Goal: Task Accomplishment & Management: Use online tool/utility

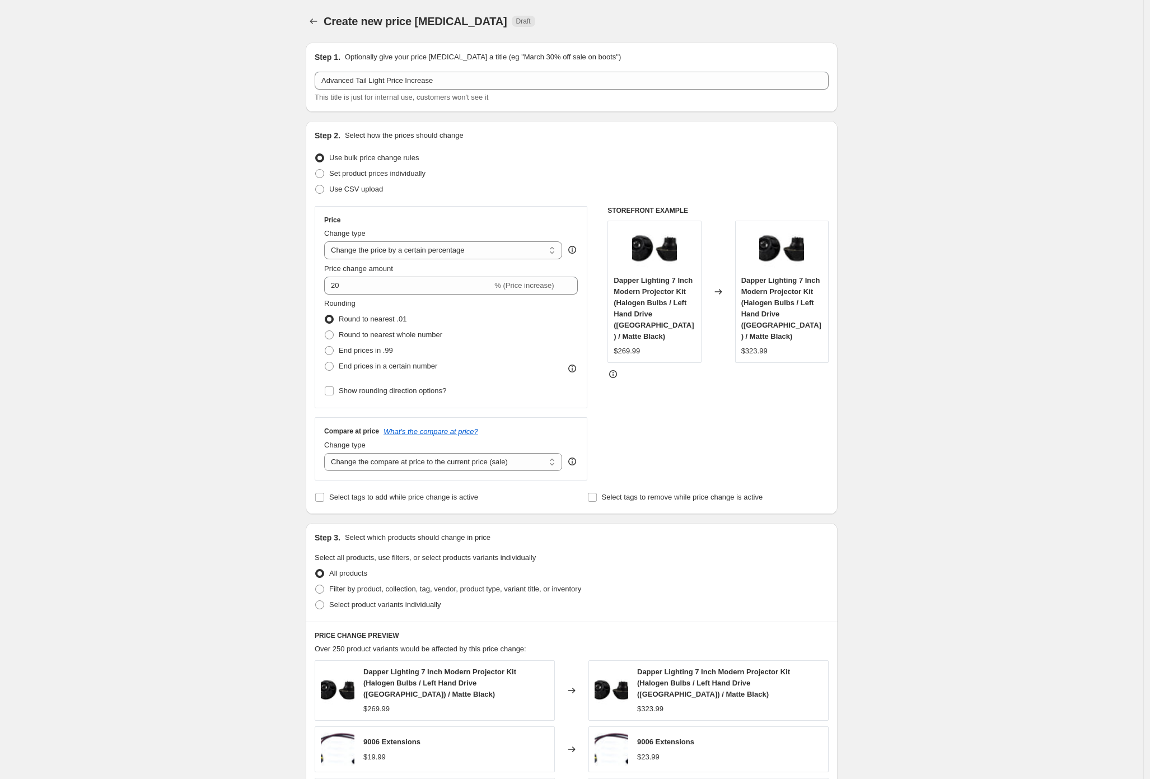
select select "percentage"
drag, startPoint x: 347, startPoint y: 290, endPoint x: 320, endPoint y: 285, distance: 26.7
click at [323, 287] on div "Price Change type Change the price to a certain amount Change the price by a ce…" at bounding box center [451, 307] width 273 height 202
type input "10"
drag, startPoint x: 319, startPoint y: 367, endPoint x: 356, endPoint y: 348, distance: 40.8
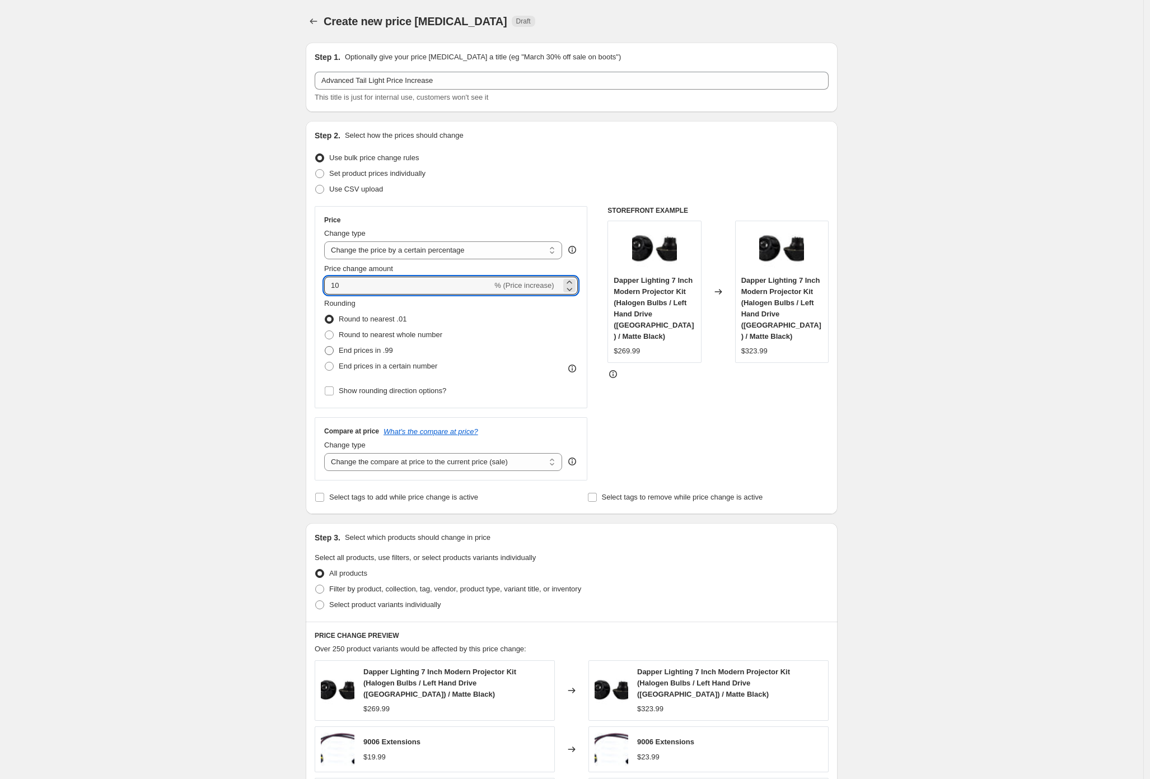
click at [319, 366] on div "Price Change type Change the price to a certain amount Change the price by a ce…" at bounding box center [451, 307] width 273 height 202
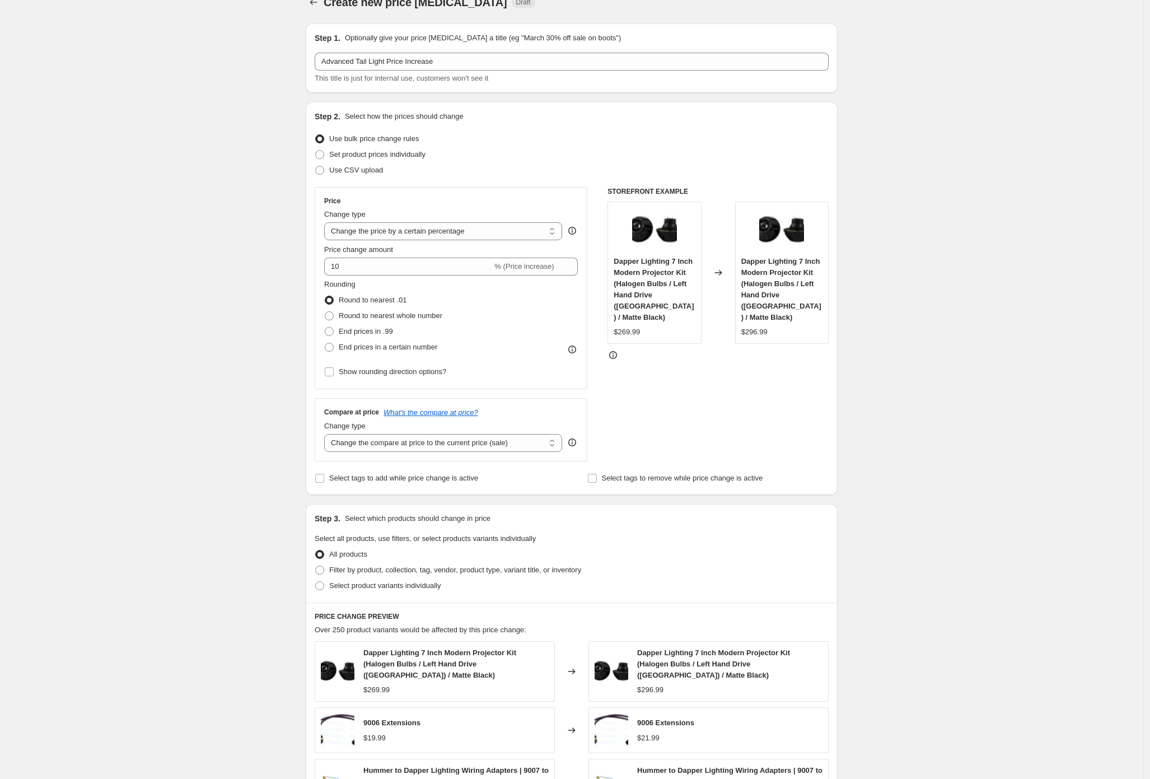
scroll to position [22, 0]
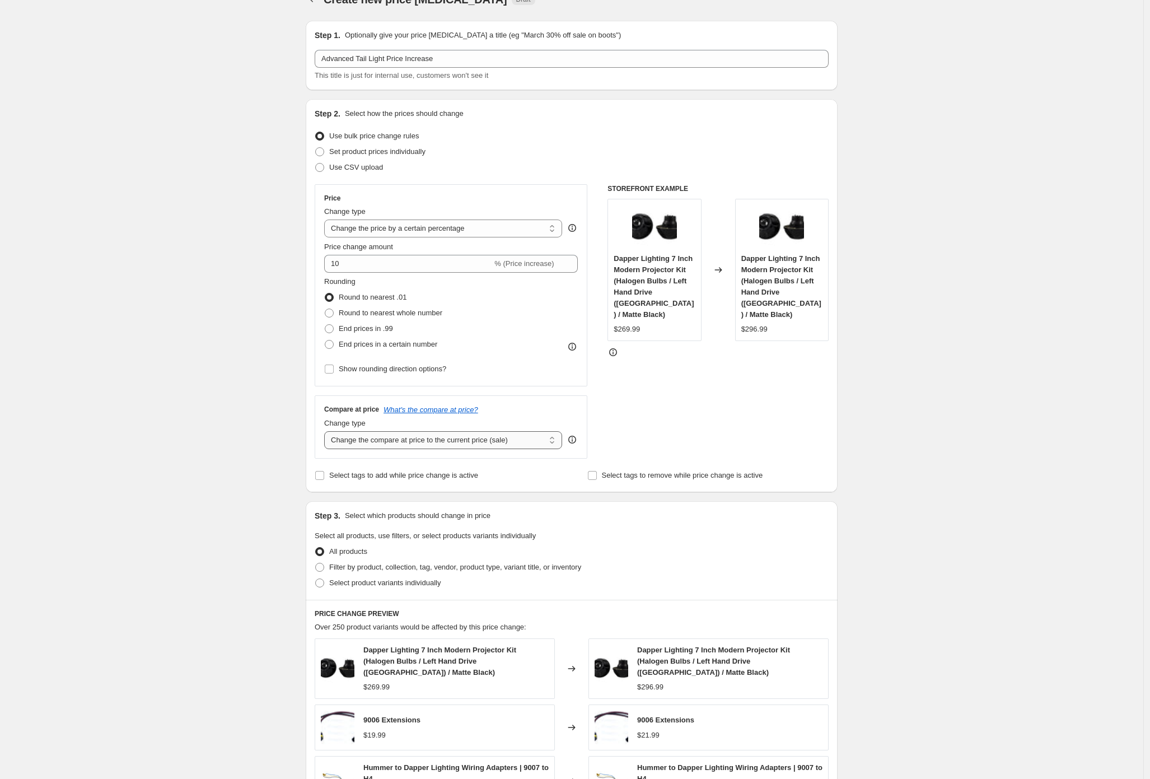
click at [425, 444] on select "Change the compare at price to the current price (sale) Change the compare at p…" at bounding box center [443, 440] width 238 height 18
click at [327, 431] on select "Change the compare at price to the current price (sale) Change the compare at p…" at bounding box center [443, 440] width 238 height 18
click at [373, 440] on select "Change the compare at price to the current price (sale) Change the compare at p…" at bounding box center [443, 440] width 238 height 18
click at [327, 431] on select "Change the compare at price to the current price (sale) Change the compare at p…" at bounding box center [443, 440] width 238 height 18
click at [406, 440] on select "Change the compare at price to the current price (sale) Change the compare at p…" at bounding box center [443, 440] width 238 height 18
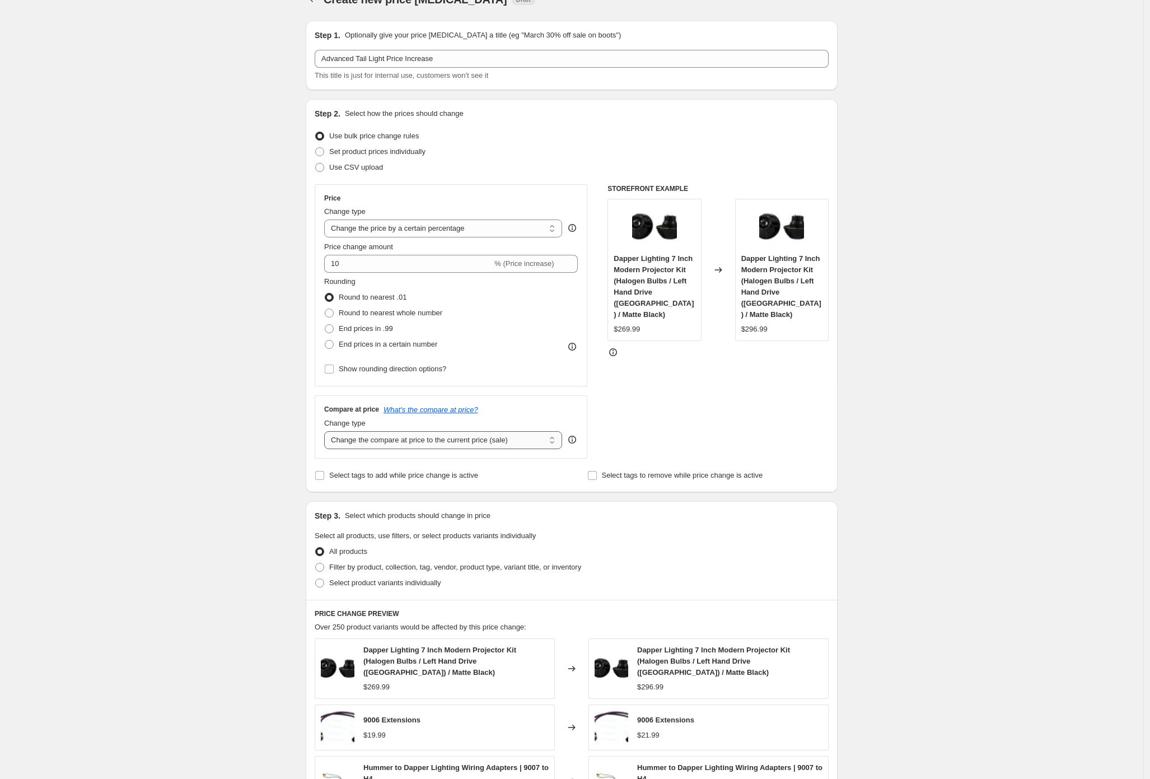
click at [436, 432] on select "Change the compare at price to the current price (sale) Change the compare at p…" at bounding box center [443, 440] width 238 height 18
select select "remove"
click at [327, 431] on select "Change the compare at price to the current price (sale) Change the compare at p…" at bounding box center [443, 440] width 238 height 18
click at [190, 511] on div "Create new price [MEDICAL_DATA]. This page is ready Create new price [MEDICAL_D…" at bounding box center [572, 547] width 1144 height 1138
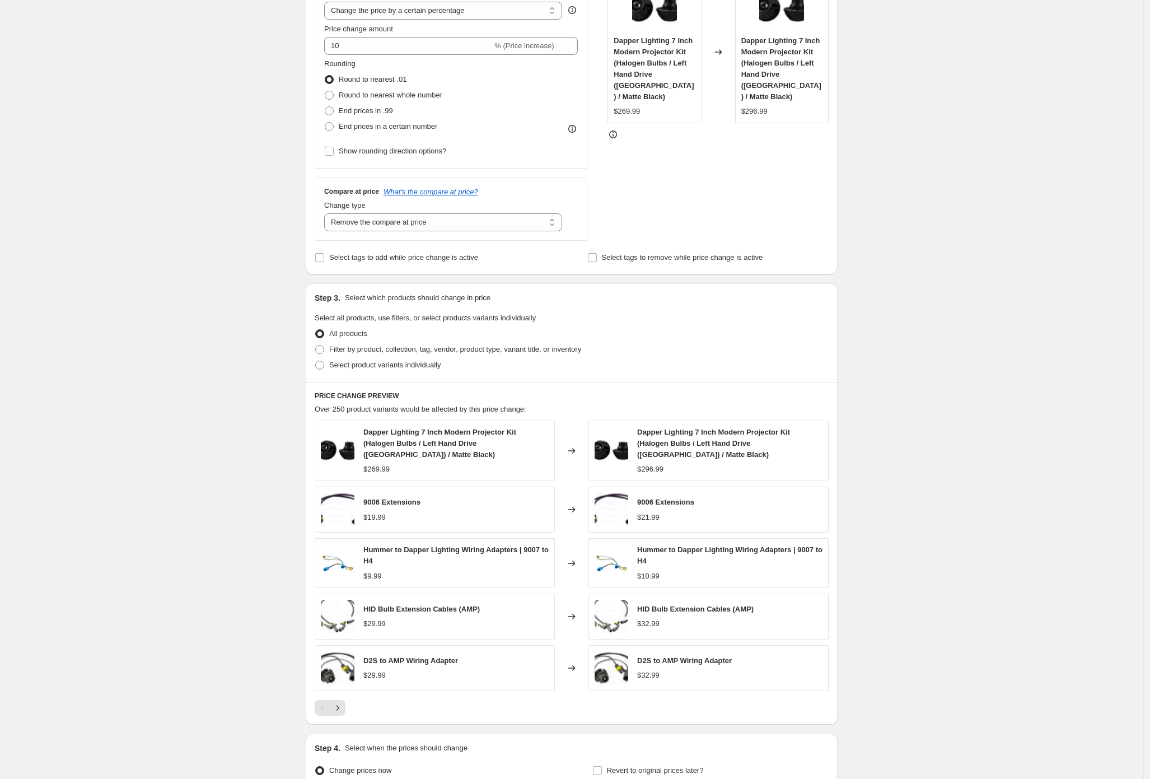
scroll to position [346, 0]
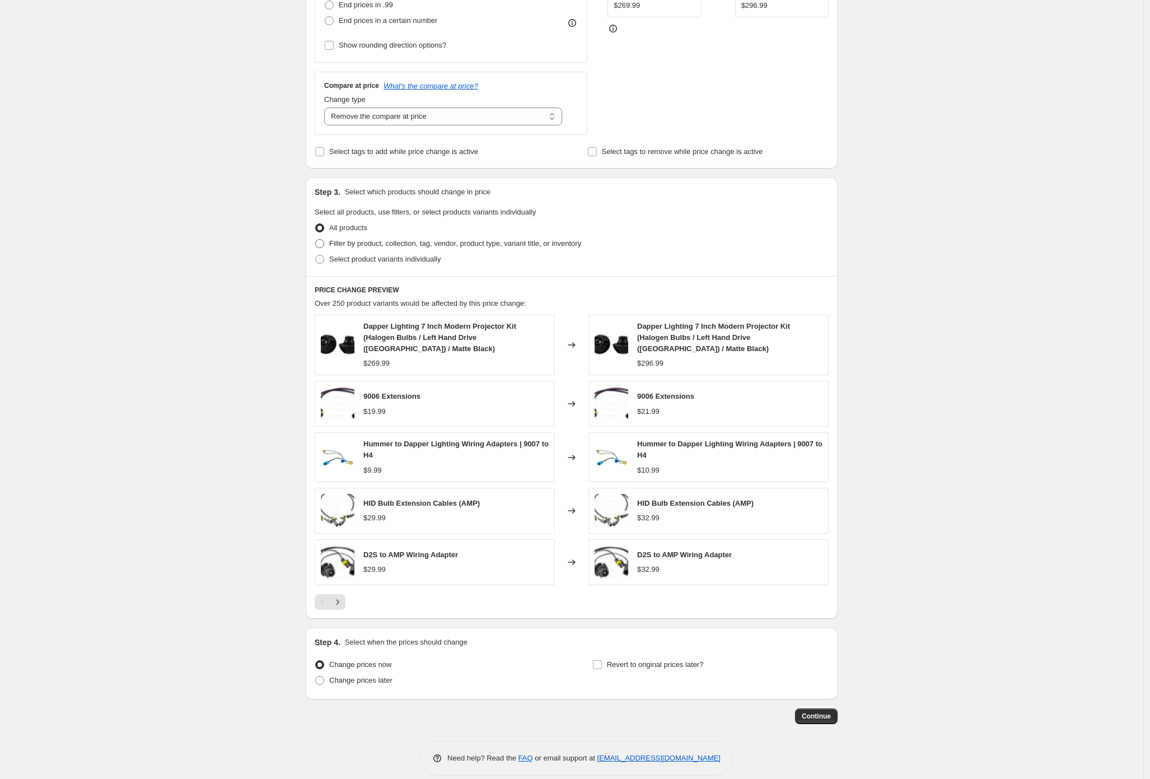
click at [382, 241] on span "Filter by product, collection, tag, vendor, product type, variant title, or inv…" at bounding box center [455, 243] width 252 height 8
click at [316, 240] on input "Filter by product, collection, tag, vendor, product type, variant title, or inv…" at bounding box center [315, 239] width 1 height 1
radio input "true"
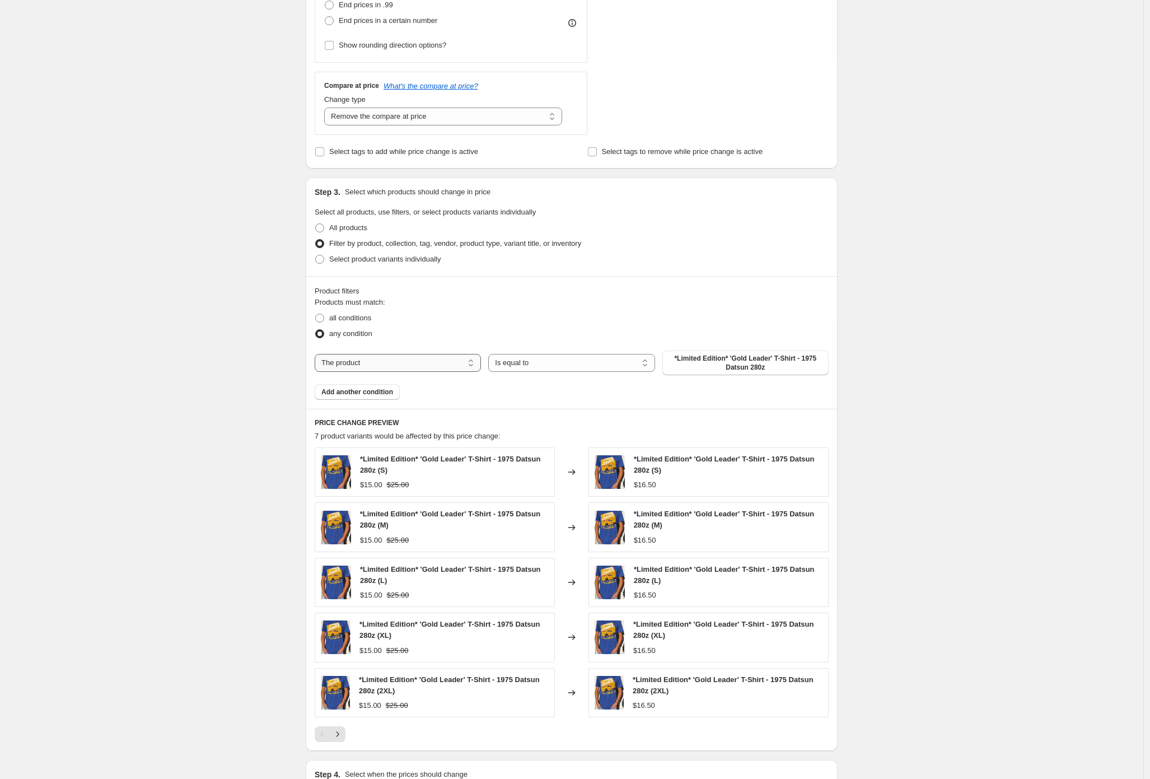
click at [435, 358] on select "The product The product's collection The product's tag The product's vendor The…" at bounding box center [398, 363] width 166 height 18
select select "collection"
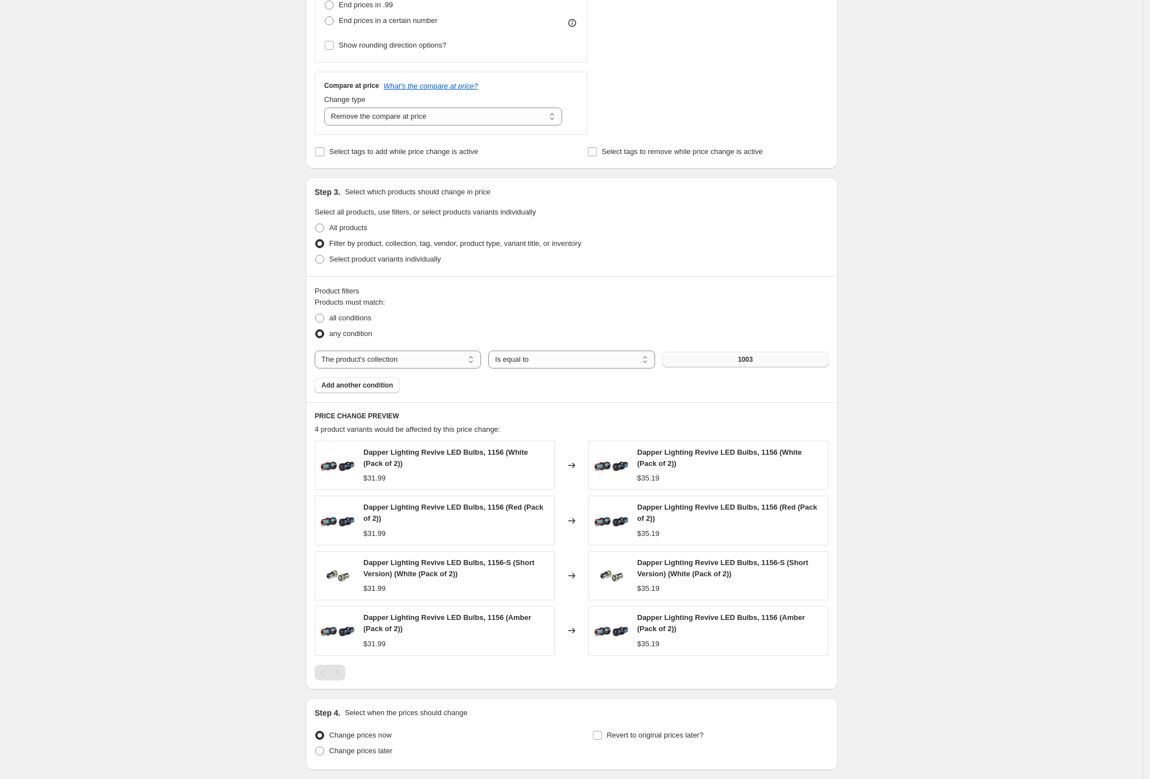
click at [744, 360] on span "1003" at bounding box center [745, 359] width 15 height 9
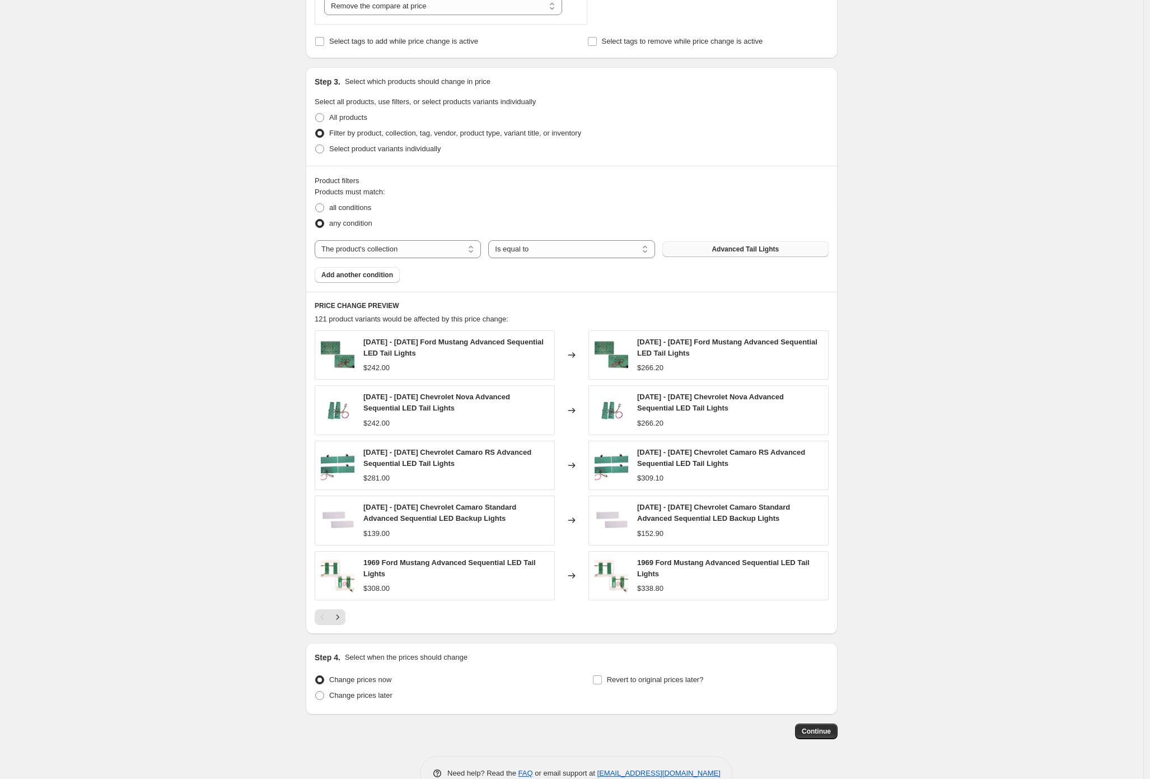
scroll to position [484, 0]
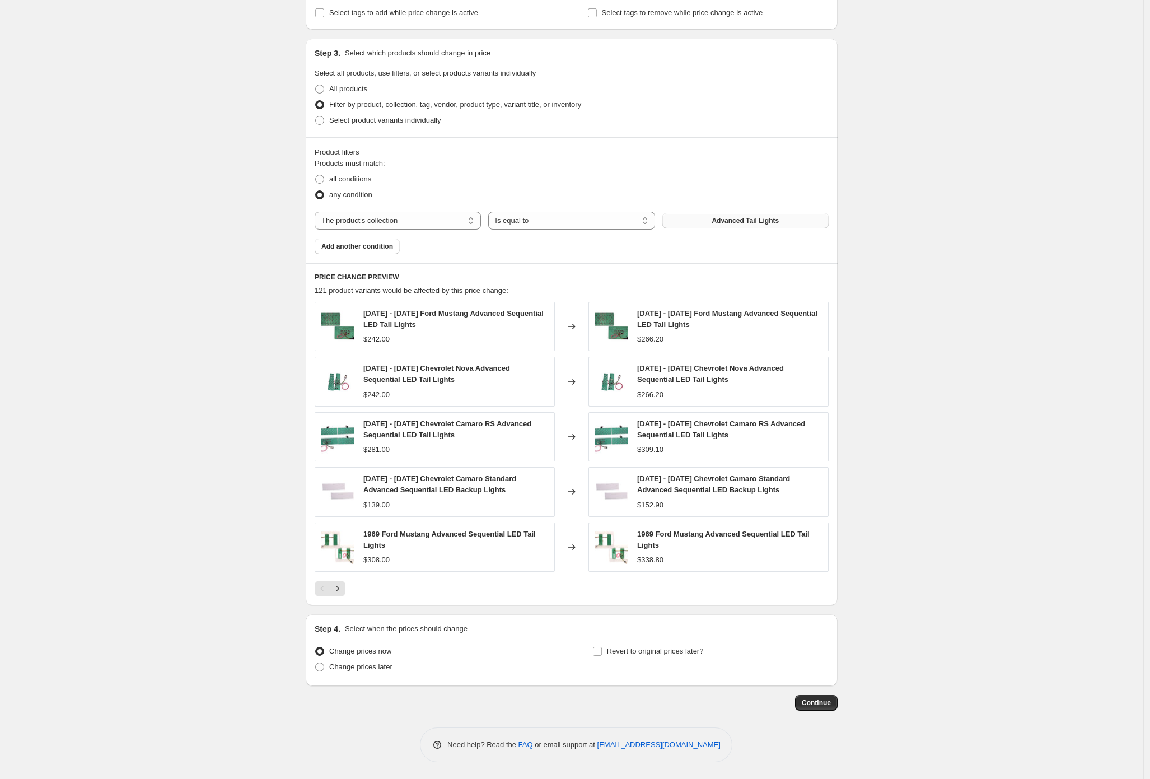
click at [865, 417] on div "Create new price [MEDICAL_DATA]. This page is ready Create new price [MEDICAL_D…" at bounding box center [572, 148] width 1144 height 1264
click at [157, 435] on div "Create new price [MEDICAL_DATA]. This page is ready Create new price [MEDICAL_D…" at bounding box center [572, 148] width 1144 height 1264
click at [830, 706] on span "Continue" at bounding box center [816, 702] width 29 height 9
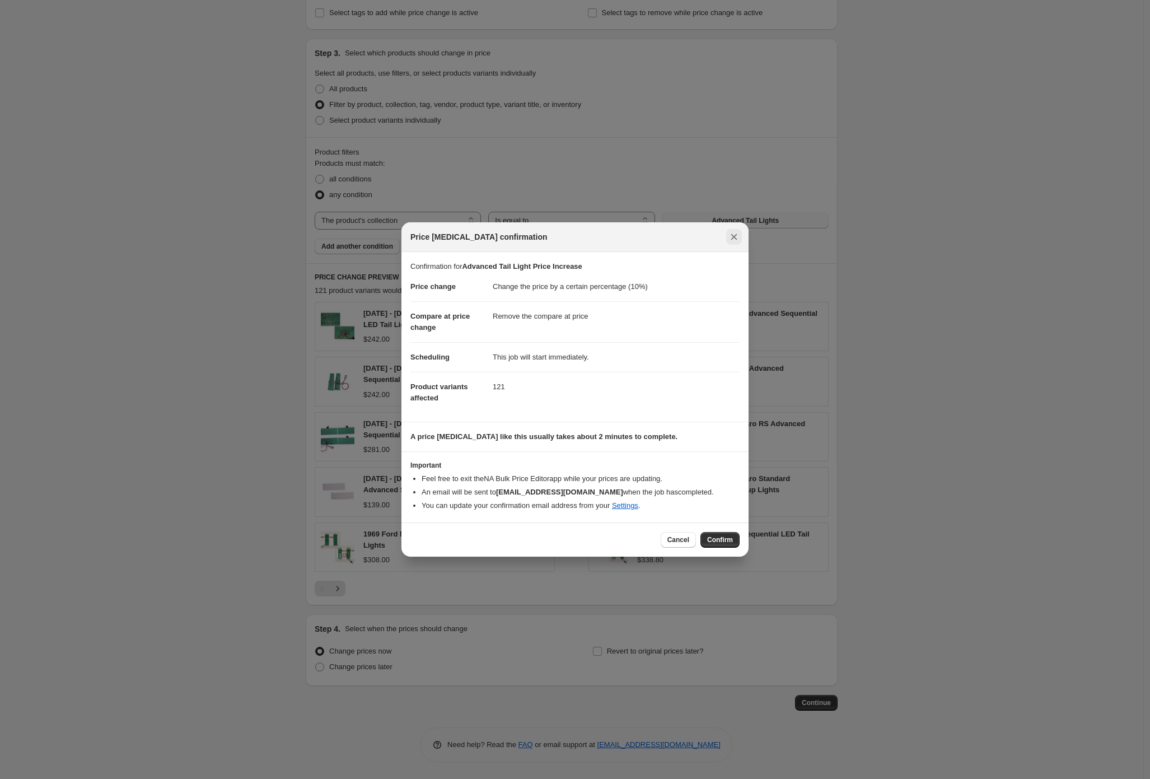
click at [735, 240] on icon "Close" at bounding box center [734, 236] width 11 height 11
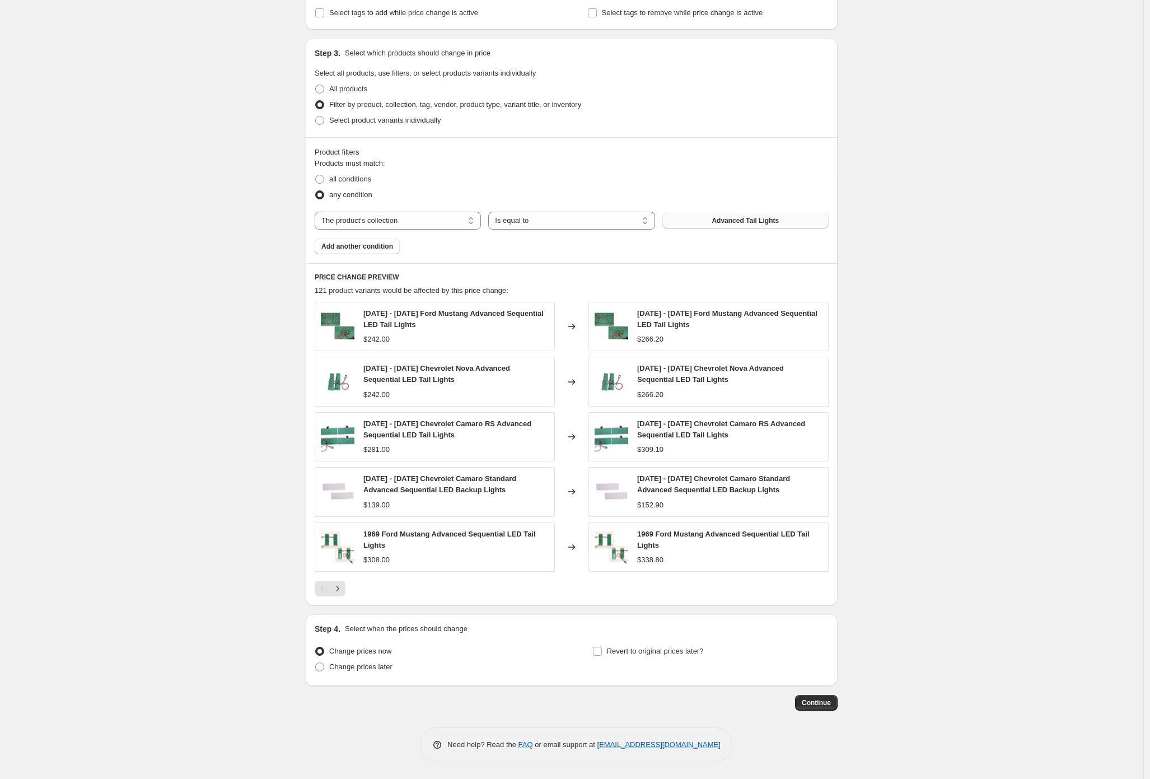
click at [738, 226] on button "Advanced Tail Lights" at bounding box center [746, 221] width 166 height 16
click at [870, 637] on div "Create new price [MEDICAL_DATA]. This page is ready Create new price [MEDICAL_D…" at bounding box center [572, 148] width 1144 height 1264
click at [822, 703] on span "Continue" at bounding box center [816, 702] width 29 height 9
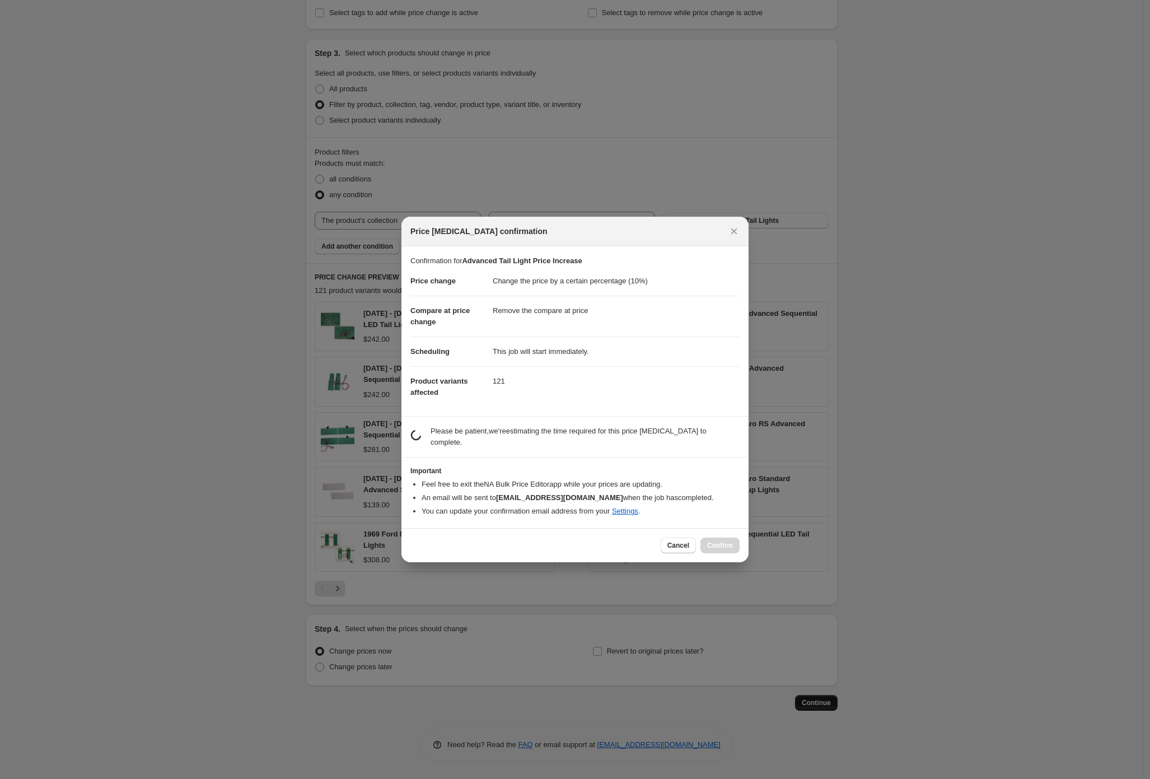
scroll to position [0, 0]
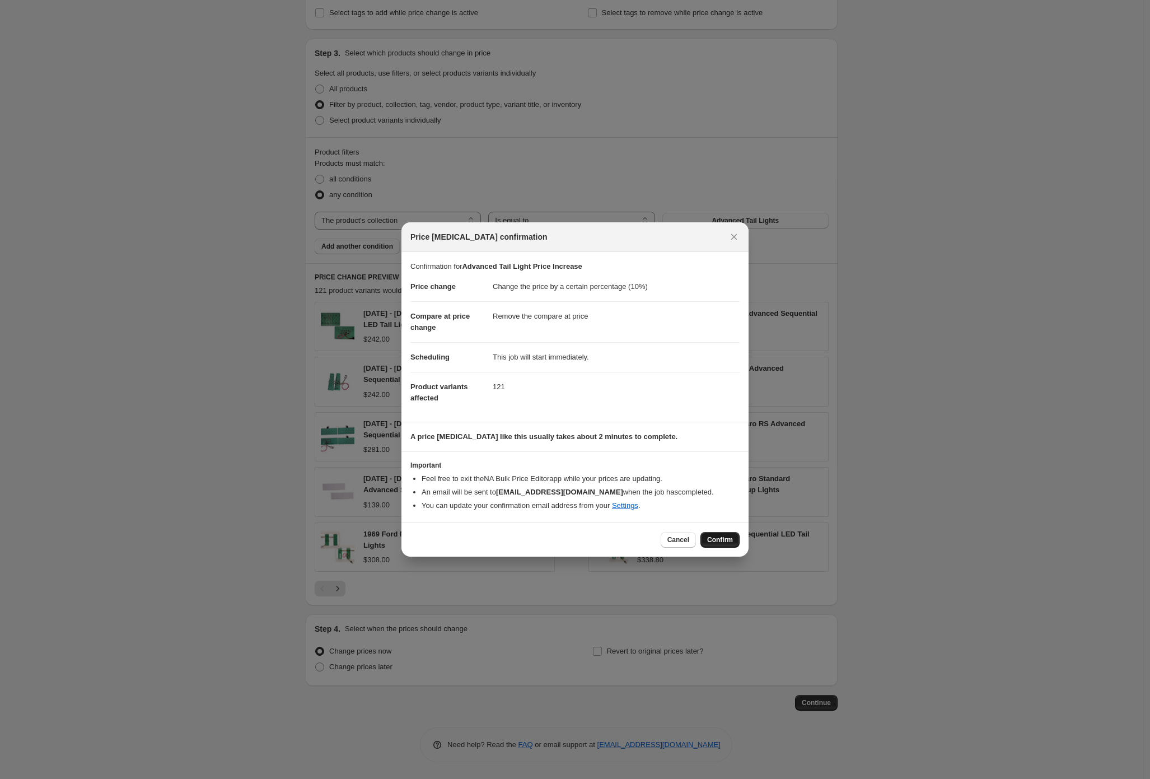
click at [719, 538] on span "Confirm" at bounding box center [720, 539] width 26 height 9
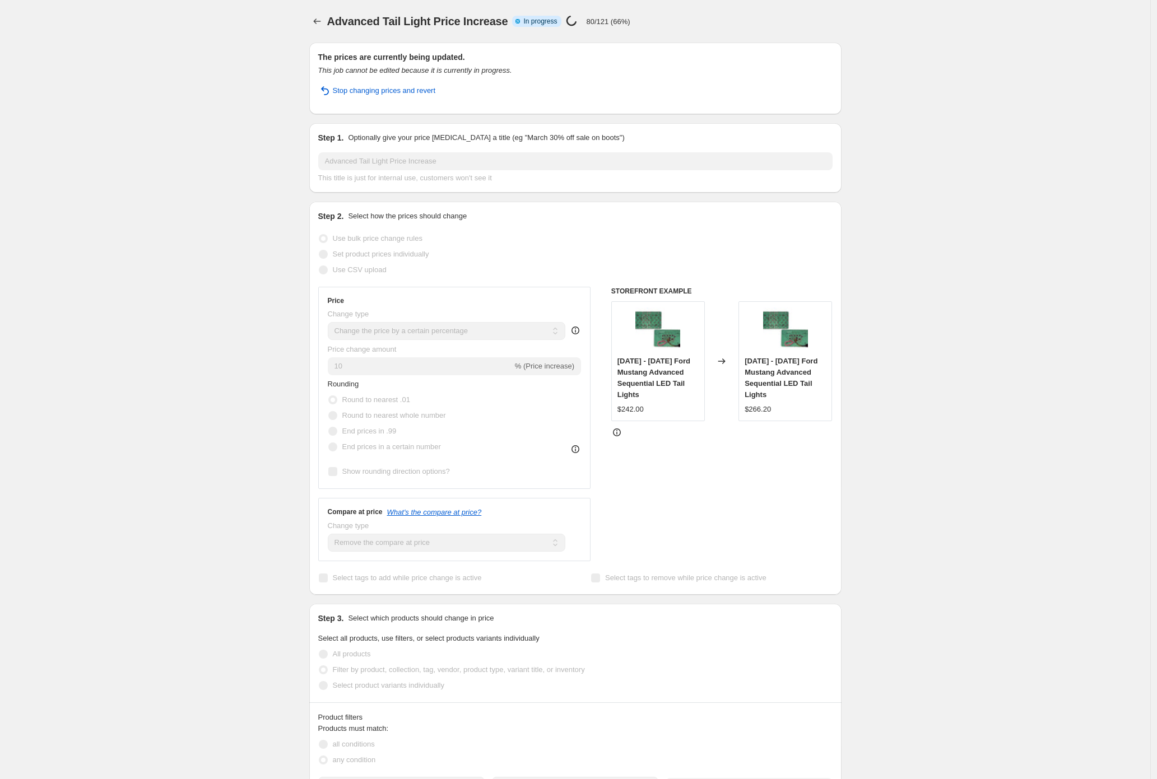
select select "percentage"
select select "remove"
select select "collection"
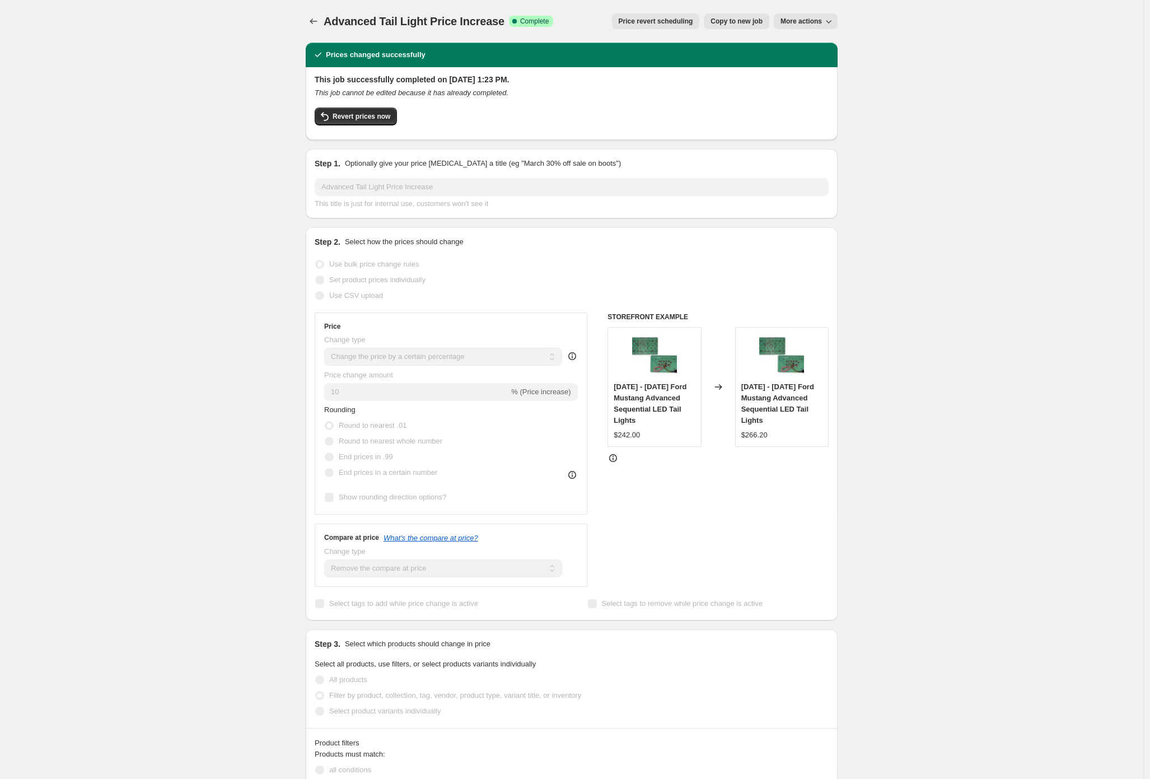
click at [962, 254] on div "Advanced Tail Light Price Increase. This page is ready Advanced Tail Light Pric…" at bounding box center [572, 672] width 1144 height 1345
click at [254, 124] on div "Advanced Tail Light Price Increase. This page is ready Advanced Tail Light Pric…" at bounding box center [572, 672] width 1144 height 1345
drag, startPoint x: 207, startPoint y: 62, endPoint x: 3, endPoint y: 0, distance: 213.0
click at [184, 55] on div "Advanced Tail Light Price Increase. This page is ready Advanced Tail Light Pric…" at bounding box center [572, 672] width 1144 height 1345
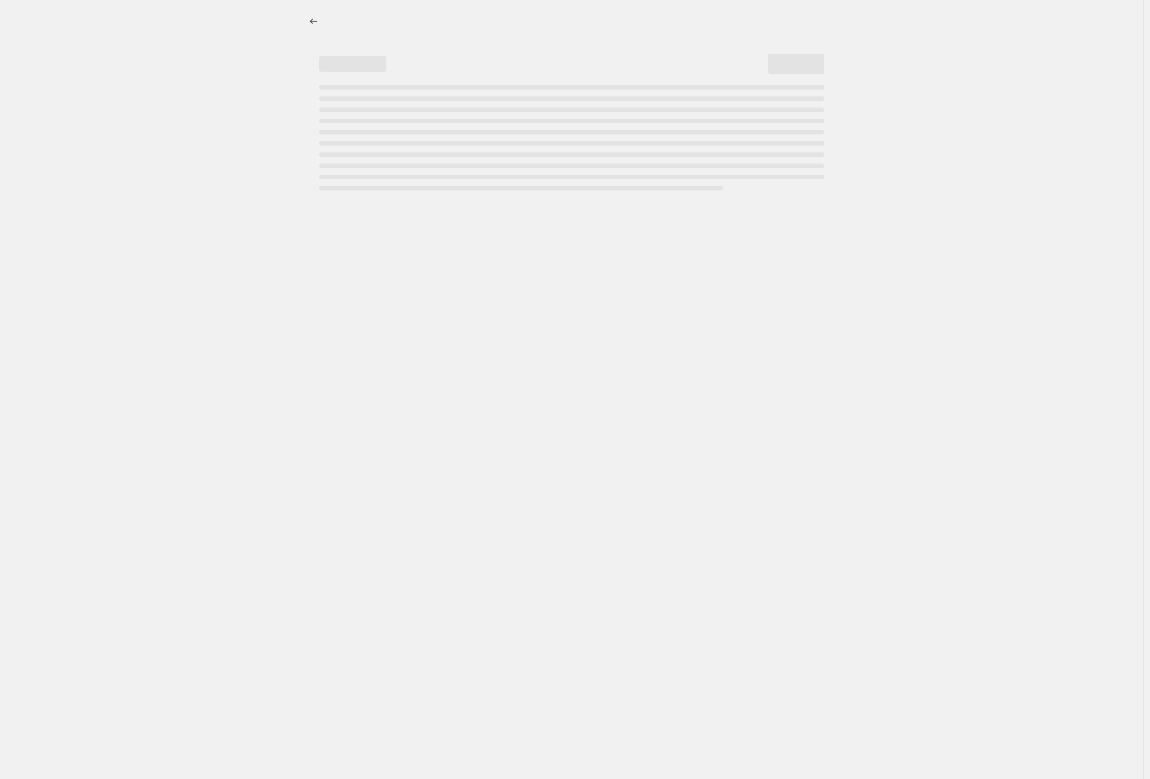
select select "percentage"
select select "remove"
select select "collection"
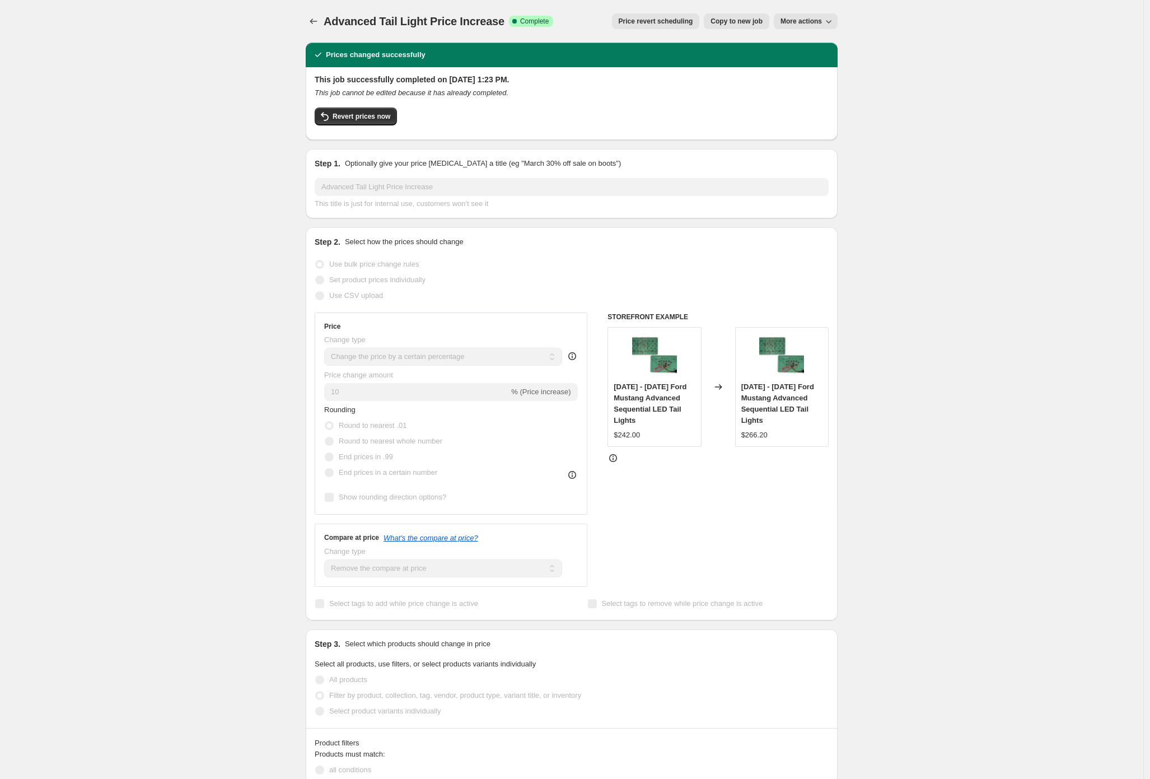
click at [262, 139] on div "Advanced Tail Light Price Increase. This page is ready Advanced Tail Light Pric…" at bounding box center [572, 672] width 1144 height 1345
click at [835, 24] on icon "button" at bounding box center [828, 21] width 11 height 11
click at [973, 29] on div "Advanced Tail Light Price Increase. This page is ready Advanced Tail Light Pric…" at bounding box center [572, 672] width 1144 height 1345
click at [386, 122] on button "Revert prices now" at bounding box center [356, 117] width 82 height 18
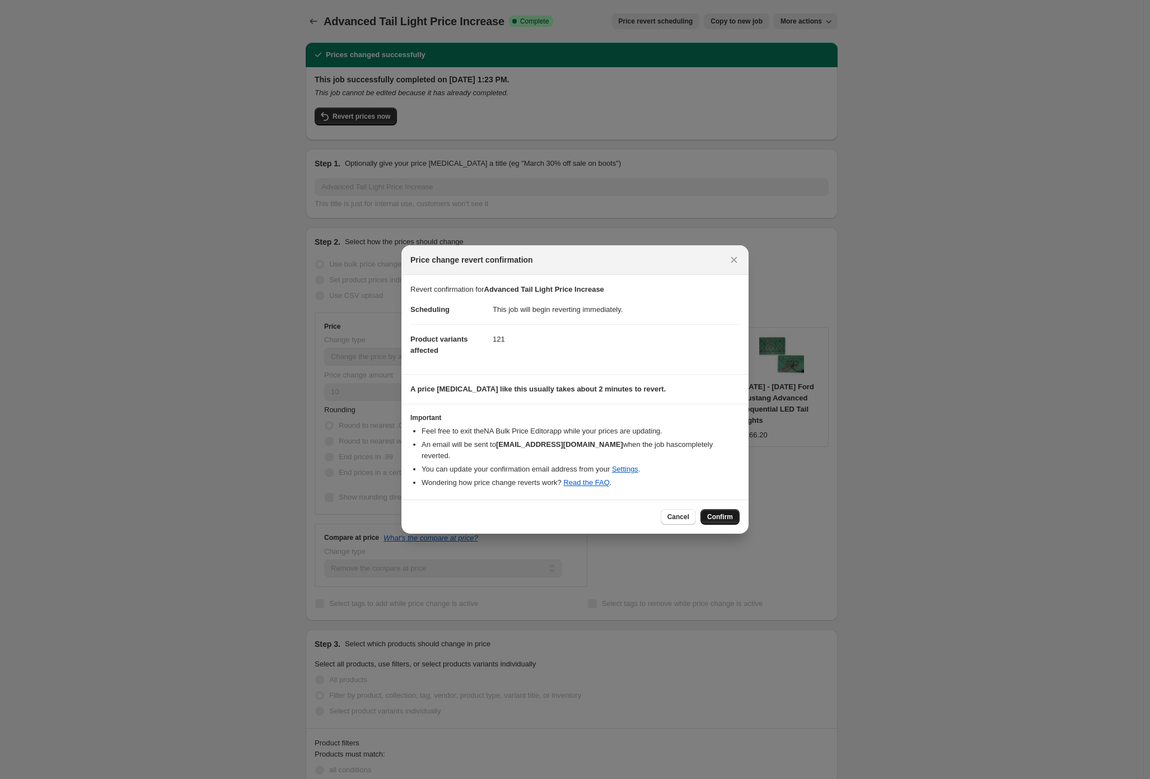
click at [715, 515] on span "Confirm" at bounding box center [720, 516] width 26 height 9
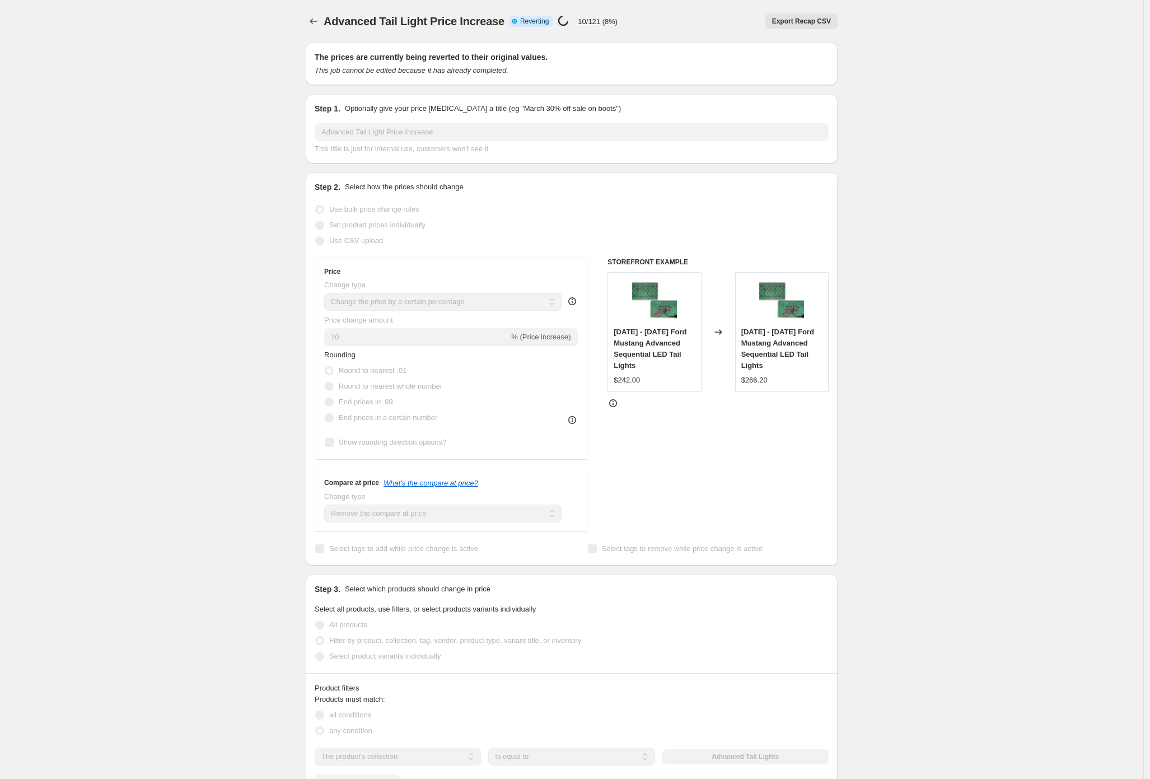
click at [237, 101] on div "Advanced Tail Light Price Increase. This page is ready Advanced Tail Light Pric…" at bounding box center [572, 645] width 1144 height 1290
click at [315, 25] on icon "Price change jobs" at bounding box center [313, 21] width 11 height 11
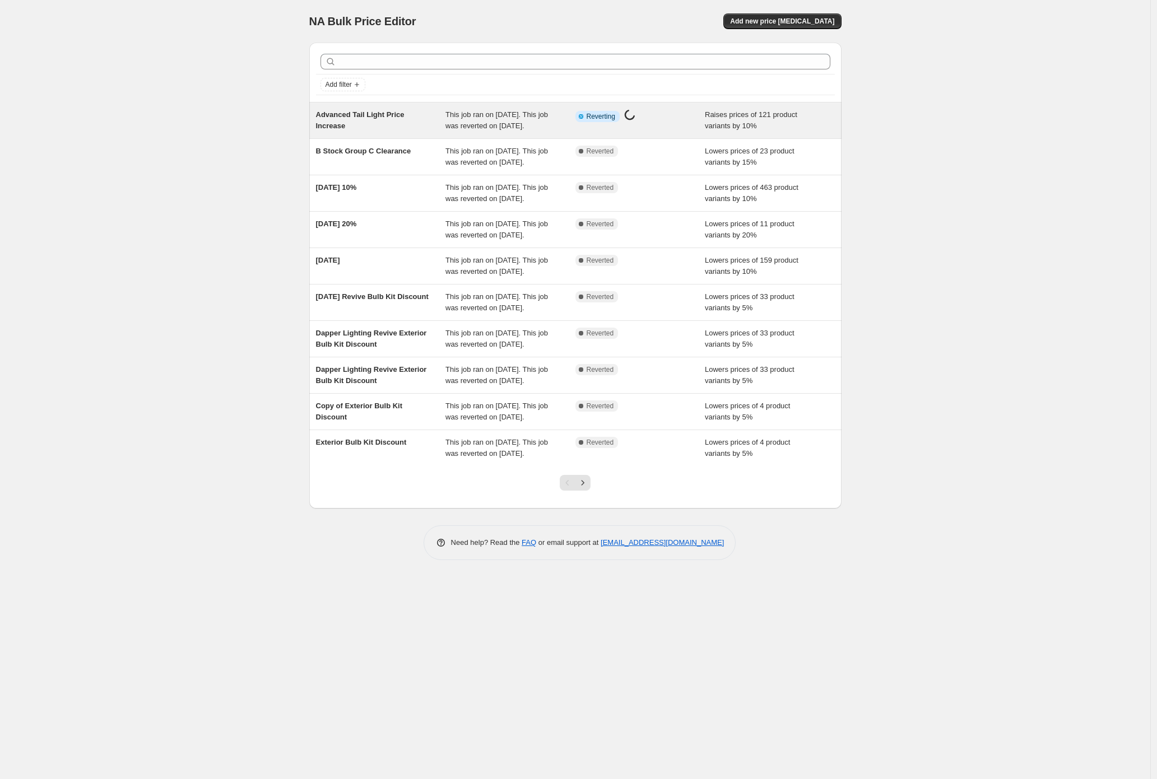
click at [729, 129] on span "Raises prices of 121 product variants by 10%" at bounding box center [751, 120] width 92 height 20
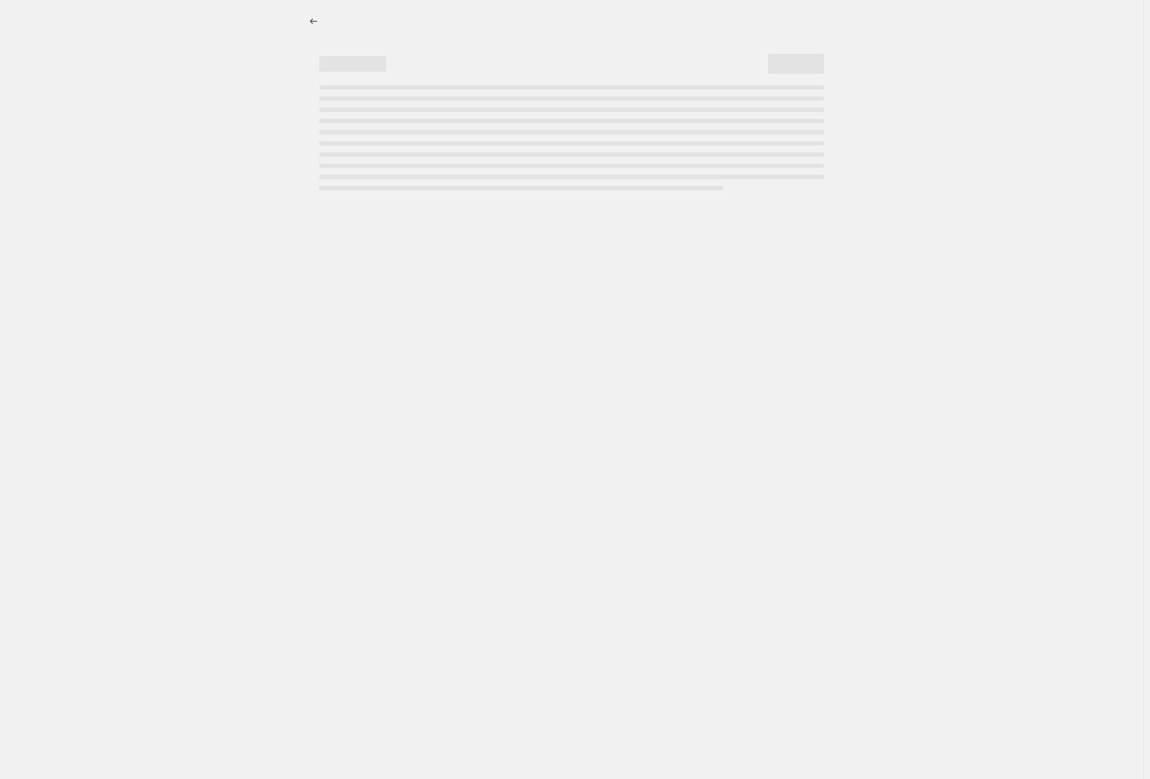
select select "percentage"
select select "remove"
select select "collection"
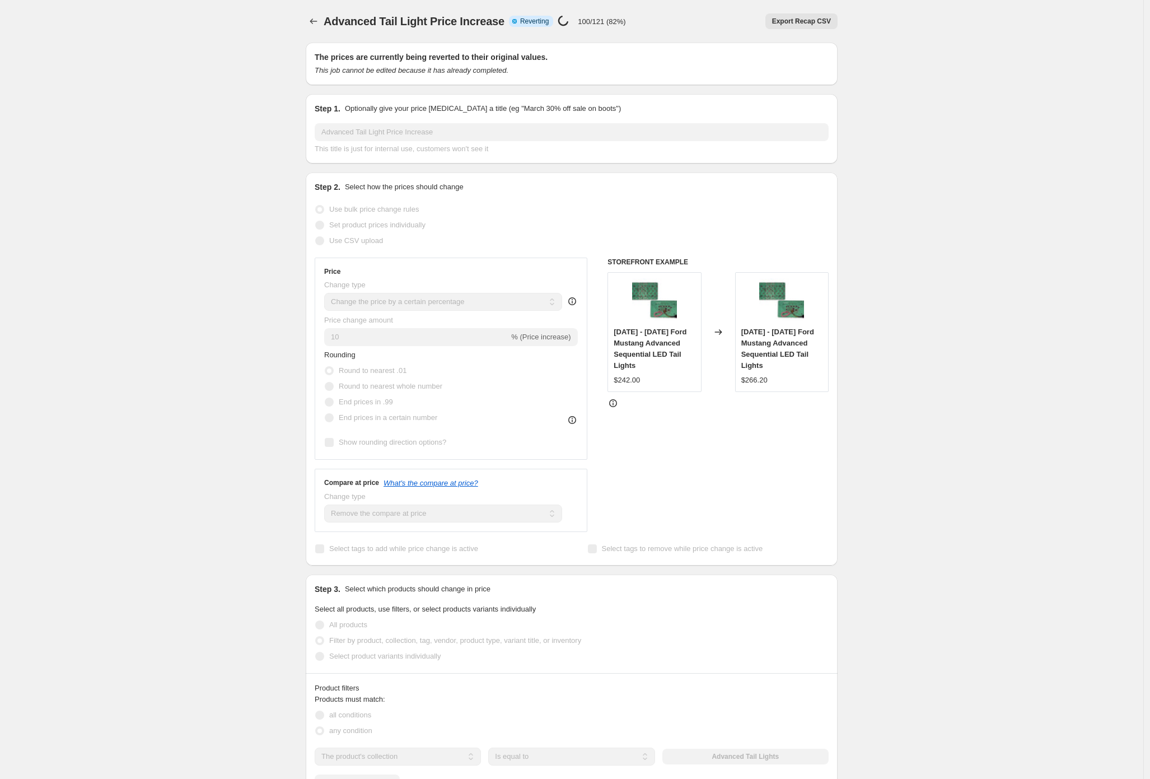
select select "percentage"
select select "remove"
select select "collection"
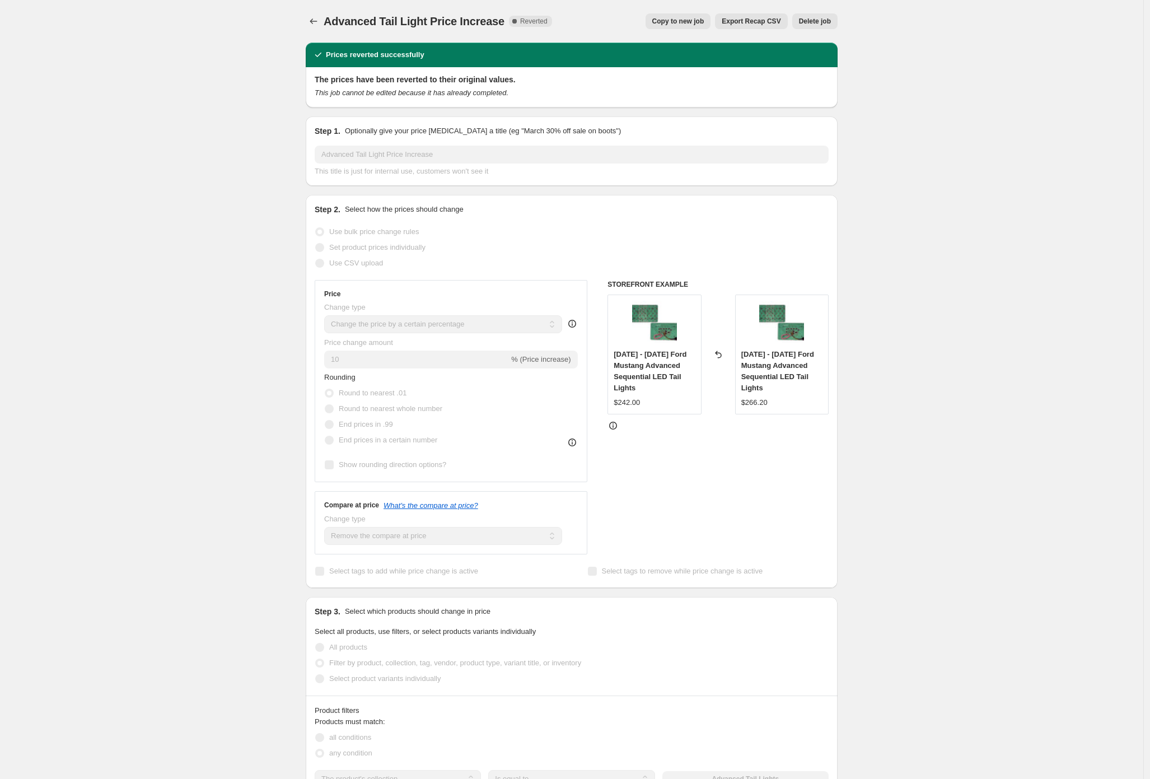
click at [234, 111] on div "Advanced Tail Light Price Increase. This page is ready Advanced Tail Light Pric…" at bounding box center [572, 656] width 1144 height 1313
click at [672, 17] on span "Copy to new job" at bounding box center [679, 21] width 52 height 9
select select "percentage"
select select "remove"
select select "collection"
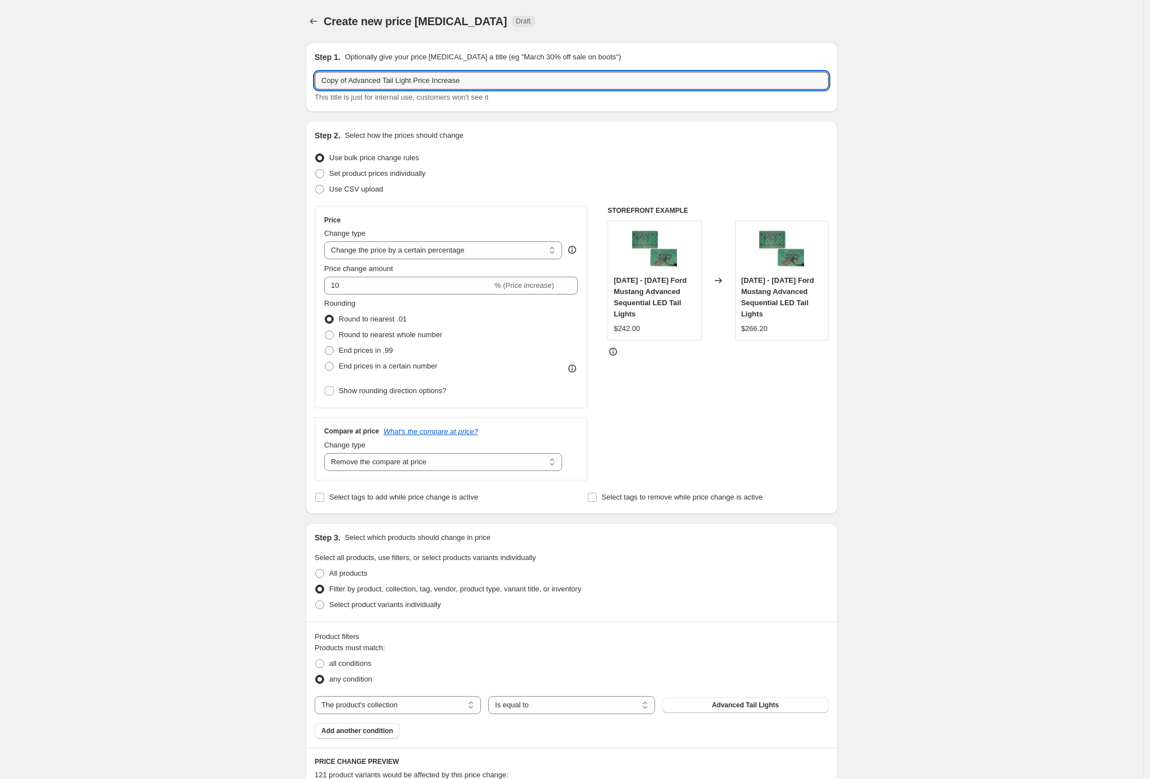
drag, startPoint x: 355, startPoint y: 81, endPoint x: 166, endPoint y: 66, distance: 189.4
click at [169, 69] on div "Create new price [MEDICAL_DATA]. This page is ready Create new price [MEDICAL_D…" at bounding box center [572, 632] width 1144 height 1264
type input "Advanced Tail Light Price Increase"
click at [367, 337] on span "Round to nearest whole number" at bounding box center [391, 334] width 104 height 8
click at [325, 331] on input "Round to nearest whole number" at bounding box center [325, 330] width 1 height 1
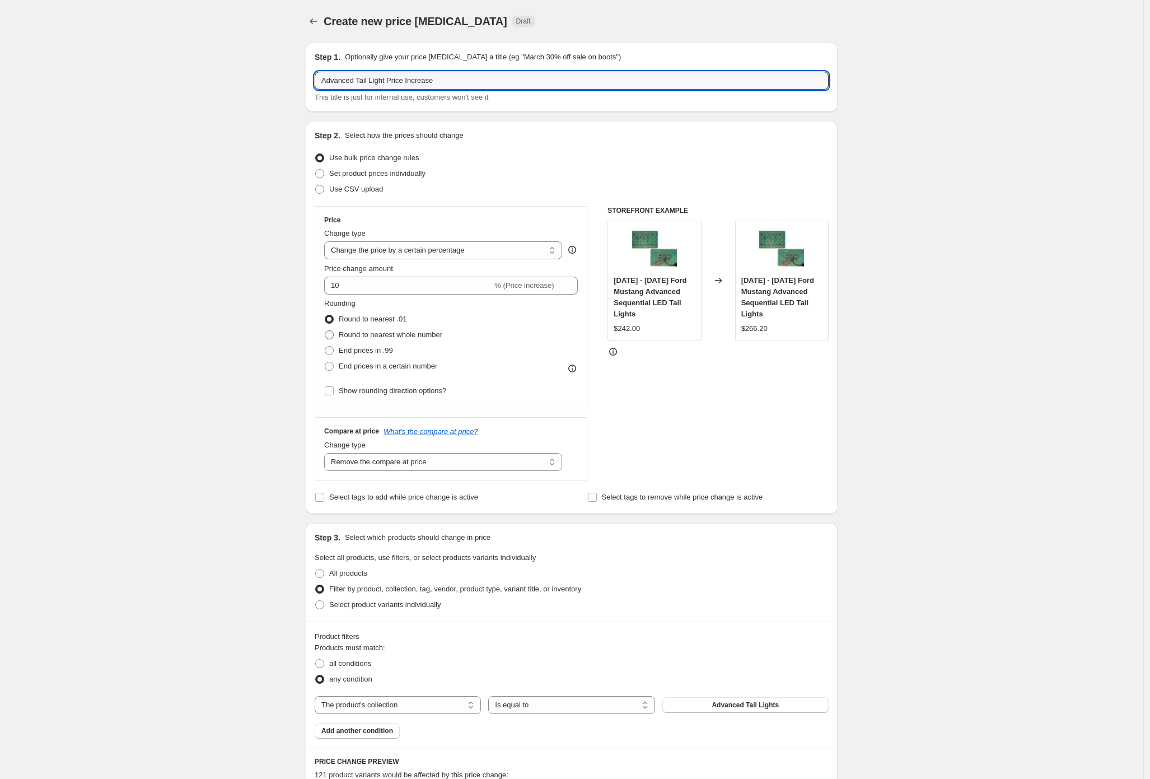
radio input "true"
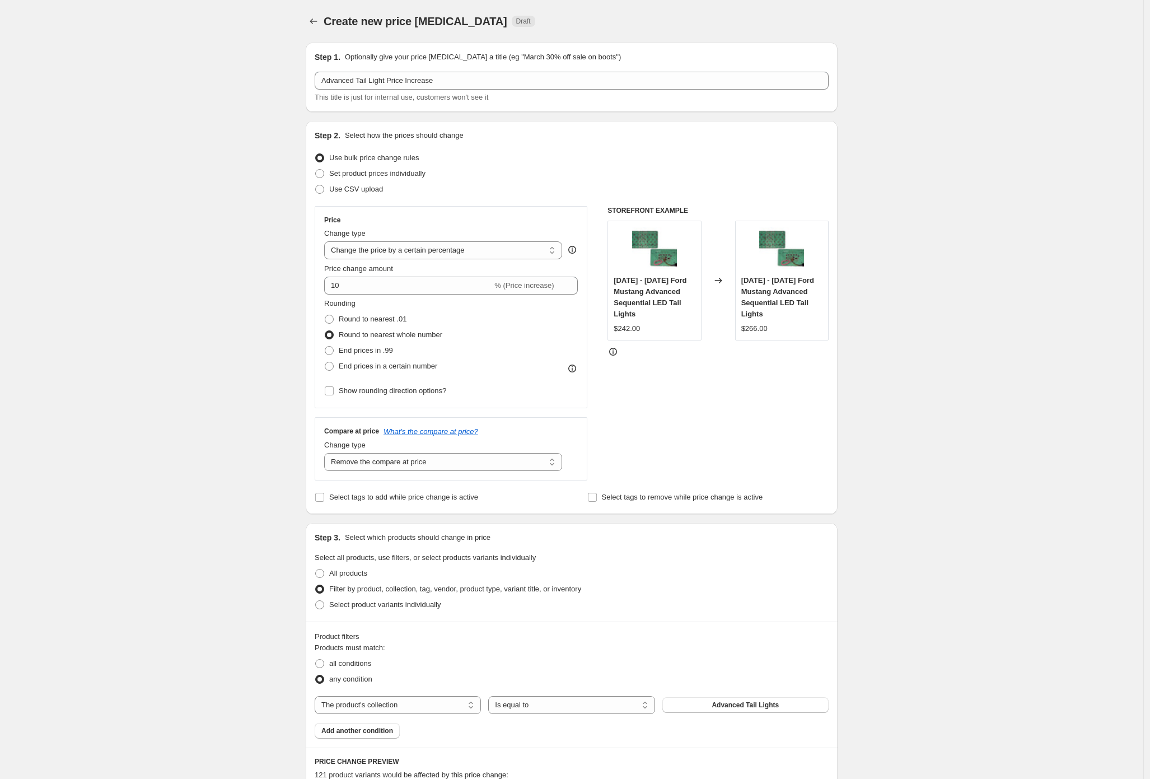
click at [249, 361] on div "Create new price [MEDICAL_DATA]. This page is ready Create new price [MEDICAL_D…" at bounding box center [572, 632] width 1144 height 1264
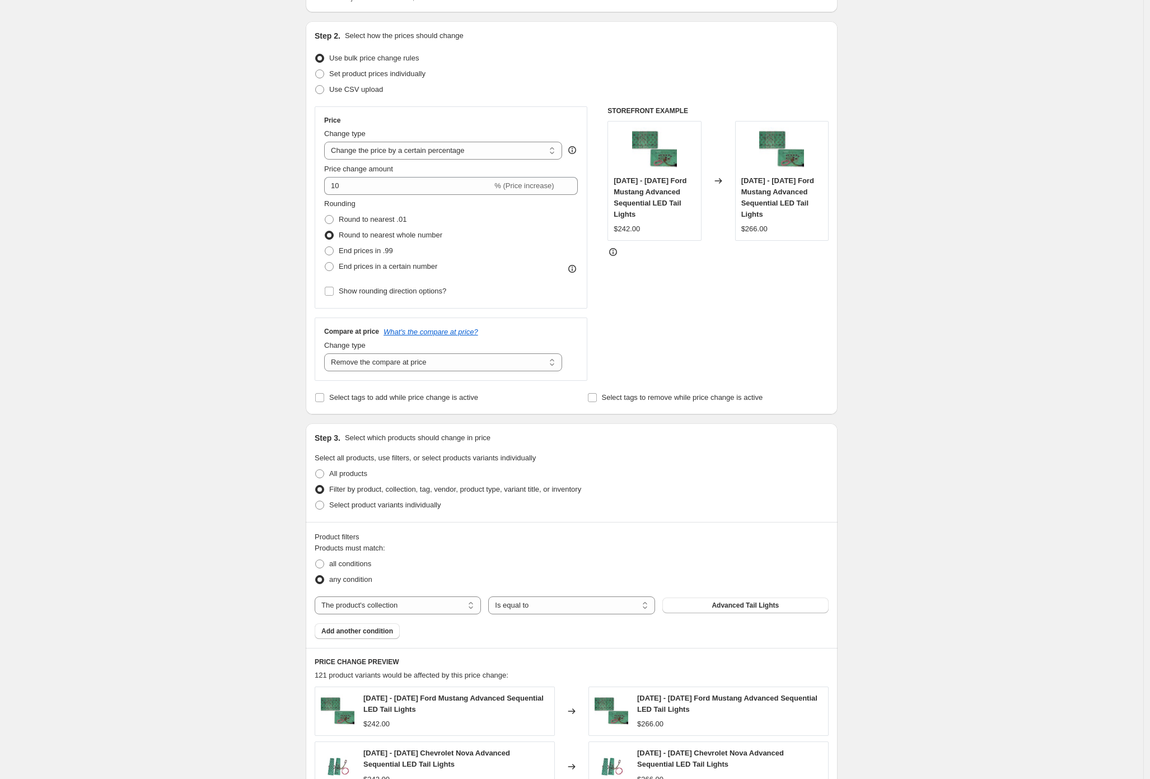
scroll to position [101, 0]
click at [391, 290] on span "Show rounding direction options?" at bounding box center [393, 290] width 108 height 8
click at [334, 290] on input "Show rounding direction options?" at bounding box center [329, 290] width 9 height 9
checkbox input "true"
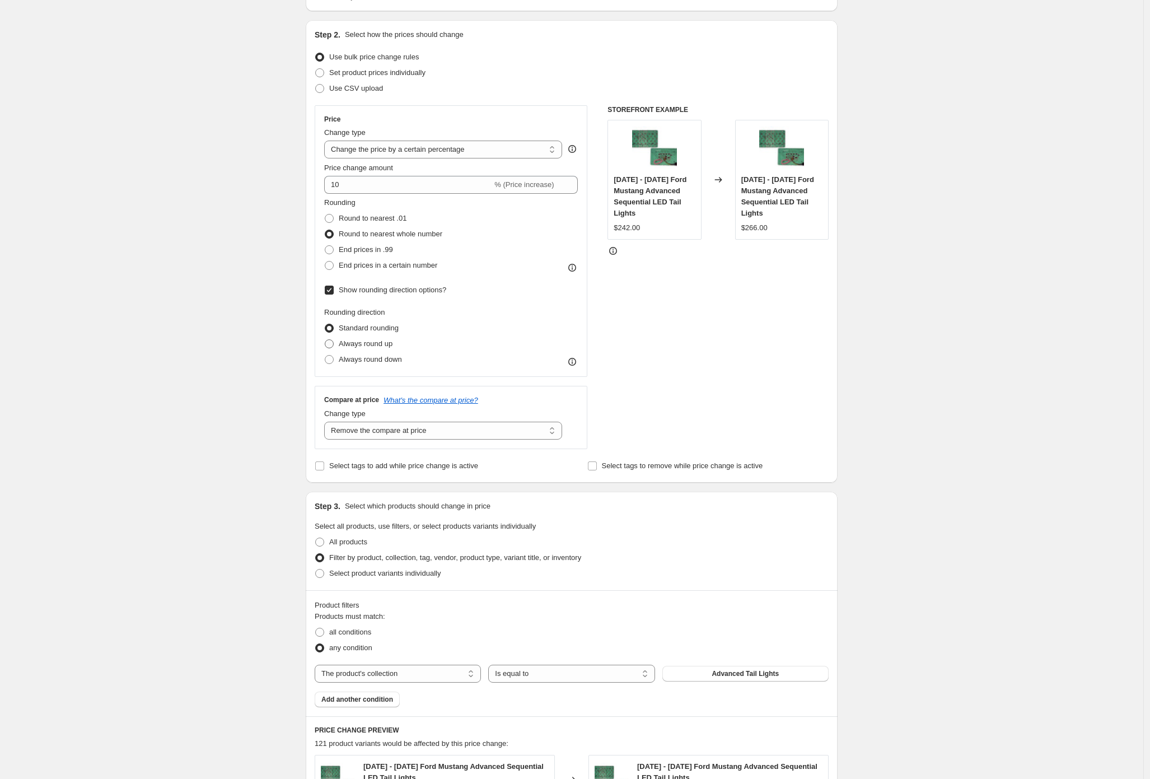
click at [376, 348] on span "Always round up" at bounding box center [366, 343] width 54 height 8
click at [325, 340] on input "Always round up" at bounding box center [325, 339] width 1 height 1
radio input "true"
click at [223, 342] on div "Create new price [MEDICAL_DATA]. This page is ready Create new price [MEDICAL_D…" at bounding box center [572, 565] width 1144 height 1333
click at [352, 331] on span "Standard rounding" at bounding box center [369, 328] width 60 height 8
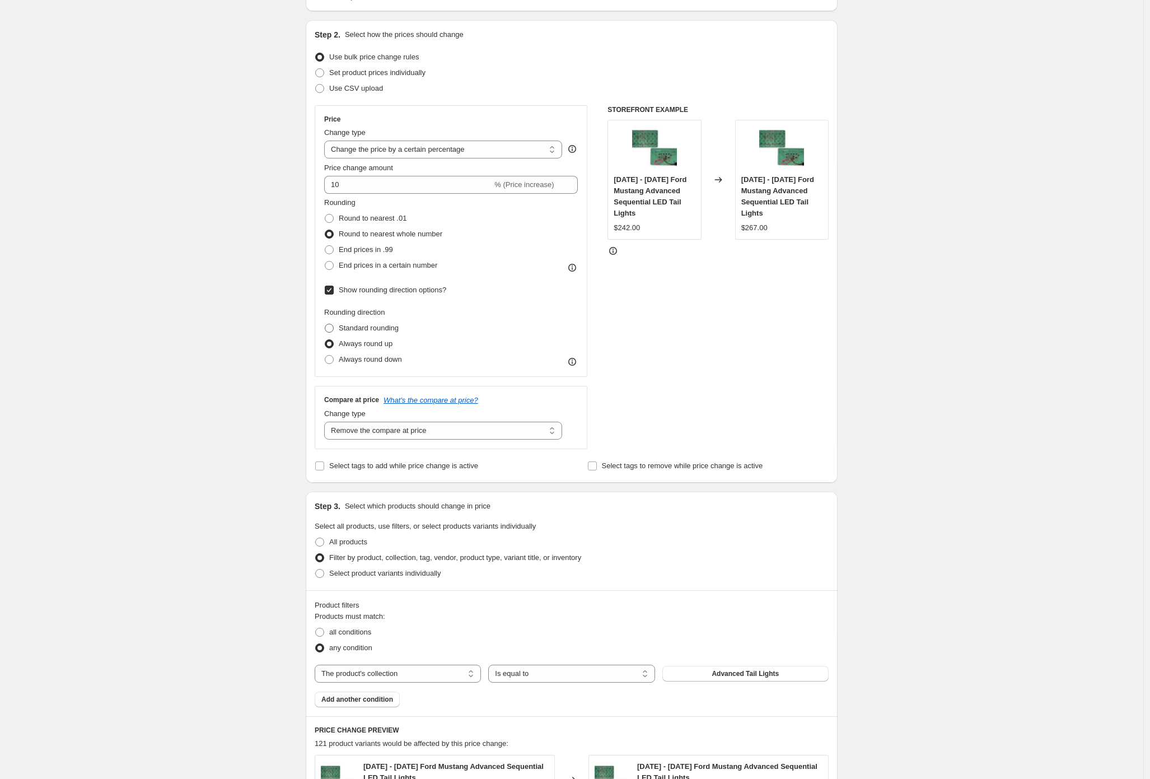
click at [325, 324] on input "Standard rounding" at bounding box center [325, 324] width 1 height 1
radio input "true"
click at [334, 290] on input "Show rounding direction options?" at bounding box center [329, 290] width 9 height 9
checkbox input "false"
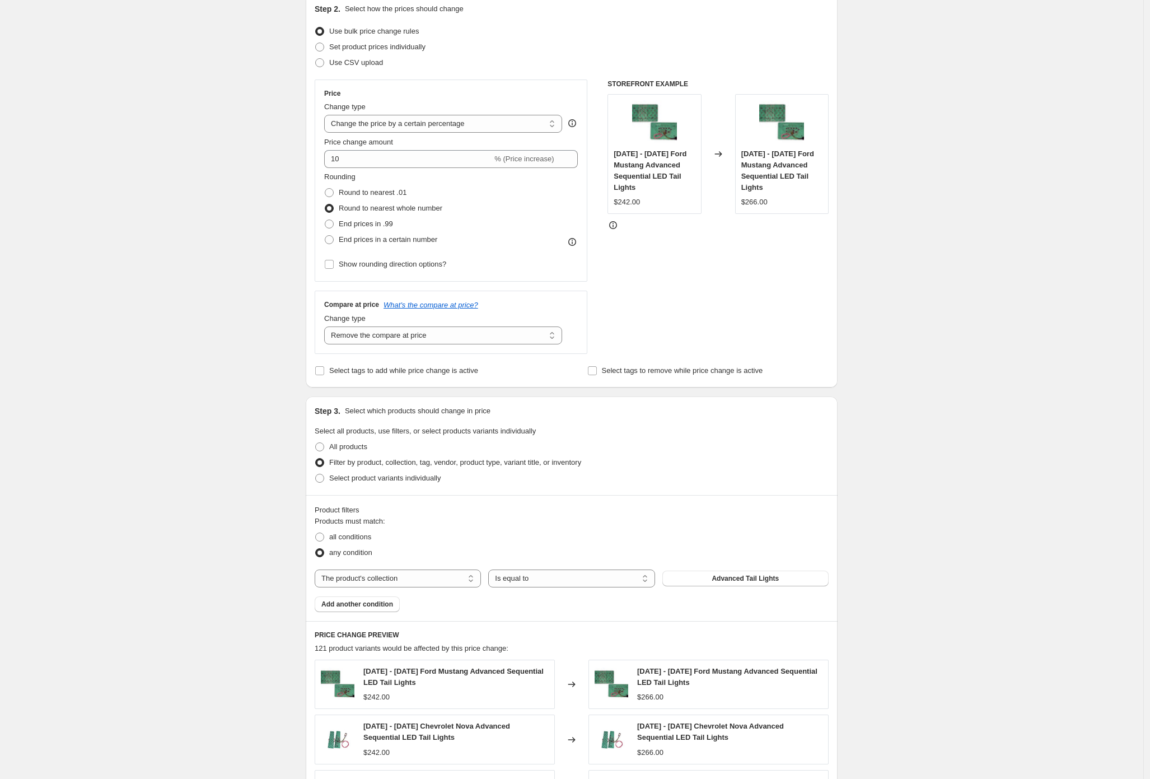
scroll to position [175, 0]
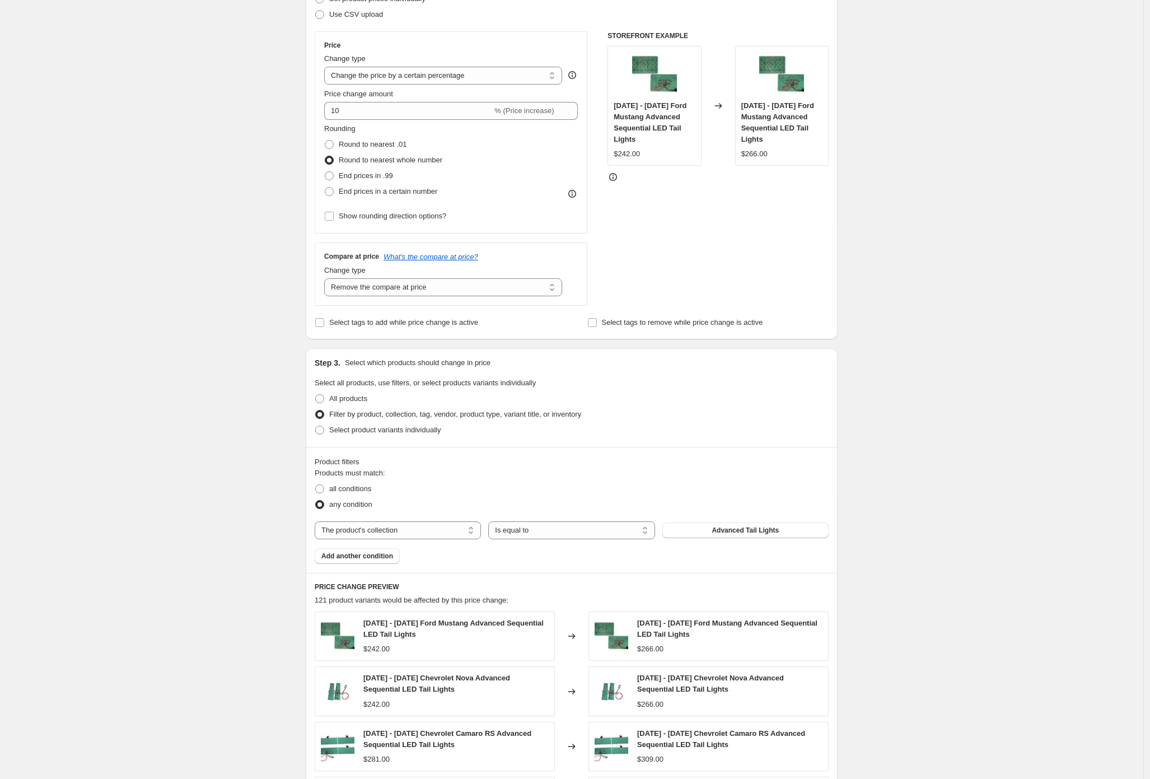
click at [275, 315] on div "Create new price [MEDICAL_DATA]. This page is ready Create new price [MEDICAL_D…" at bounding box center [572, 457] width 1144 height 1264
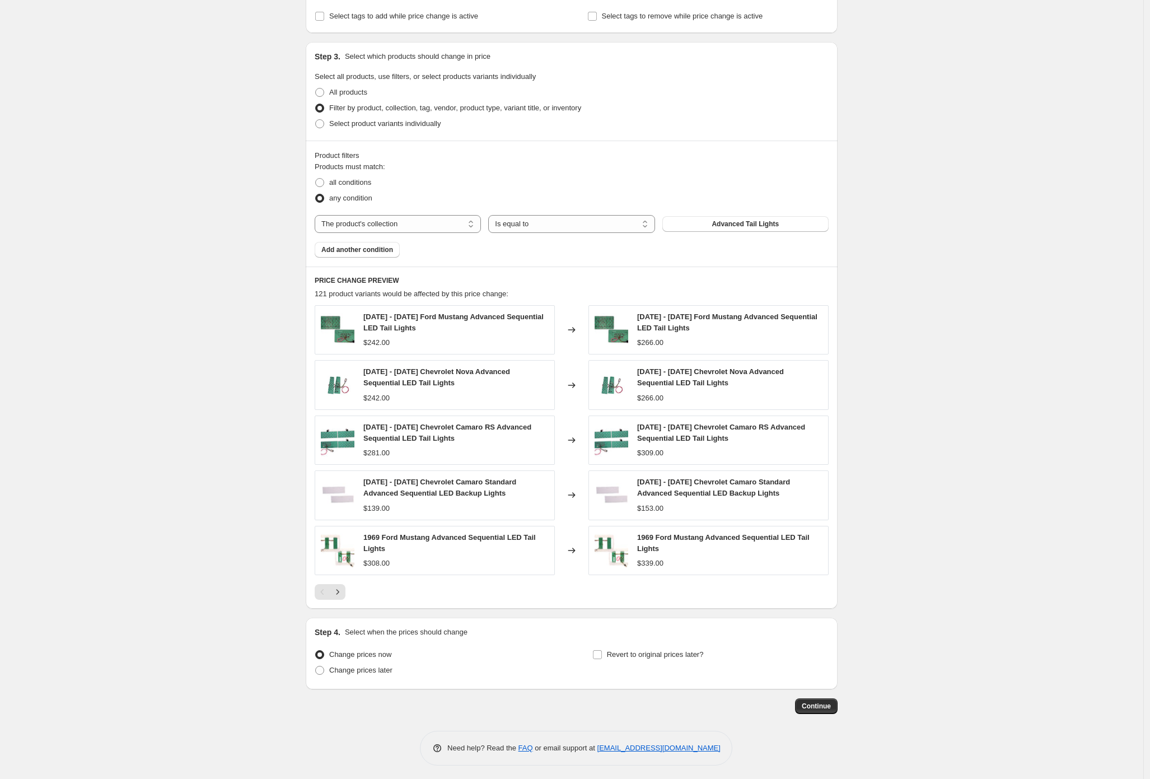
scroll to position [484, 0]
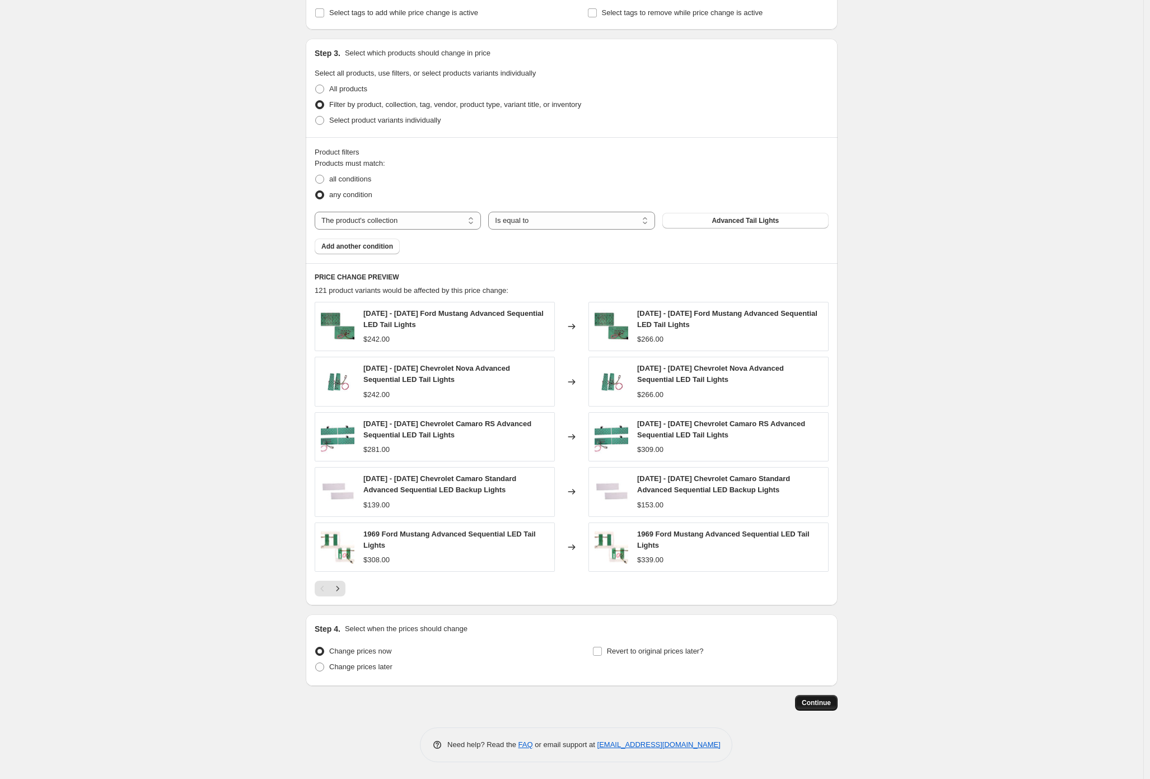
click at [824, 706] on span "Continue" at bounding box center [816, 702] width 29 height 9
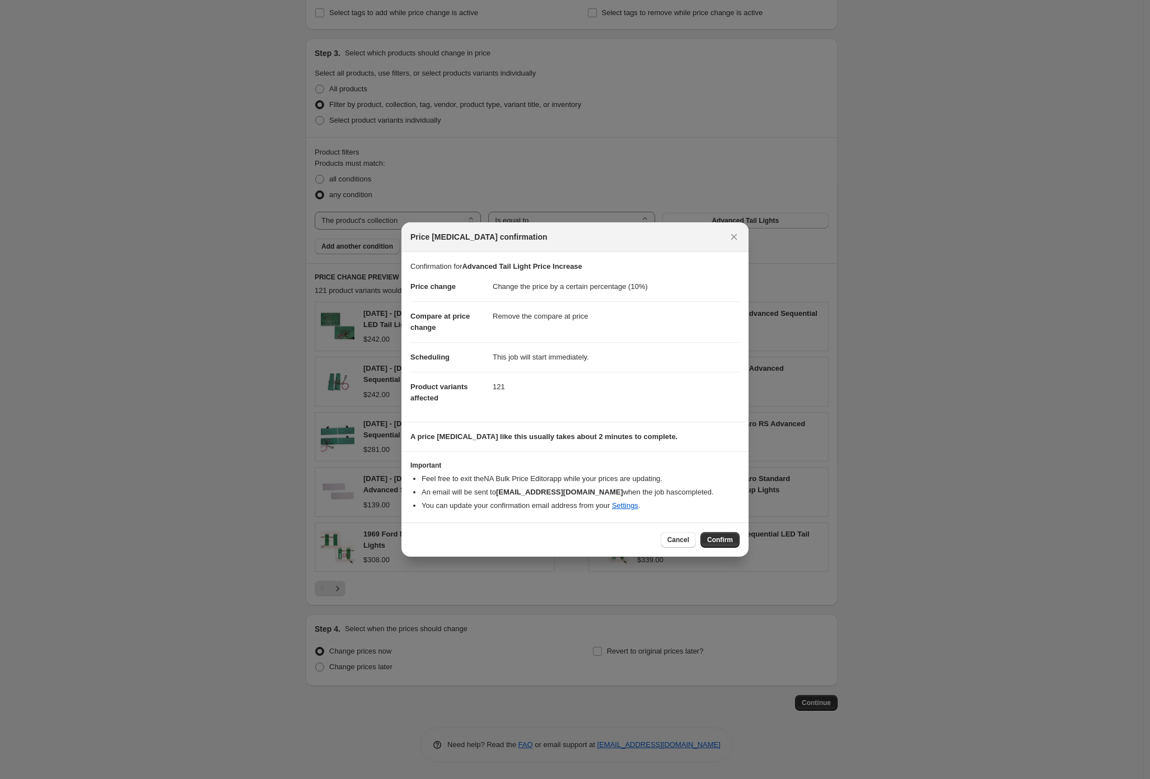
click at [731, 549] on div "Cancel Confirm" at bounding box center [575, 540] width 347 height 34
click at [729, 542] on span "Confirm" at bounding box center [720, 539] width 26 height 9
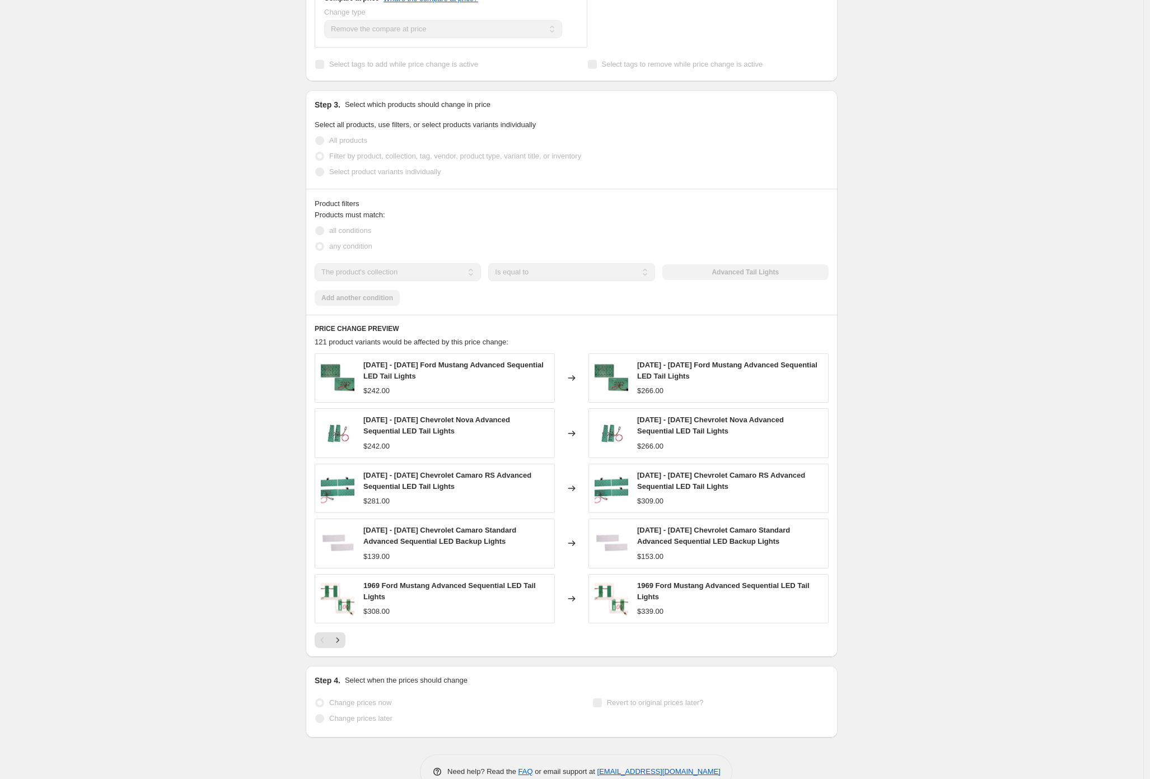
scroll to position [514, 0]
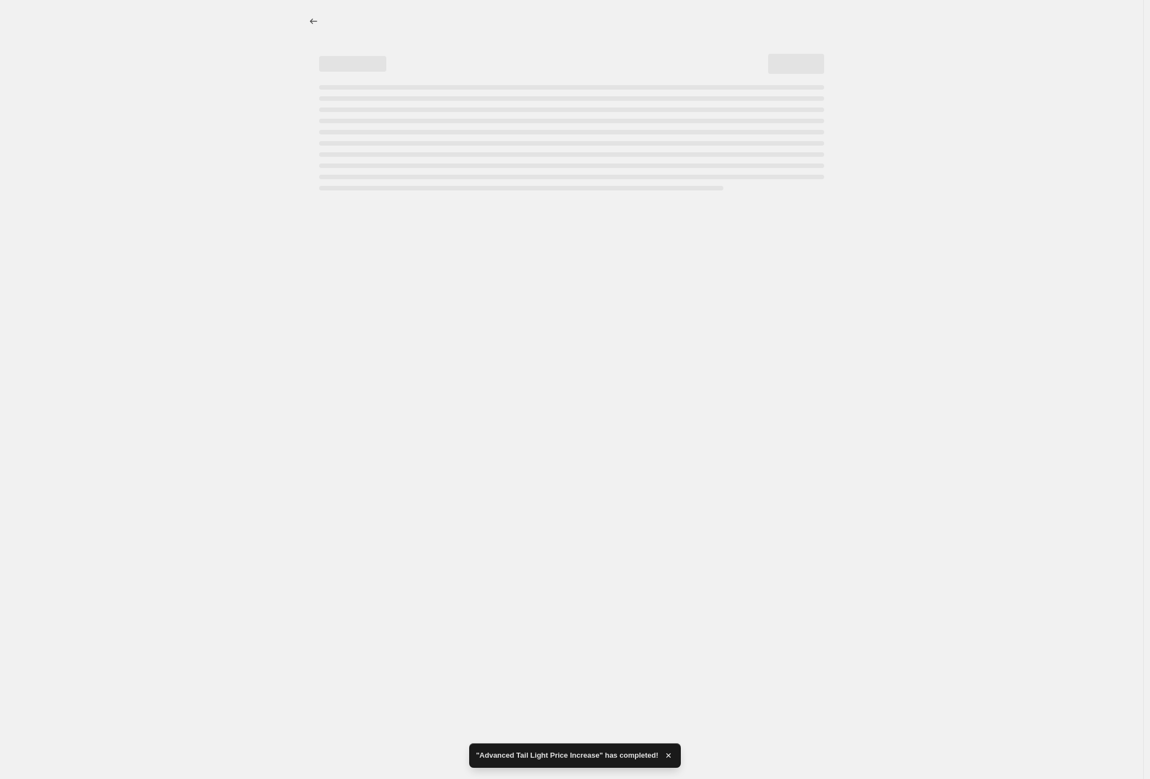
select select "percentage"
select select "remove"
select select "collection"
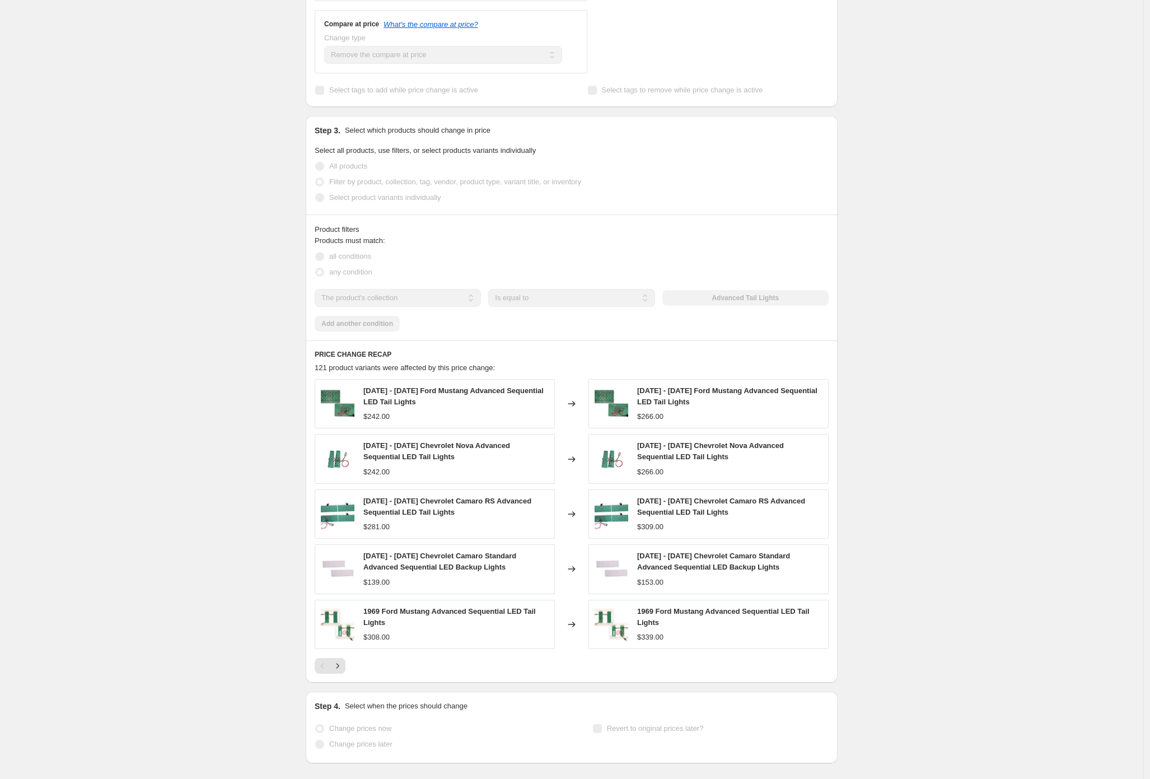
scroll to position [0, 0]
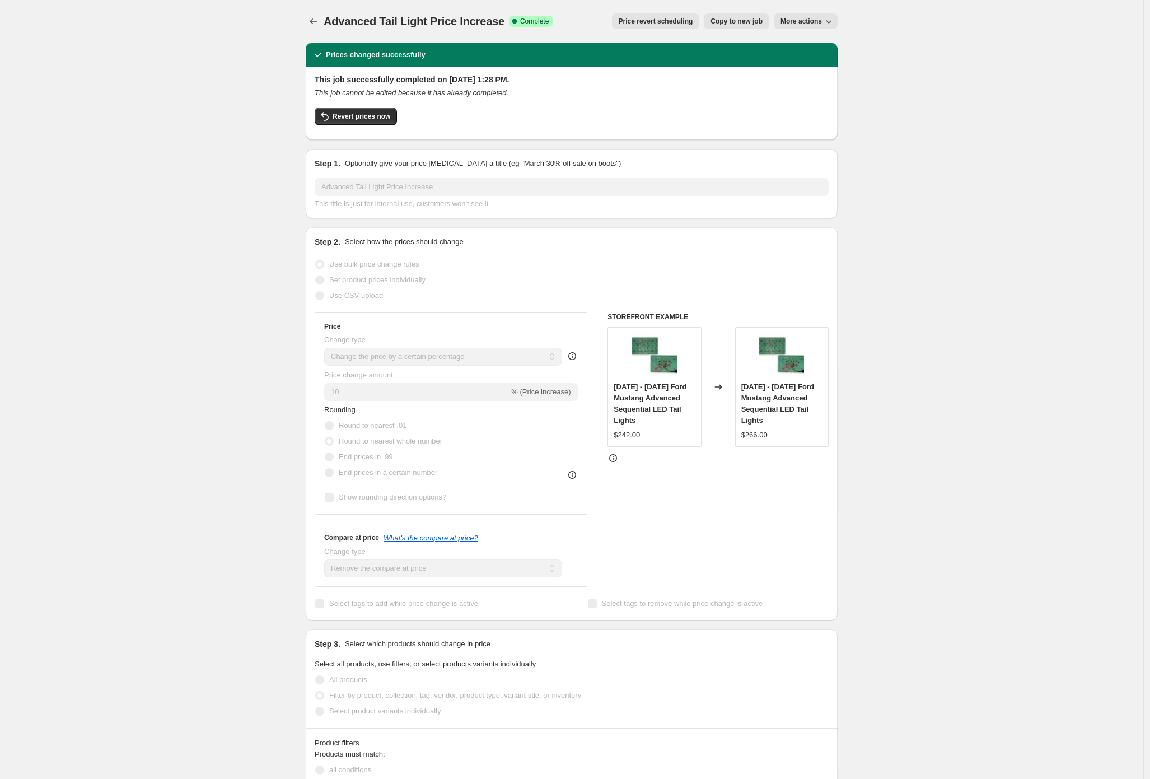
click at [120, 132] on div "Advanced Tail Light Price Increase. This page is ready Advanced Tail Light Pric…" at bounding box center [572, 672] width 1144 height 1345
click at [204, 128] on div "Advanced Tail Light Price Increase. This page is ready Advanced Tail Light Pric…" at bounding box center [572, 672] width 1144 height 1345
click at [318, 25] on icon "Price change jobs" at bounding box center [313, 21] width 11 height 11
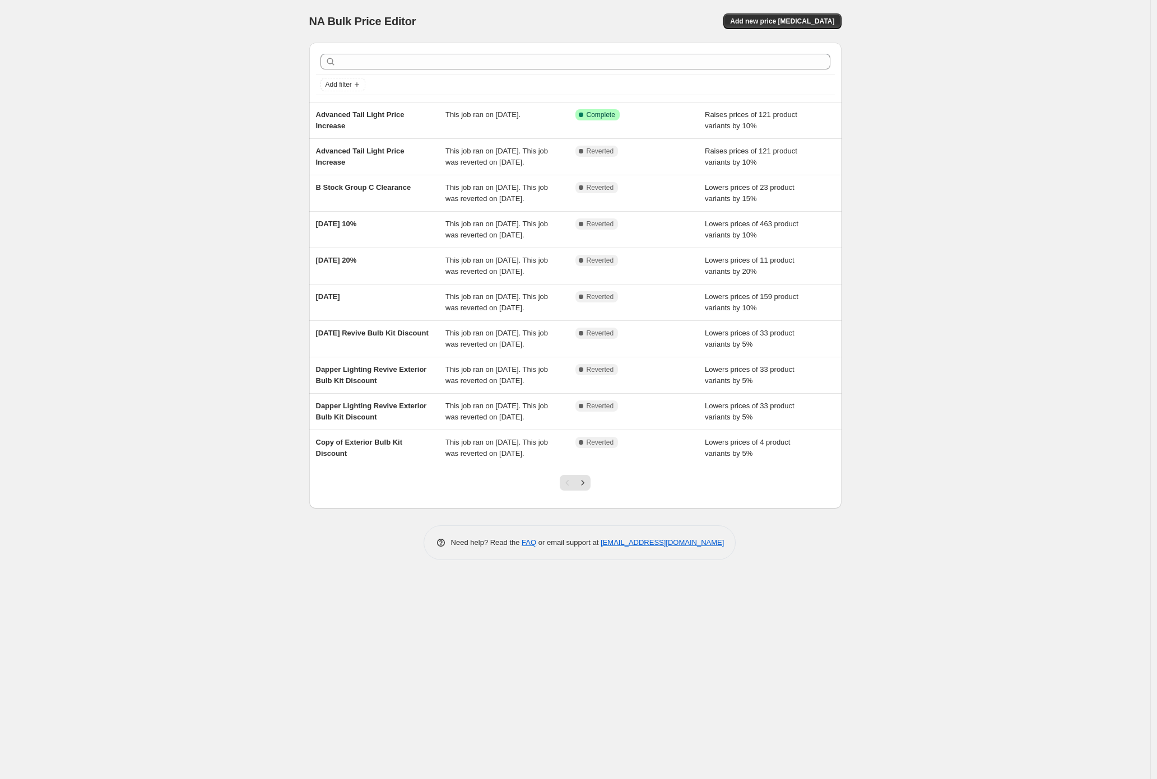
click at [193, 195] on div "NA Bulk Price Editor. This page is ready NA Bulk Price Editor Add new price [ME…" at bounding box center [575, 389] width 1150 height 779
click at [804, 18] on span "Add new price [MEDICAL_DATA]" at bounding box center [782, 21] width 104 height 9
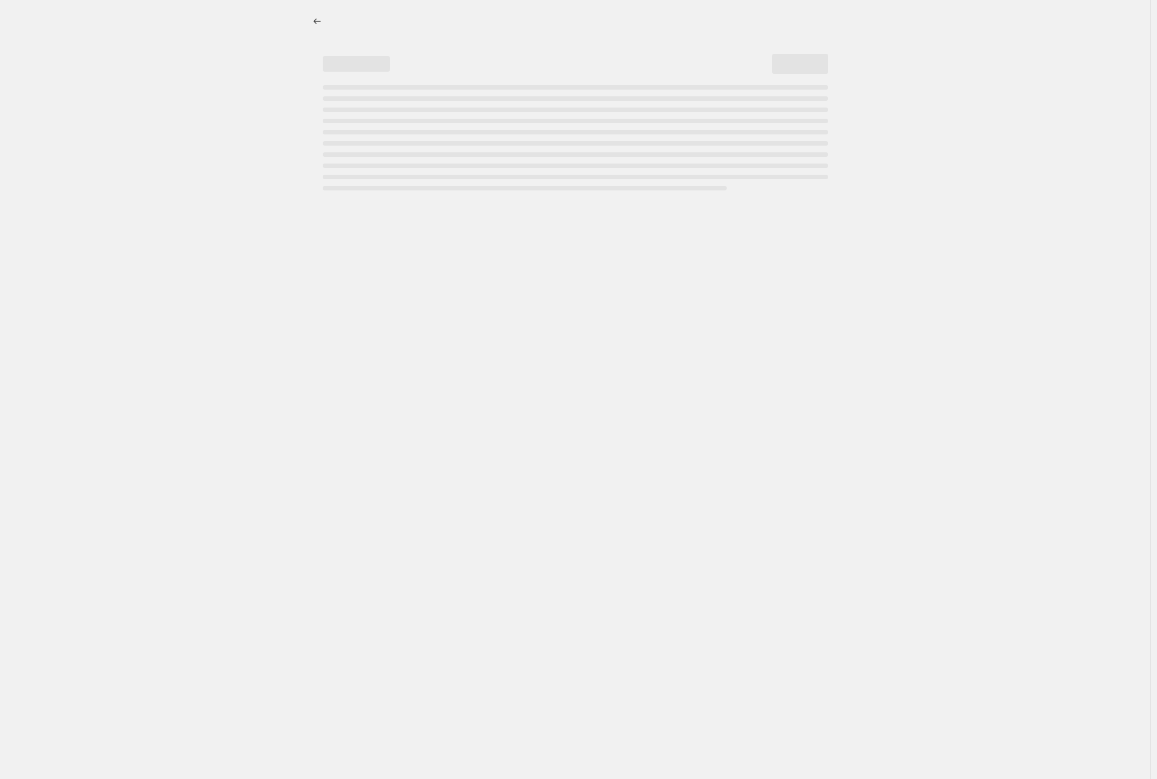
select select "percentage"
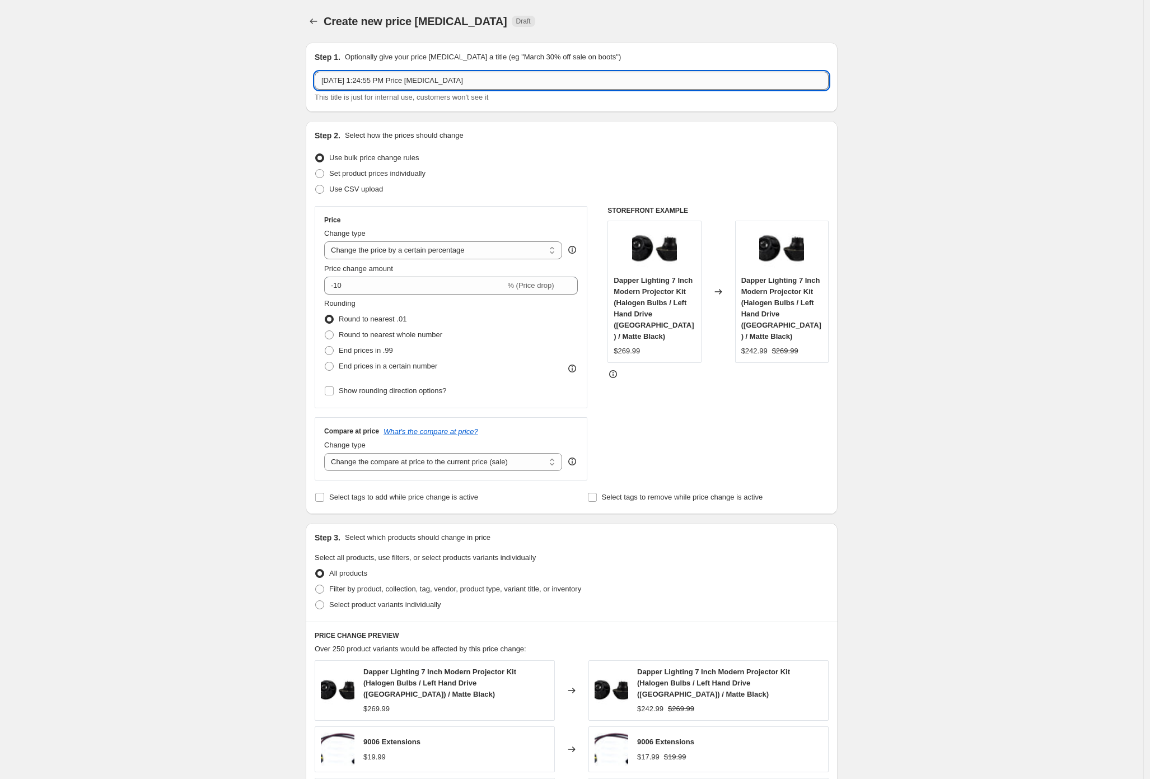
click at [431, 85] on input "[DATE] 1:24:55 PM Price [MEDICAL_DATA]" at bounding box center [572, 81] width 514 height 18
type input "Modern Halo LED 7"
click at [240, 384] on div "Create new price [MEDICAL_DATA]. This page is ready Create new price [MEDICAL_D…" at bounding box center [572, 569] width 1144 height 1138
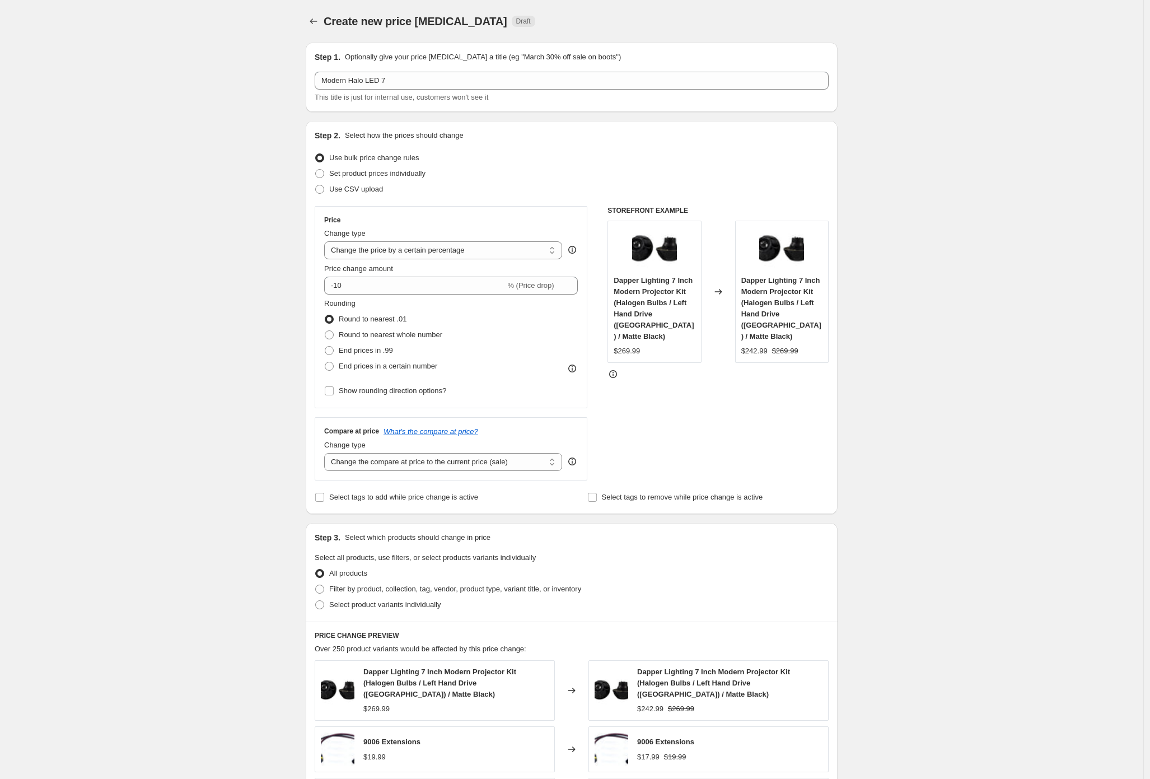
click at [255, 376] on div "Create new price [MEDICAL_DATA]. This page is ready Create new price [MEDICAL_D…" at bounding box center [572, 569] width 1144 height 1138
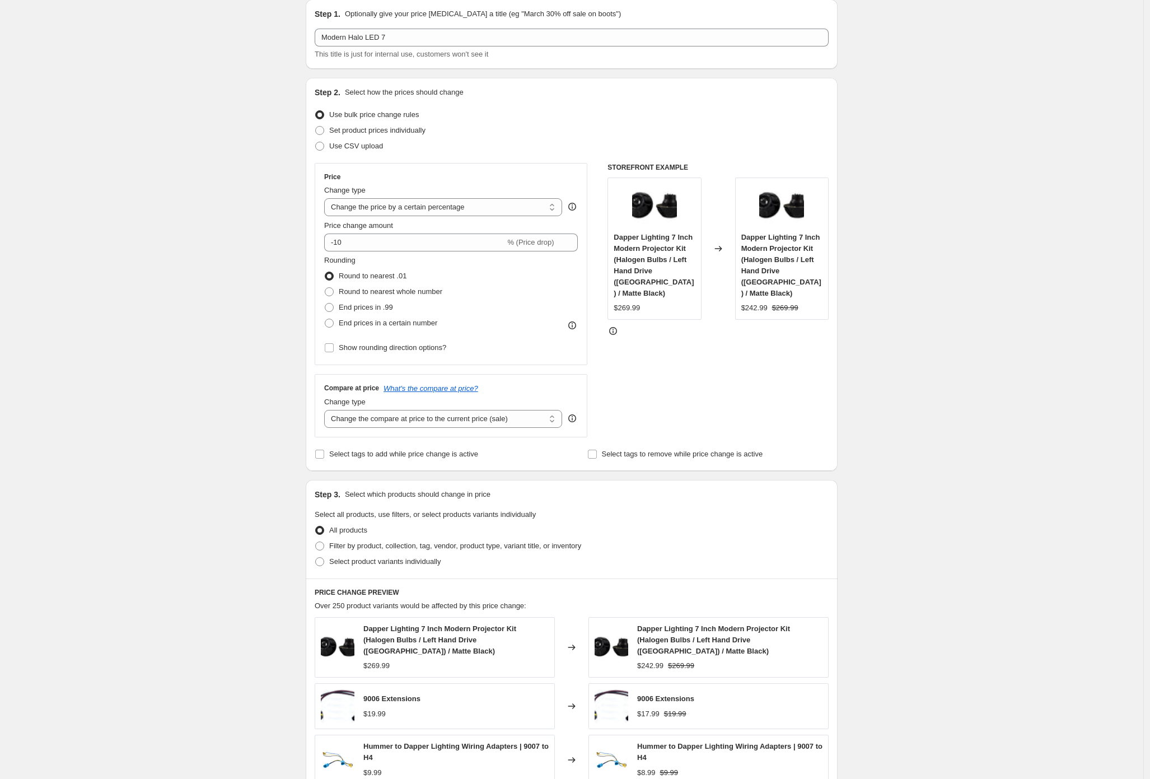
scroll to position [213, 0]
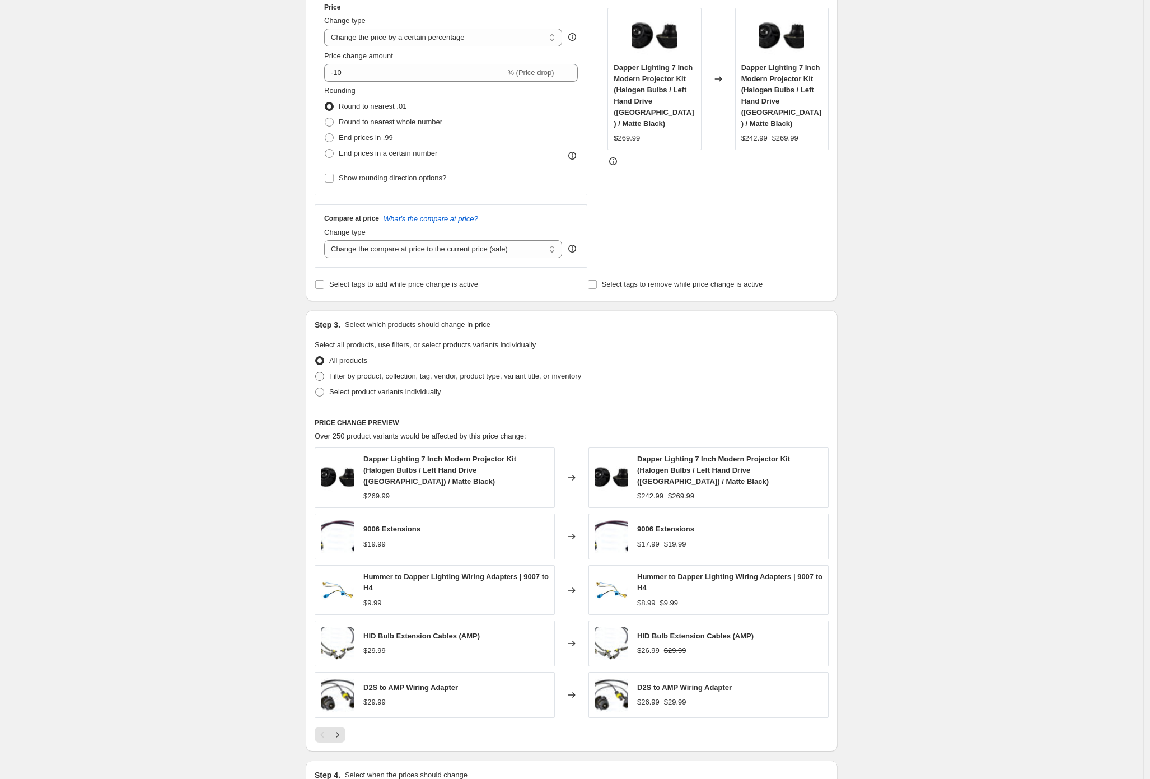
click at [365, 372] on span "Filter by product, collection, tag, vendor, product type, variant title, or inv…" at bounding box center [455, 376] width 252 height 8
click at [316, 372] on input "Filter by product, collection, tag, vendor, product type, variant title, or inv…" at bounding box center [315, 372] width 1 height 1
radio input "true"
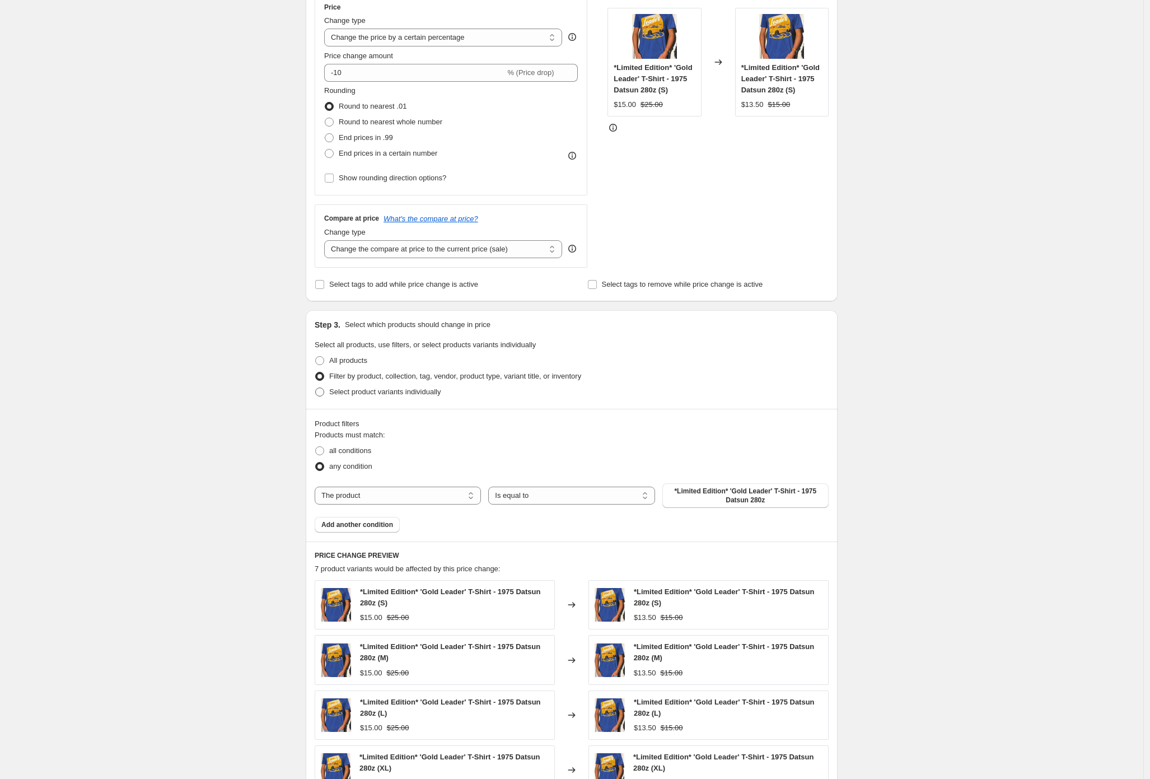
click at [419, 389] on span "Select product variants individually" at bounding box center [384, 392] width 111 height 8
click at [316, 388] on input "Select product variants individually" at bounding box center [315, 388] width 1 height 1
radio input "true"
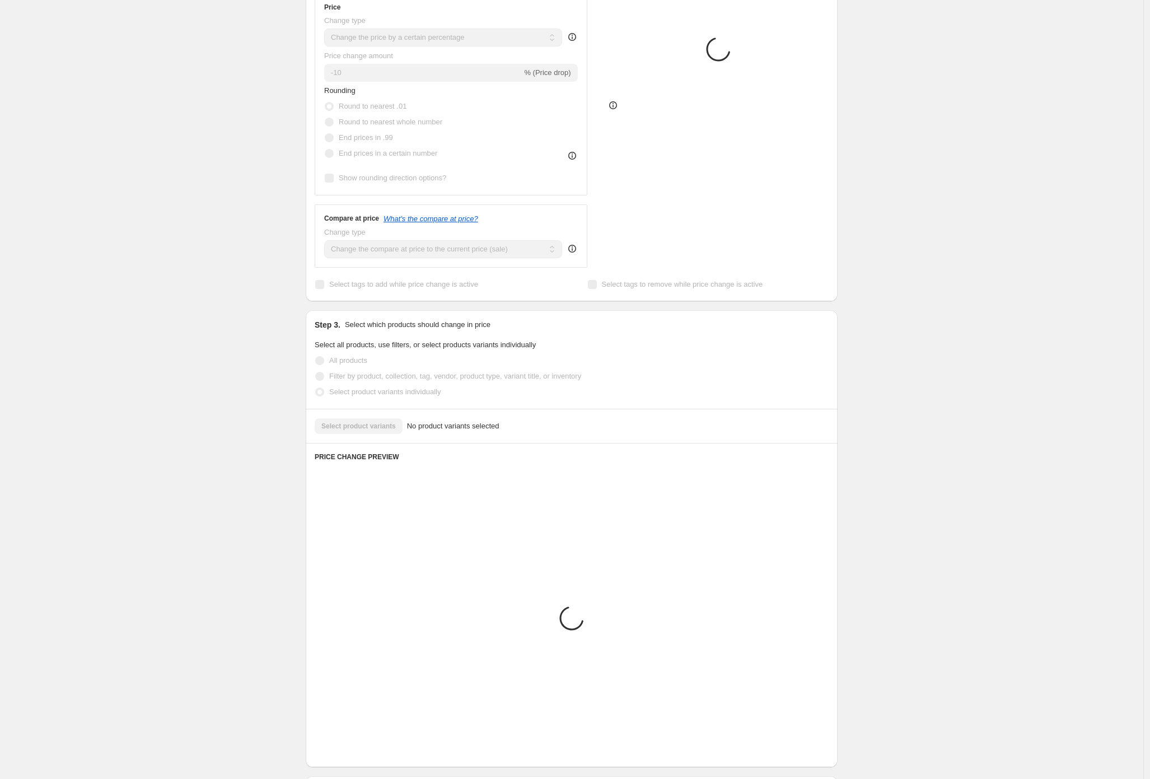
scroll to position [92, 0]
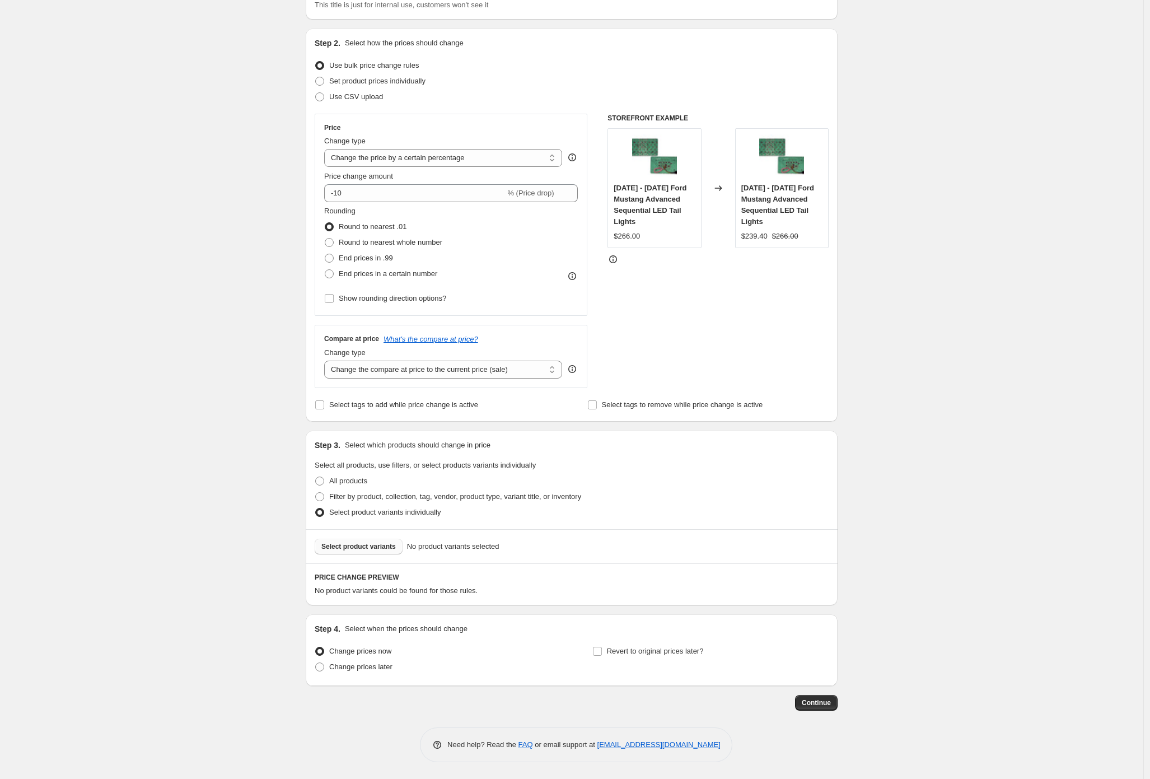
click at [361, 545] on span "Select product variants" at bounding box center [358, 546] width 74 height 9
click at [369, 493] on span "Filter by product, collection, tag, vendor, product type, variant title, or inv…" at bounding box center [455, 496] width 252 height 8
click at [316, 493] on input "Filter by product, collection, tag, vendor, product type, variant title, or inv…" at bounding box center [315, 492] width 1 height 1
radio input "true"
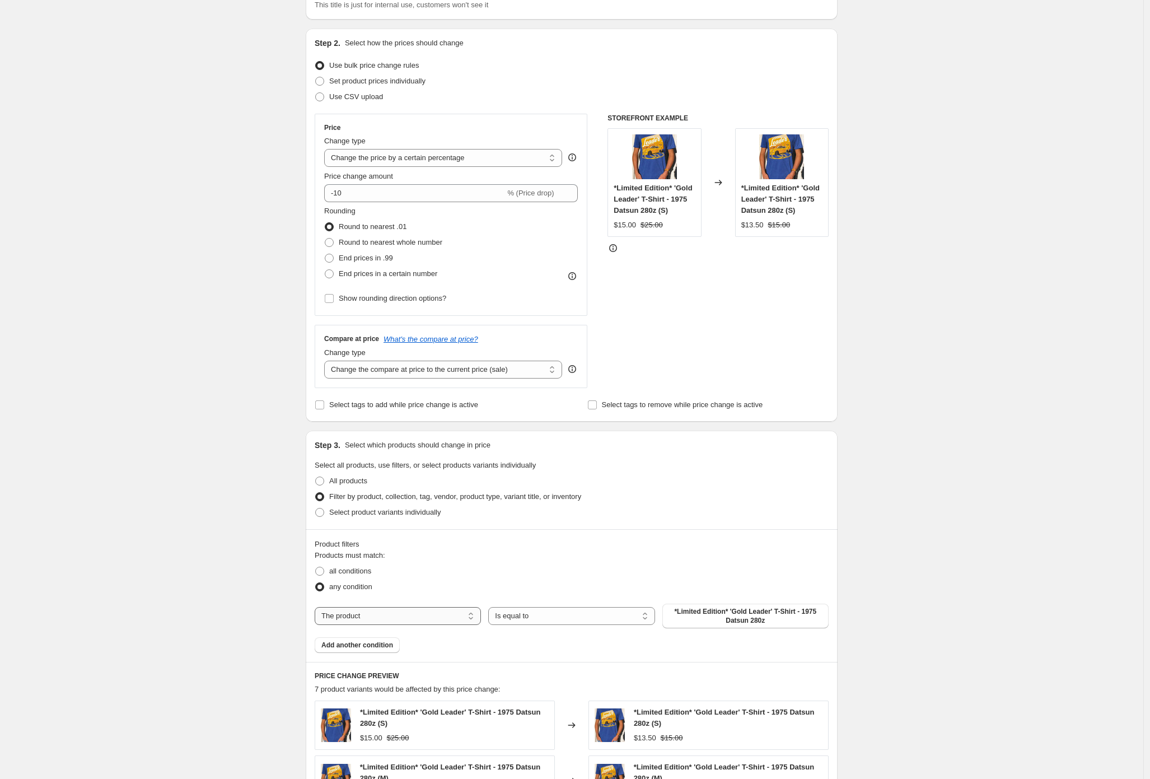
click at [410, 619] on select "The product The product's collection The product's tag The product's vendor The…" at bounding box center [398, 616] width 166 height 18
select select "collection"
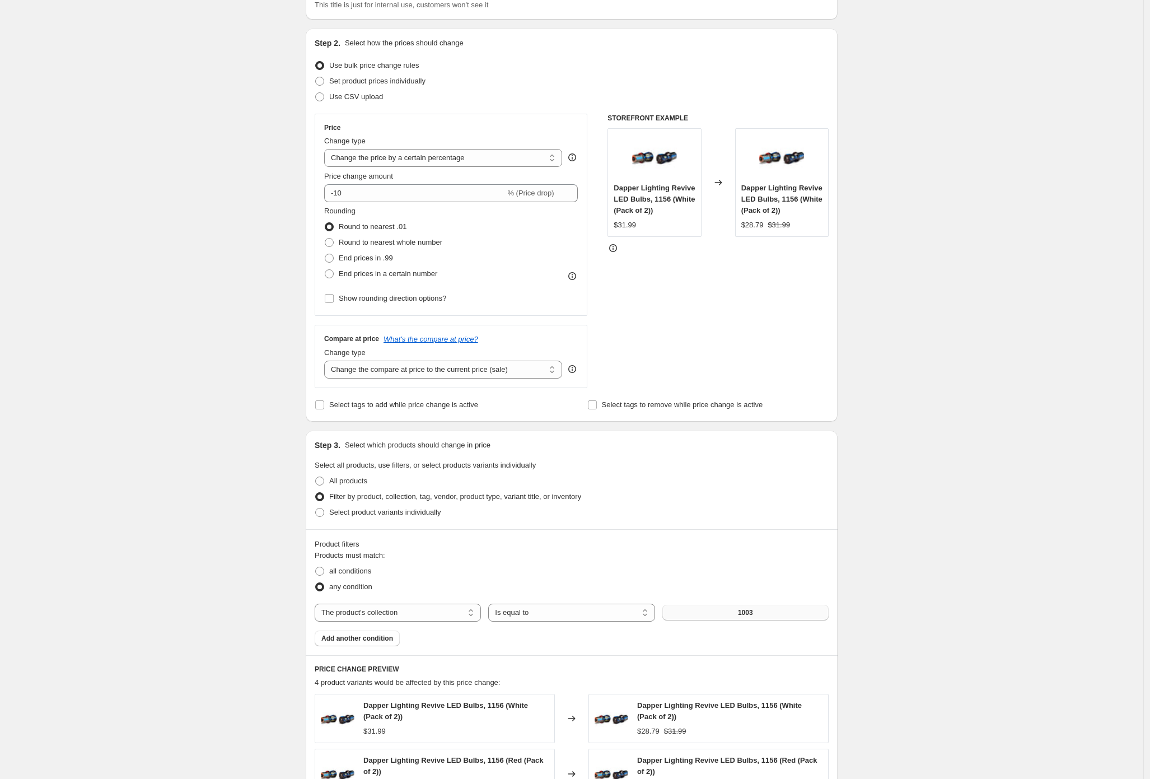
click at [753, 617] on button "1003" at bounding box center [746, 613] width 166 height 16
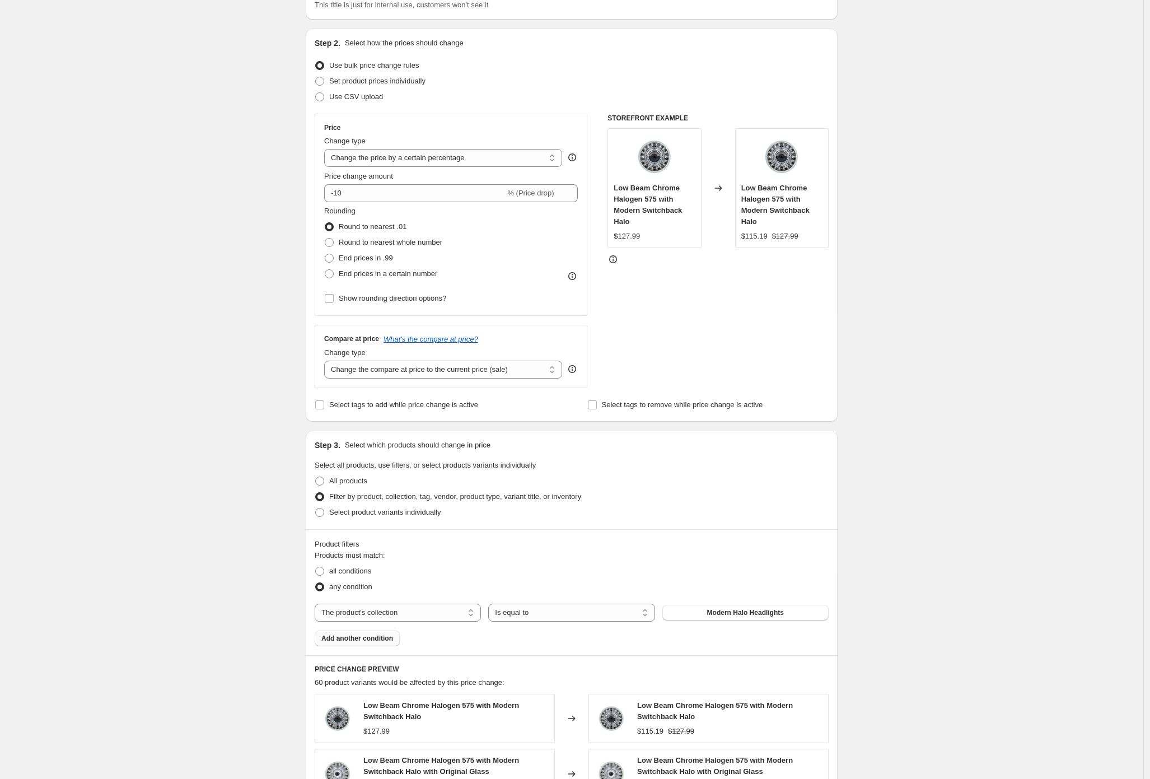
click at [350, 643] on button "Add another condition" at bounding box center [357, 639] width 85 height 16
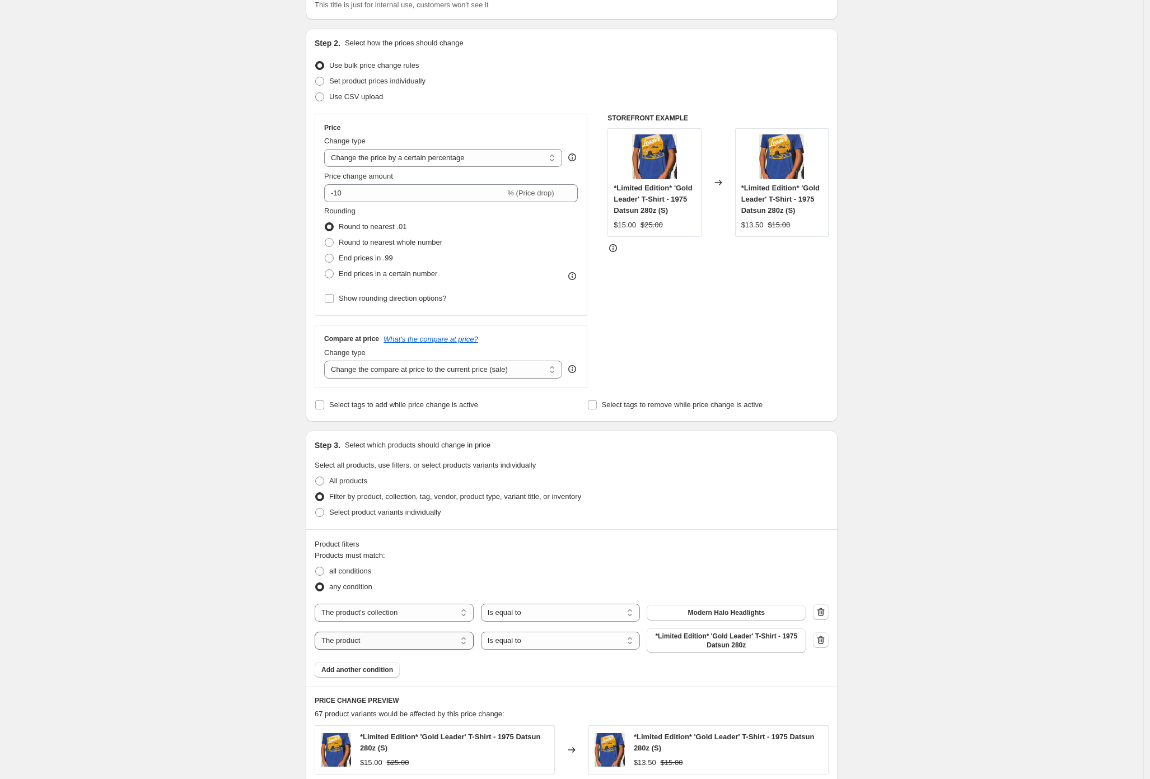
click at [393, 641] on select "The product The product's collection The product's tag The product's vendor The…" at bounding box center [394, 641] width 159 height 18
select select "collection"
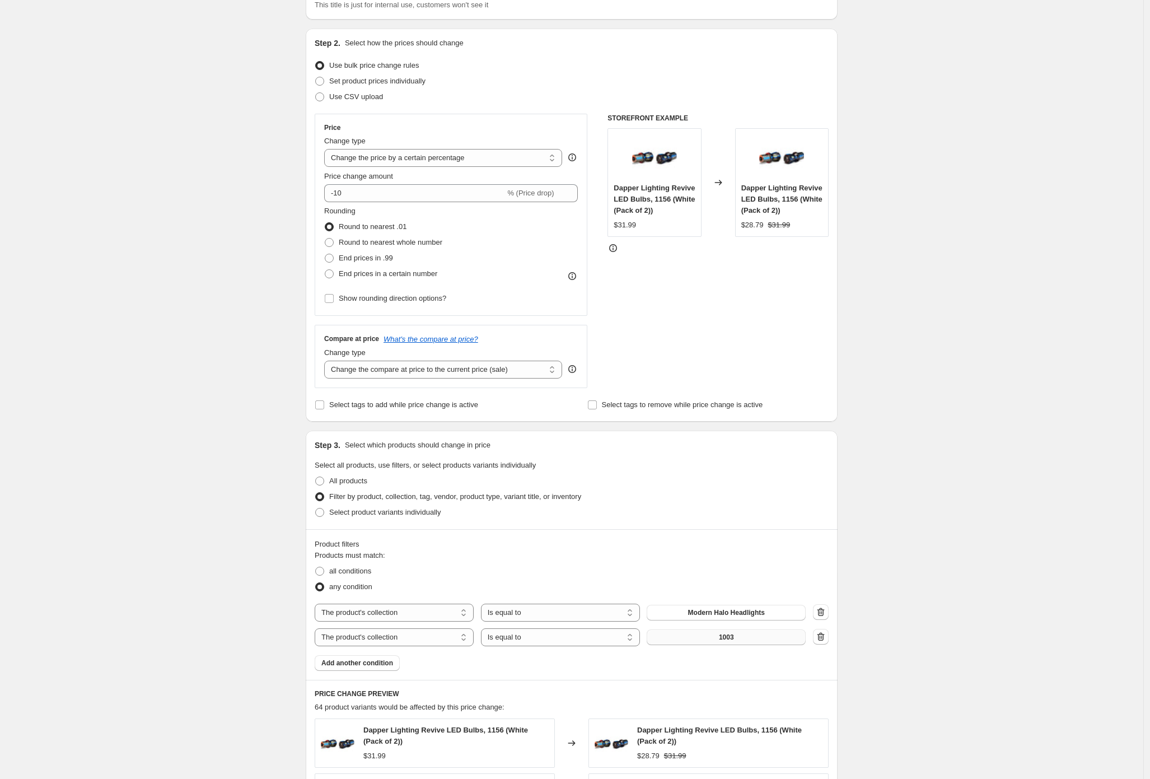
click at [734, 639] on span "1003" at bounding box center [726, 637] width 15 height 9
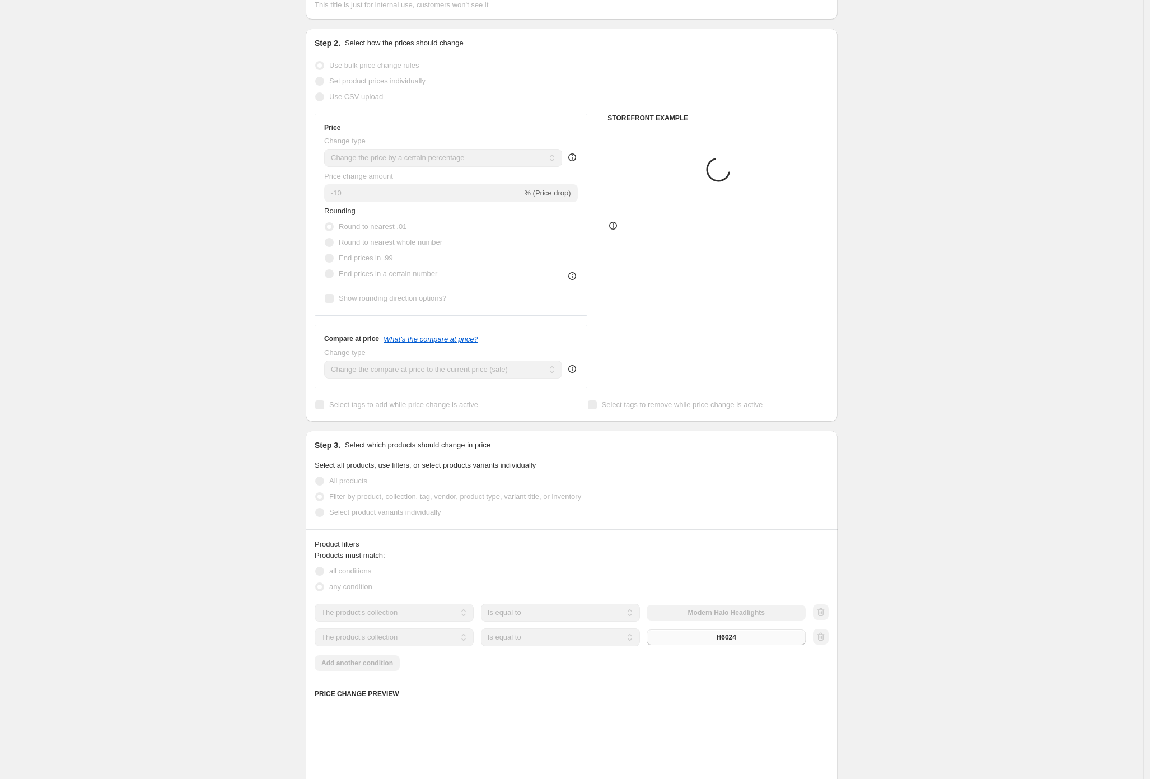
click at [872, 586] on div "Create new price [MEDICAL_DATA]. This page is ready Create new price [MEDICAL_D…" at bounding box center [572, 543] width 1144 height 1270
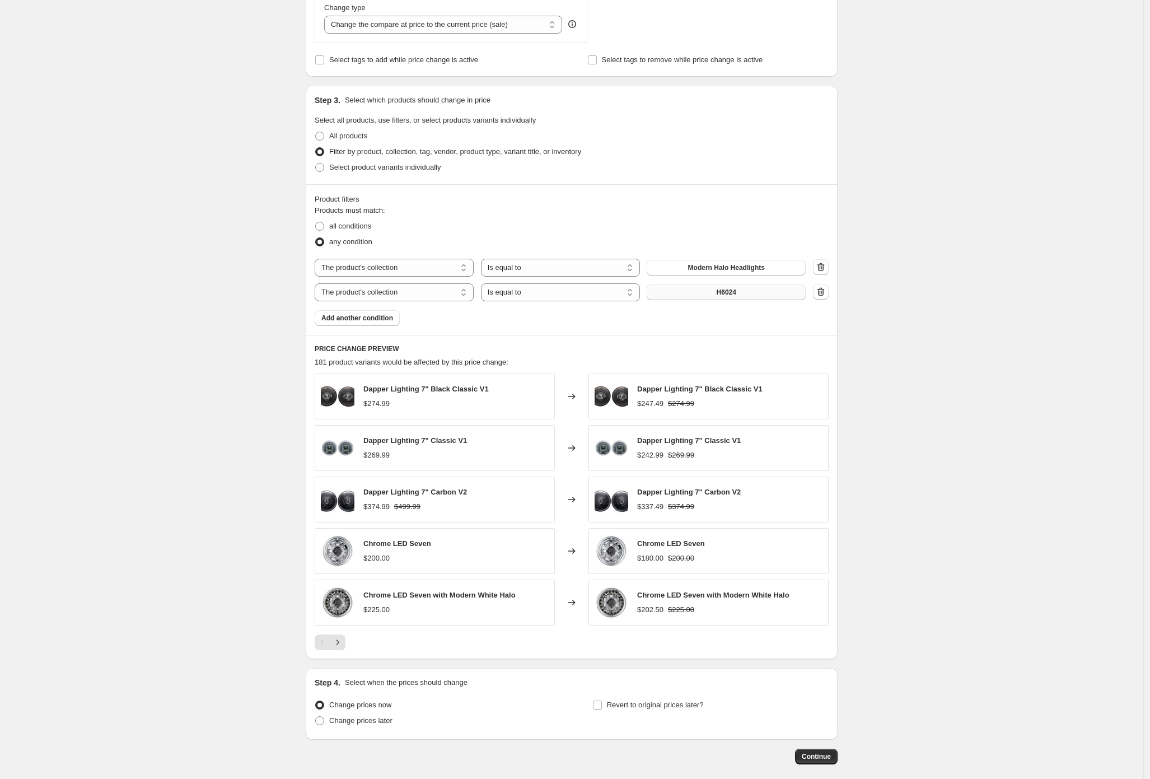
scroll to position [491, 0]
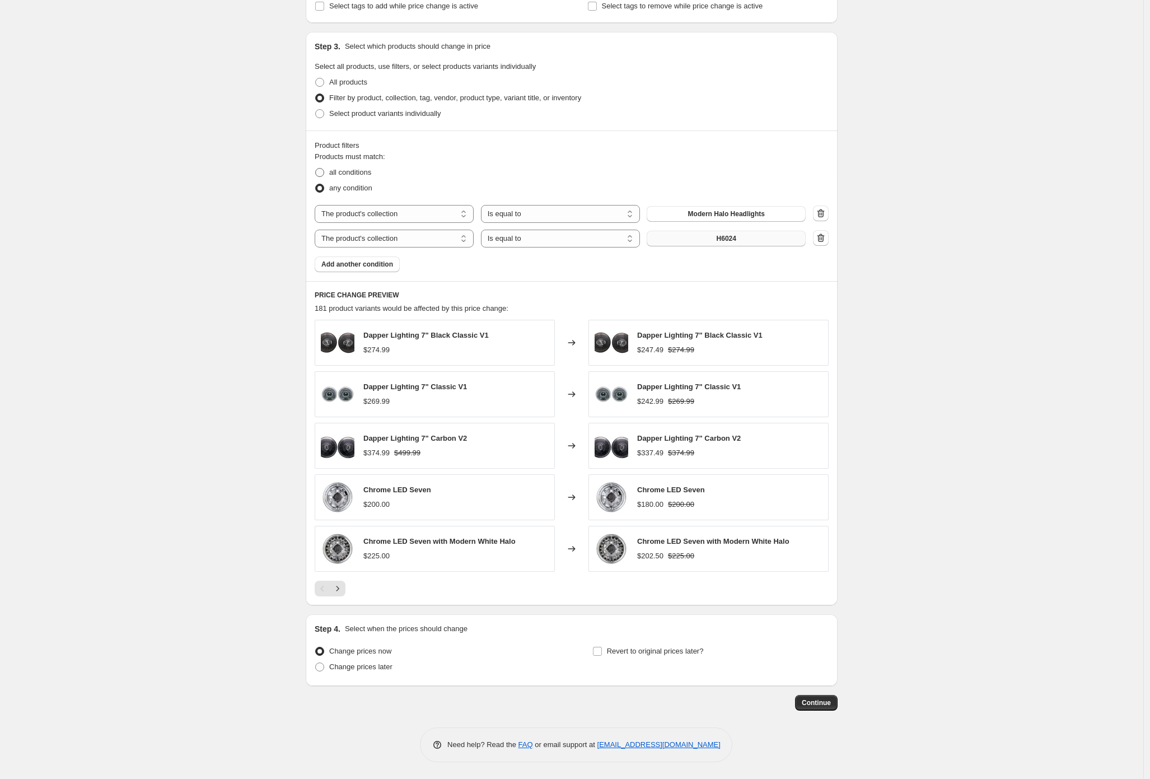
click at [348, 173] on span "all conditions" at bounding box center [350, 172] width 42 height 8
click at [316, 169] on input "all conditions" at bounding box center [315, 168] width 1 height 1
radio input "true"
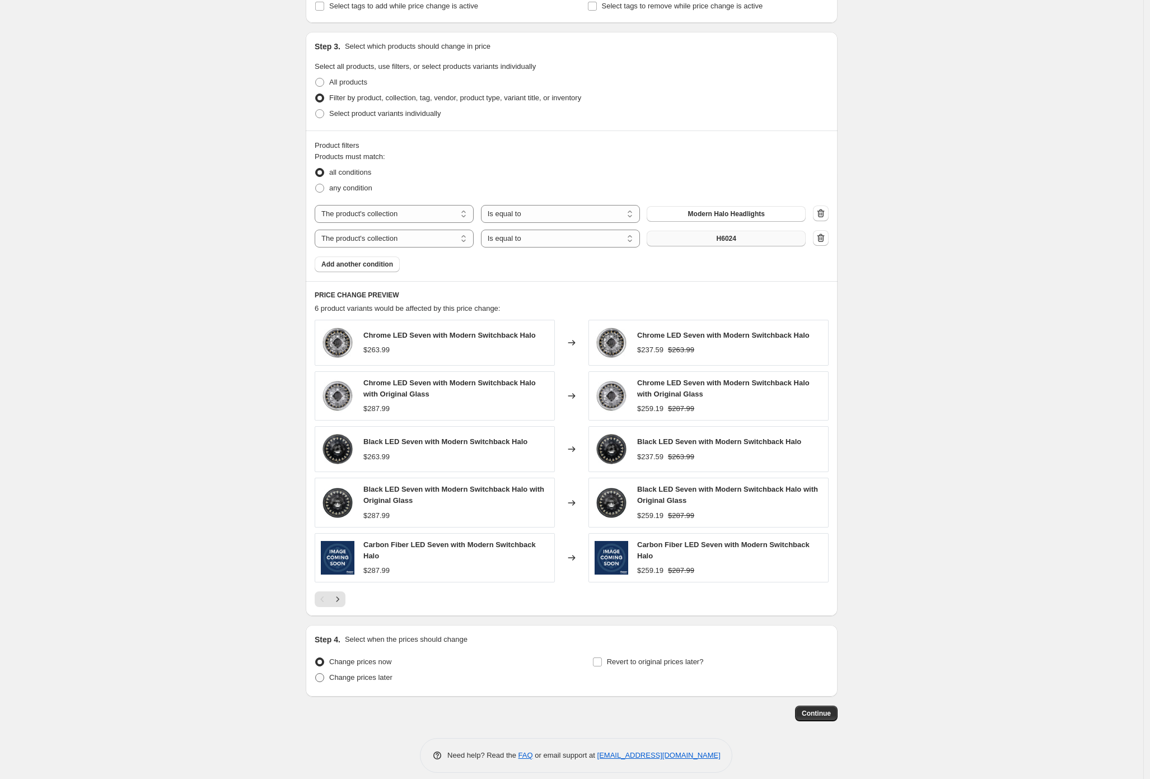
click at [361, 678] on span "Change prices later" at bounding box center [360, 677] width 63 height 8
click at [316, 674] on input "Change prices later" at bounding box center [315, 673] width 1 height 1
radio input "true"
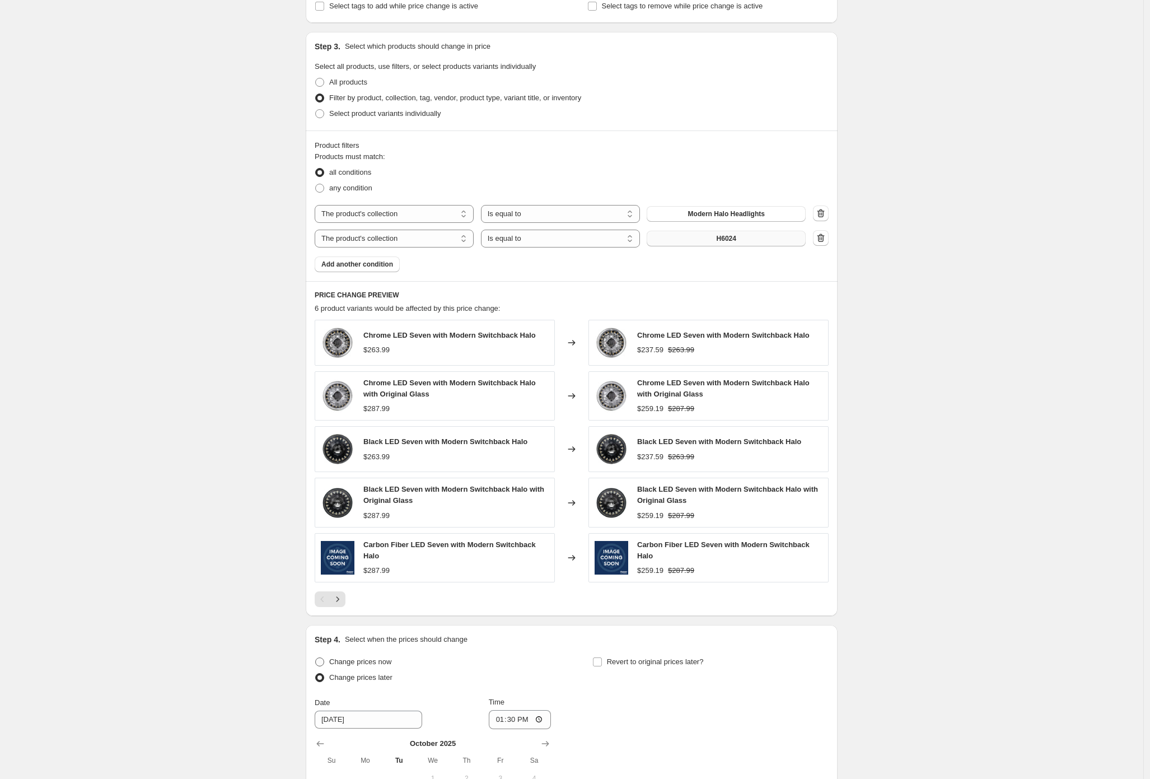
click at [370, 663] on span "Change prices now" at bounding box center [360, 662] width 62 height 8
click at [316, 658] on input "Change prices now" at bounding box center [315, 658] width 1 height 1
radio input "true"
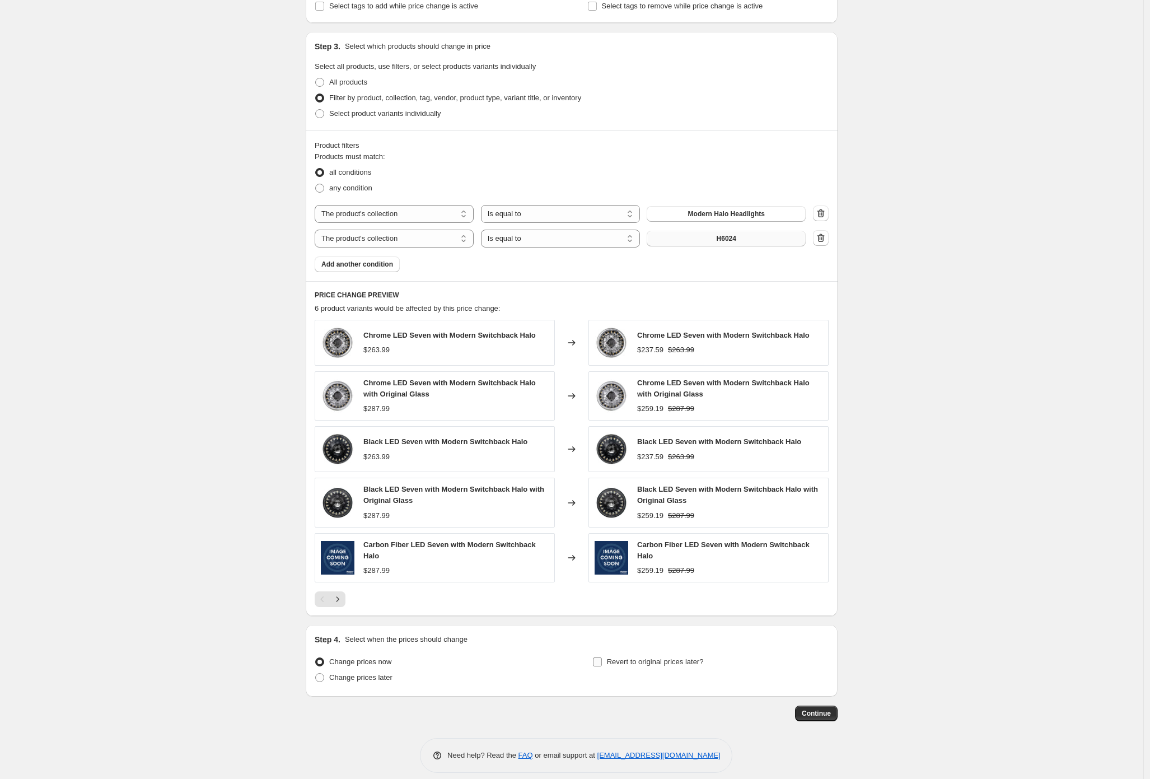
click at [642, 658] on span "Revert to original prices later?" at bounding box center [655, 662] width 97 height 8
click at [602, 658] on input "Revert to original prices later?" at bounding box center [597, 662] width 9 height 9
checkbox input "true"
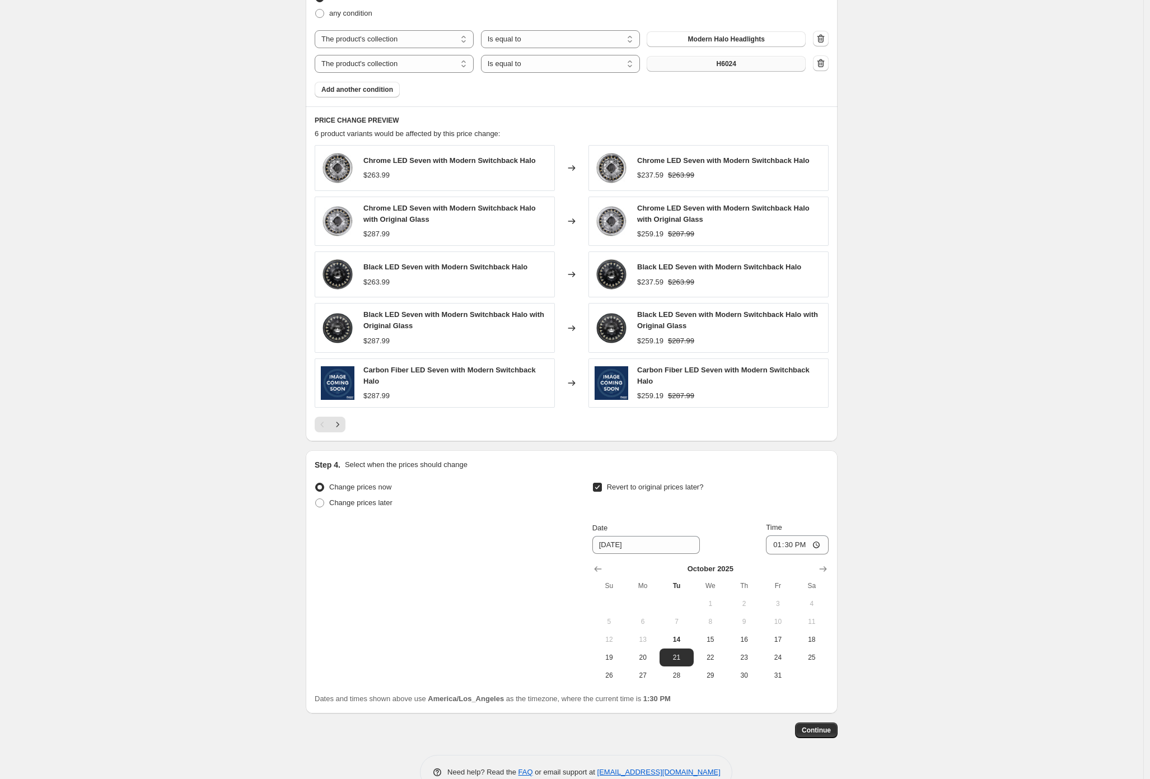
scroll to position [682, 0]
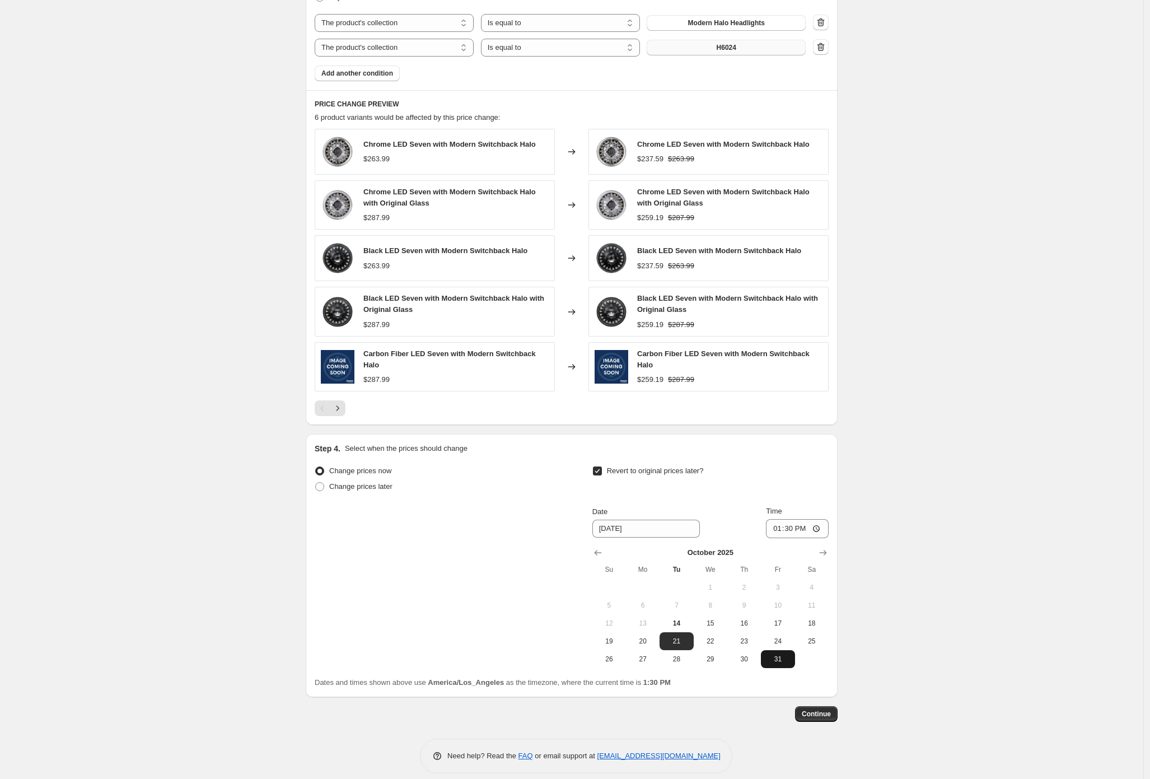
click at [784, 655] on span "31" at bounding box center [778, 659] width 25 height 9
type input "[DATE]"
drag, startPoint x: 831, startPoint y: 716, endPoint x: 859, endPoint y: 623, distance: 96.6
click at [942, 478] on div "Create new price [MEDICAL_DATA]. This page is ready Create new price [MEDICAL_D…" at bounding box center [572, 54] width 1144 height 1473
click at [822, 719] on button "Continue" at bounding box center [816, 714] width 43 height 16
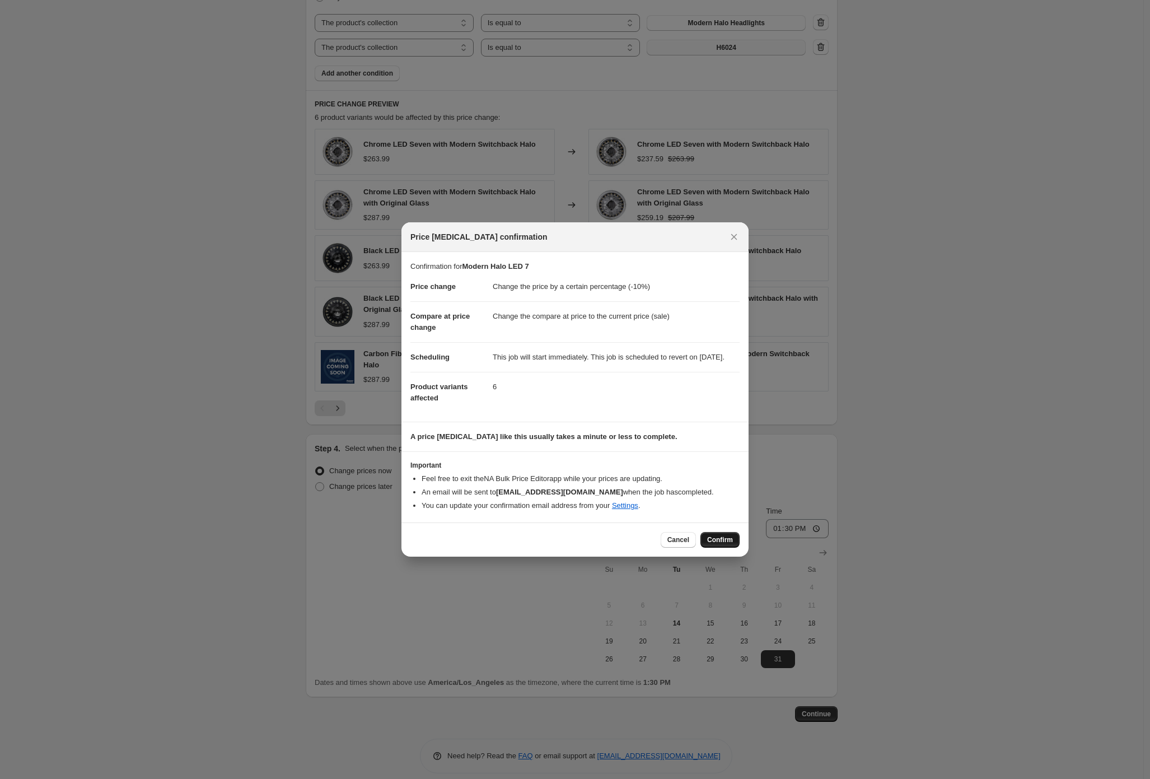
click at [719, 543] on span "Confirm" at bounding box center [720, 539] width 26 height 9
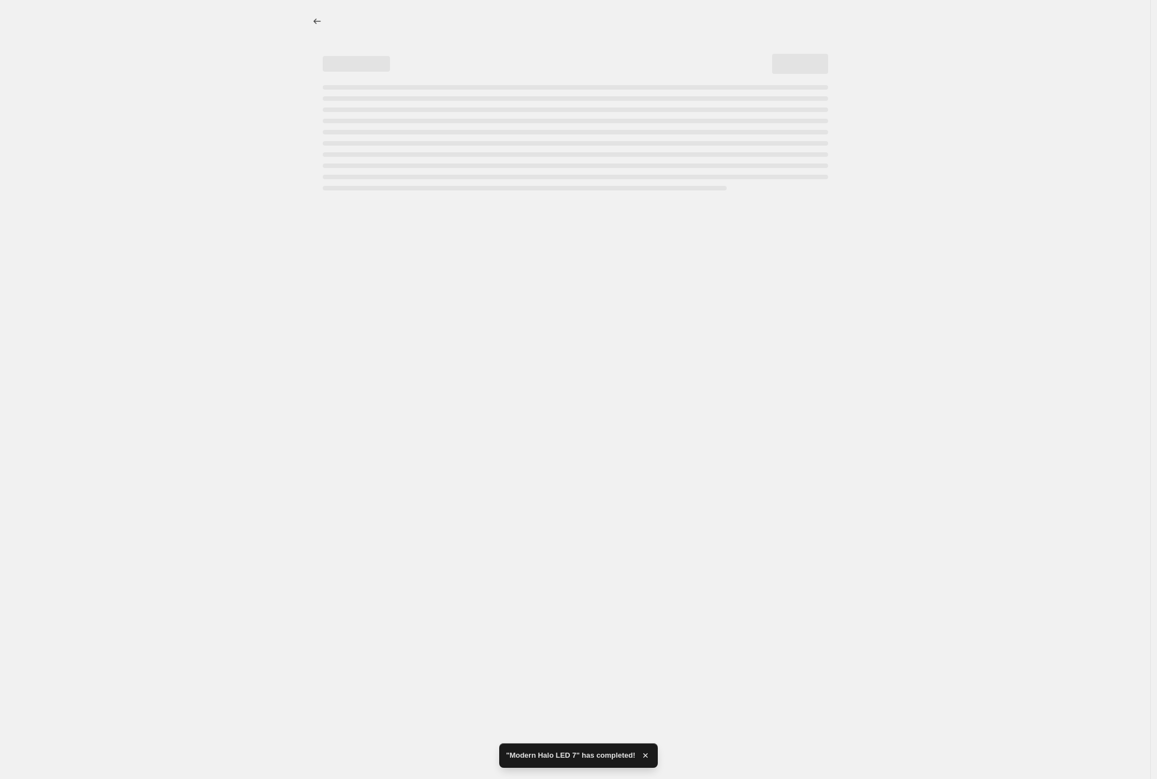
select select "percentage"
select select "collection"
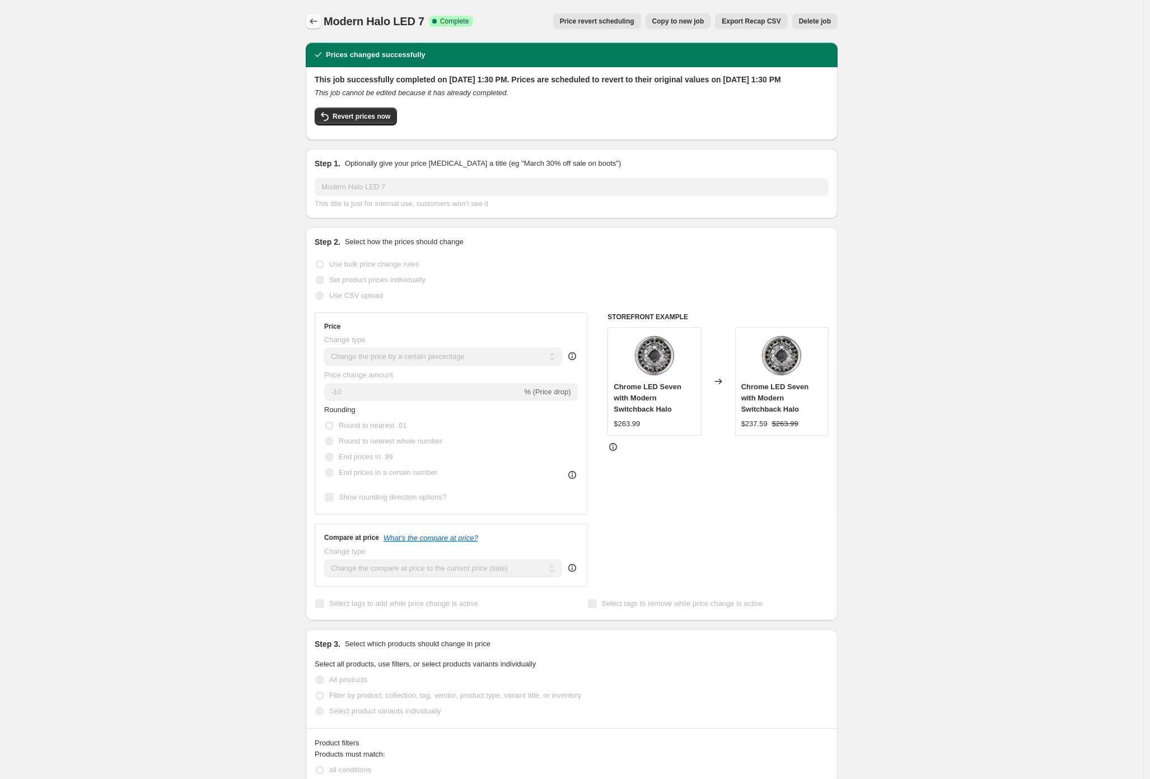
click at [318, 20] on icon "Price change jobs" at bounding box center [313, 21] width 11 height 11
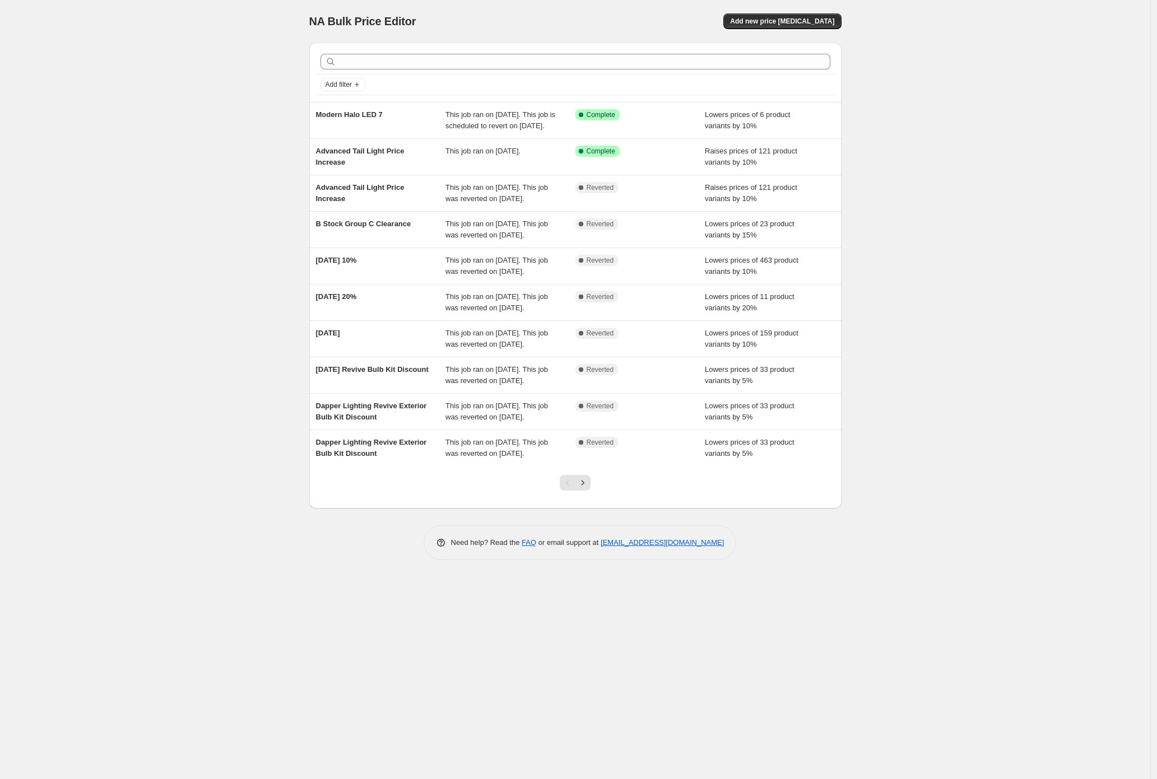
click at [264, 117] on div "NA Bulk Price Editor. This page is ready NA Bulk Price Editor Add new price [ME…" at bounding box center [575, 389] width 1150 height 779
click at [817, 20] on span "Add new price [MEDICAL_DATA]" at bounding box center [782, 21] width 104 height 9
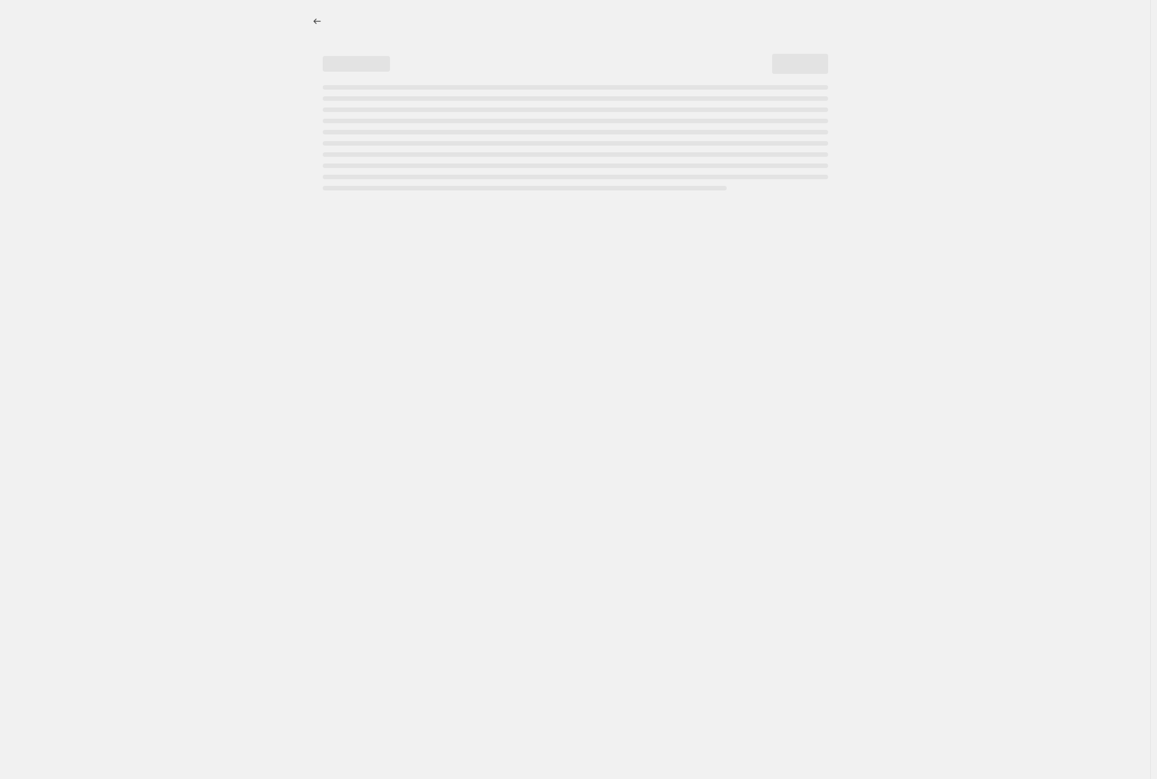
select select "percentage"
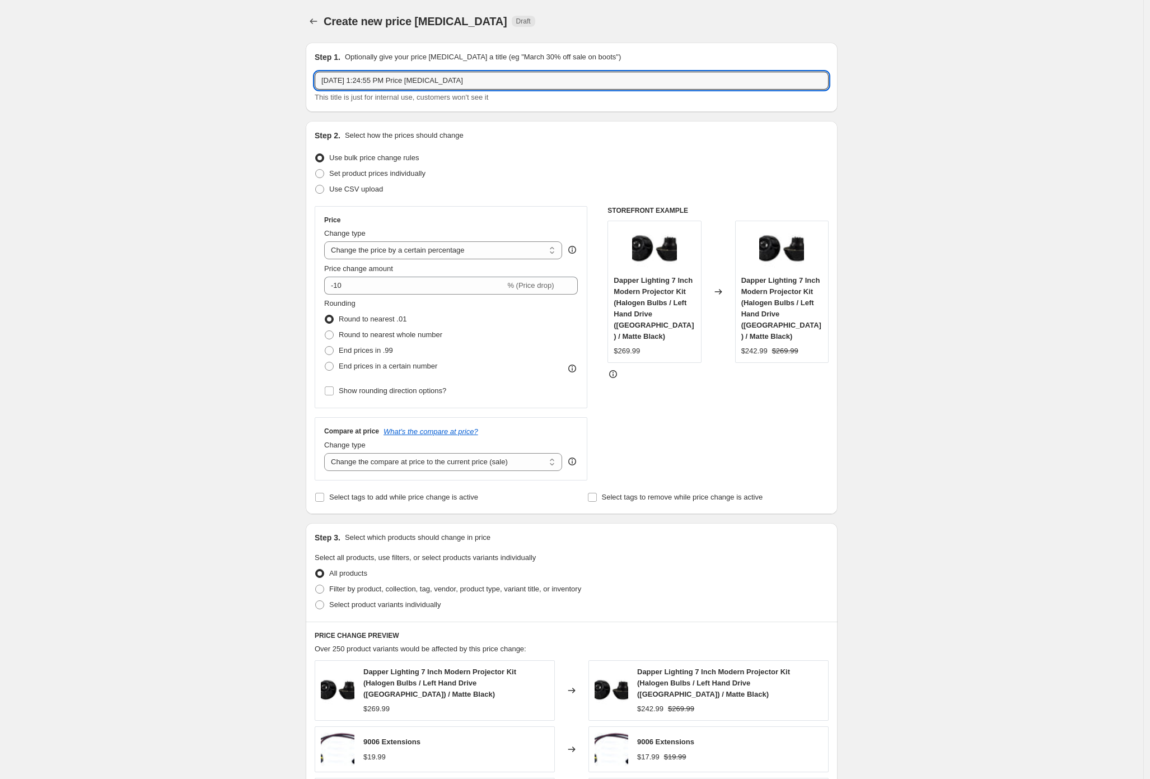
drag, startPoint x: 518, startPoint y: 83, endPoint x: 259, endPoint y: 63, distance: 259.6
click at [258, 63] on div "Create new price [MEDICAL_DATA]. This page is ready Create new price [MEDICAL_D…" at bounding box center [572, 569] width 1144 height 1138
type input "Foursix HDR"
click at [259, 262] on div "Create new price [MEDICAL_DATA]. This page is ready Create new price [MEDICAL_D…" at bounding box center [572, 569] width 1144 height 1138
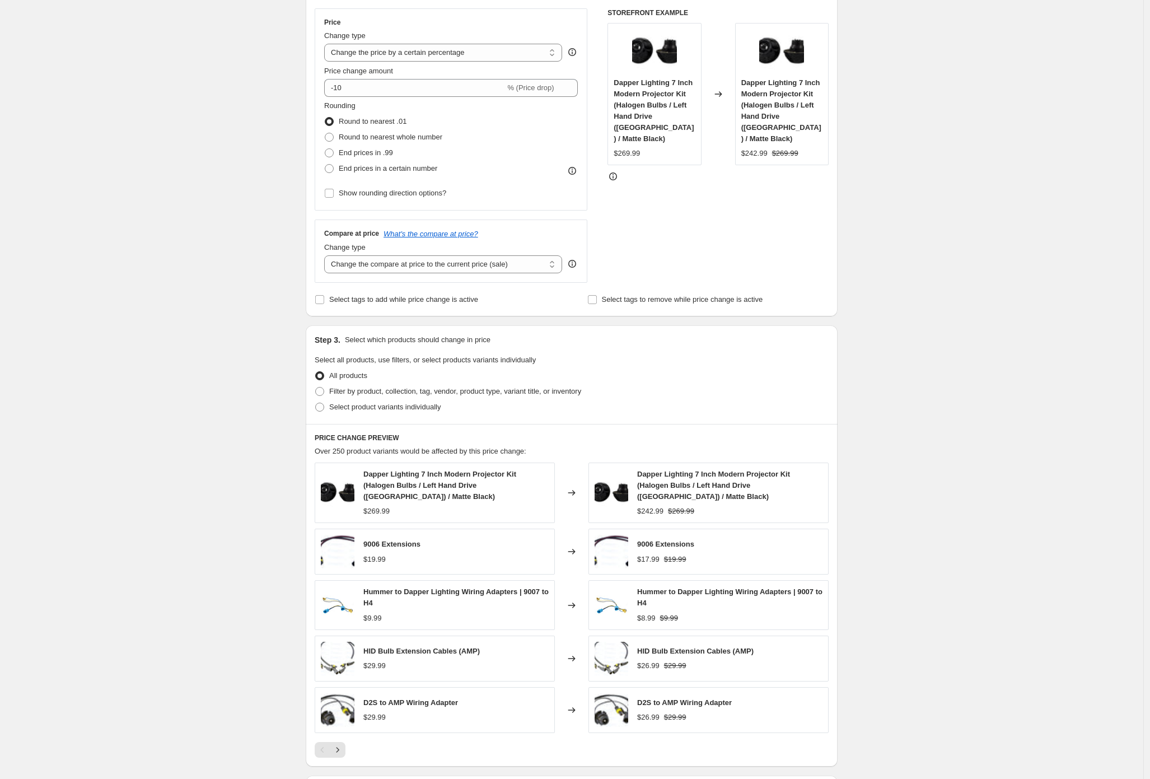
scroll to position [346, 0]
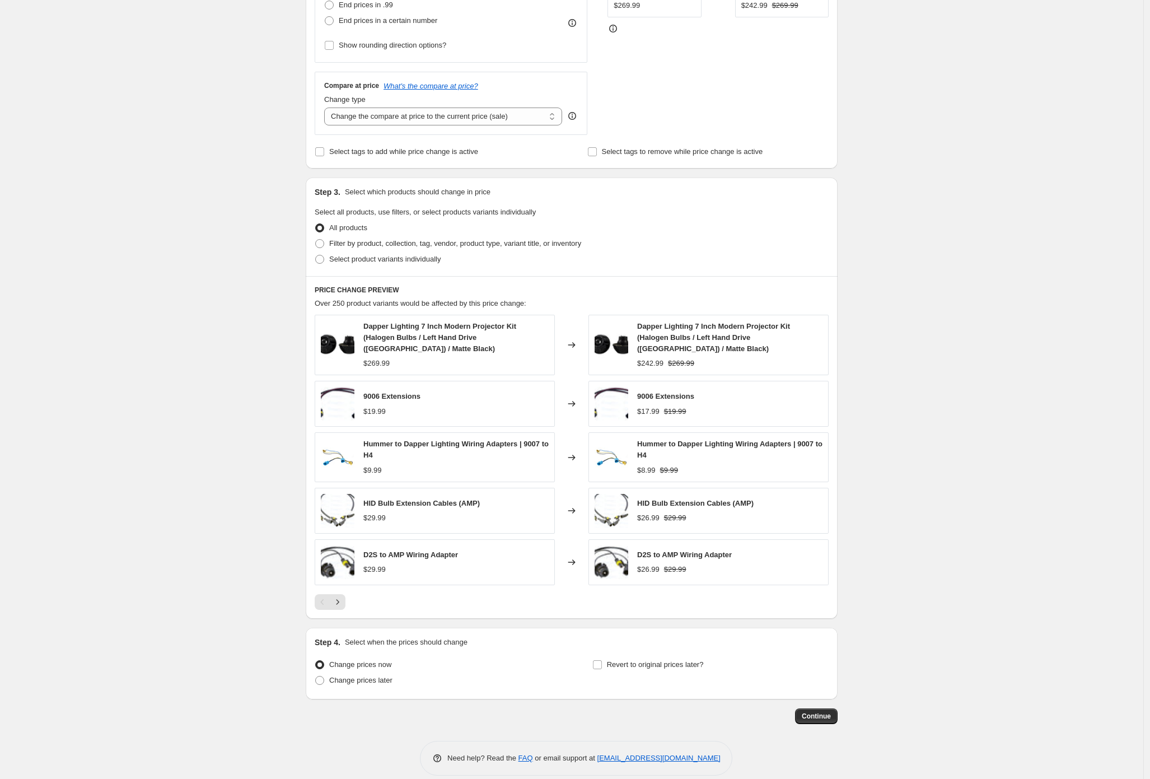
click at [282, 281] on div "Create new price [MEDICAL_DATA]. This page is ready Create new price [MEDICAL_D…" at bounding box center [572, 223] width 1144 height 1138
click at [408, 244] on span "Filter by product, collection, tag, vendor, product type, variant title, or inv…" at bounding box center [455, 243] width 252 height 8
click at [316, 240] on input "Filter by product, collection, tag, vendor, product type, variant title, or inv…" at bounding box center [315, 239] width 1 height 1
radio input "true"
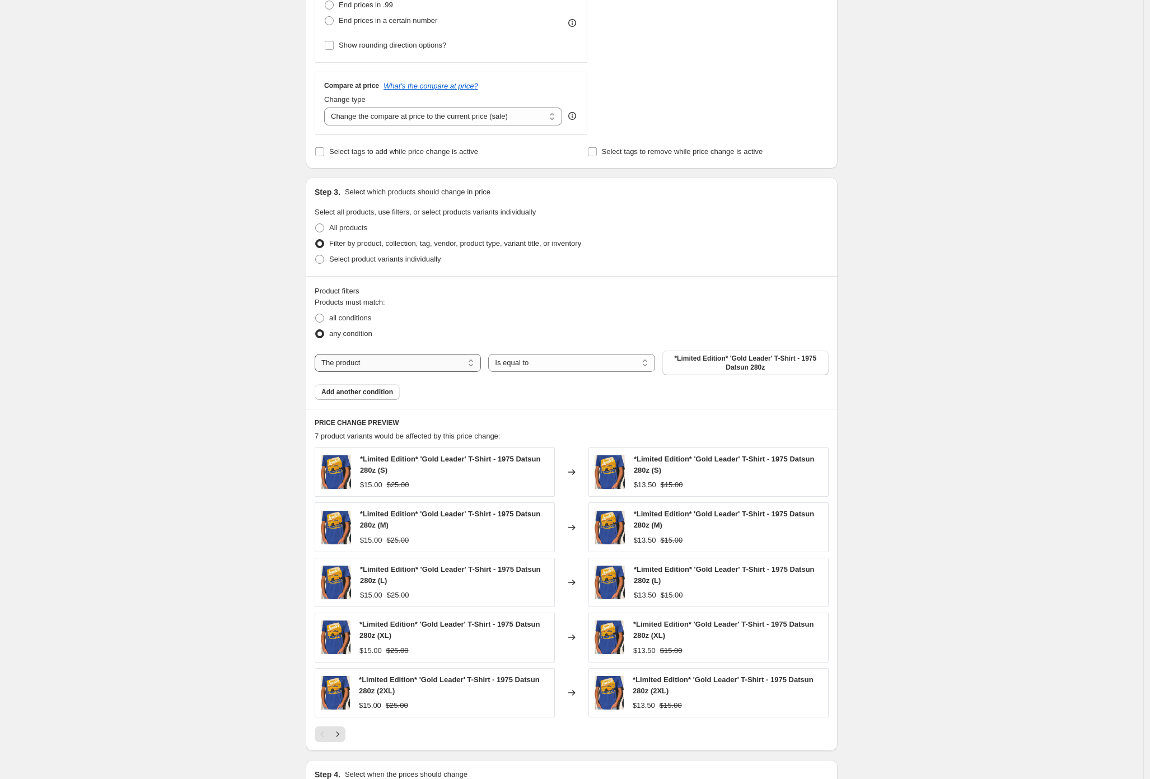
click at [367, 361] on select "The product The product's collection The product's tag The product's vendor The…" at bounding box center [398, 363] width 166 height 18
select select "collection"
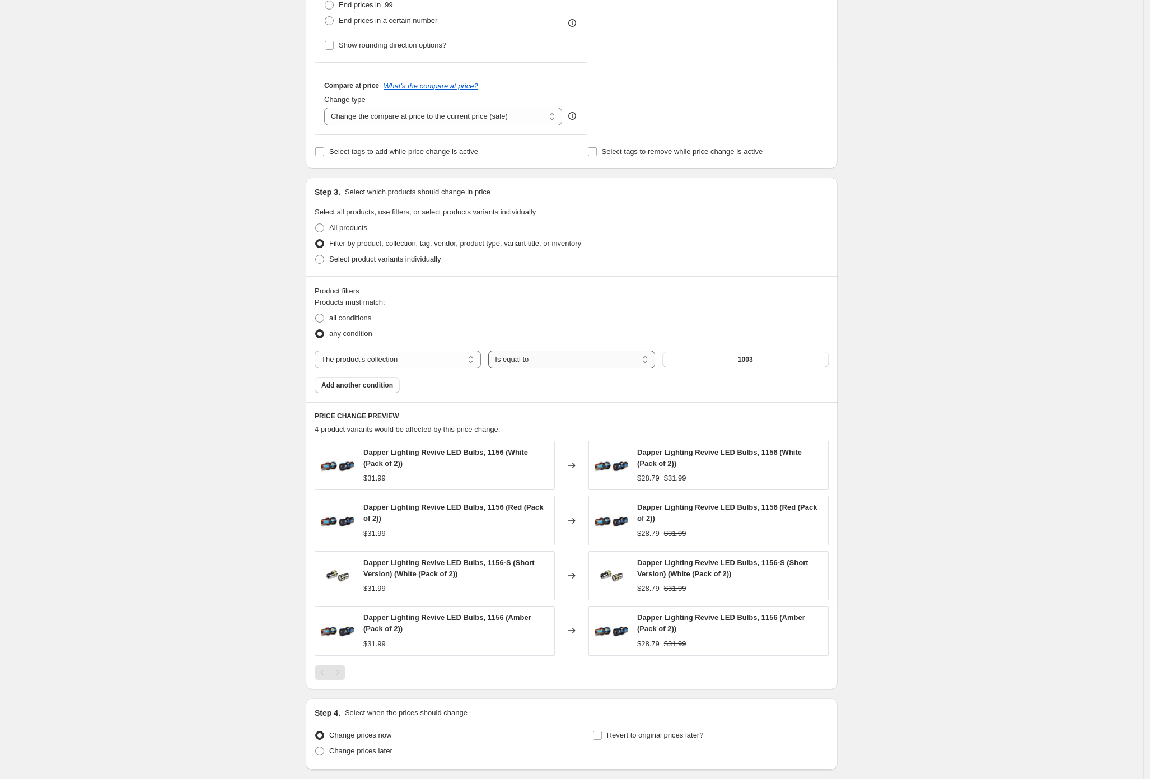
click at [626, 358] on select "Is equal to Is not equal to" at bounding box center [571, 360] width 166 height 18
click at [745, 358] on span "1003" at bounding box center [745, 359] width 15 height 9
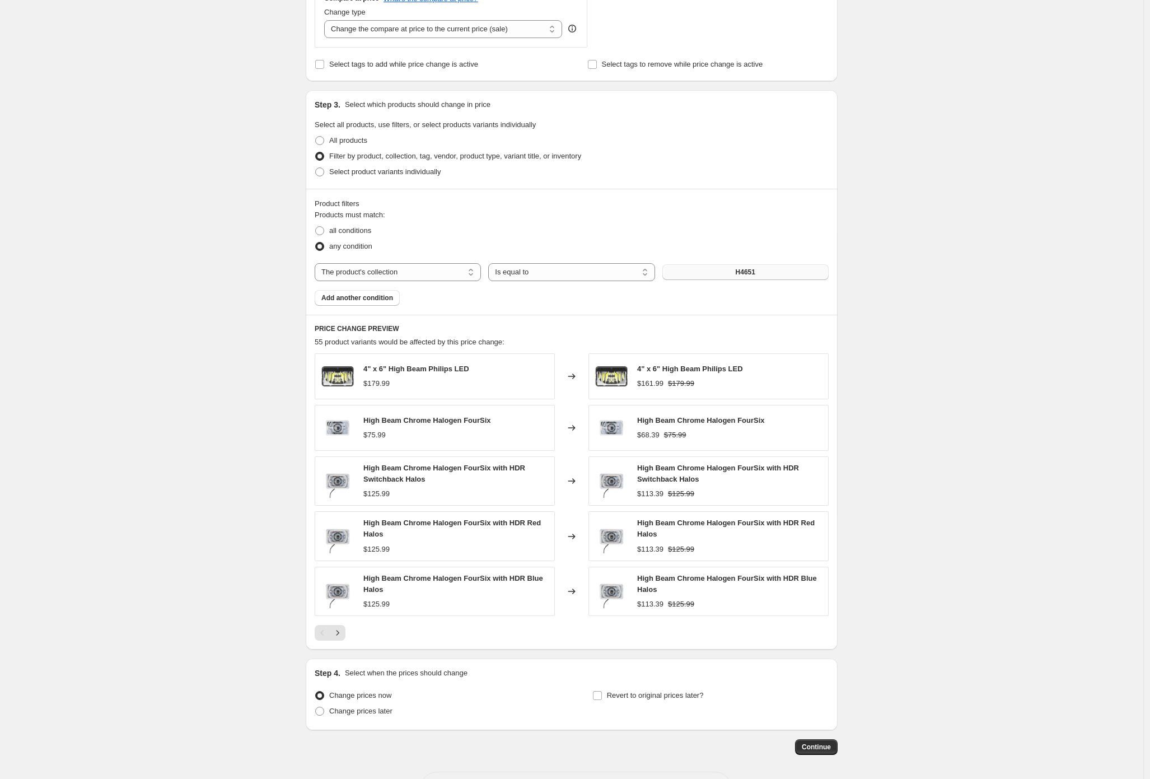
scroll to position [455, 0]
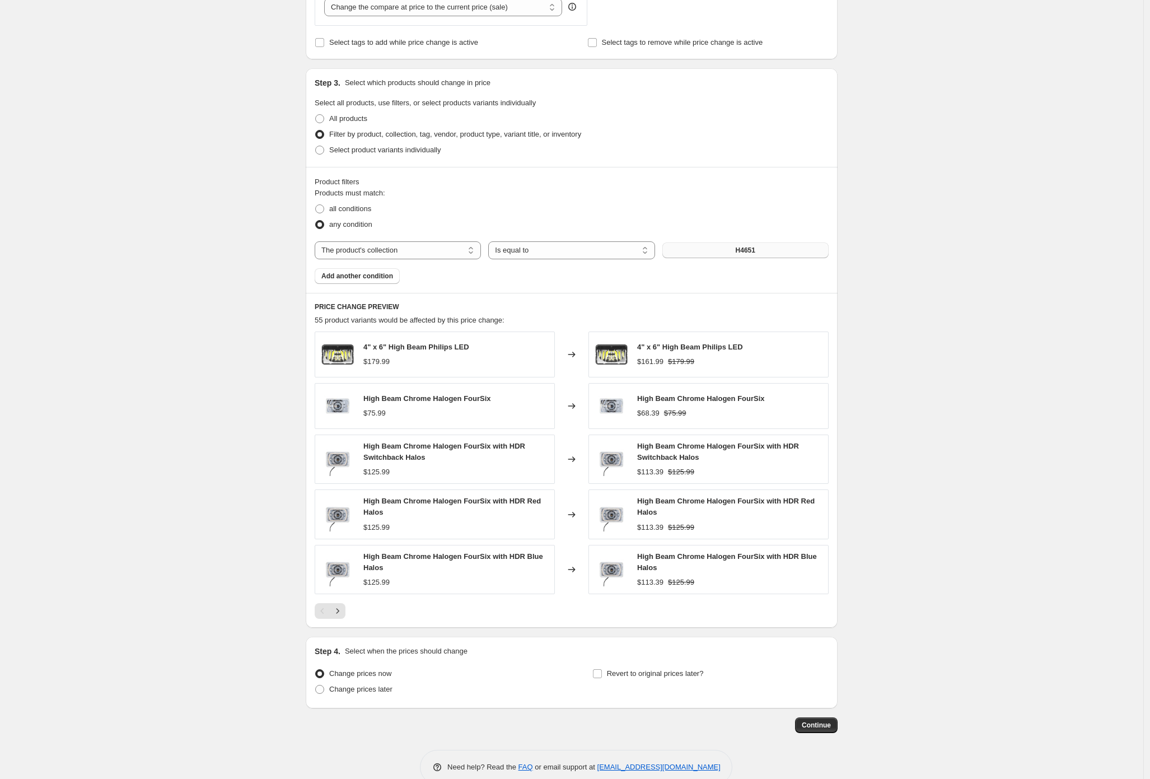
click at [768, 249] on button "H4651" at bounding box center [746, 251] width 166 height 16
click at [382, 274] on span "Add another condition" at bounding box center [357, 276] width 72 height 9
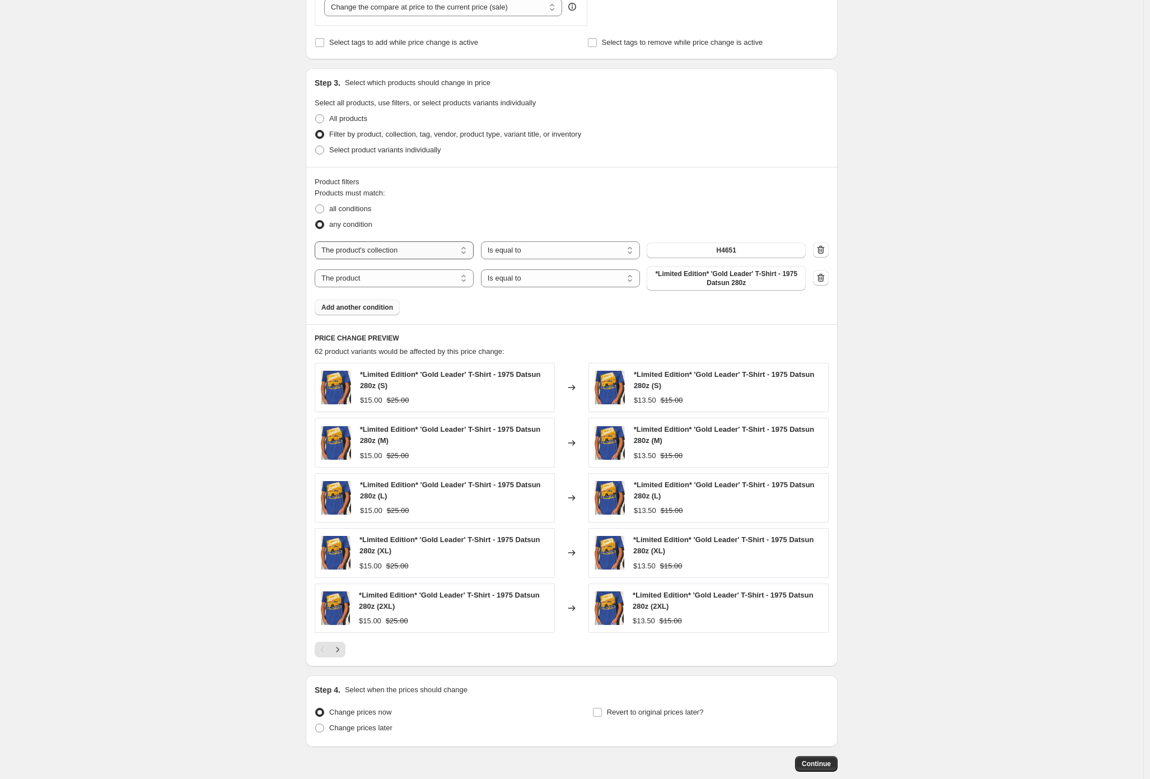
drag, startPoint x: 223, startPoint y: 292, endPoint x: 474, endPoint y: 248, distance: 254.9
click at [223, 292] on div "Create new price [MEDICAL_DATA]. This page is ready Create new price [MEDICAL_D…" at bounding box center [572, 192] width 1144 height 1295
click at [777, 253] on button "H4651" at bounding box center [726, 251] width 159 height 16
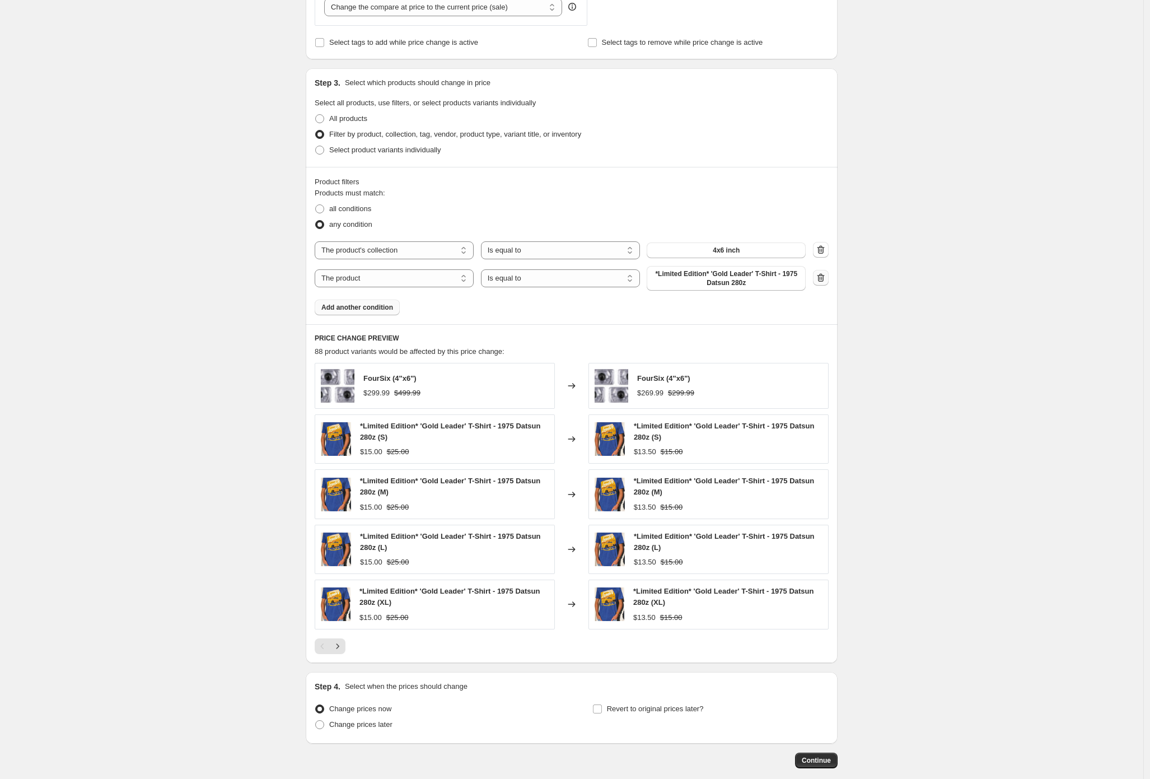
click at [827, 278] on icon "button" at bounding box center [821, 277] width 11 height 11
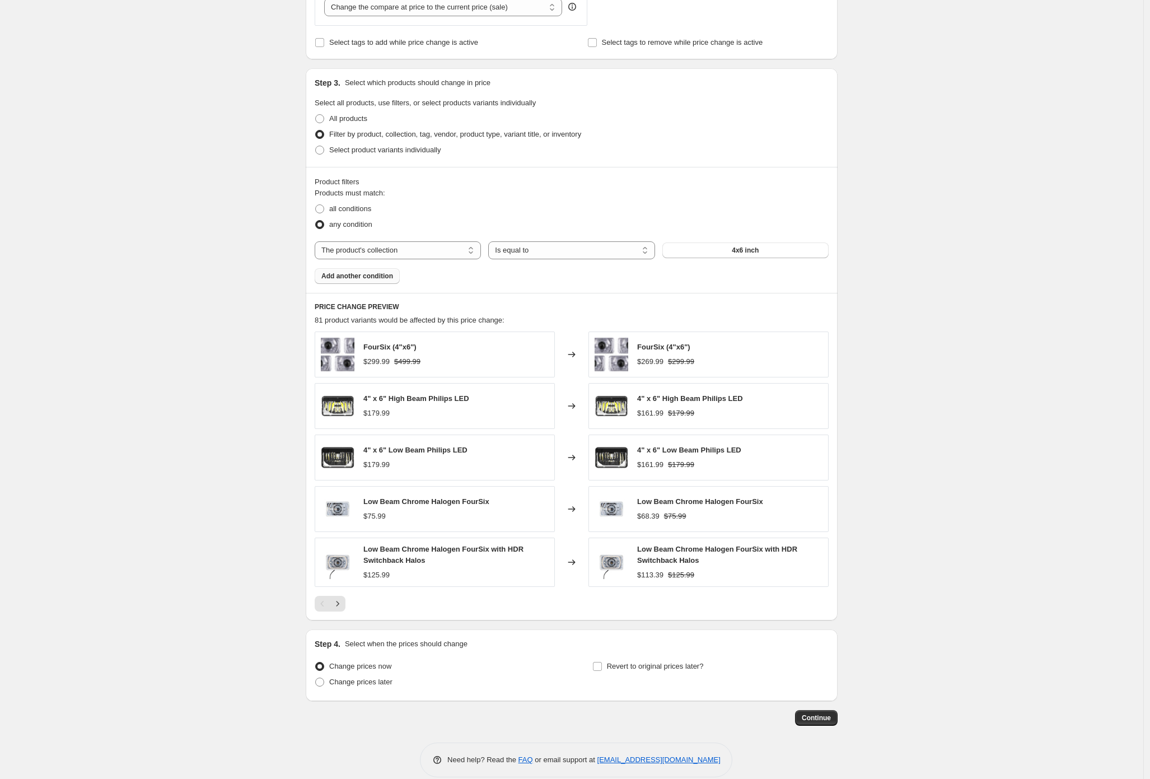
click at [360, 278] on span "Add another condition" at bounding box center [357, 276] width 72 height 9
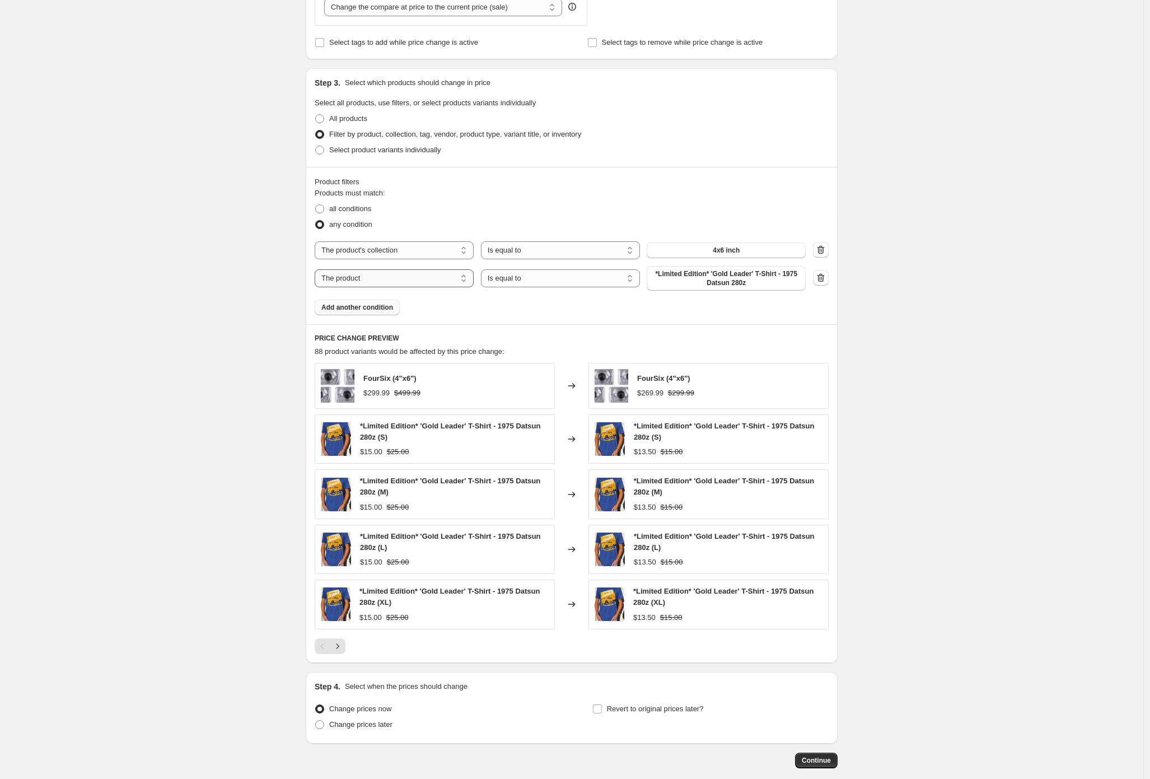
click at [392, 284] on select "The product The product's collection The product's tag The product's vendor The…" at bounding box center [394, 278] width 159 height 18
select select "product_status"
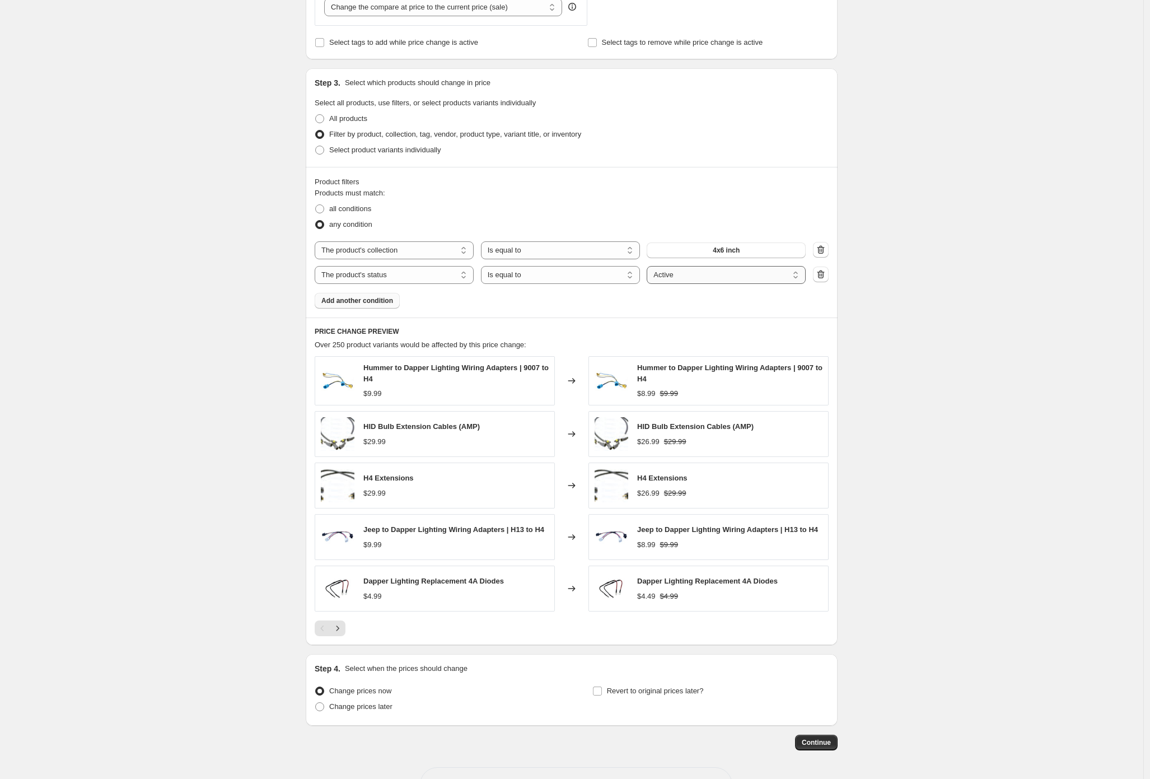
click at [689, 274] on select "Active Draft Archived" at bounding box center [726, 275] width 159 height 18
click at [160, 318] on div "Create new price [MEDICAL_DATA]. This page is ready Create new price [MEDICAL_D…" at bounding box center [572, 182] width 1144 height 1274
click at [344, 211] on span "all conditions" at bounding box center [350, 208] width 42 height 8
click at [316, 205] on input "all conditions" at bounding box center [315, 204] width 1 height 1
radio input "true"
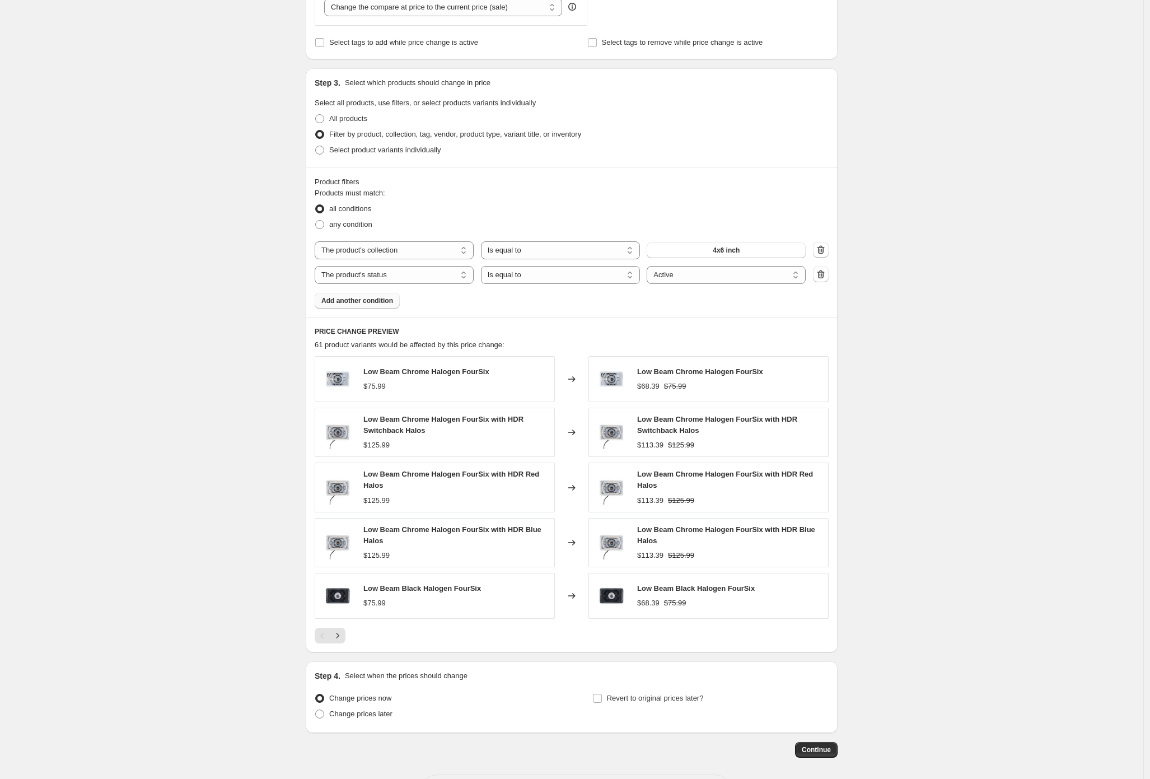
scroll to position [502, 0]
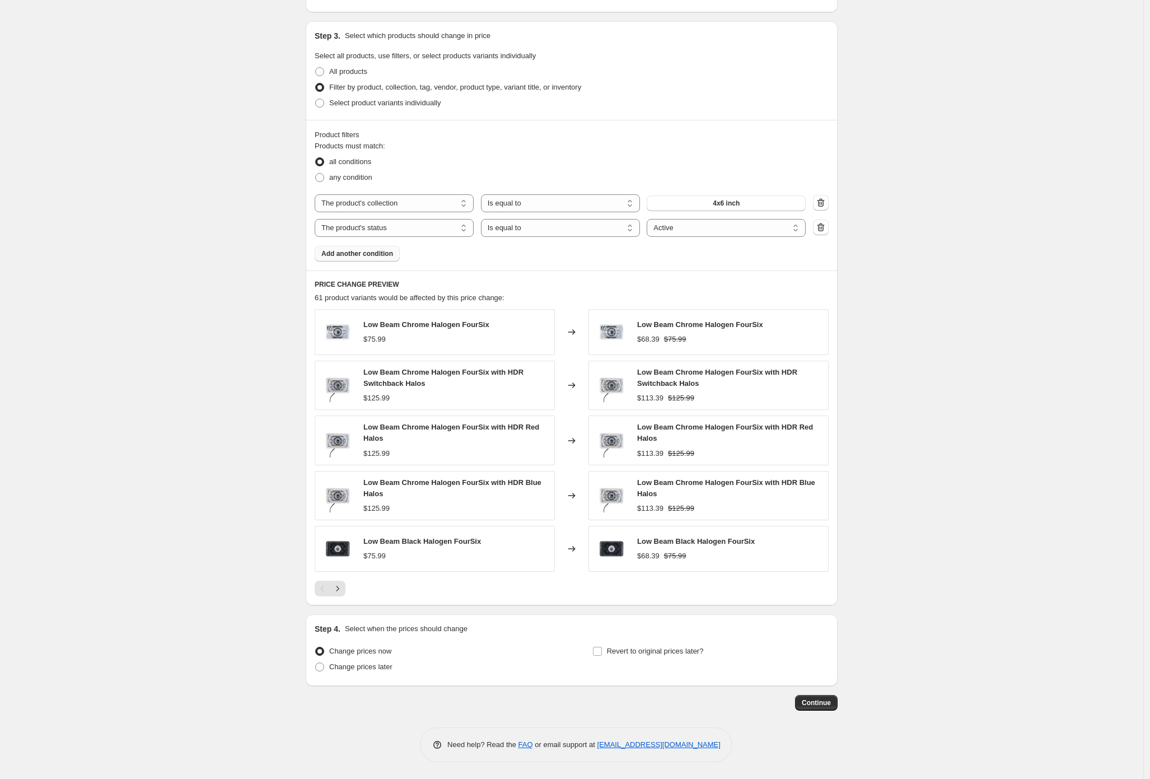
click at [360, 253] on span "Add another condition" at bounding box center [357, 253] width 72 height 9
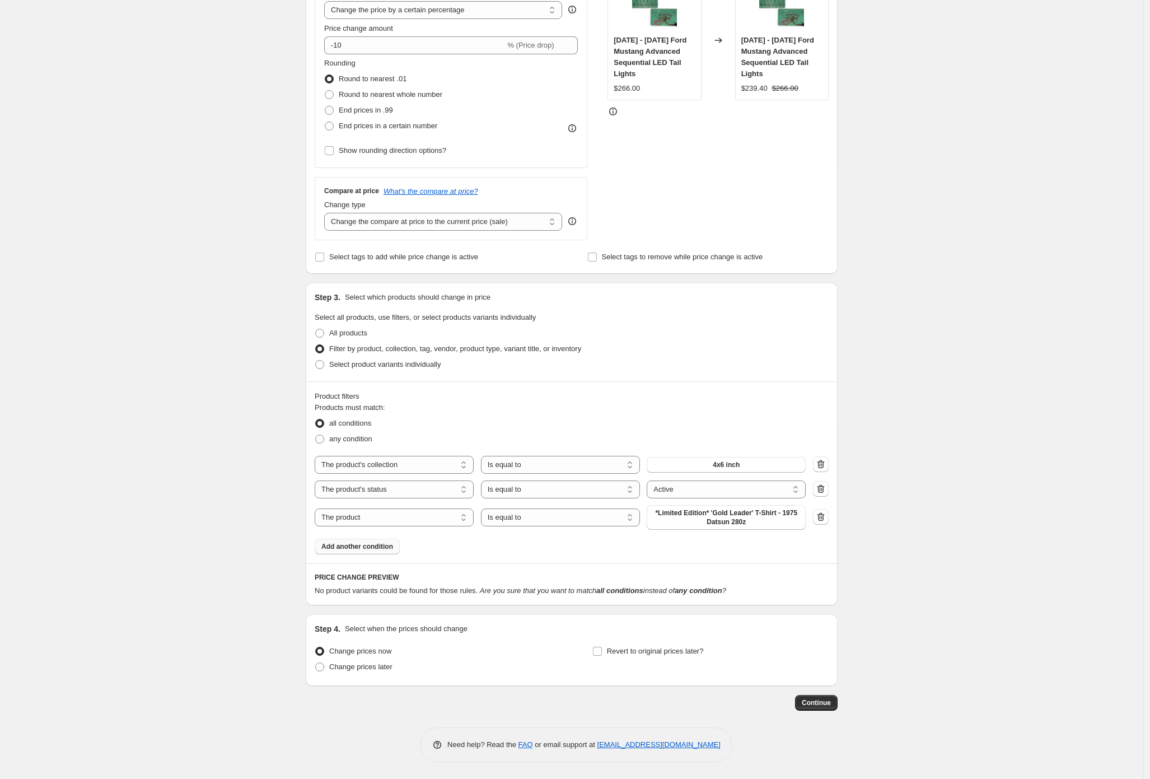
scroll to position [240, 0]
click at [457, 522] on select "The product The product's collection The product's tag The product's vendor The…" at bounding box center [394, 518] width 159 height 18
select select "title"
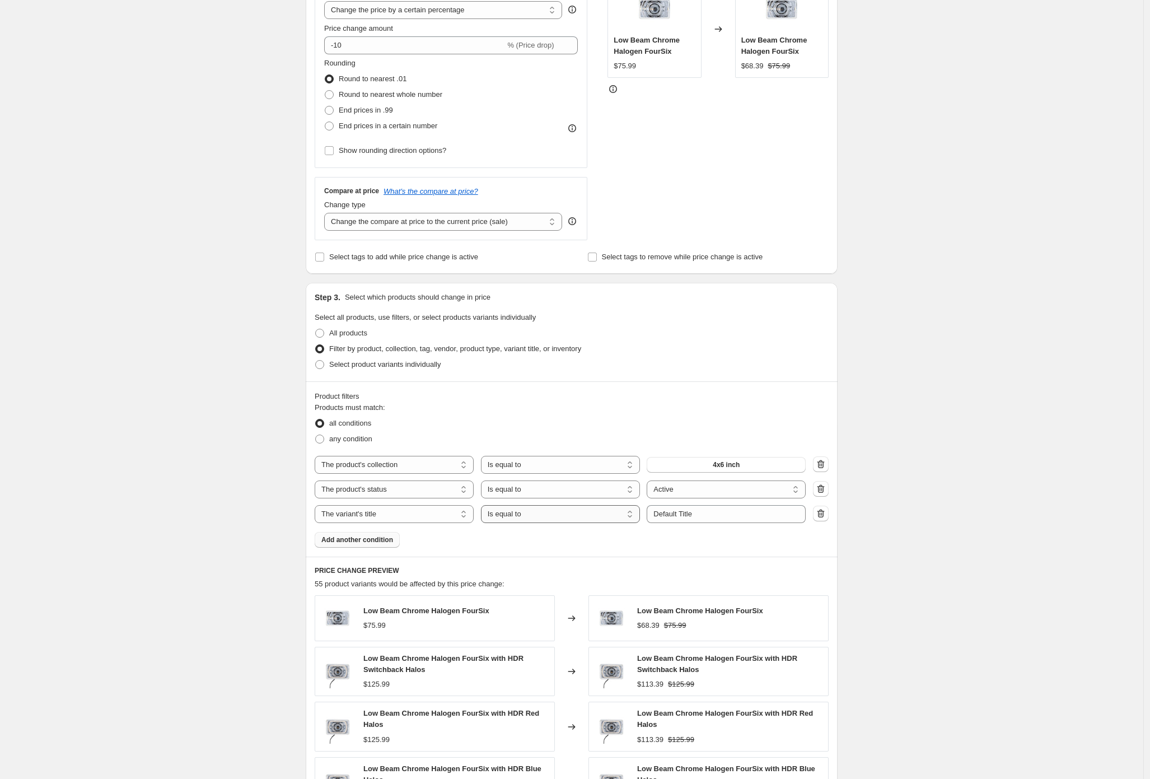
click at [607, 517] on select "Is equal to Is not equal to Contains" at bounding box center [560, 514] width 159 height 18
select select "contains"
click at [710, 513] on input "Default Title" at bounding box center [726, 514] width 159 height 18
click at [980, 506] on div "Create new price [MEDICAL_DATA]. This page is ready Create new price [MEDICAL_D…" at bounding box center [572, 413] width 1144 height 1306
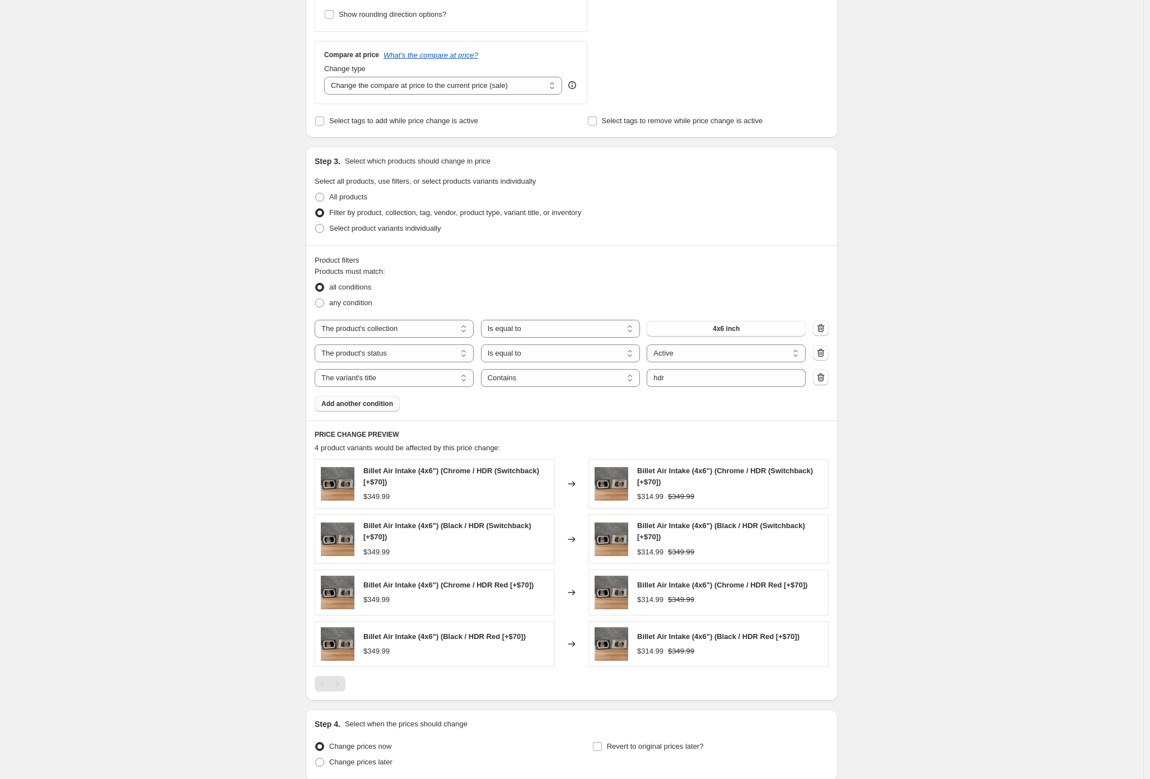
scroll to position [472, 0]
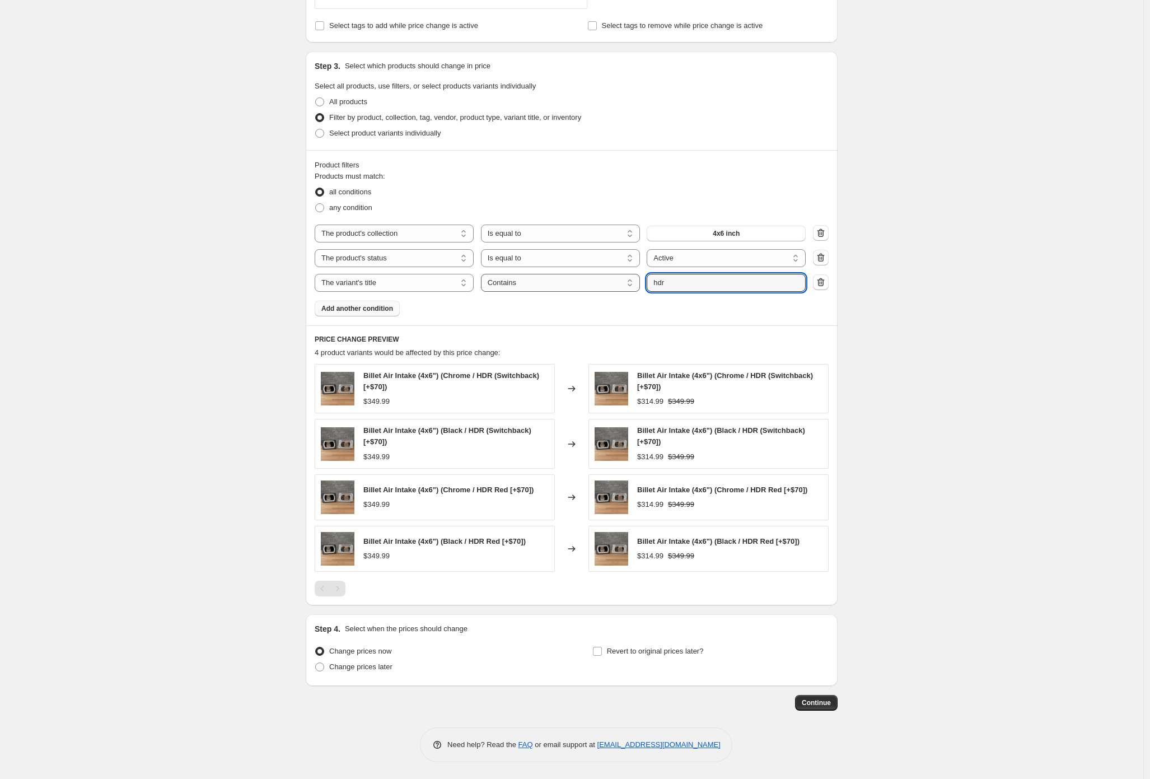
drag, startPoint x: 711, startPoint y: 287, endPoint x: 631, endPoint y: 281, distance: 80.3
click at [631, 281] on div "The product The product's collection The product's tag The product's vendor The…" at bounding box center [560, 283] width 491 height 18
type input "halos"
click at [981, 306] on div "Create new price [MEDICAL_DATA]. This page is ready Create new price [MEDICAL_D…" at bounding box center [572, 153] width 1144 height 1251
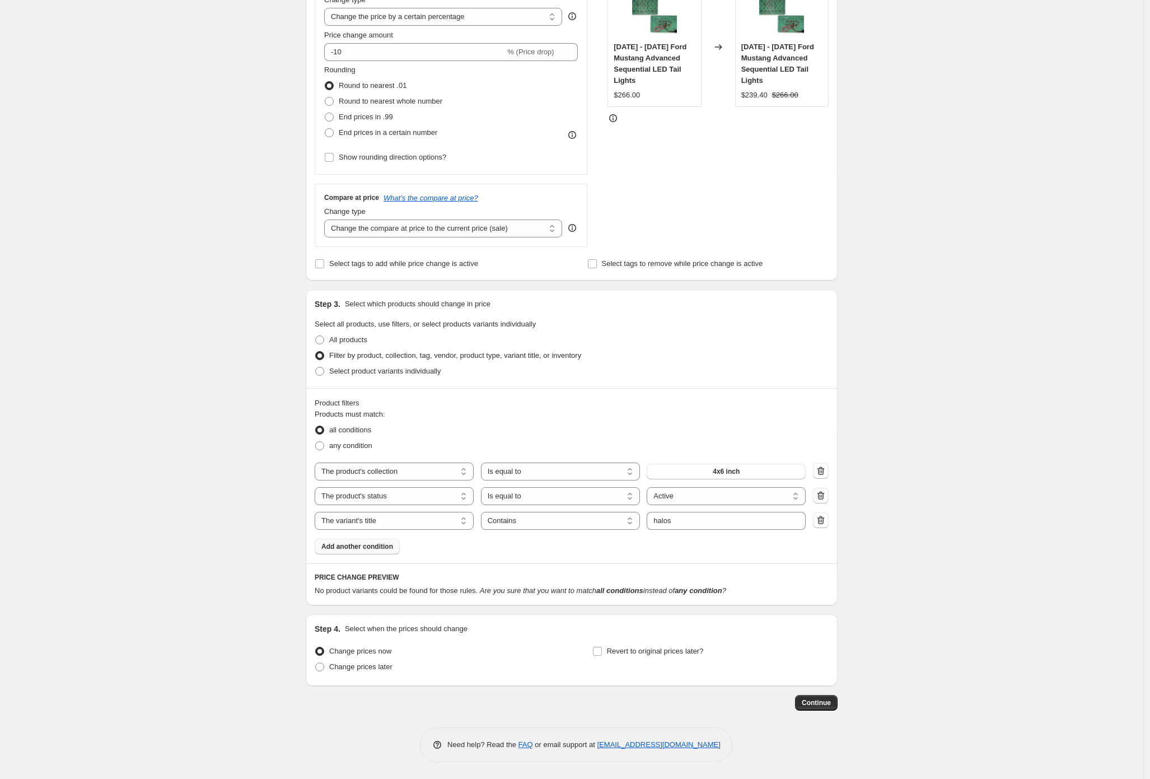
scroll to position [234, 0]
click at [398, 523] on select "The product The product's collection The product's tag The product's vendor The…" at bounding box center [394, 521] width 159 height 18
click at [183, 385] on div "Create new price [MEDICAL_DATA]. This page is ready Create new price [MEDICAL_D…" at bounding box center [572, 272] width 1144 height 1013
click at [356, 448] on span "any condition" at bounding box center [350, 445] width 43 height 8
click at [316, 442] on input "any condition" at bounding box center [315, 441] width 1 height 1
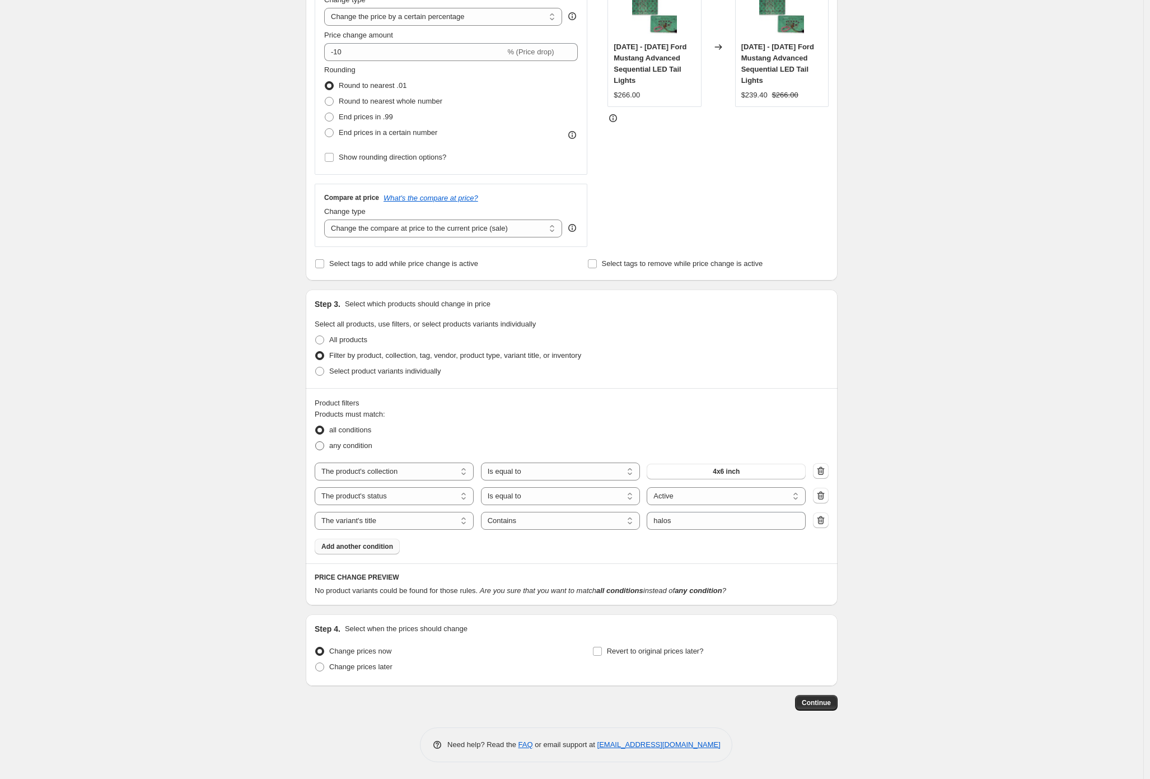
radio input "true"
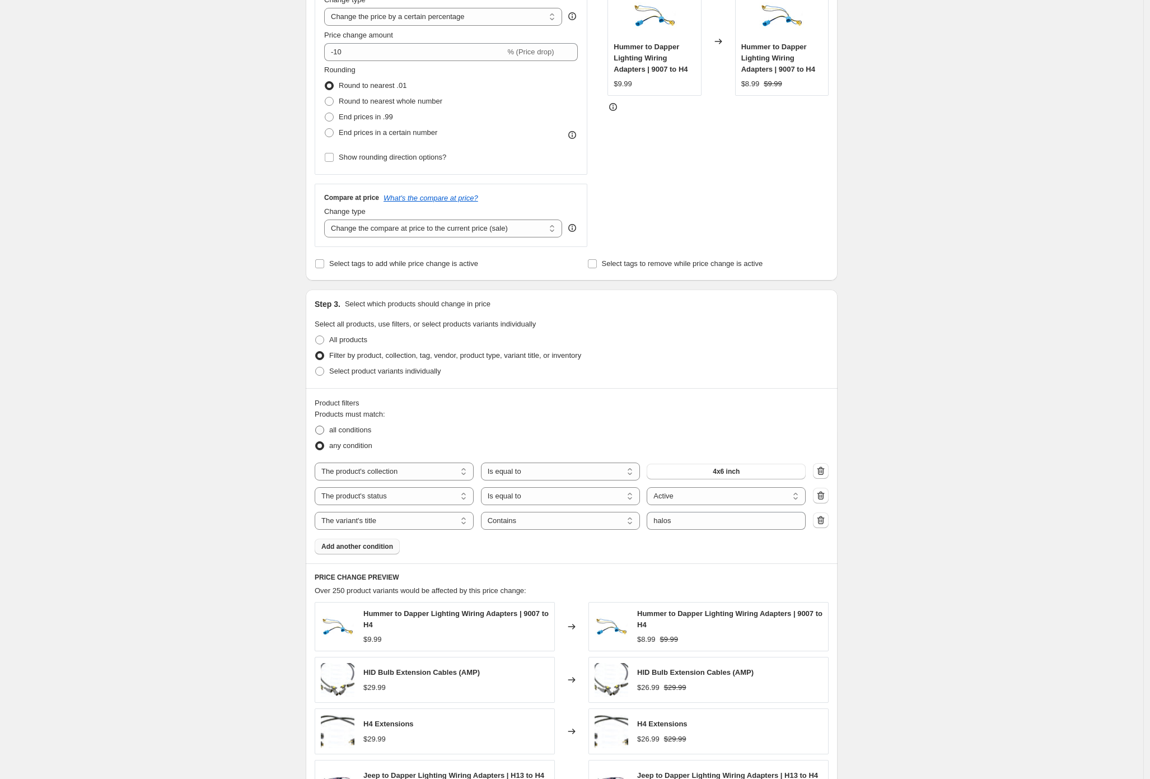
click at [358, 427] on span "all conditions" at bounding box center [350, 430] width 42 height 8
click at [316, 426] on input "all conditions" at bounding box center [315, 426] width 1 height 1
radio input "true"
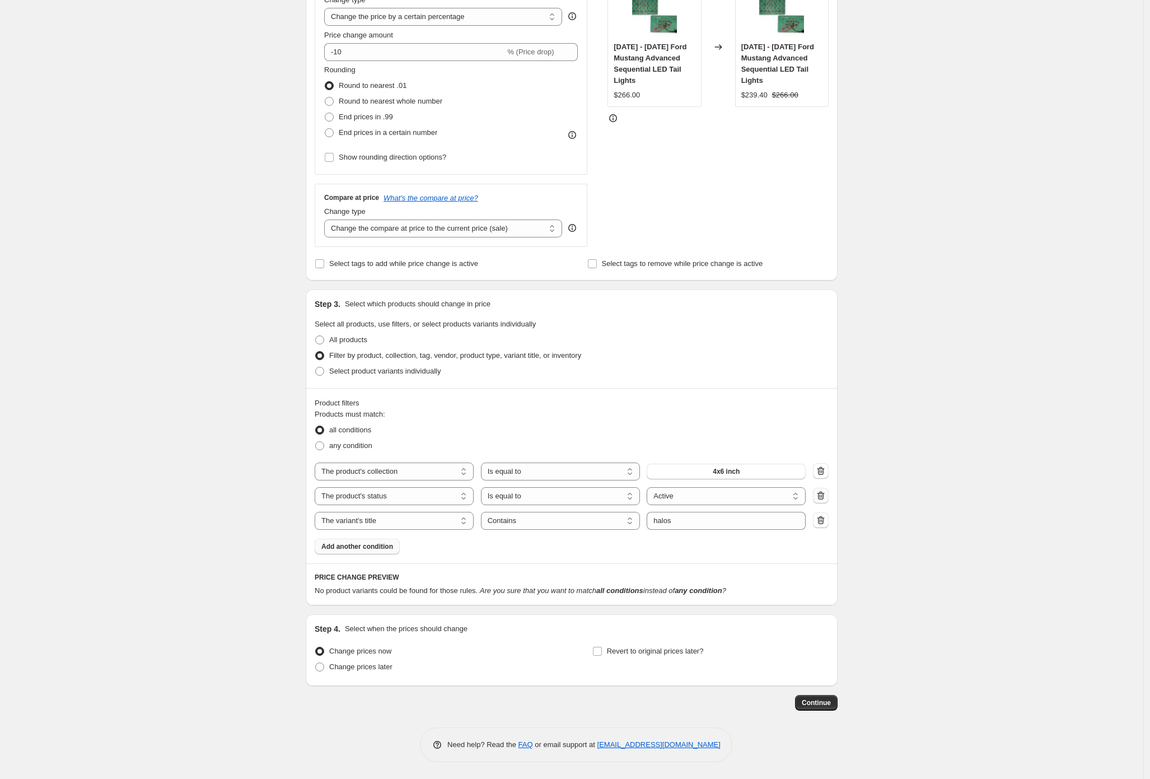
click at [823, 495] on icon "button" at bounding box center [822, 496] width 1 height 3
select select "title"
select select "contains"
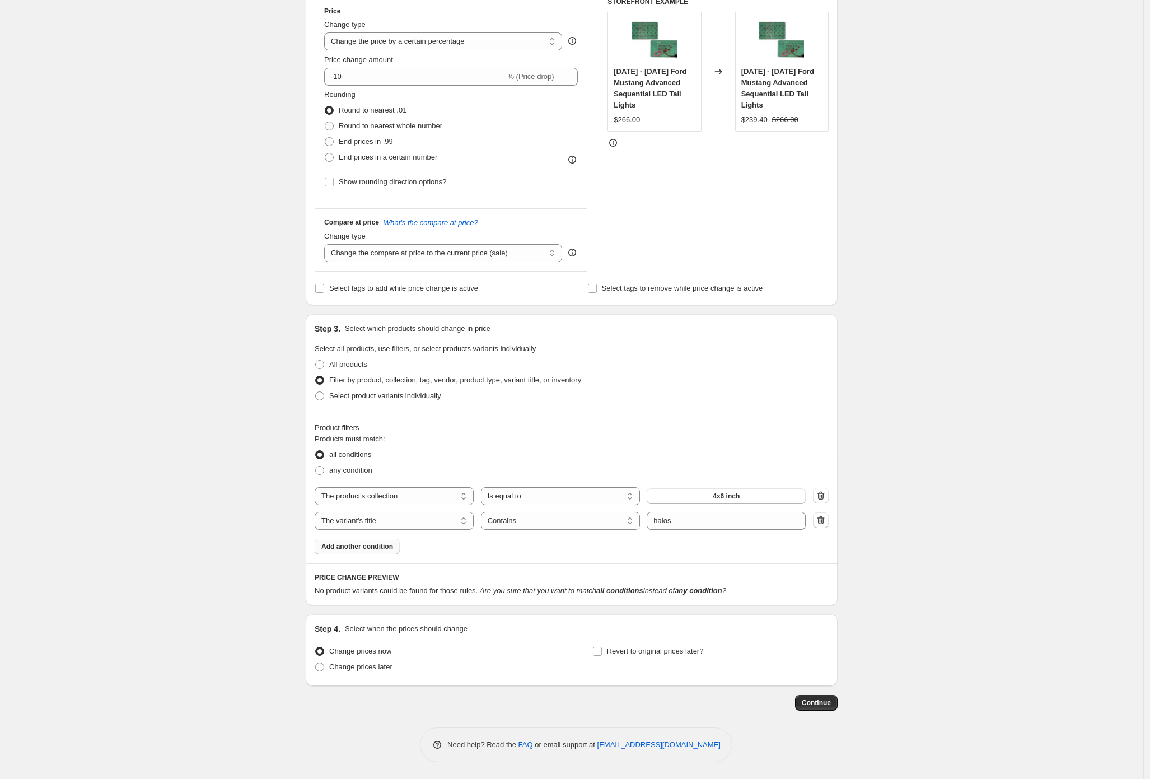
scroll to position [209, 0]
click at [823, 496] on icon "button" at bounding box center [822, 496] width 1 height 3
select select "title"
select select "contains"
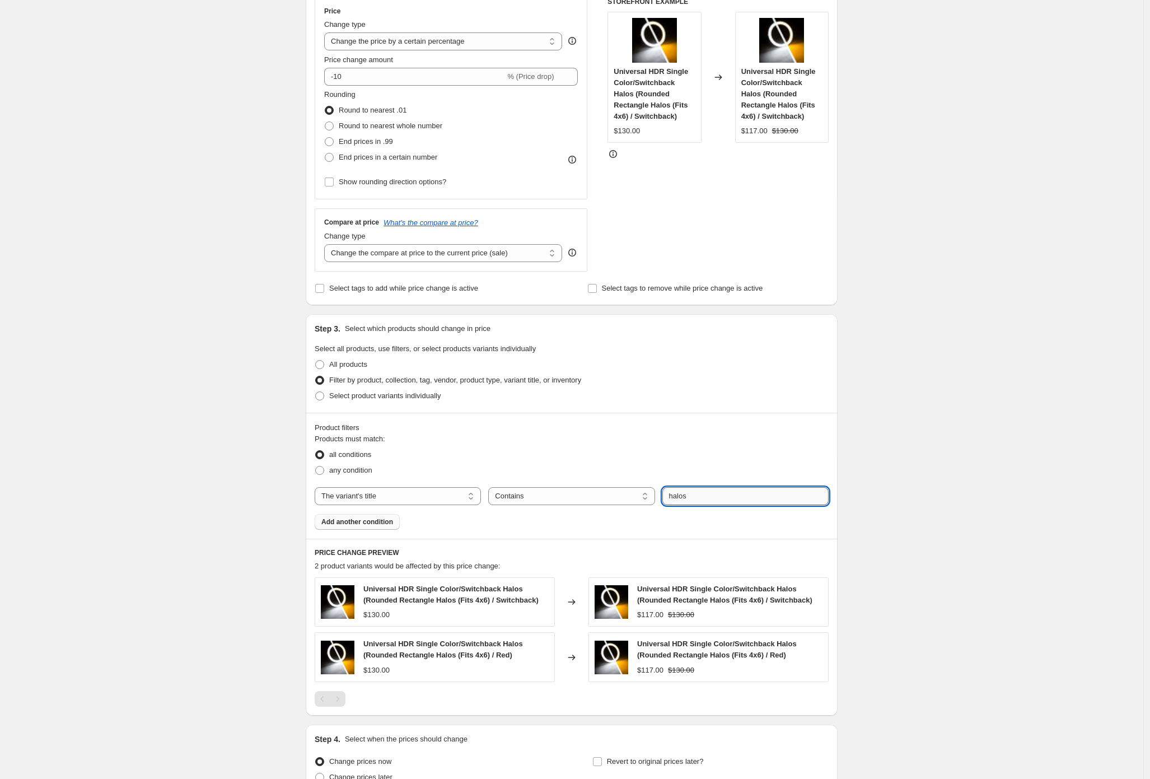
click at [780, 496] on input "halos" at bounding box center [746, 496] width 166 height 18
click at [386, 497] on select "The product The product's collection The product's tag The product's vendor The…" at bounding box center [398, 496] width 166 height 18
select select "collection"
select select "equal"
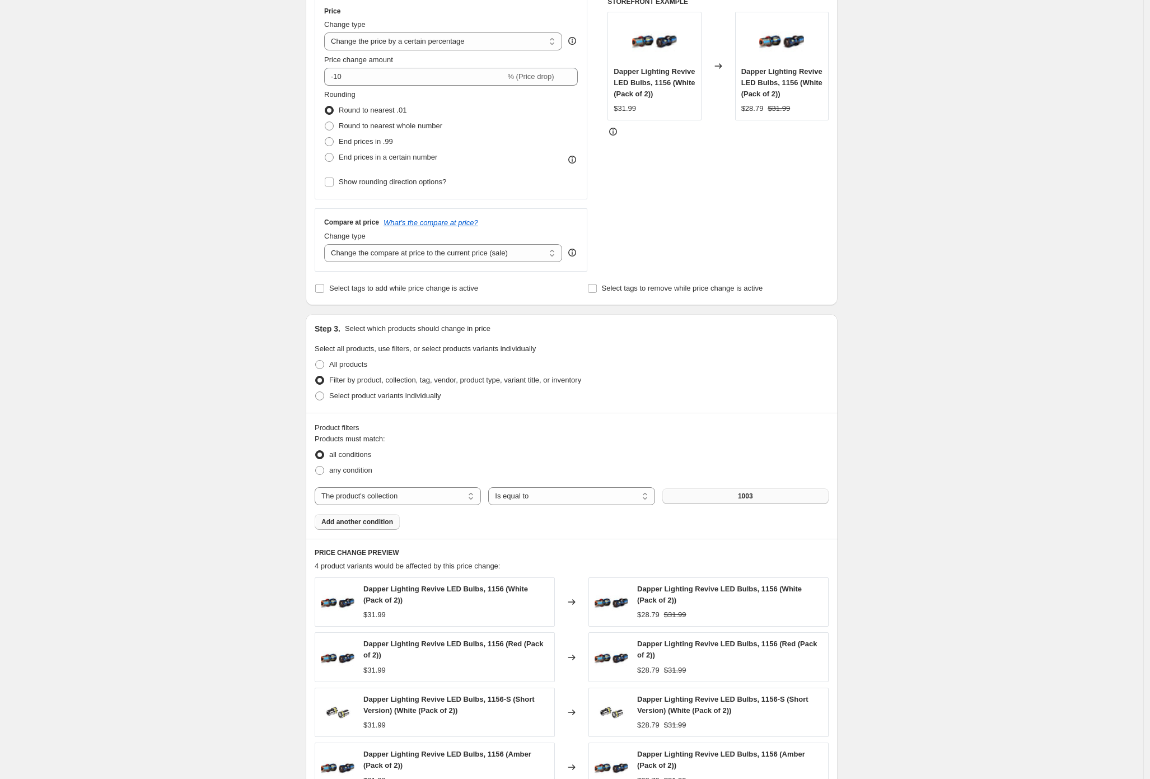
click at [724, 493] on button "1003" at bounding box center [746, 496] width 166 height 16
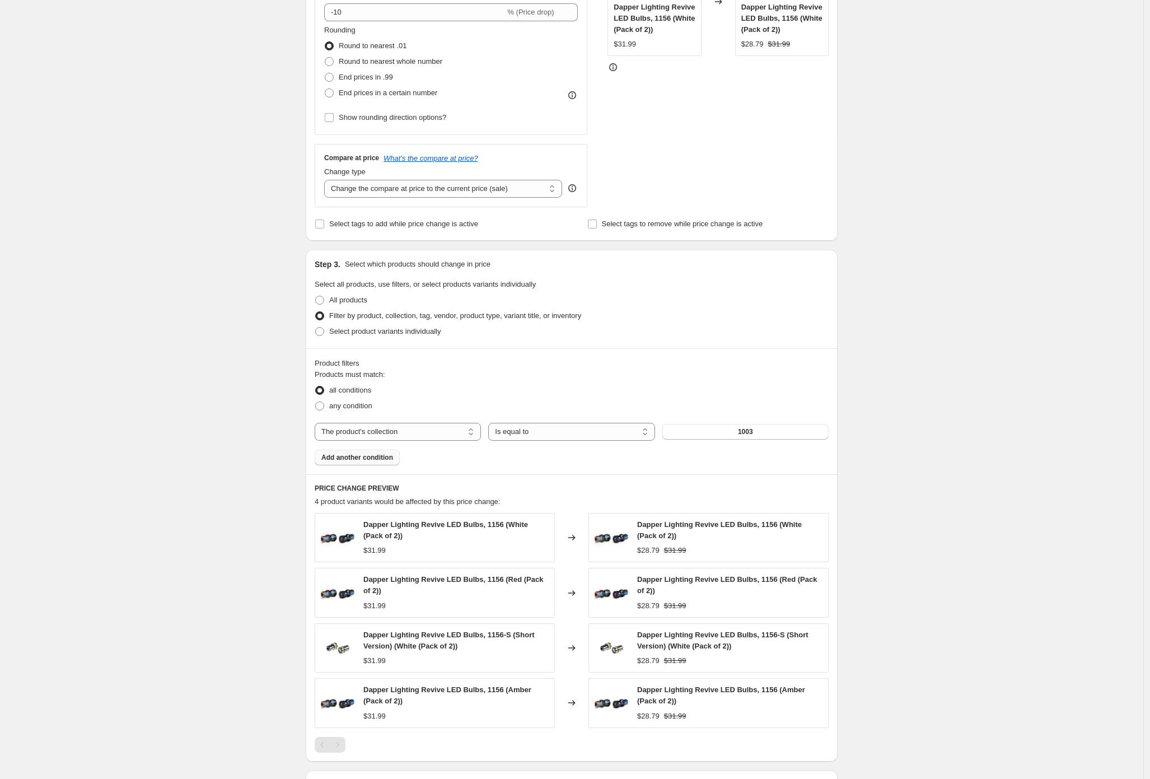
scroll to position [295, 0]
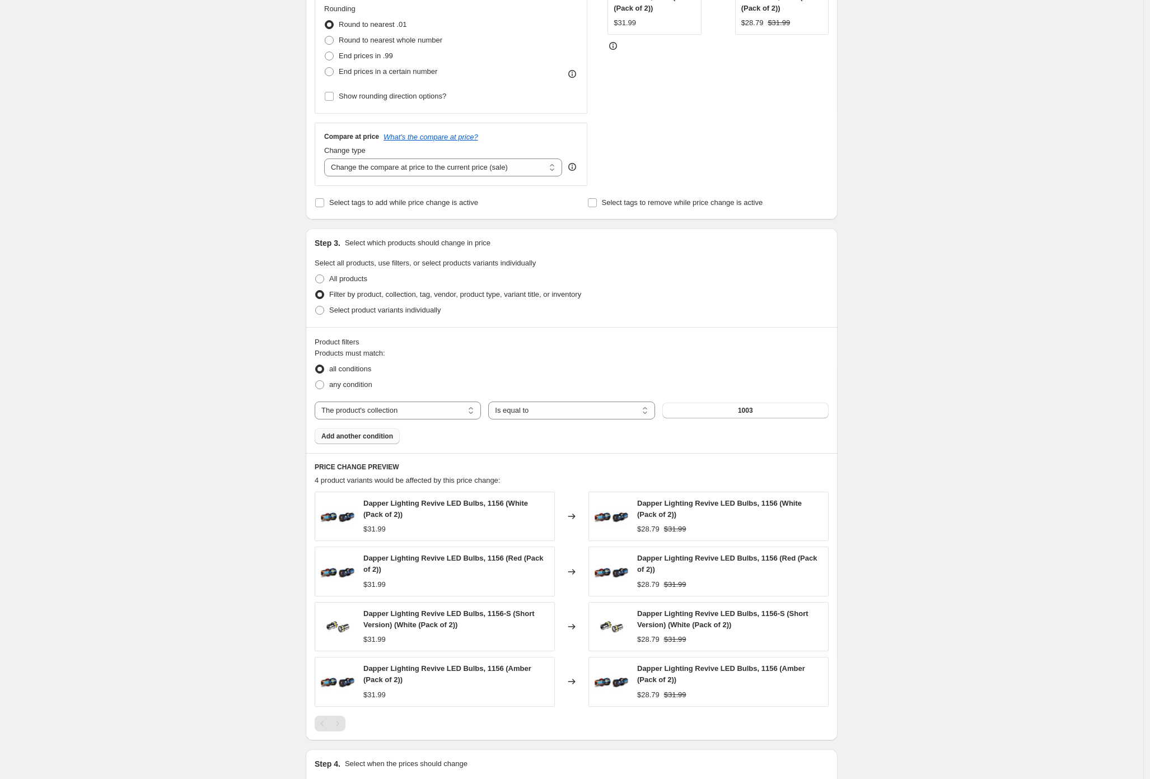
click at [245, 411] on div "Create new price [MEDICAL_DATA]. This page is ready Create new price [MEDICAL_D…" at bounding box center [572, 309] width 1144 height 1209
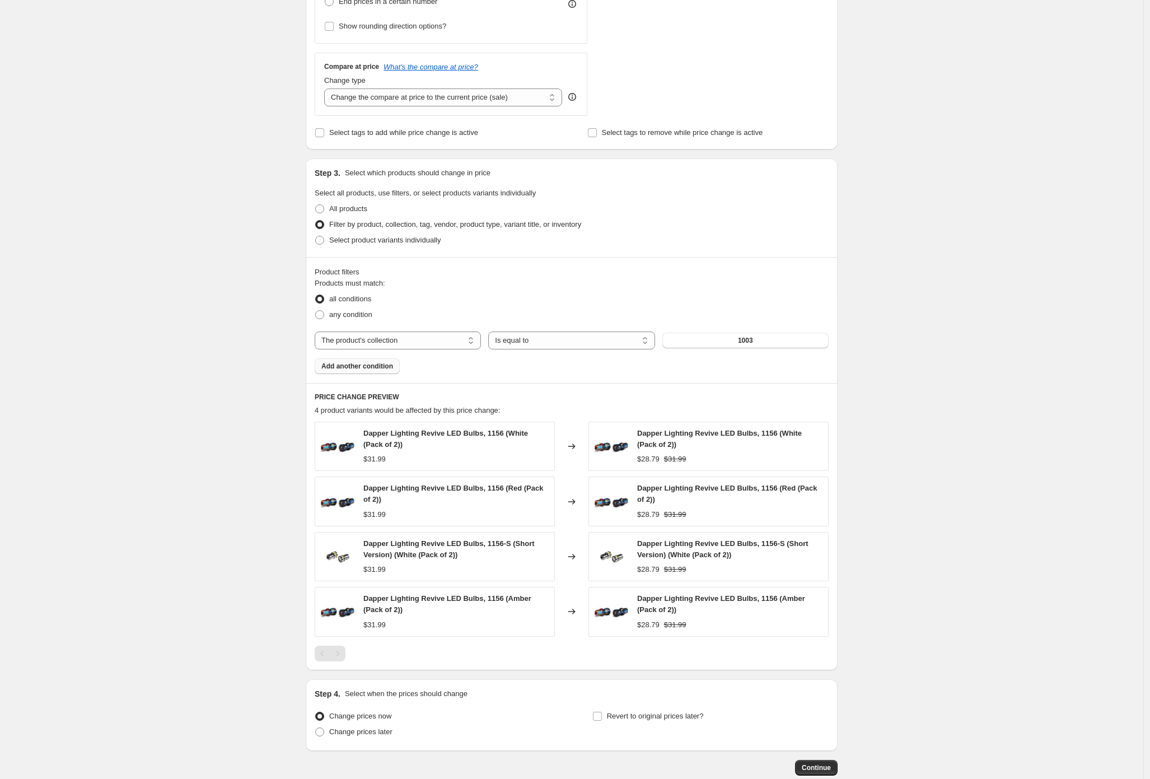
click at [346, 656] on div "Pagination" at bounding box center [338, 654] width 16 height 16
click at [344, 656] on div "Pagination" at bounding box center [338, 654] width 16 height 16
click at [786, 338] on button "1003" at bounding box center [746, 341] width 166 height 16
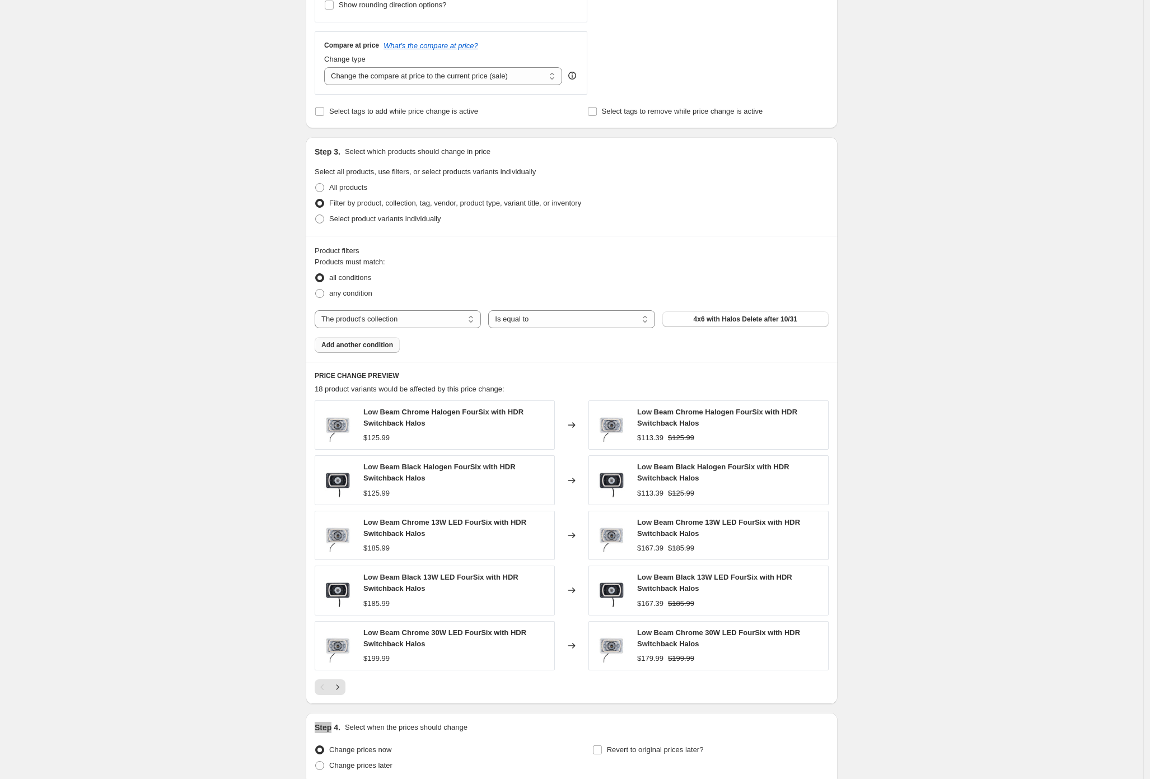
scroll to position [446, 0]
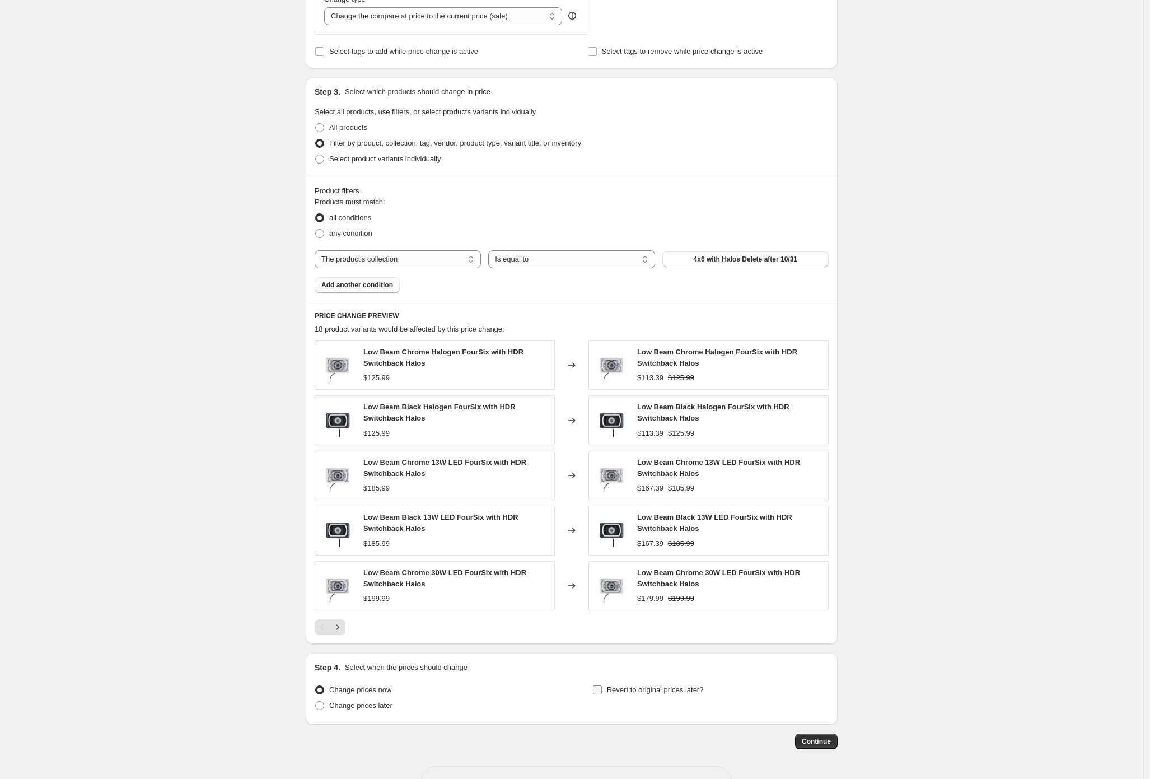
click at [633, 687] on span "Revert to original prices later?" at bounding box center [655, 690] width 97 height 8
click at [602, 687] on input "Revert to original prices later?" at bounding box center [597, 690] width 9 height 9
checkbox input "true"
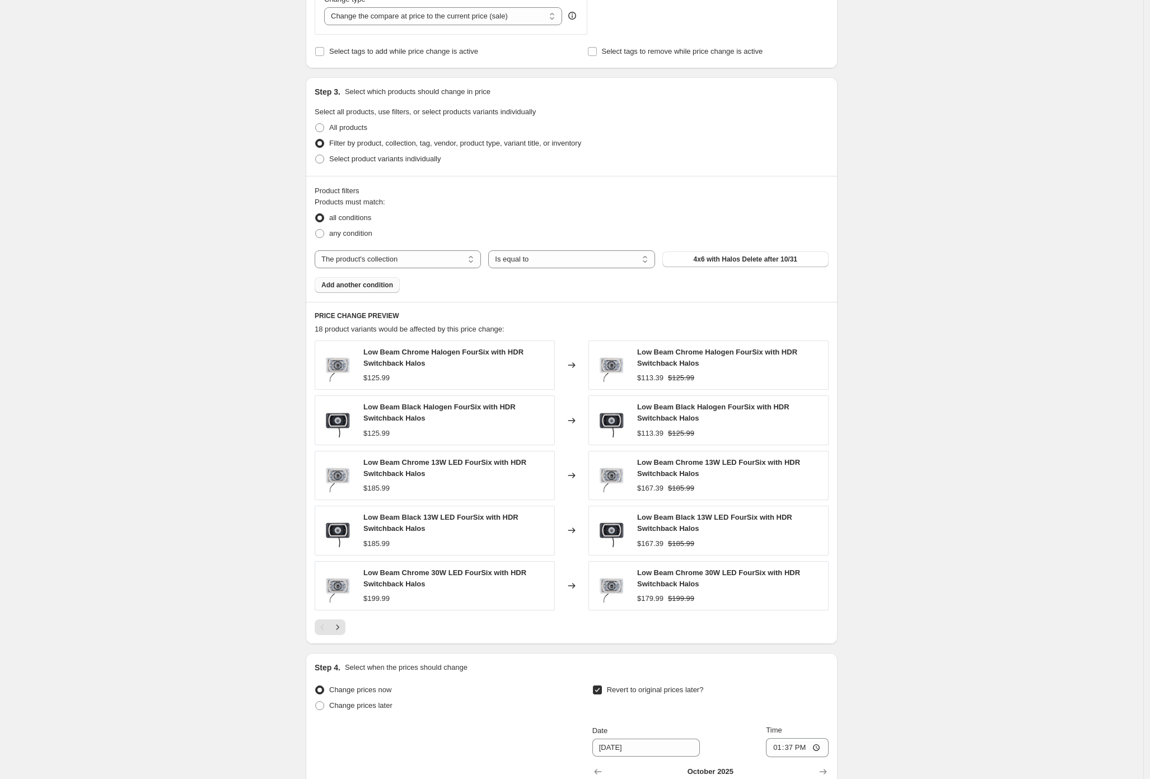
scroll to position [676, 0]
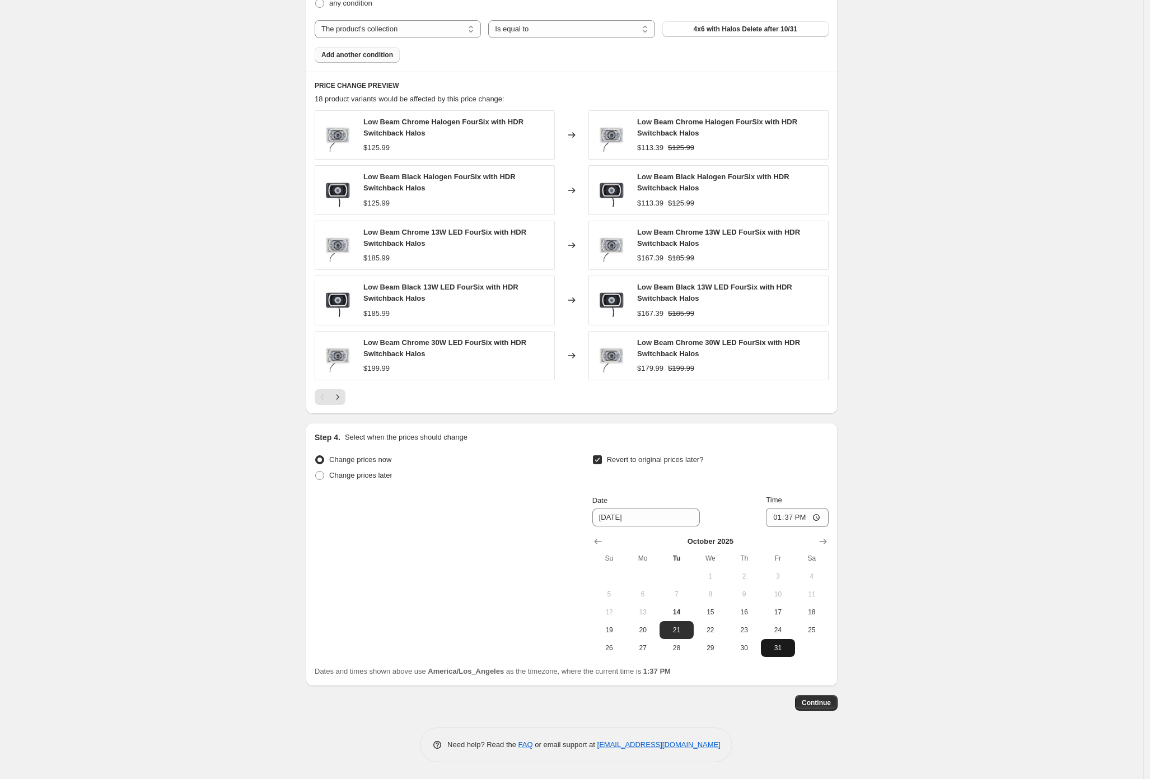
click at [781, 646] on span "31" at bounding box center [778, 648] width 25 height 9
type input "[DATE]"
click at [823, 706] on span "Continue" at bounding box center [816, 702] width 29 height 9
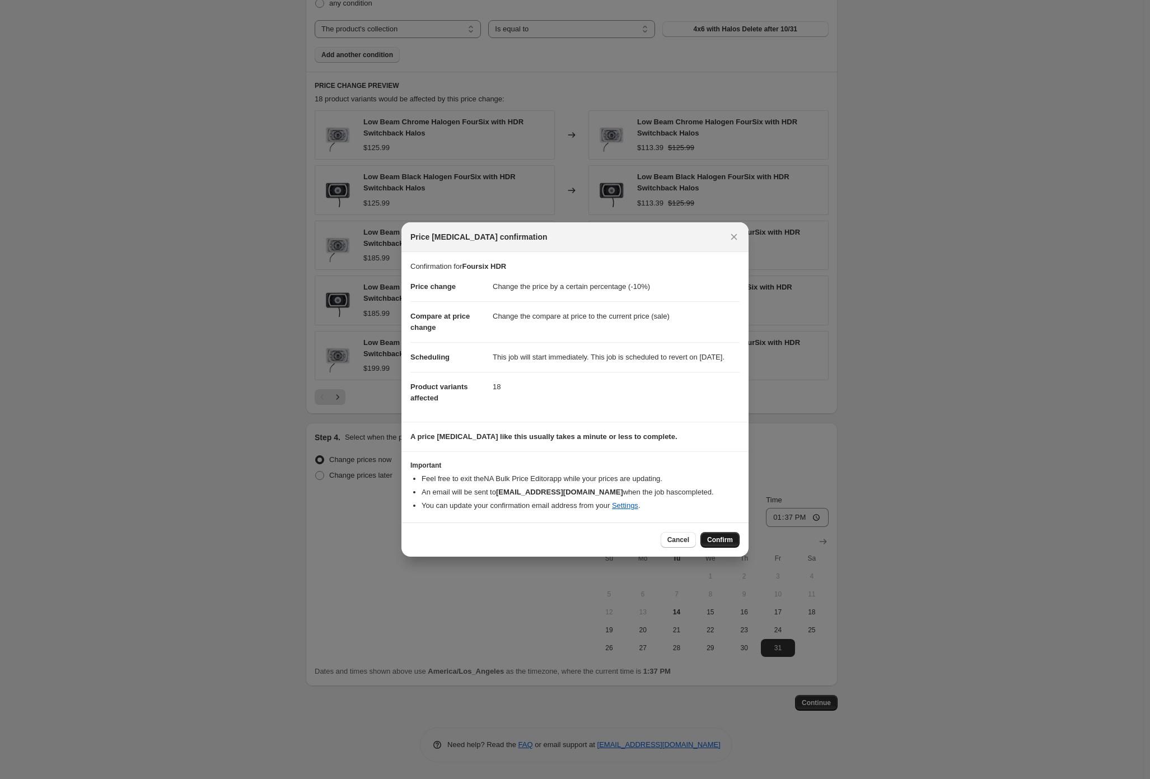
click at [726, 542] on span "Confirm" at bounding box center [720, 539] width 26 height 9
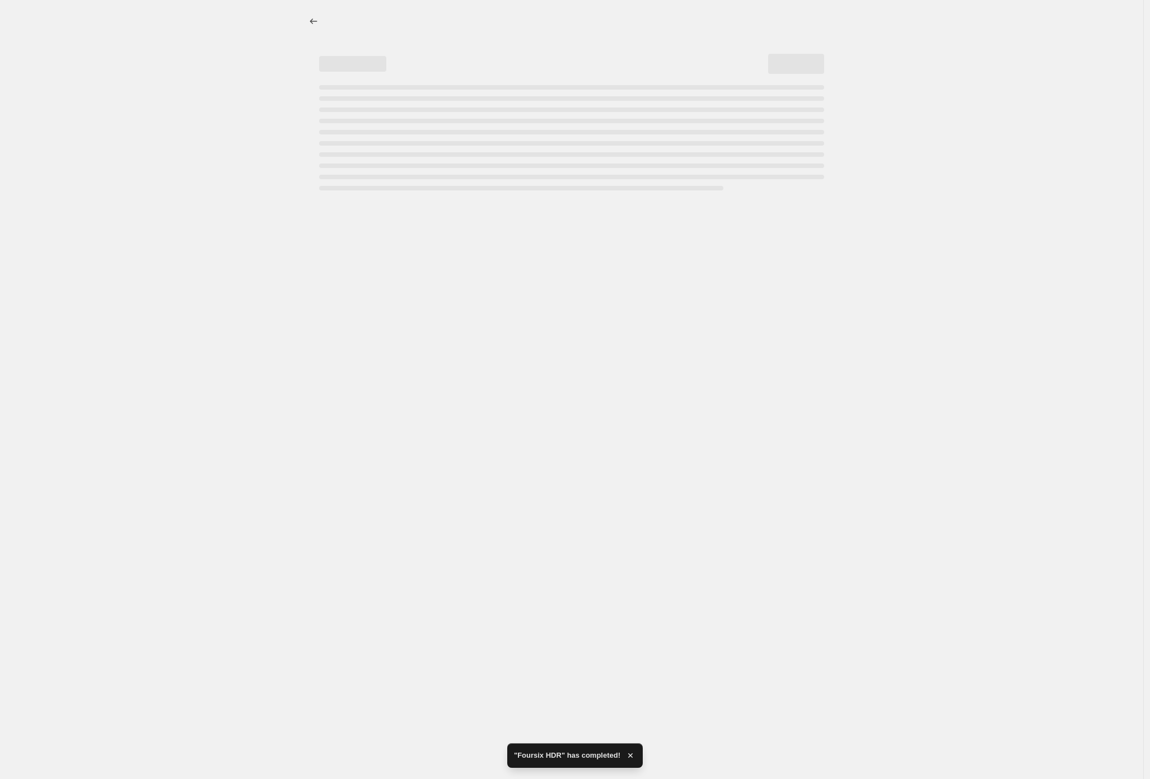
select select "percentage"
select select "collection"
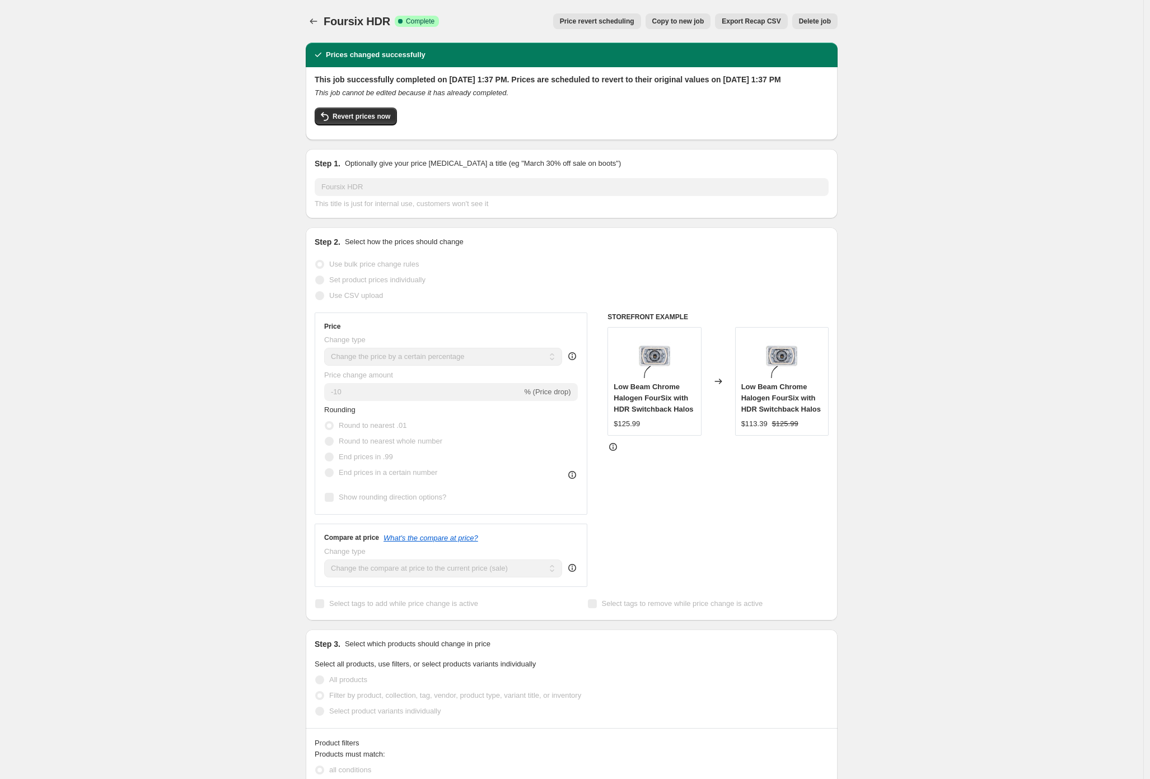
click at [107, 333] on div "Foursix HDR. This page is ready Foursix HDR Success Complete Complete Price rev…" at bounding box center [572, 768] width 1144 height 1537
click at [236, 328] on div "Foursix HDR. This page is ready Foursix HDR Success Complete Complete Price rev…" at bounding box center [572, 768] width 1144 height 1537
click at [319, 20] on icon "Price change jobs" at bounding box center [313, 21] width 11 height 11
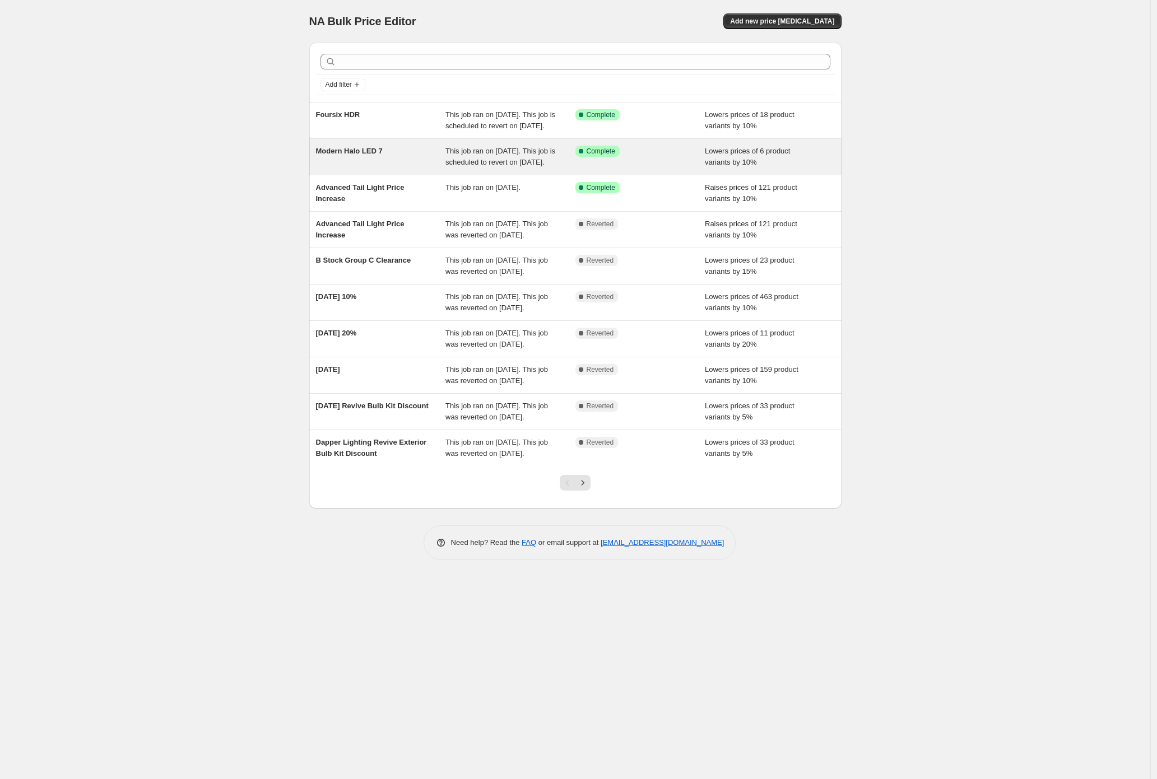
click at [358, 155] on span "Modern Halo LED 7" at bounding box center [349, 151] width 67 height 8
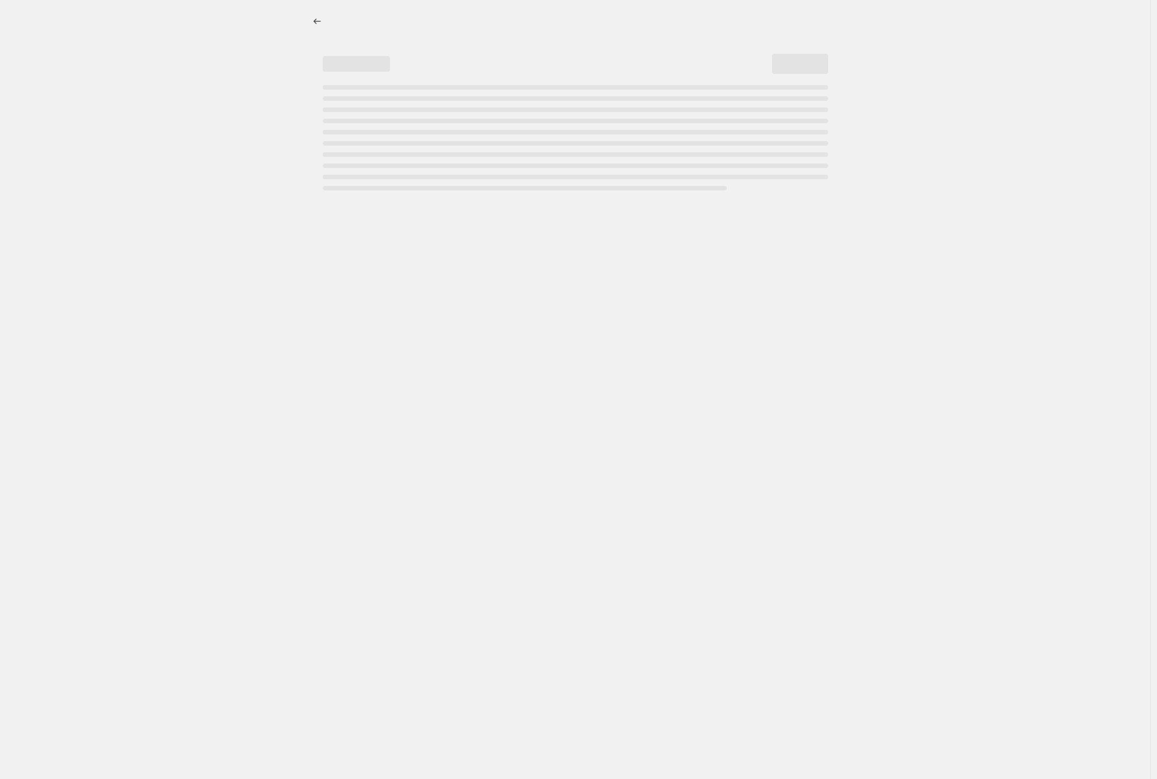
select select "percentage"
select select "collection"
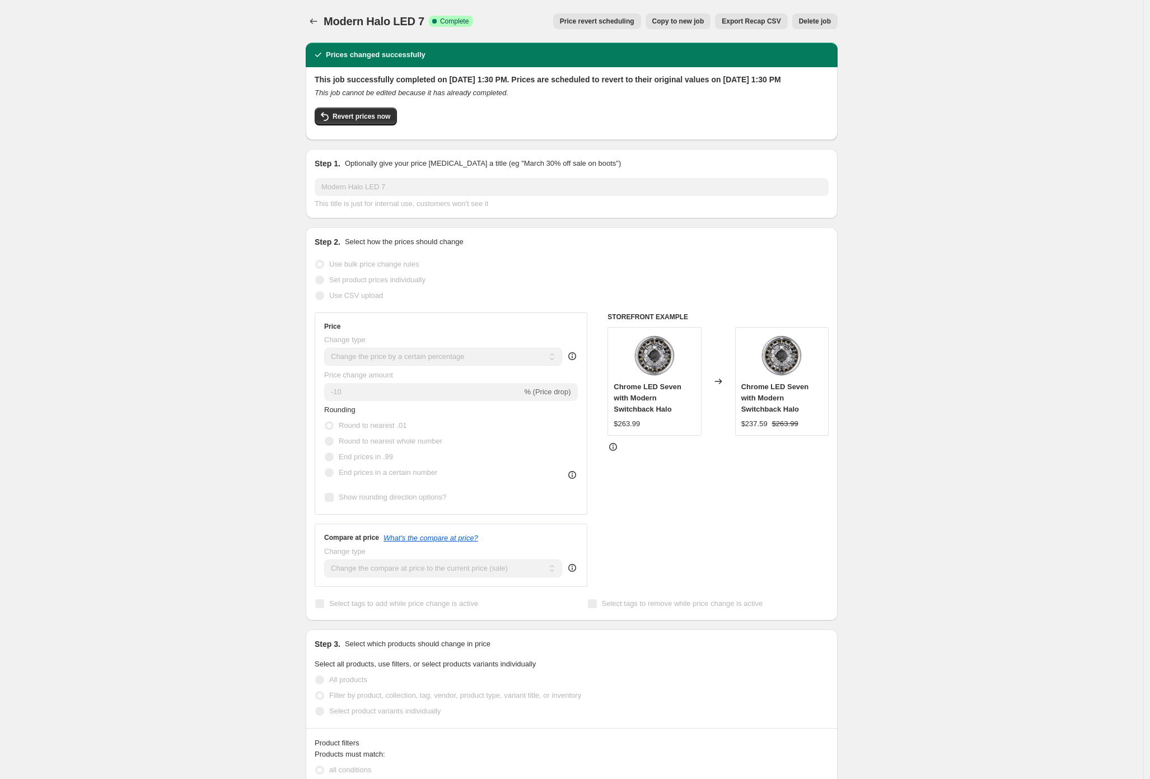
click at [431, 304] on div "Use CSV upload" at bounding box center [572, 296] width 514 height 16
click at [156, 277] on div "Modern Halo LED 7. This page is ready Modern Halo LED 7 Success Complete Comple…" at bounding box center [572, 777] width 1144 height 1554
click at [220, 366] on div "Modern Halo LED 7. This page is ready Modern Halo LED 7 Success Complete Comple…" at bounding box center [572, 777] width 1144 height 1554
click at [359, 121] on span "Revert prices now" at bounding box center [362, 116] width 58 height 9
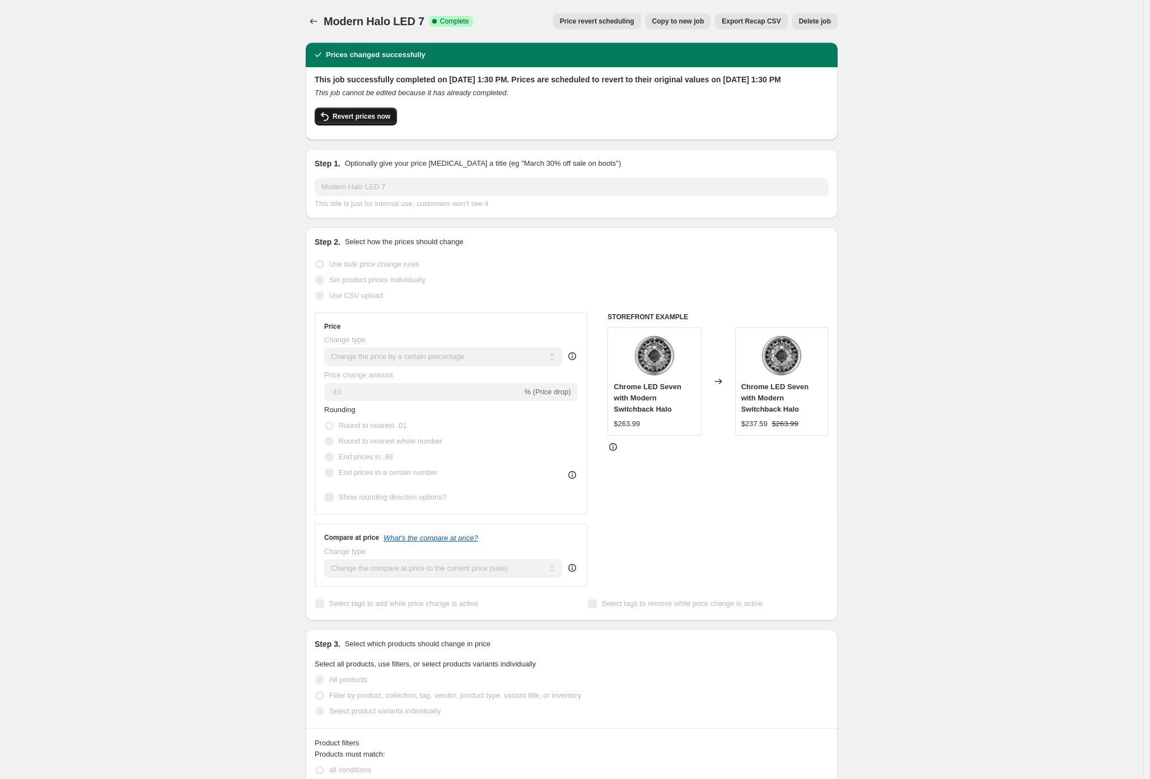
checkbox input "false"
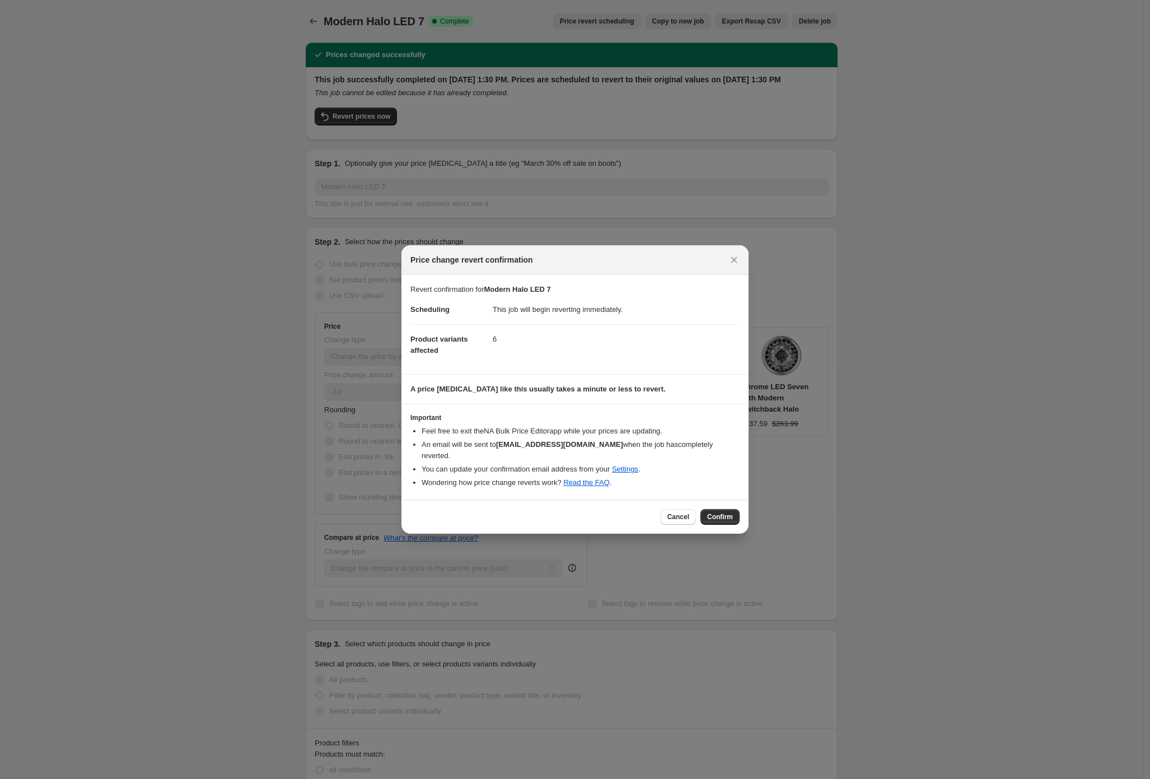
click at [744, 510] on div "Cancel Confirm" at bounding box center [575, 517] width 347 height 34
click at [730, 516] on span "Confirm" at bounding box center [720, 516] width 26 height 9
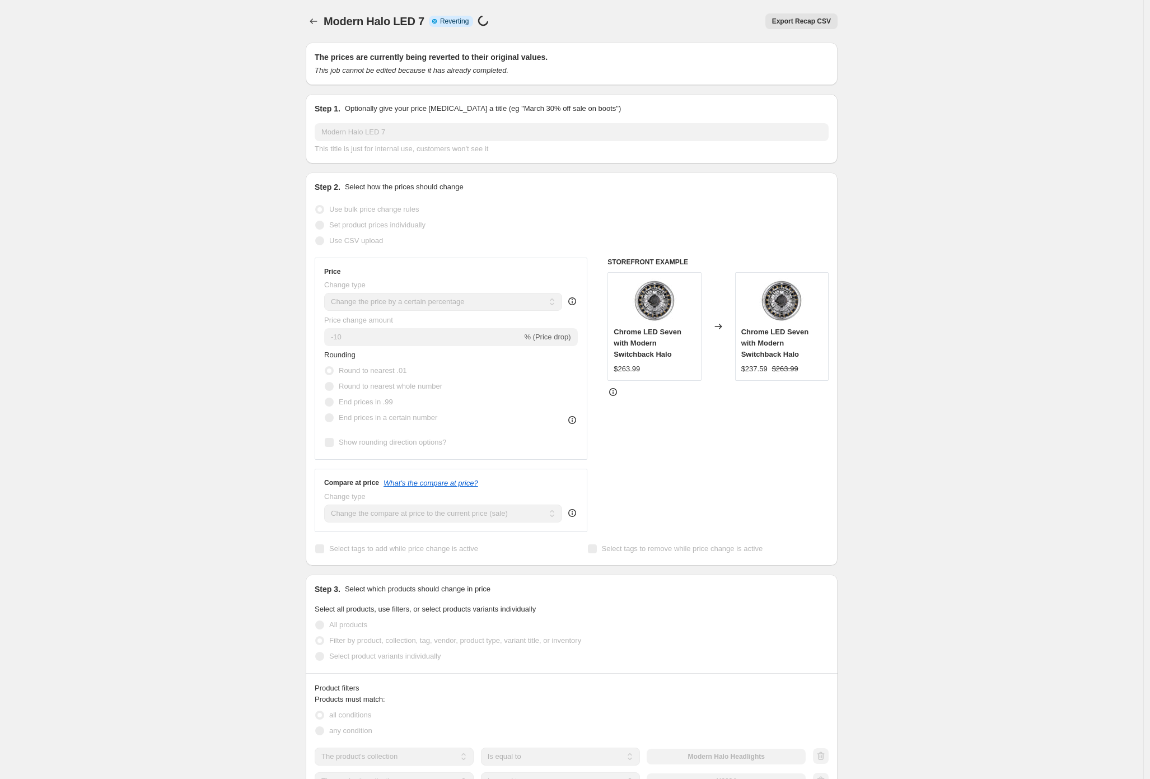
select select "percentage"
select select "collection"
checkbox input "true"
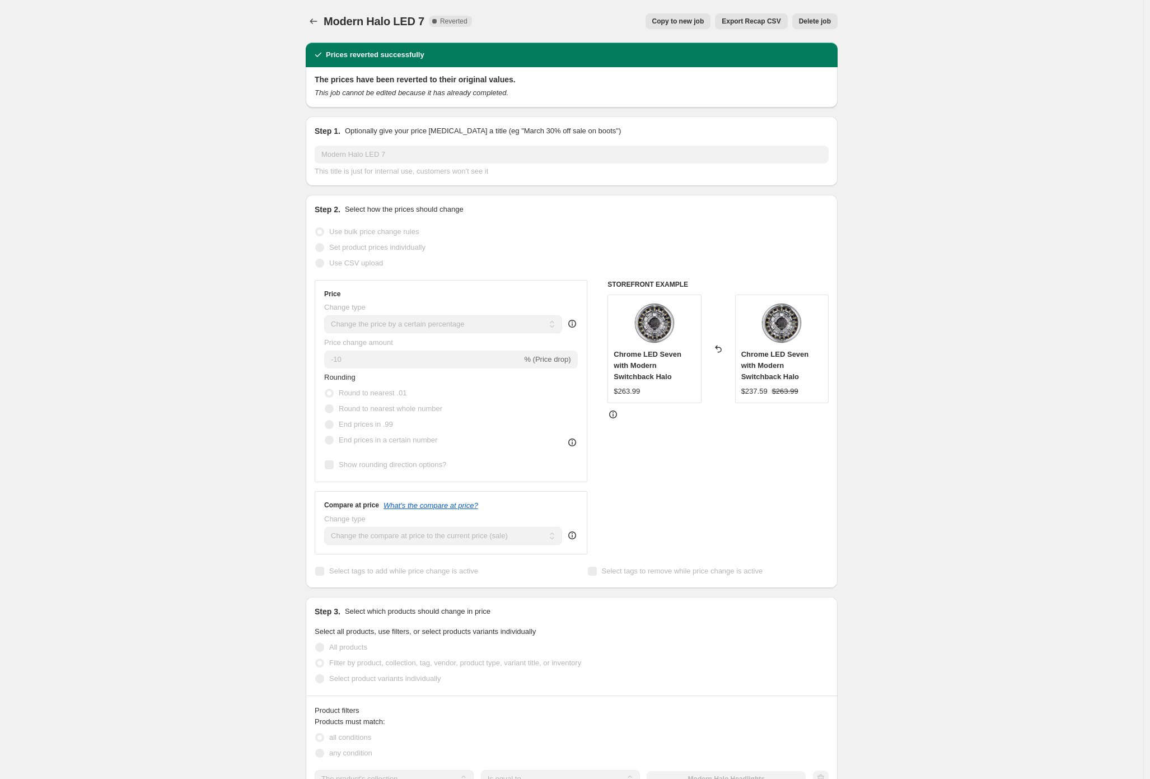
click at [118, 304] on div "Modern Halo LED 7. This page is ready Modern Halo LED 7 Complete Reverted Copy …" at bounding box center [572, 761] width 1144 height 1522
click at [665, 24] on span "Copy to new job" at bounding box center [679, 21] width 52 height 9
select select "percentage"
select select "collection"
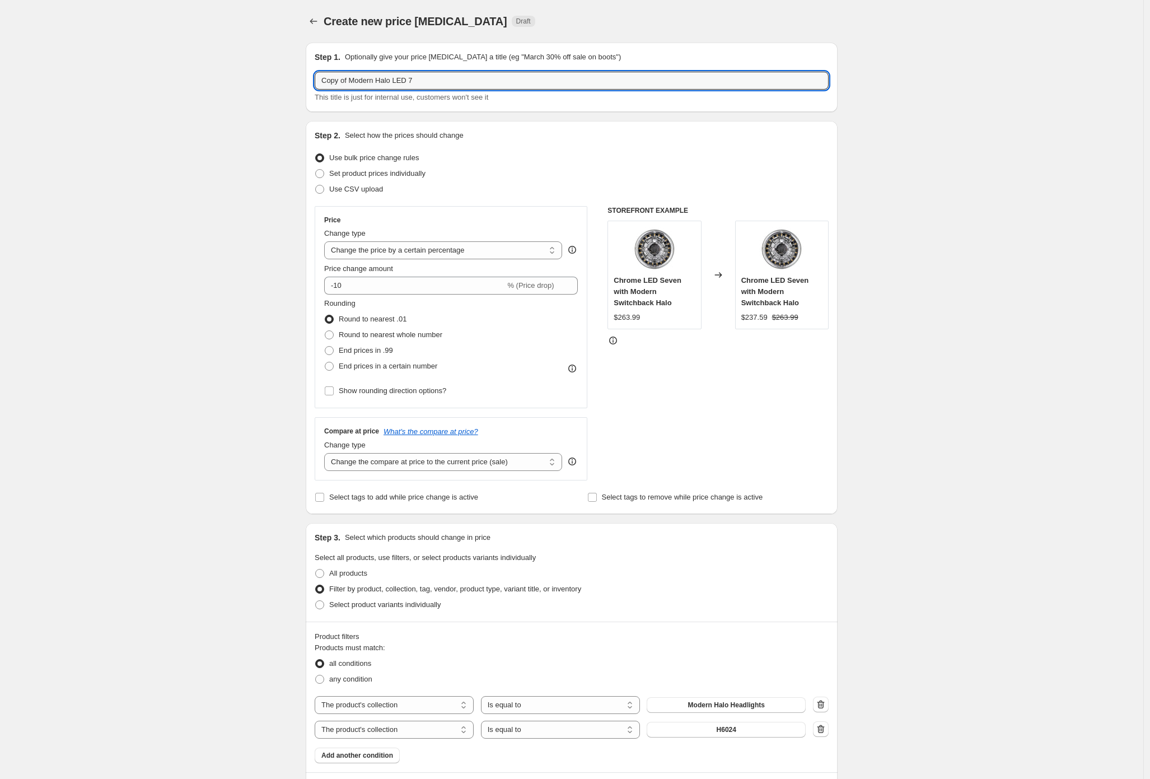
drag, startPoint x: 351, startPoint y: 81, endPoint x: 227, endPoint y: 72, distance: 124.7
click at [230, 72] on div "Create new price [MEDICAL_DATA]. This page is ready Create new price [MEDICAL_D…" at bounding box center [572, 640] width 1144 height 1281
type input "Modern Halo LED 7"
click at [248, 284] on div "Create new price [MEDICAL_DATA]. This page is ready Create new price [MEDICAL_D…" at bounding box center [572, 640] width 1144 height 1281
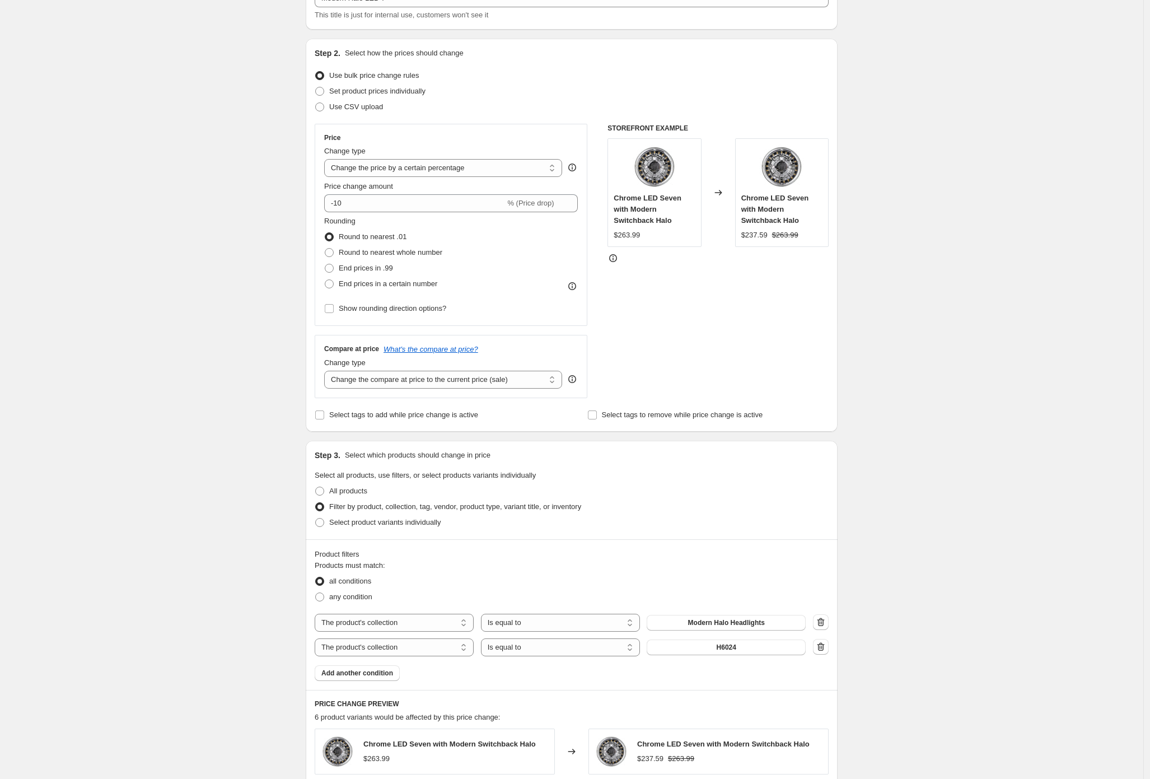
scroll to position [94, 0]
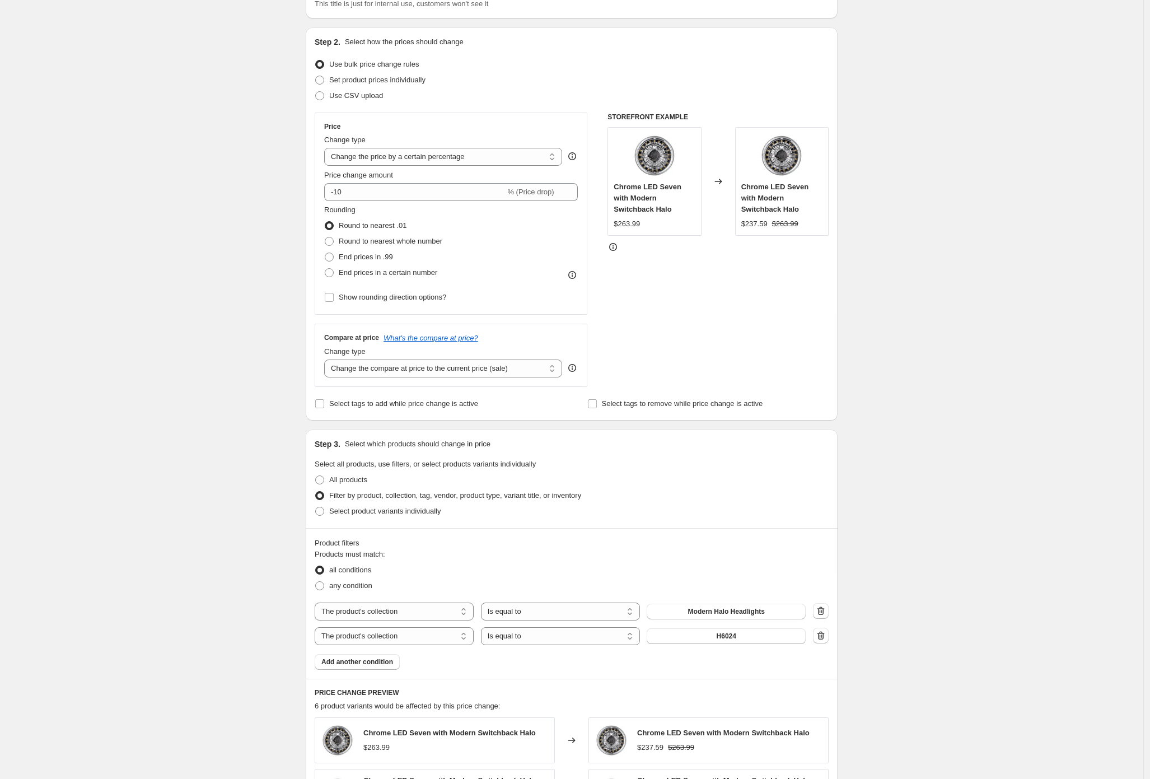
click at [430, 422] on div "Step 1. Optionally give your price [MEDICAL_DATA] a title (eg "March 30% off sa…" at bounding box center [567, 529] width 541 height 1179
click at [441, 406] on span "Select tags to add while price change is active" at bounding box center [403, 403] width 149 height 8
click at [324, 406] on input "Select tags to add while price change is active" at bounding box center [319, 403] width 9 height 9
checkbox input "true"
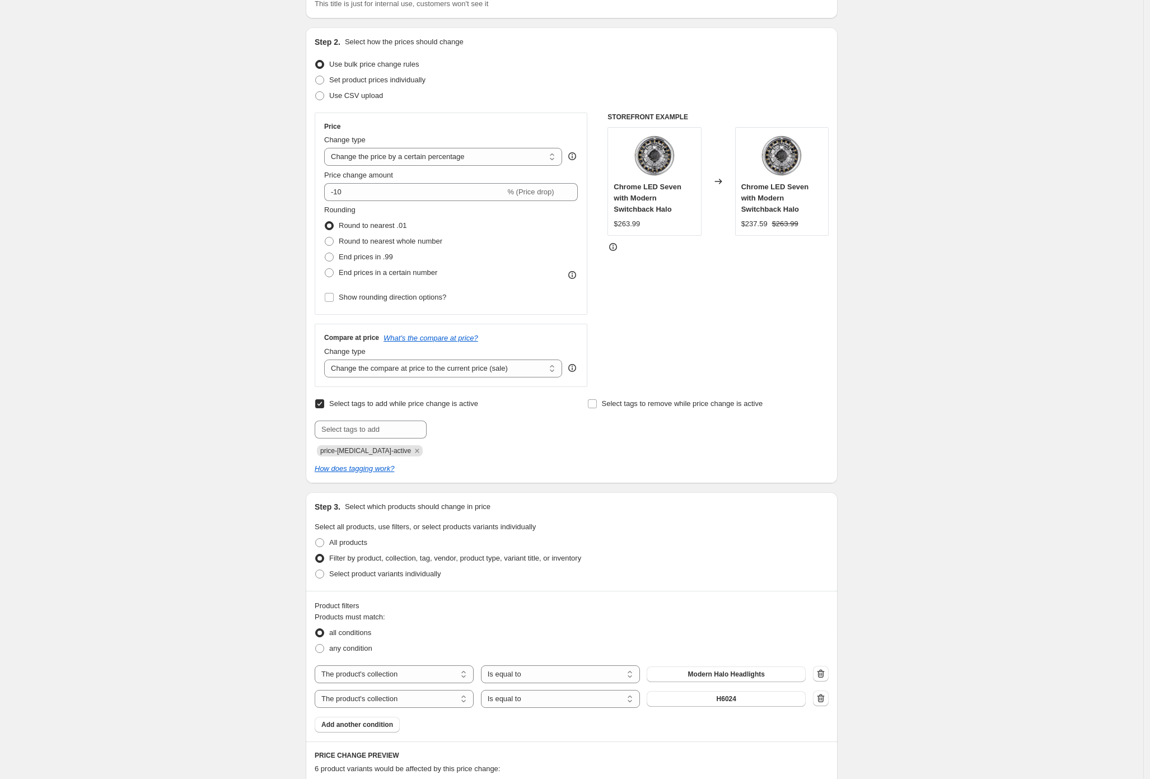
click at [709, 416] on div "Select tags to remove while price change is active" at bounding box center [708, 426] width 241 height 60
click at [710, 407] on span "Select tags to remove while price change is active" at bounding box center [682, 403] width 161 height 8
click at [597, 407] on input "Select tags to remove while price change is active" at bounding box center [592, 403] width 9 height 9
checkbox input "true"
click at [628, 428] on input "text" at bounding box center [644, 430] width 112 height 18
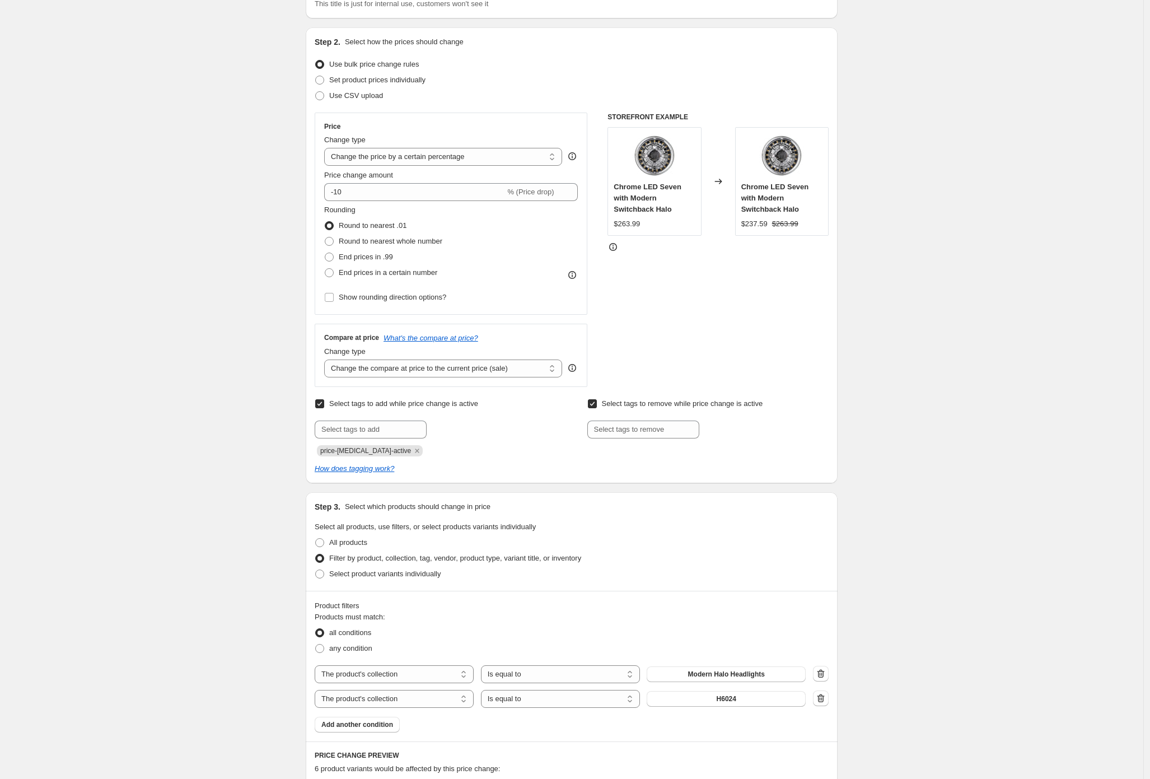
click at [392, 451] on span "price-[MEDICAL_DATA]-active" at bounding box center [365, 451] width 91 height 8
copy span "price-[MEDICAL_DATA]-active"
click at [665, 424] on input "text" at bounding box center [644, 430] width 112 height 18
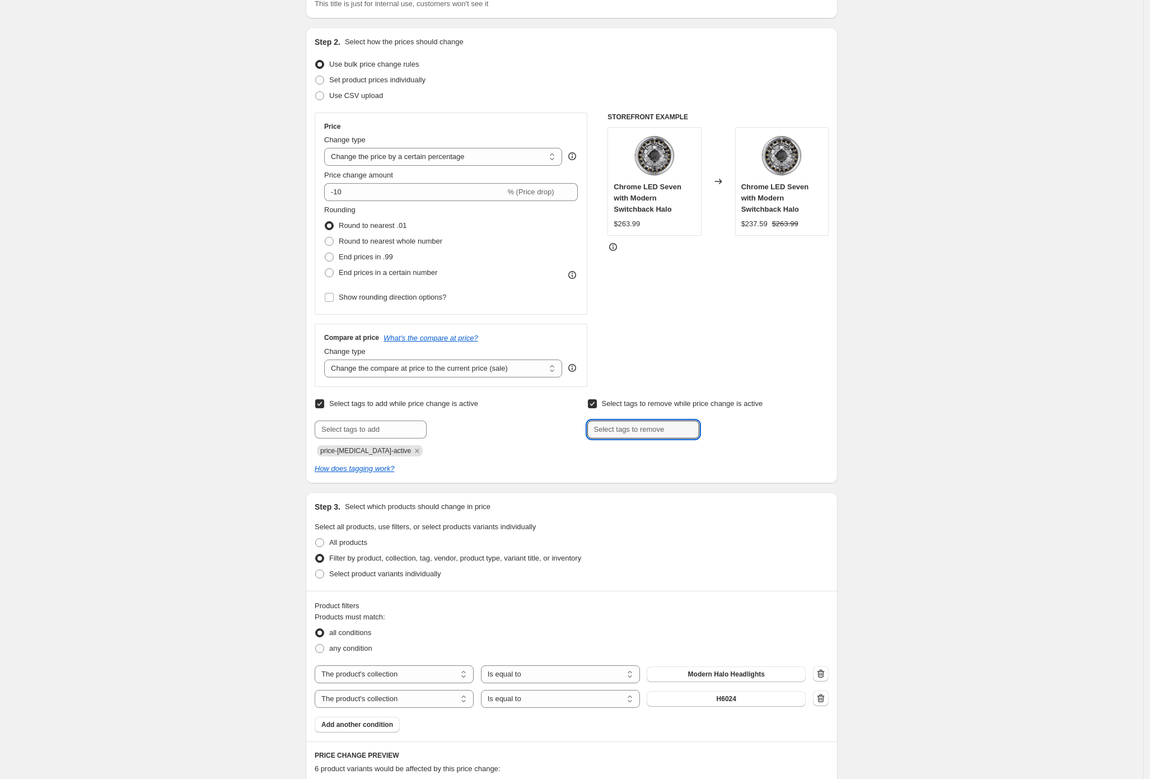
paste input "price-[MEDICAL_DATA]-active"
type input "price-[MEDICAL_DATA]-active"
click at [945, 451] on div "Create new price [MEDICAL_DATA]. This page is ready Create new price [MEDICAL_D…" at bounding box center [572, 578] width 1144 height 1344
click at [745, 425] on span "price-change..." at bounding box center [748, 429] width 48 height 8
click at [910, 414] on div "Create new price [MEDICAL_DATA]. This page is ready Create new price [MEDICAL_D…" at bounding box center [572, 578] width 1144 height 1344
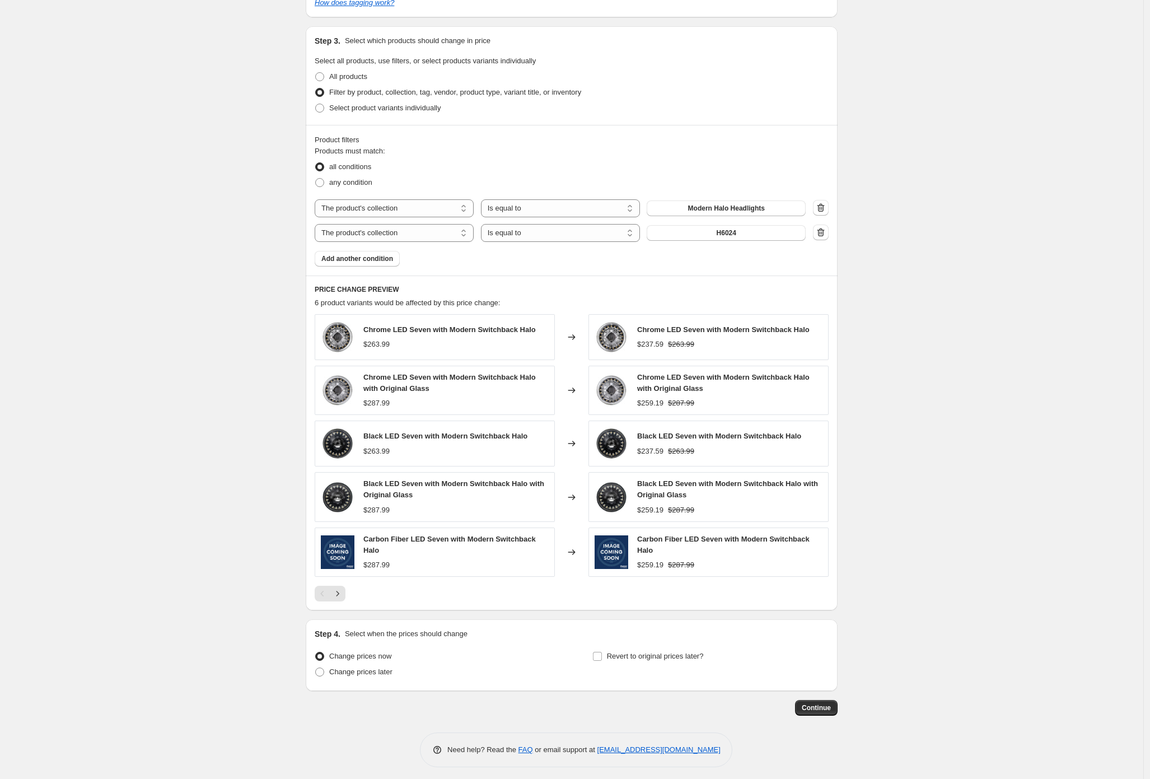
scroll to position [565, 0]
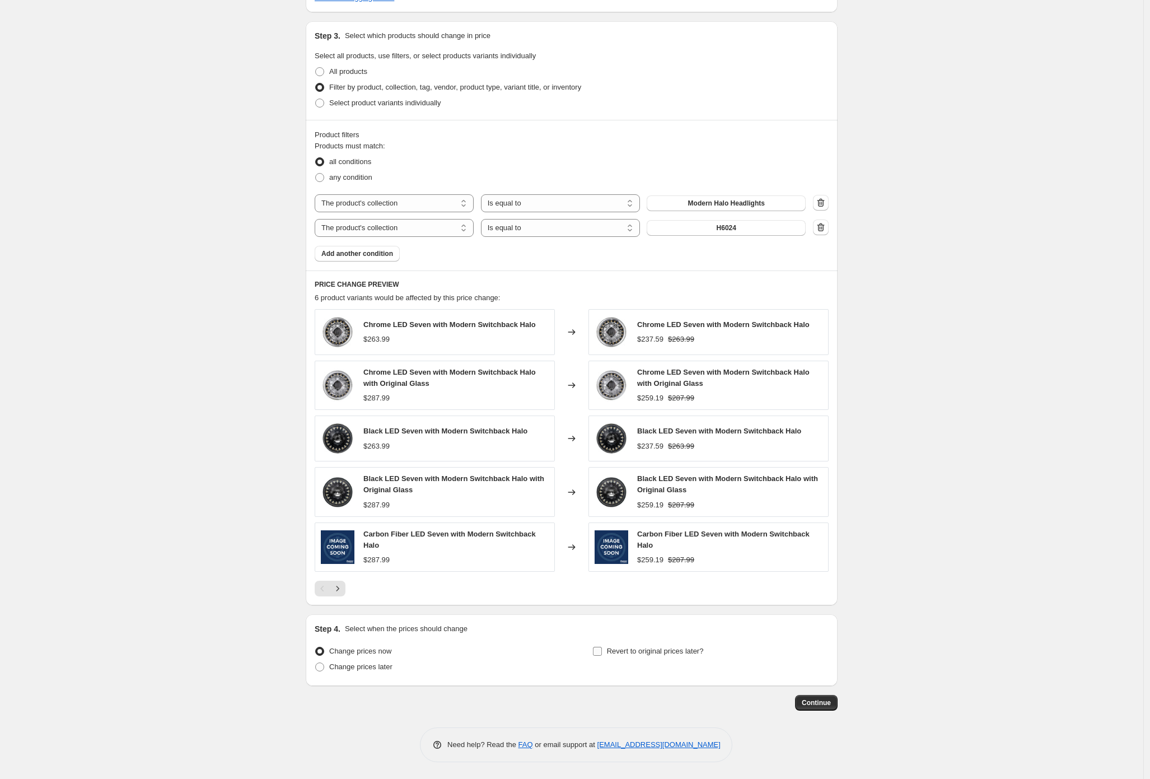
click at [667, 650] on span "Revert to original prices later?" at bounding box center [655, 651] width 97 height 8
click at [602, 650] on input "Revert to original prices later?" at bounding box center [597, 651] width 9 height 9
checkbox input "true"
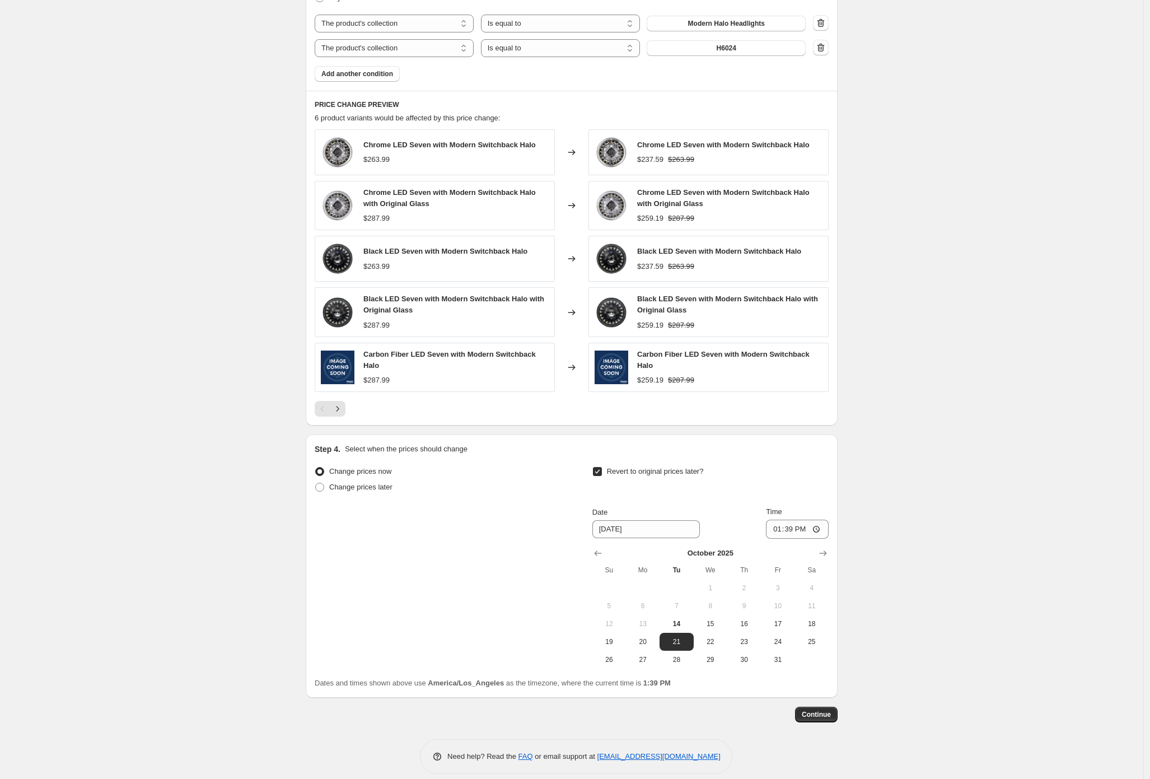
scroll to position [756, 0]
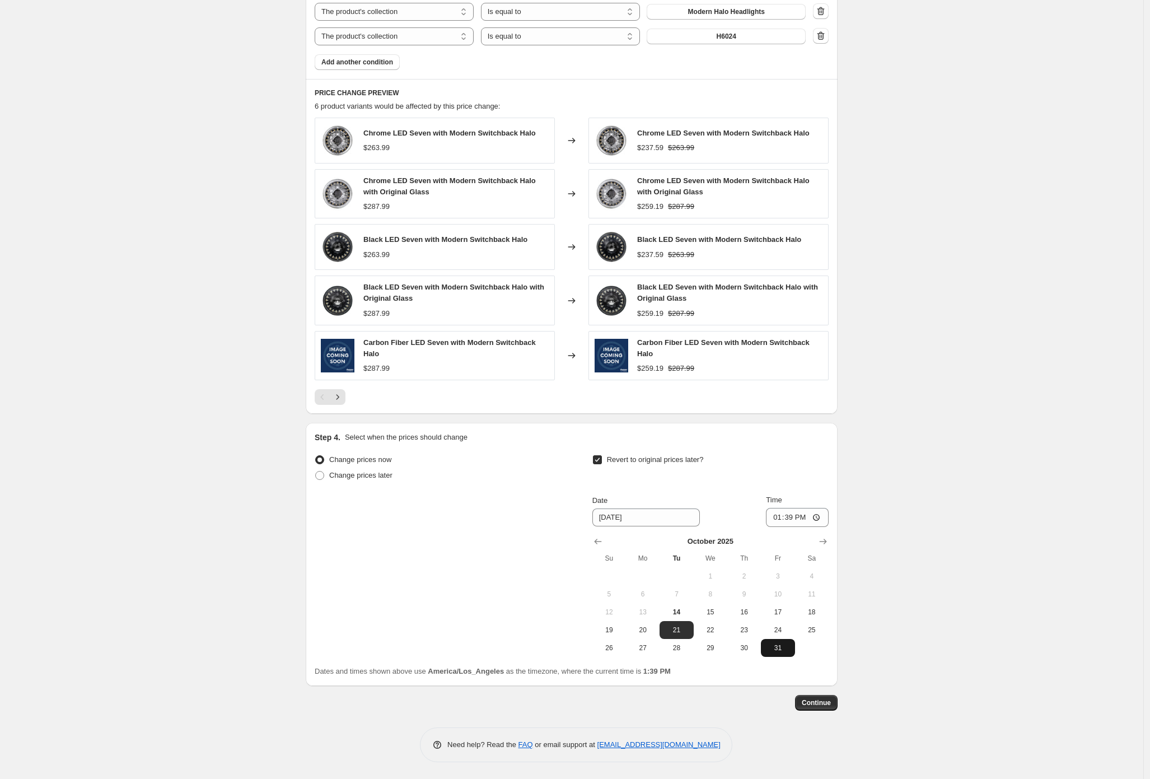
click at [776, 651] on span "31" at bounding box center [778, 648] width 25 height 9
type input "[DATE]"
click at [824, 704] on span "Continue" at bounding box center [816, 702] width 29 height 9
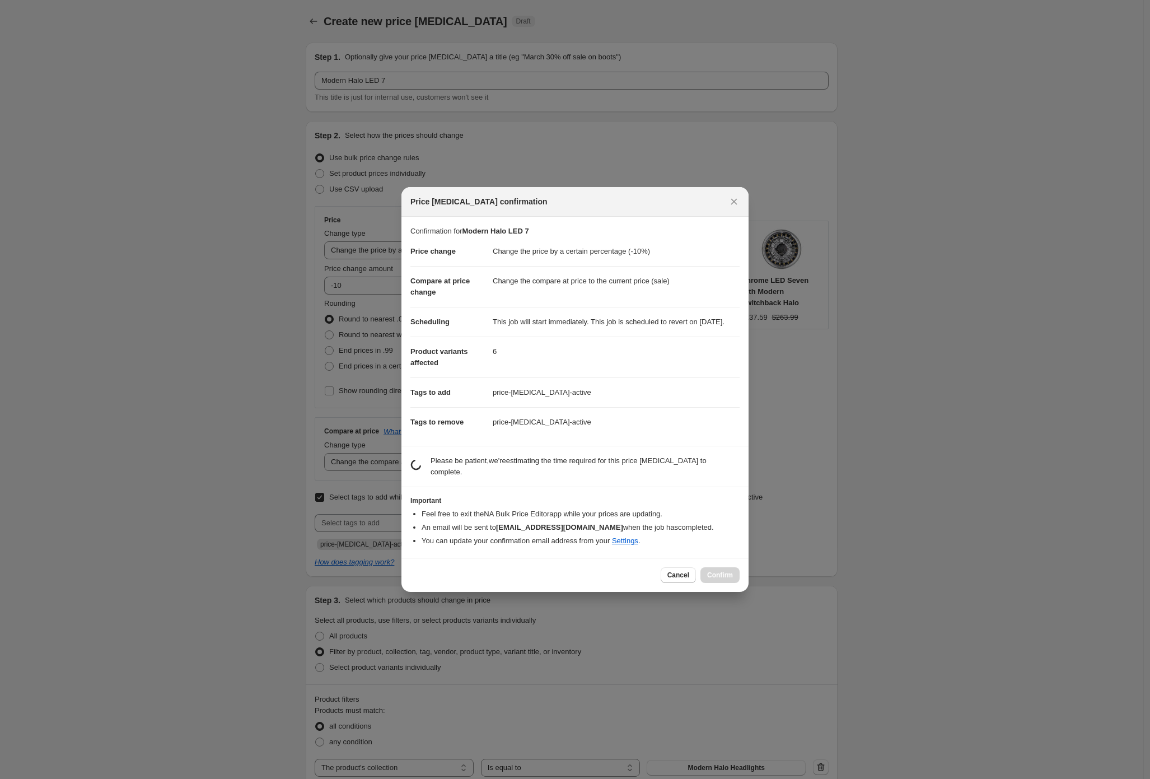
scroll to position [0, 0]
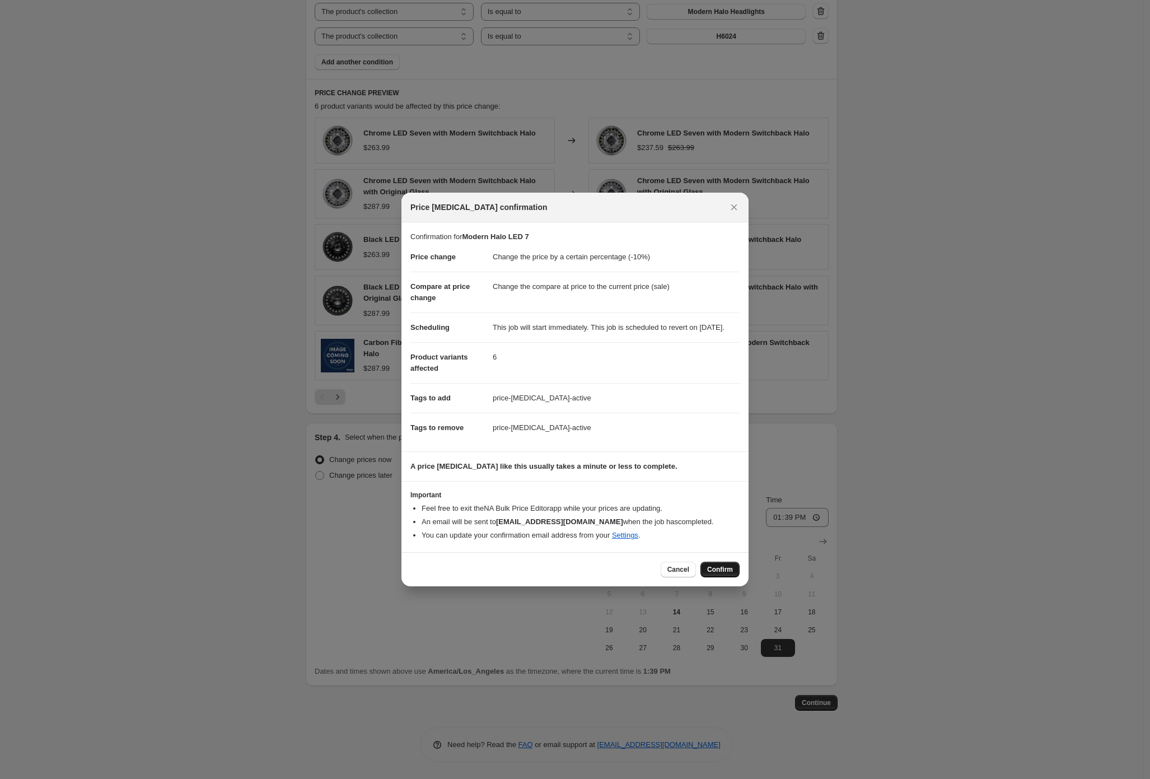
click at [726, 574] on span "Confirm" at bounding box center [720, 569] width 26 height 9
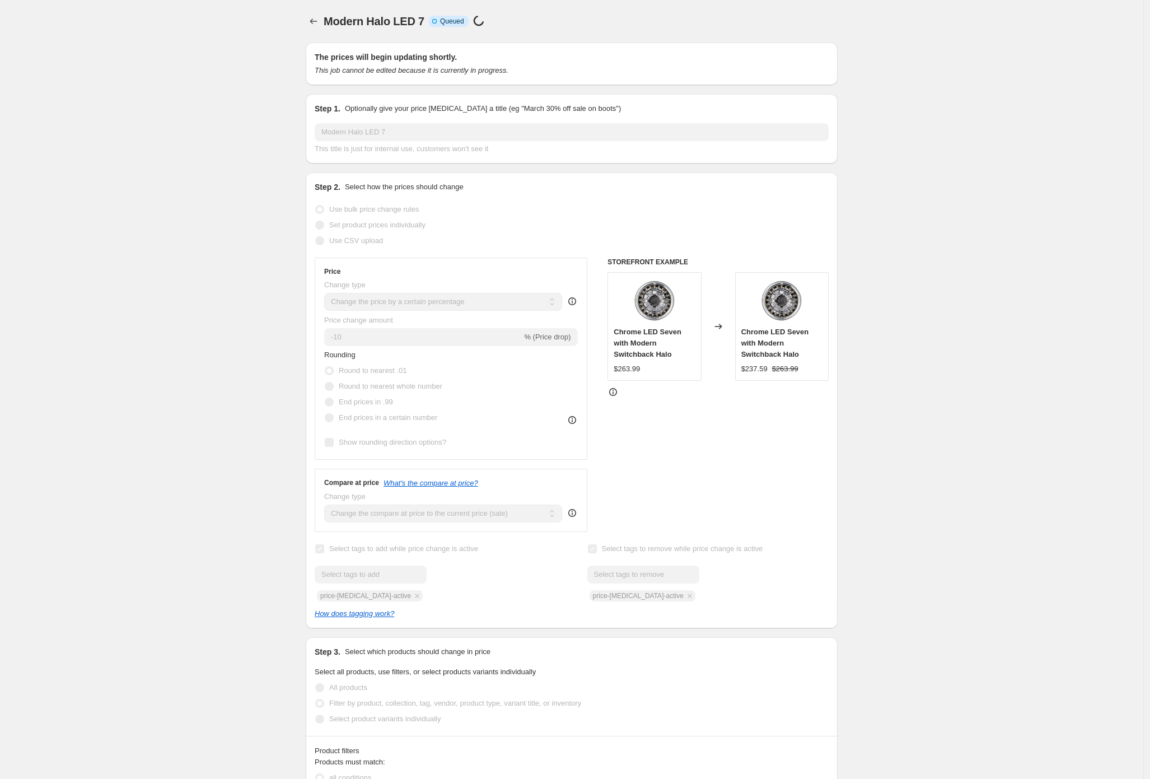
scroll to position [756, 0]
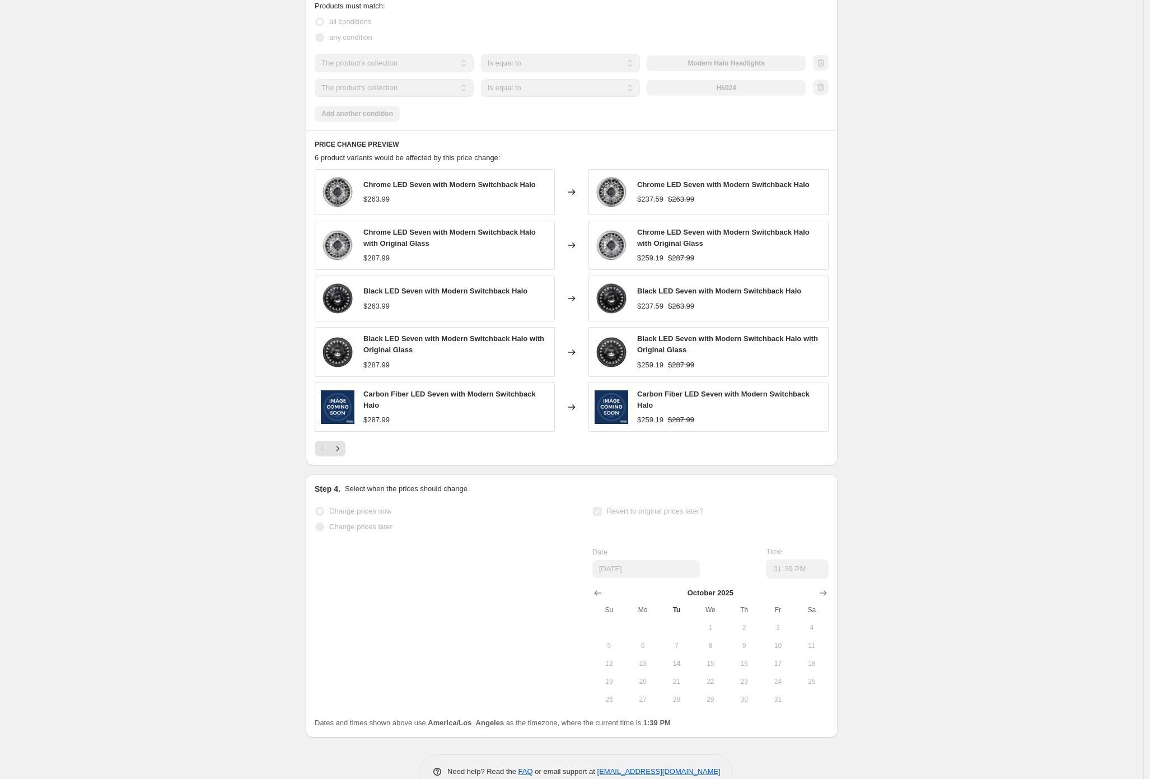
click at [258, 280] on div "Modern Halo LED 7. This page is ready Modern Halo LED 7 Info Incomplete Queued …" at bounding box center [572, 25] width 1144 height 1562
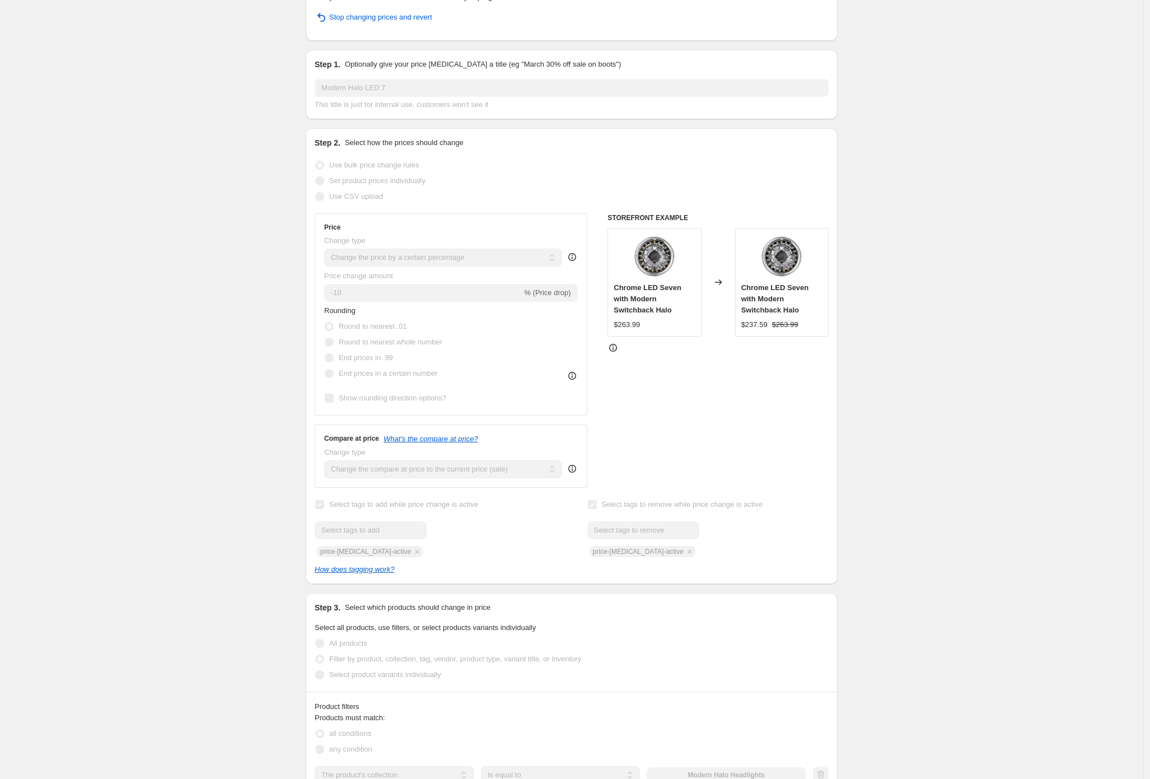
scroll to position [0, 0]
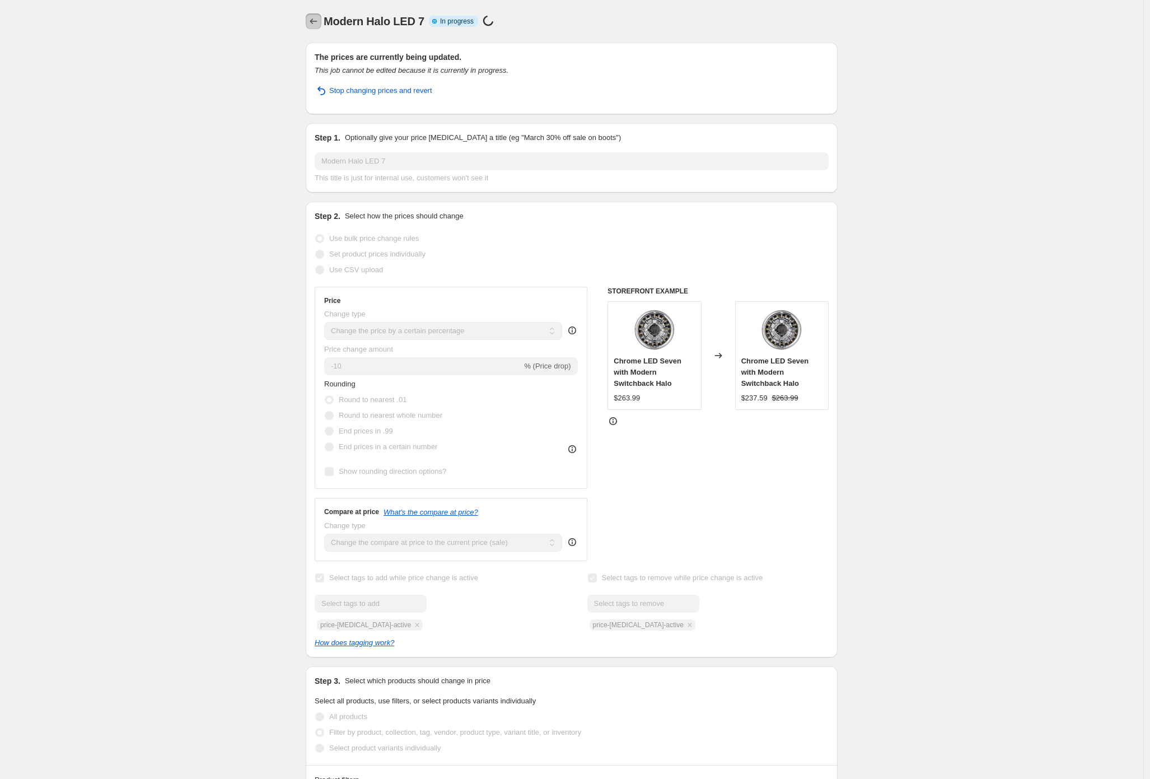
click at [319, 18] on icon "Price change jobs" at bounding box center [313, 21] width 11 height 11
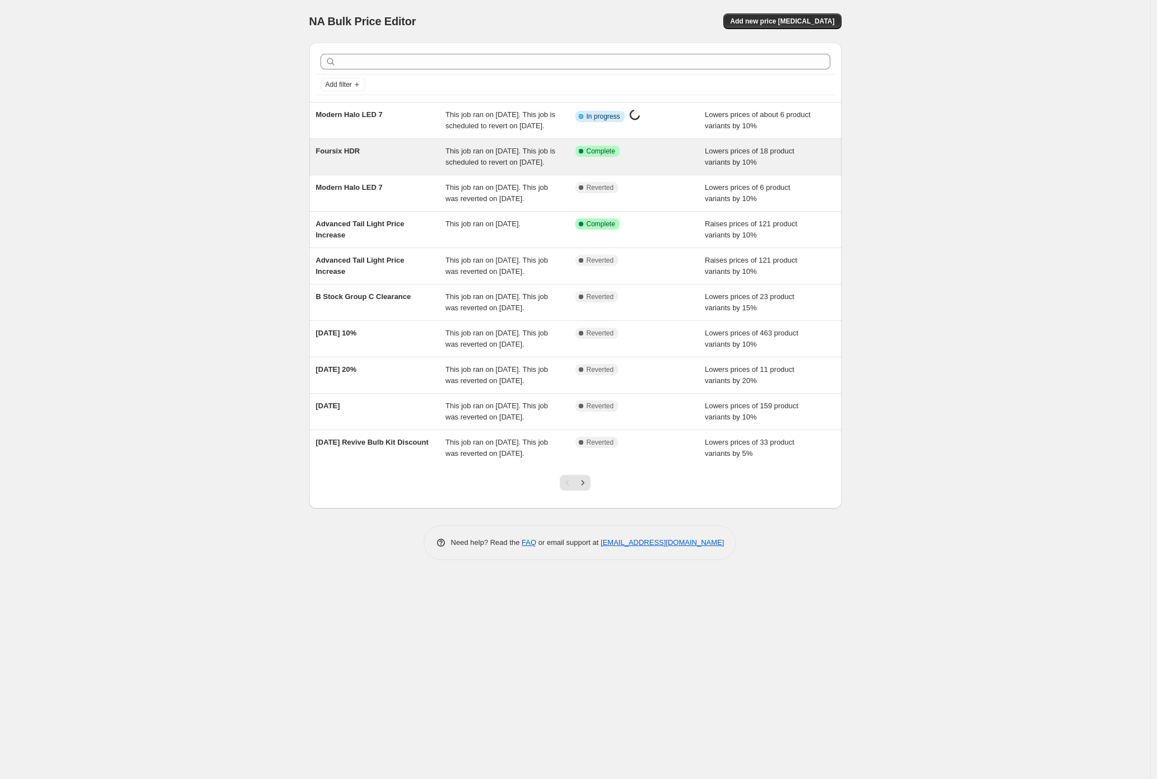
click at [386, 162] on div "Foursix HDR" at bounding box center [381, 157] width 130 height 22
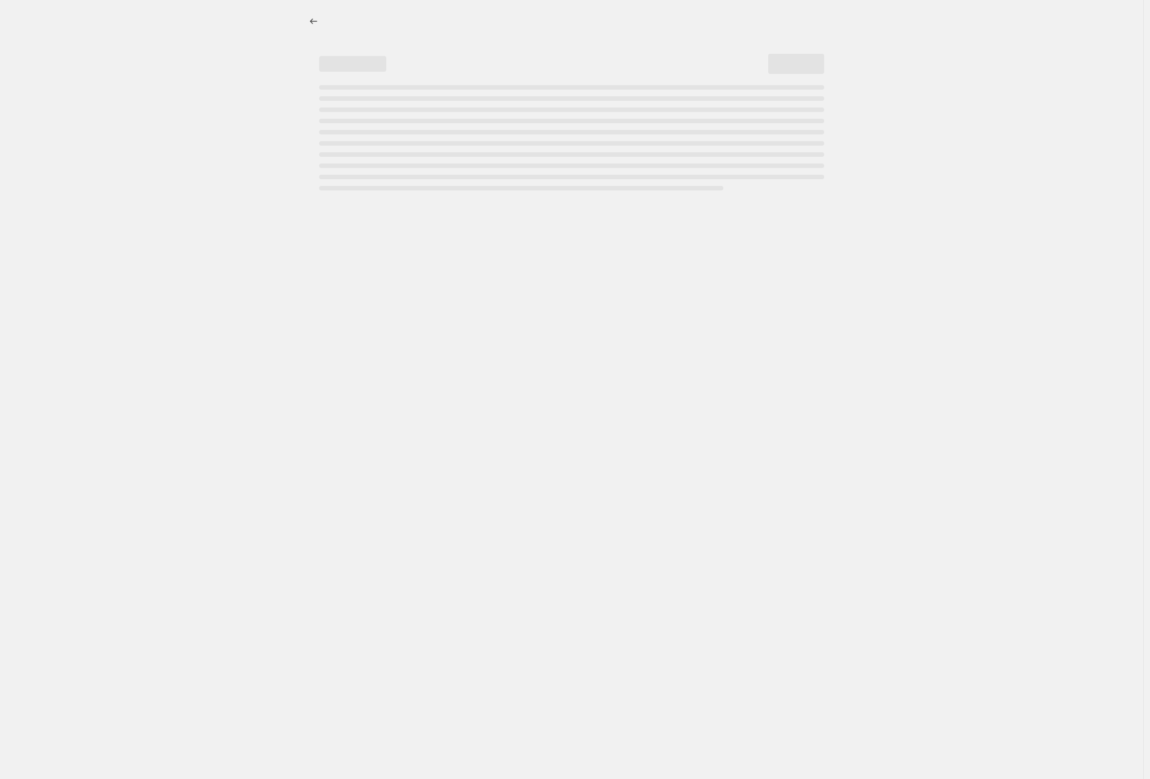
select select "percentage"
select select "collection"
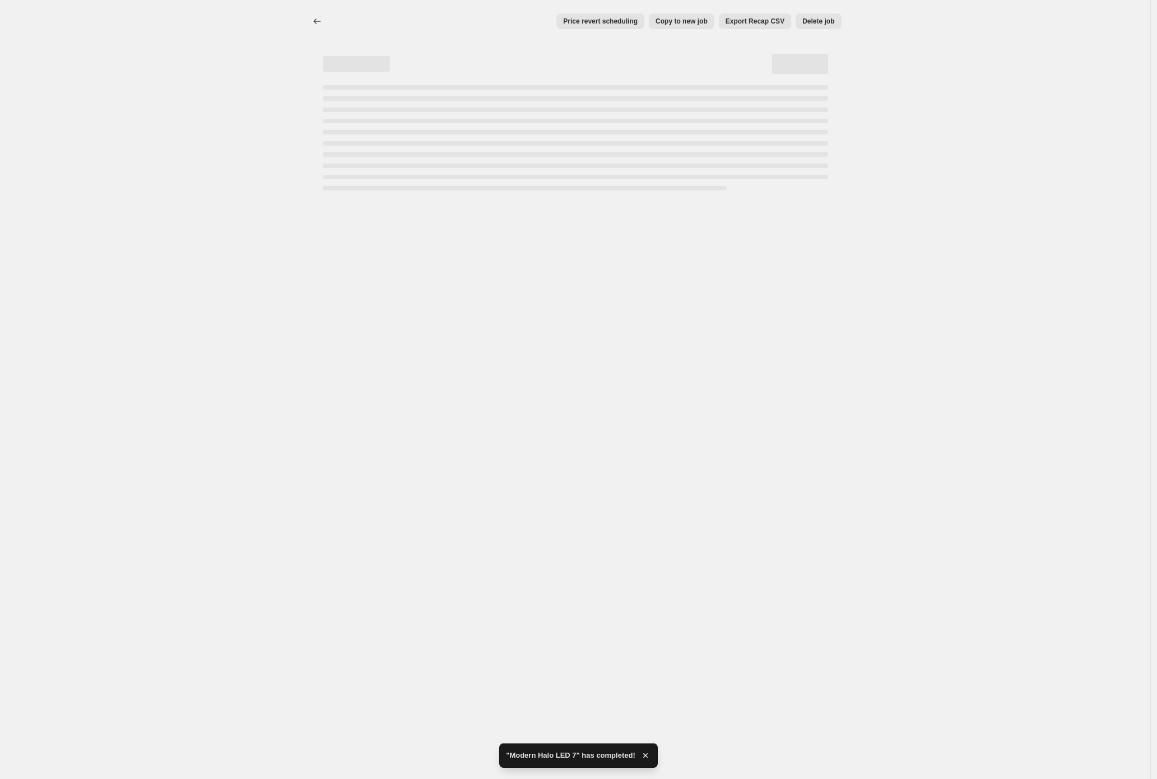
select select "percentage"
select select "collection"
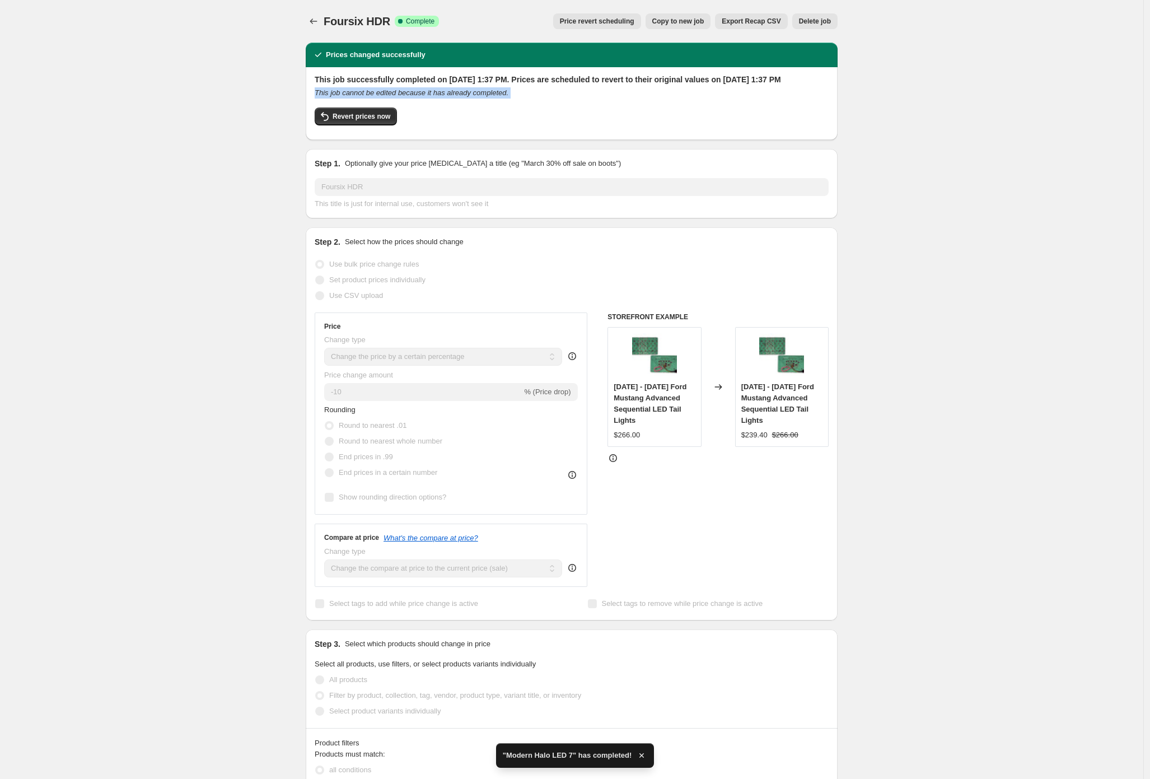
drag, startPoint x: 375, startPoint y: 131, endPoint x: 141, endPoint y: 106, distance: 235.9
click at [151, 106] on div "Foursix HDR. This page is ready Foursix HDR Success Complete Complete Price rev…" at bounding box center [572, 630] width 1144 height 1261
click at [349, 125] on button "Revert prices now" at bounding box center [356, 117] width 82 height 18
checkbox input "false"
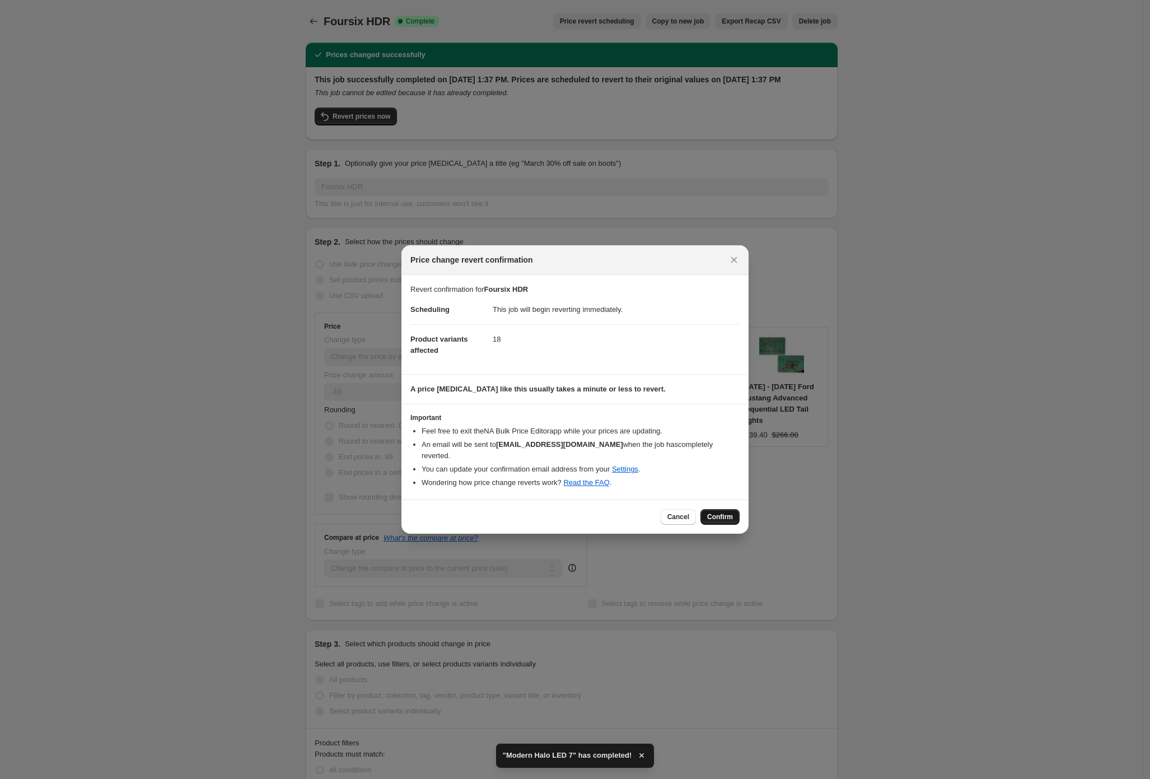
click at [724, 518] on span "Confirm" at bounding box center [720, 516] width 26 height 9
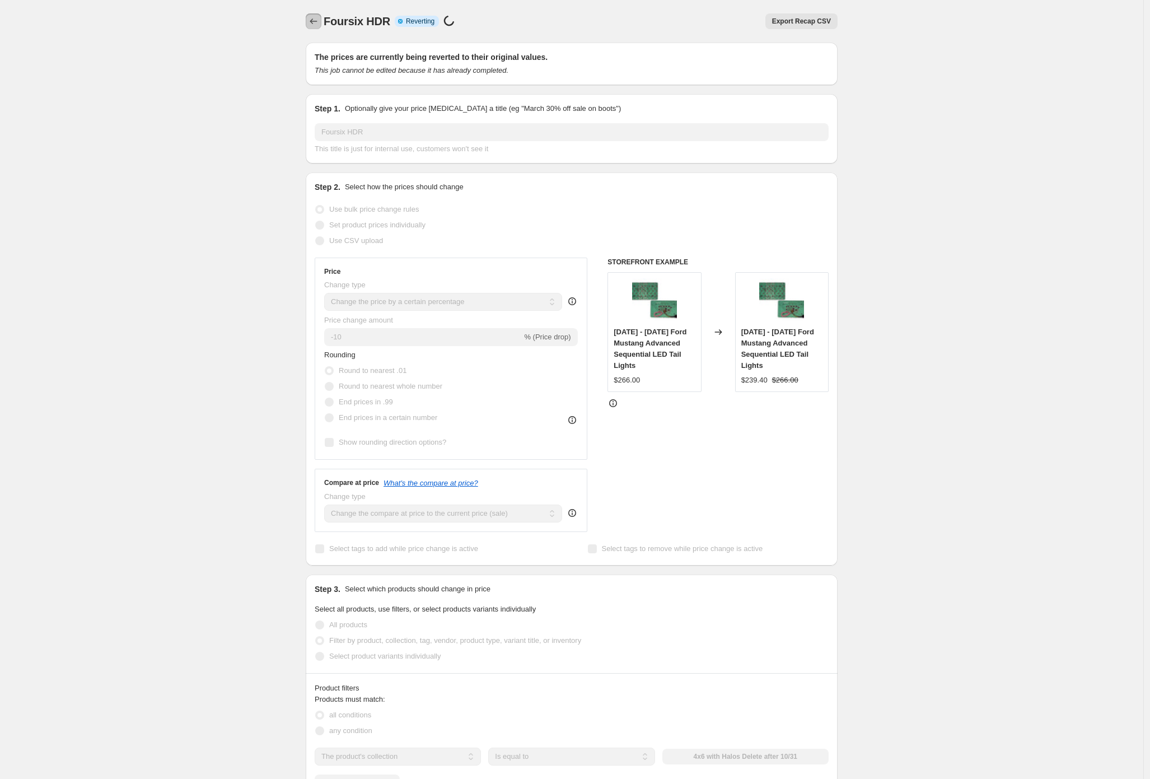
click at [318, 19] on icon "Price change jobs" at bounding box center [313, 21] width 11 height 11
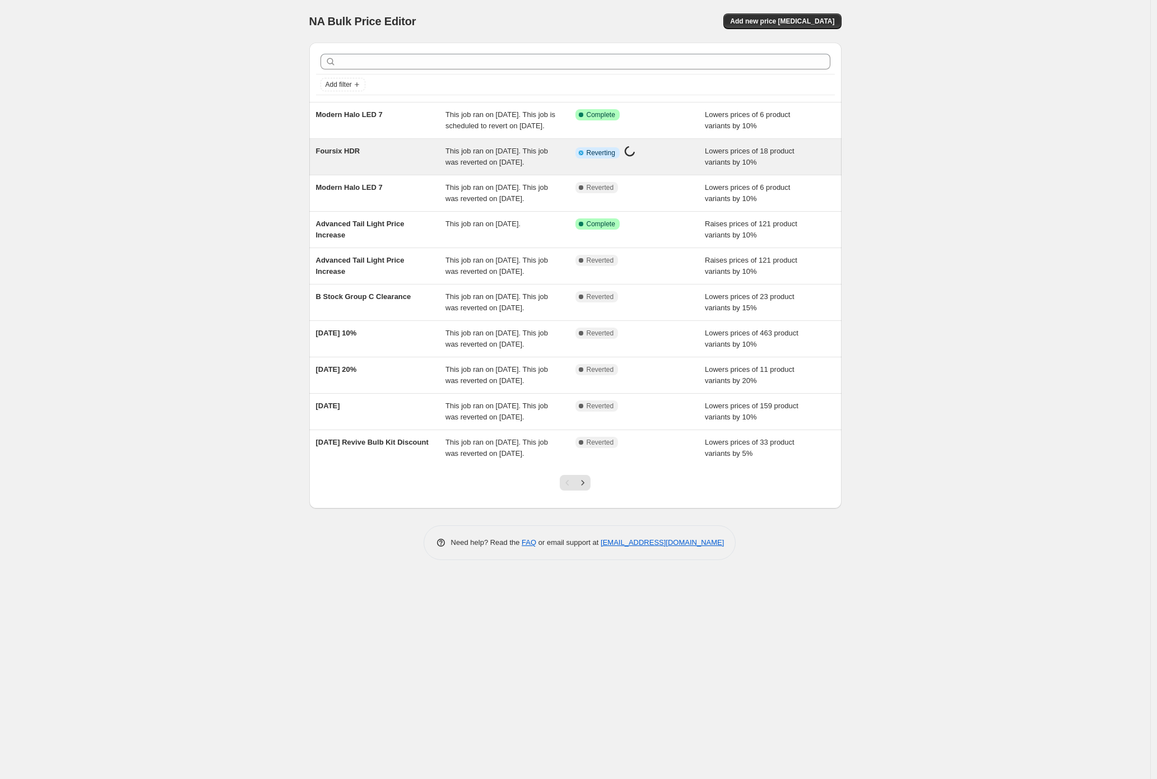
click at [469, 167] on div "This job ran on [DATE]. This job was reverted on [DATE]." at bounding box center [510, 157] width 130 height 22
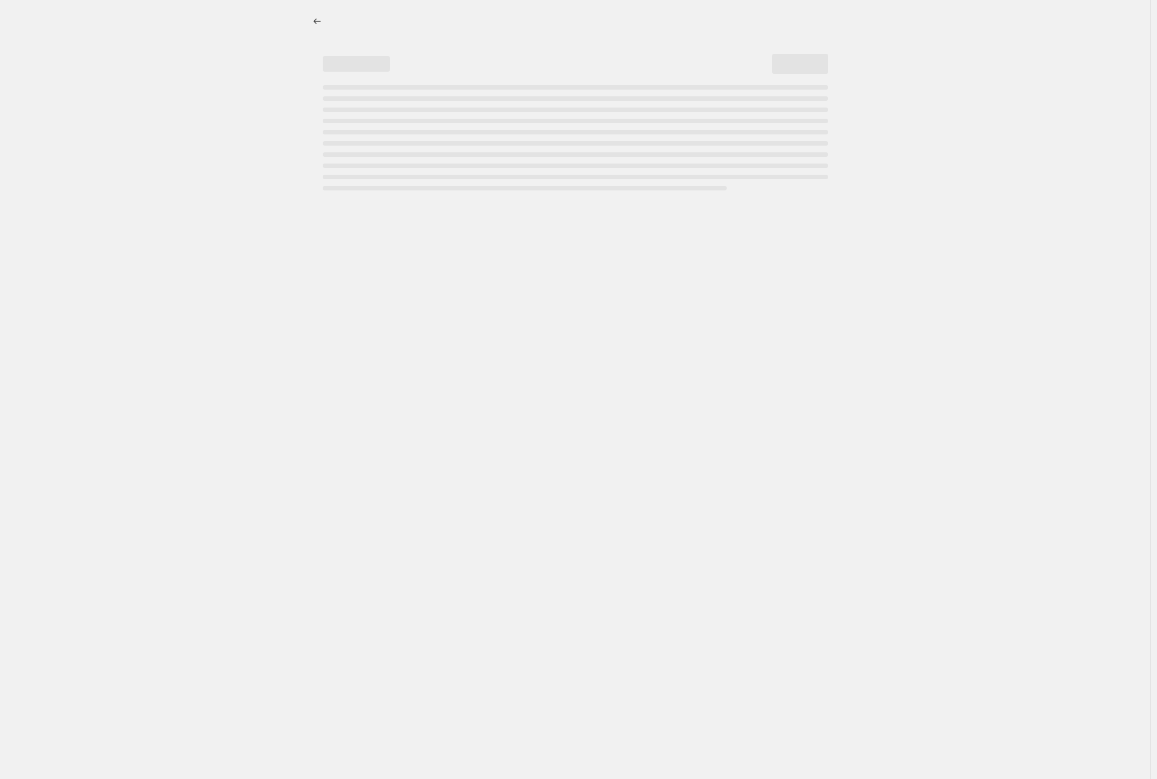
select select "percentage"
select select "collection"
select select "percentage"
select select "collection"
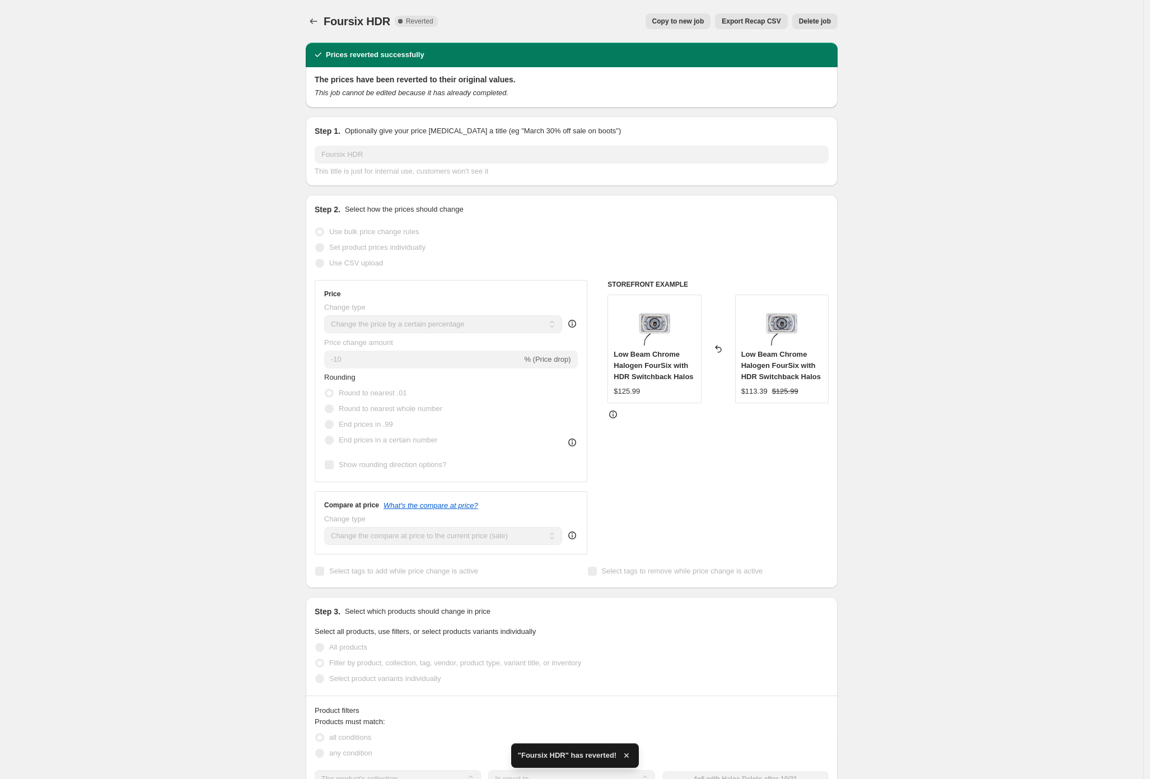
click at [693, 17] on button "Copy to new job" at bounding box center [679, 21] width 66 height 16
select select "percentage"
select select "collection"
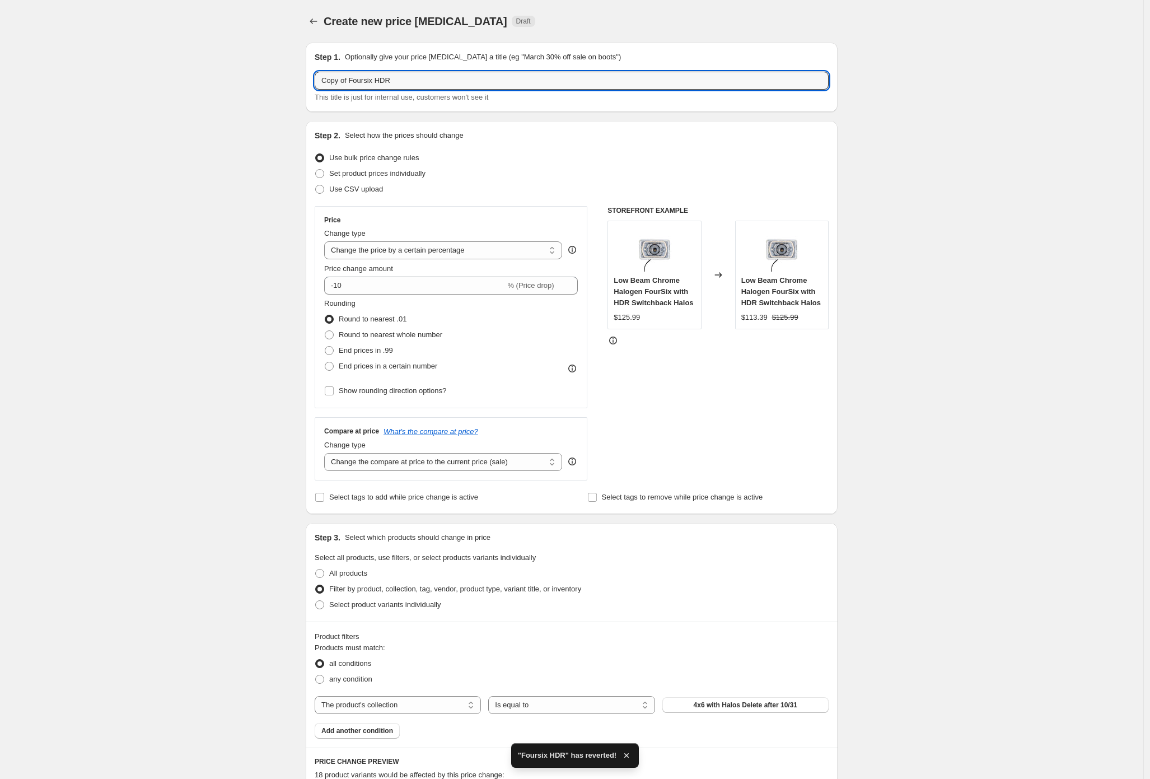
drag, startPoint x: 355, startPoint y: 80, endPoint x: 248, endPoint y: 71, distance: 107.3
click at [248, 71] on div "Create new price [MEDICAL_DATA]. This page is ready Create new price [MEDICAL_D…" at bounding box center [572, 632] width 1144 height 1264
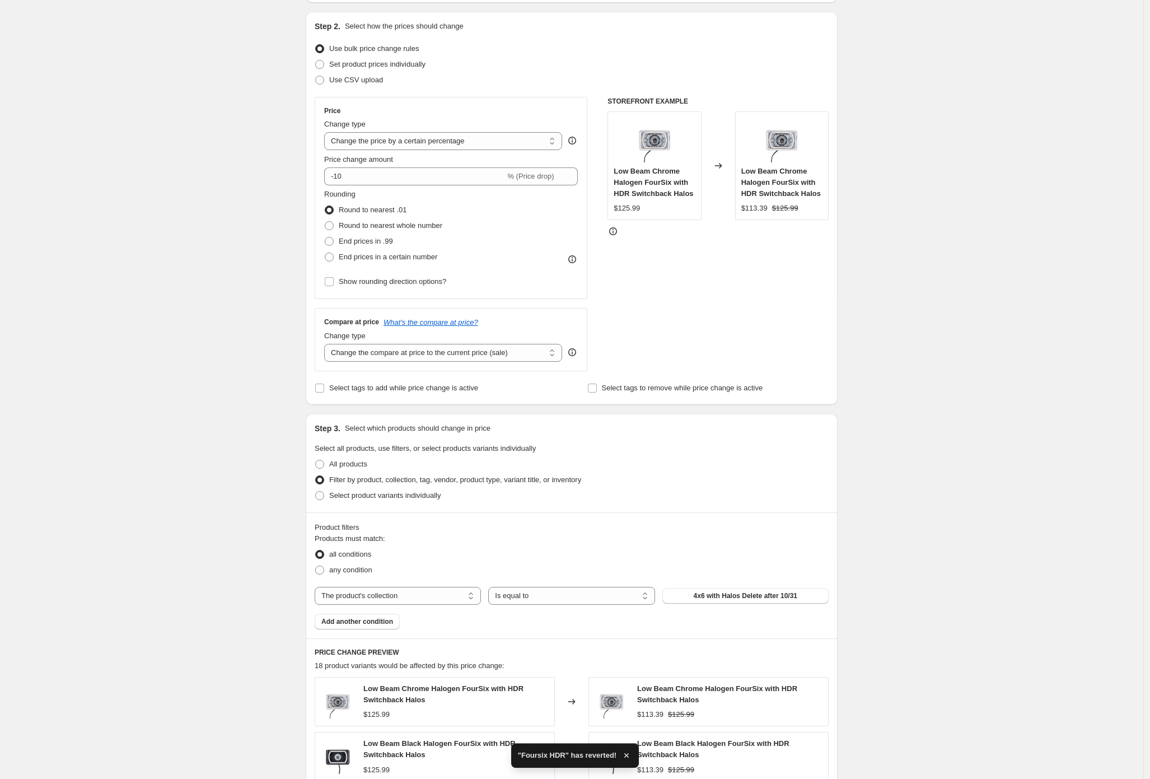
scroll to position [110, 0]
type input "Foursix HDR"
click at [467, 392] on span "Select tags to add while price change is active" at bounding box center [403, 387] width 149 height 11
click at [324, 392] on input "Select tags to add while price change is active" at bounding box center [319, 387] width 9 height 9
checkbox input "true"
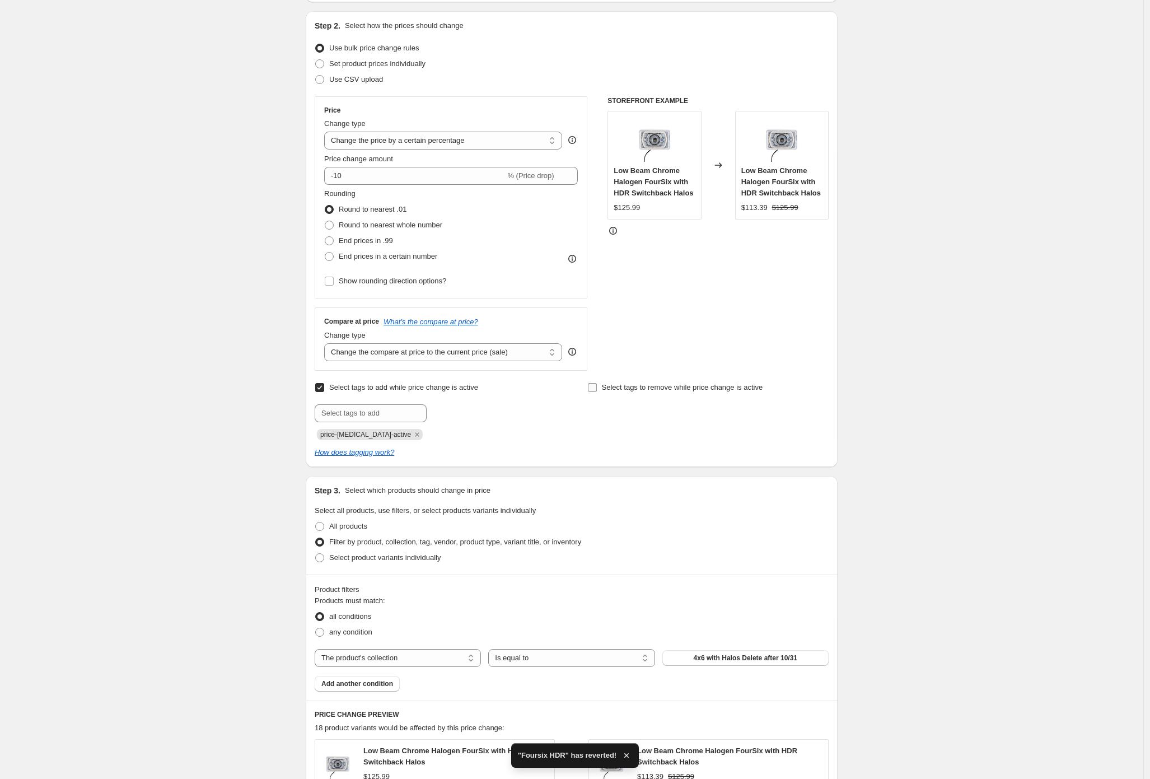
click at [636, 388] on span "Select tags to remove while price change is active" at bounding box center [682, 387] width 161 height 8
click at [597, 388] on input "Select tags to remove while price change is active" at bounding box center [592, 387] width 9 height 9
checkbox input "true"
drag, startPoint x: 642, startPoint y: 412, endPoint x: 647, endPoint y: 418, distance: 8.0
click at [642, 412] on input "text" at bounding box center [644, 413] width 112 height 18
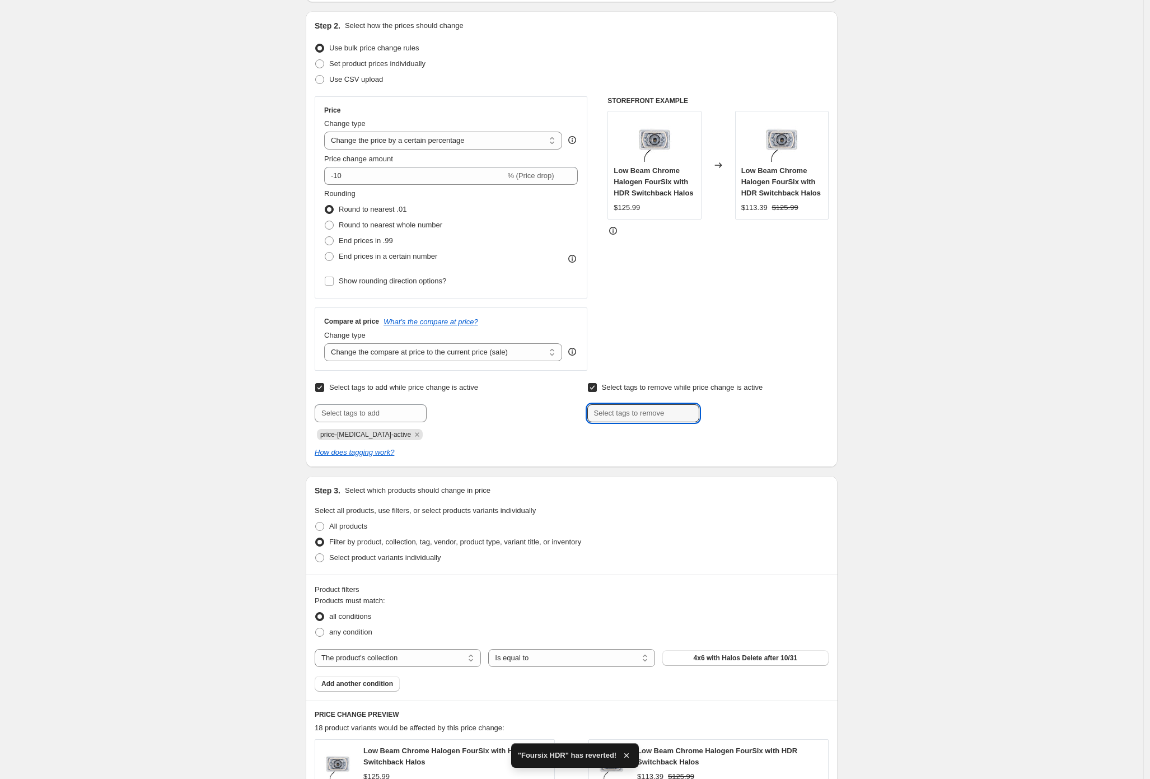
paste input "price-[MEDICAL_DATA]-active"
type input "price-[MEDICAL_DATA]-active"
click at [740, 412] on span "price-change..." at bounding box center [748, 412] width 48 height 8
click at [915, 447] on div "Create new price [MEDICAL_DATA]. This page is ready Create new price [MEDICAL_D…" at bounding box center [572, 553] width 1144 height 1326
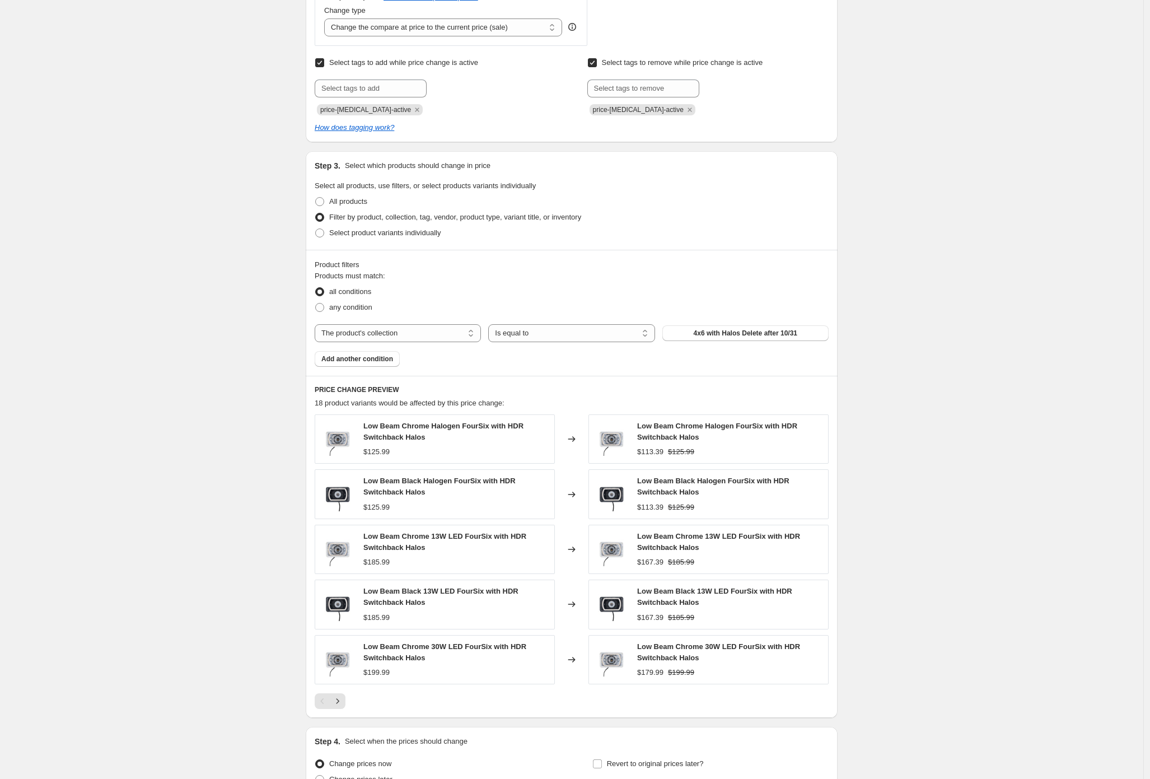
scroll to position [547, 0]
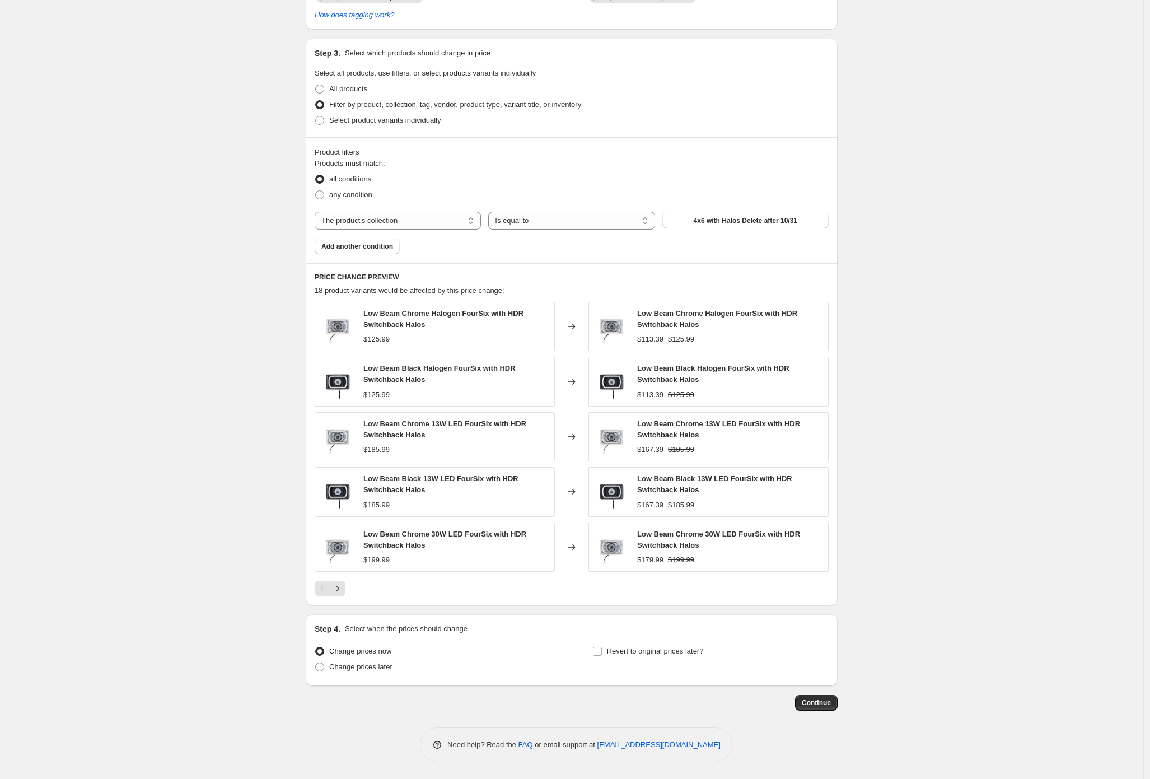
click at [583, 651] on div "Change prices now Change prices later Revert to original prices later?" at bounding box center [572, 661] width 514 height 34
click at [602, 652] on input "Revert to original prices later?" at bounding box center [597, 651] width 9 height 9
checkbox input "true"
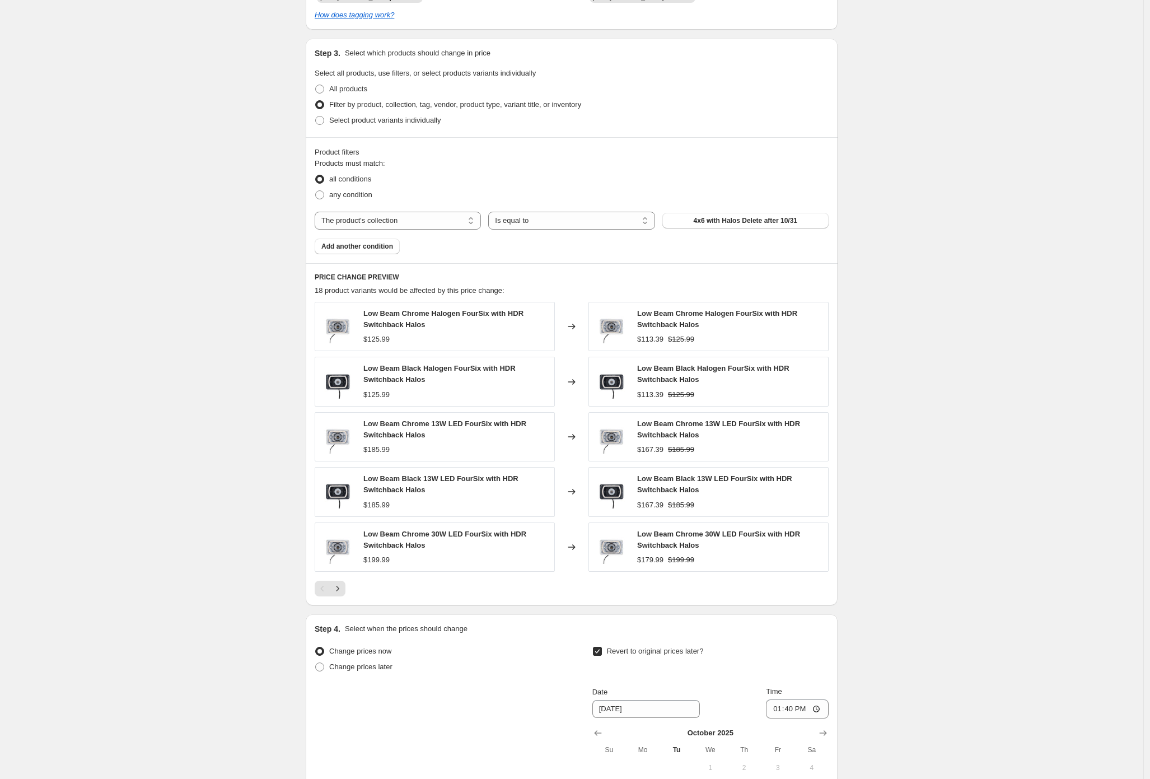
scroll to position [739, 0]
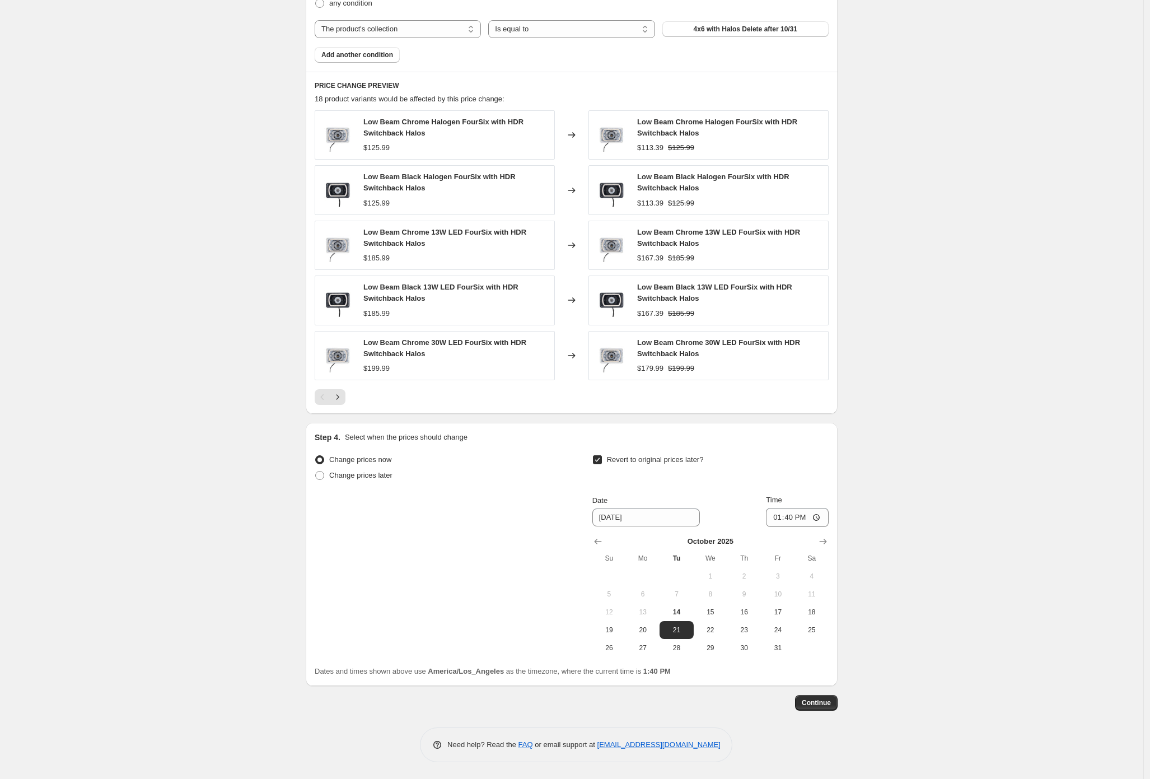
drag, startPoint x: 775, startPoint y: 648, endPoint x: 801, endPoint y: 663, distance: 30.4
click at [775, 648] on span "31" at bounding box center [778, 648] width 25 height 9
type input "[DATE]"
click at [825, 701] on span "Continue" at bounding box center [816, 702] width 29 height 9
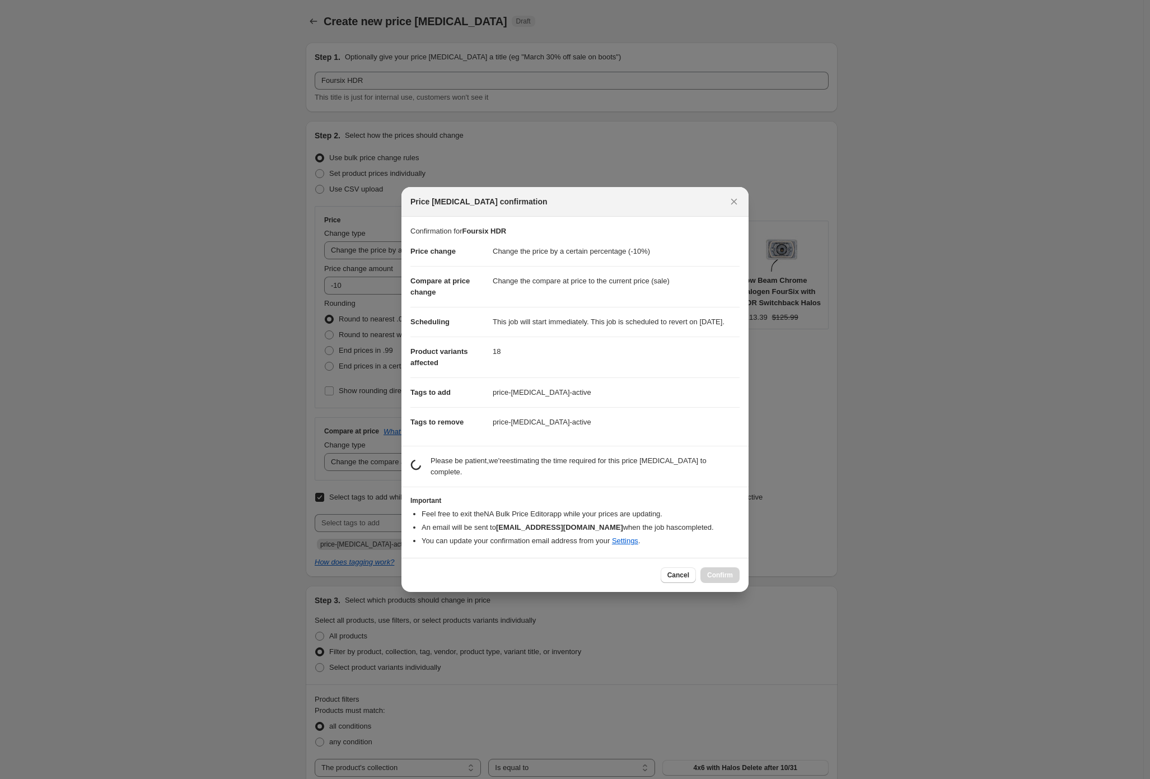
scroll to position [0, 0]
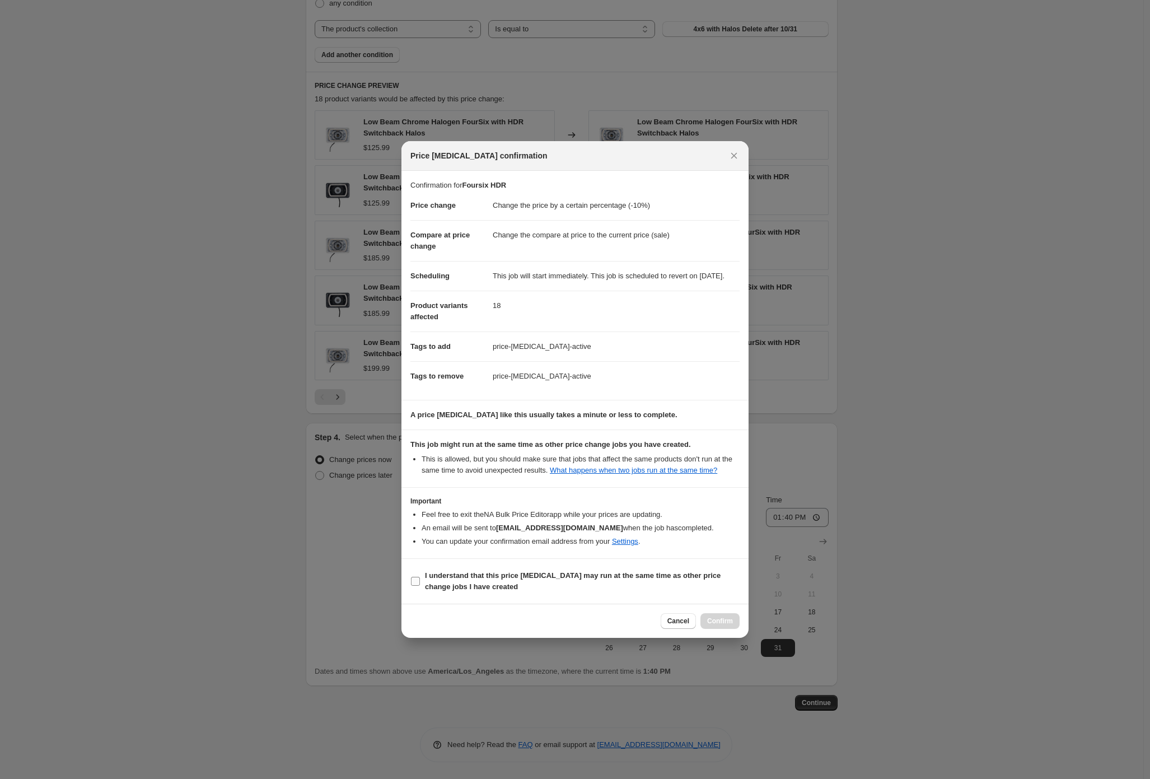
click at [427, 590] on b "I understand that this price [MEDICAL_DATA] may run at the same time as other p…" at bounding box center [573, 581] width 296 height 20
click at [420, 586] on input "I understand that this price [MEDICAL_DATA] may run at the same time as other p…" at bounding box center [415, 581] width 9 height 9
checkbox input "true"
drag, startPoint x: 670, startPoint y: 633, endPoint x: 713, endPoint y: 635, distance: 42.6
click at [712, 629] on div "Cancel Confirm" at bounding box center [700, 621] width 79 height 16
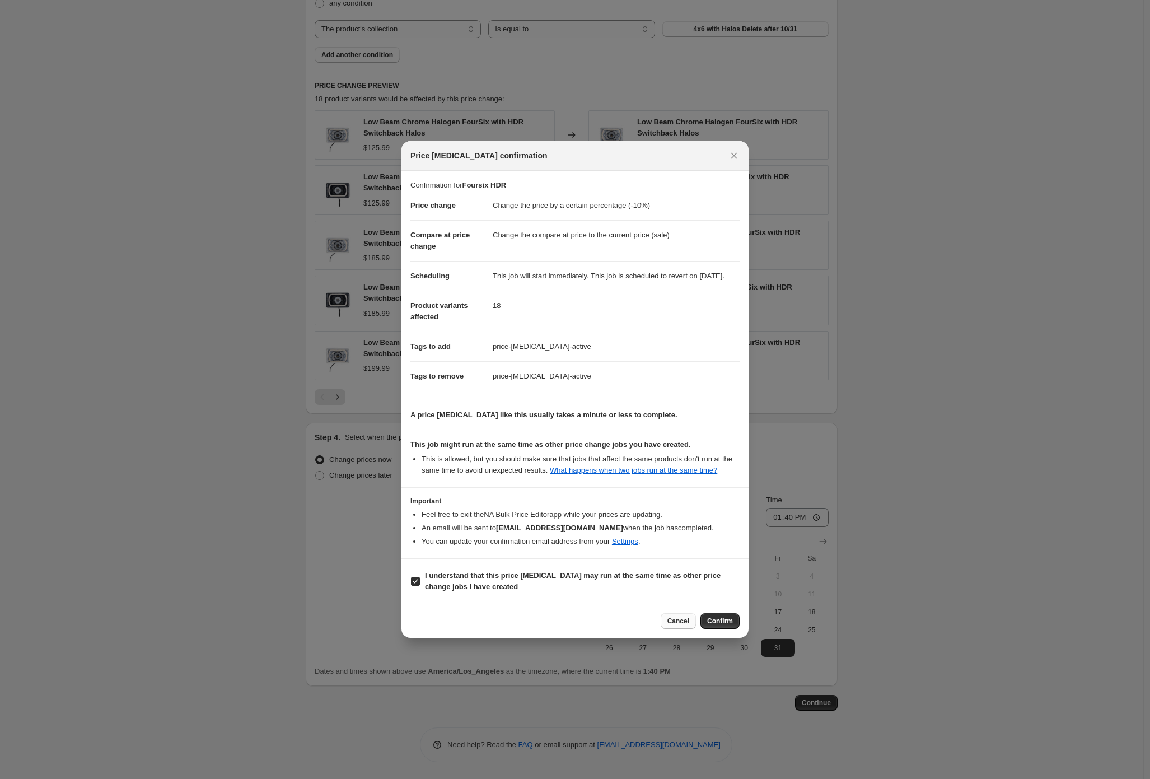
click at [680, 626] on span "Cancel" at bounding box center [679, 621] width 22 height 9
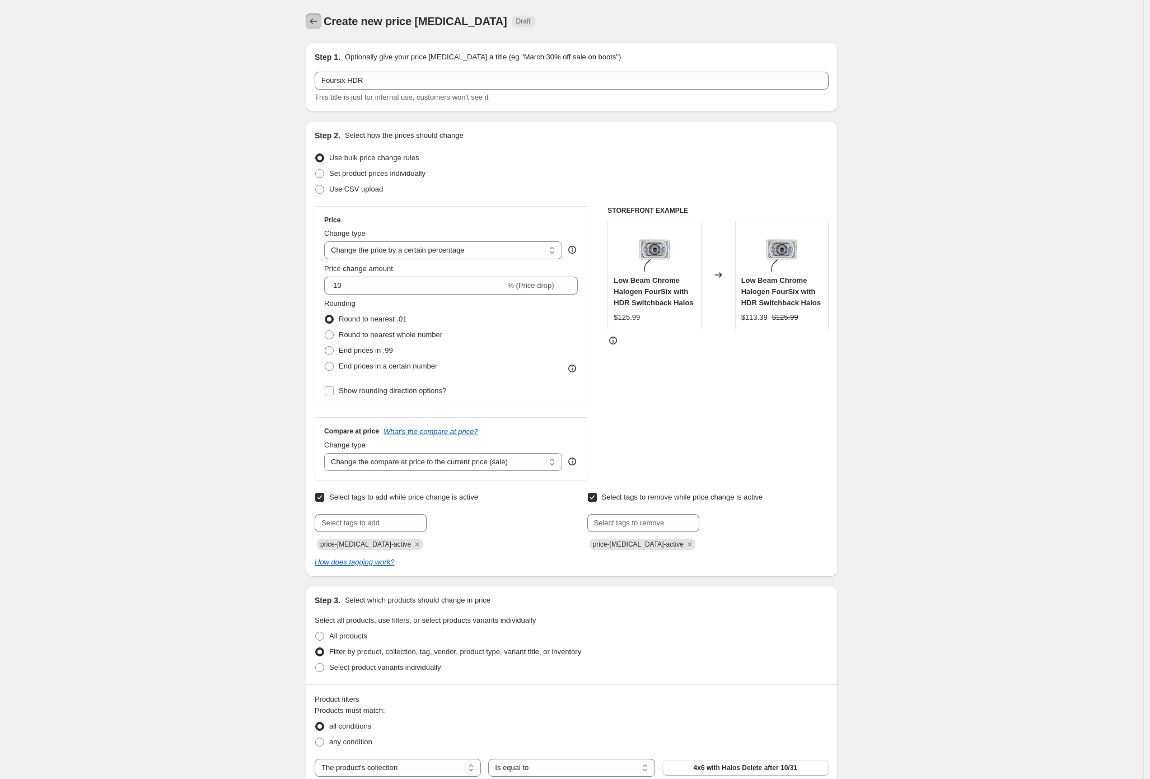
click at [316, 20] on icon "Price change jobs" at bounding box center [313, 21] width 11 height 11
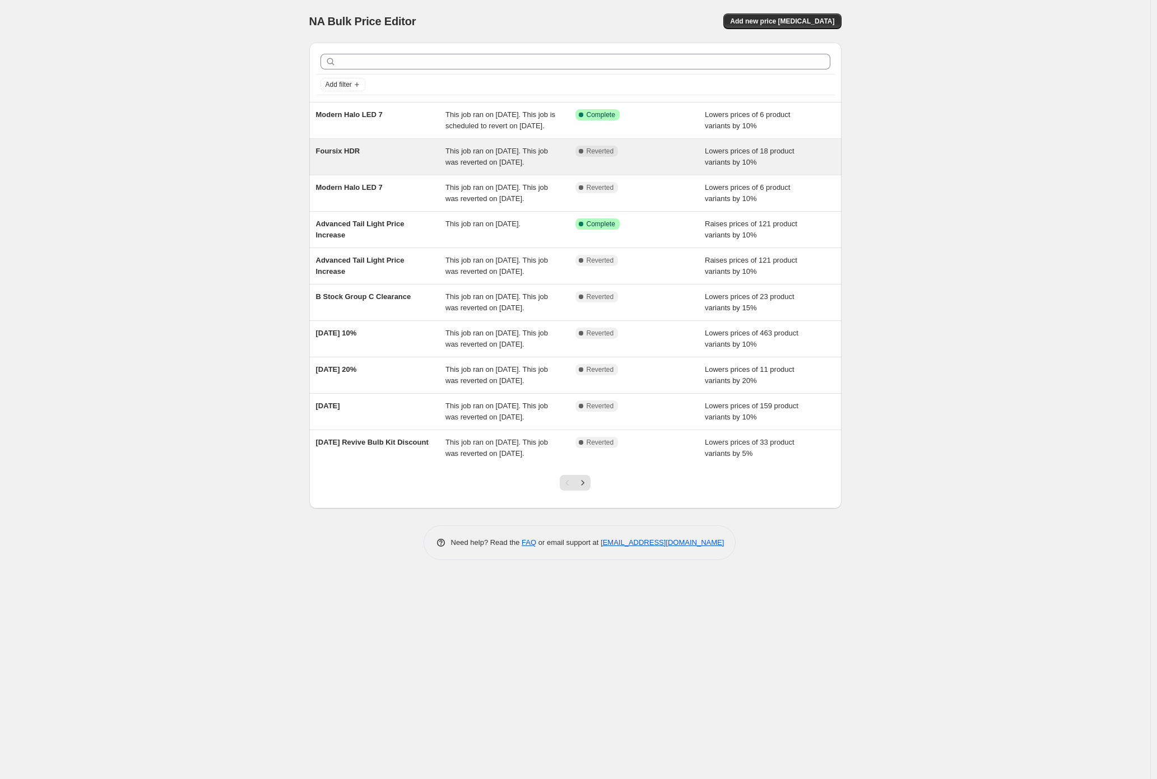
click at [434, 167] on div "Foursix HDR" at bounding box center [381, 157] width 130 height 22
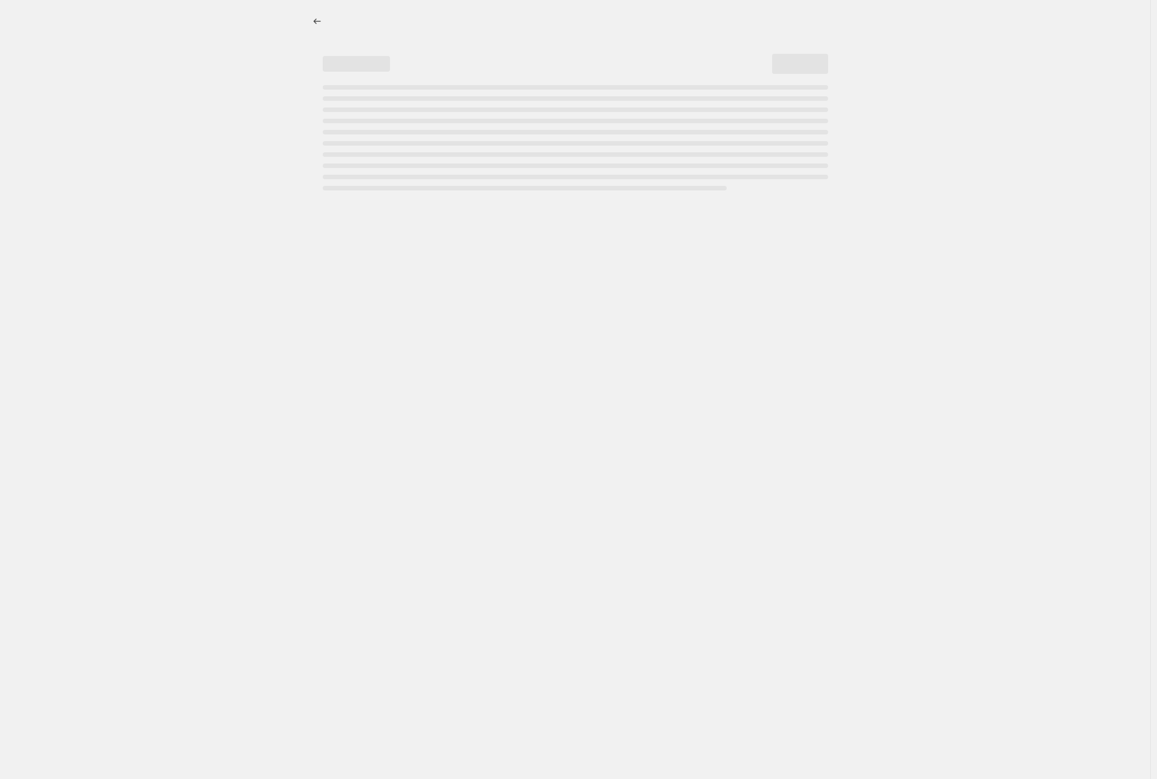
select select "percentage"
select select "collection"
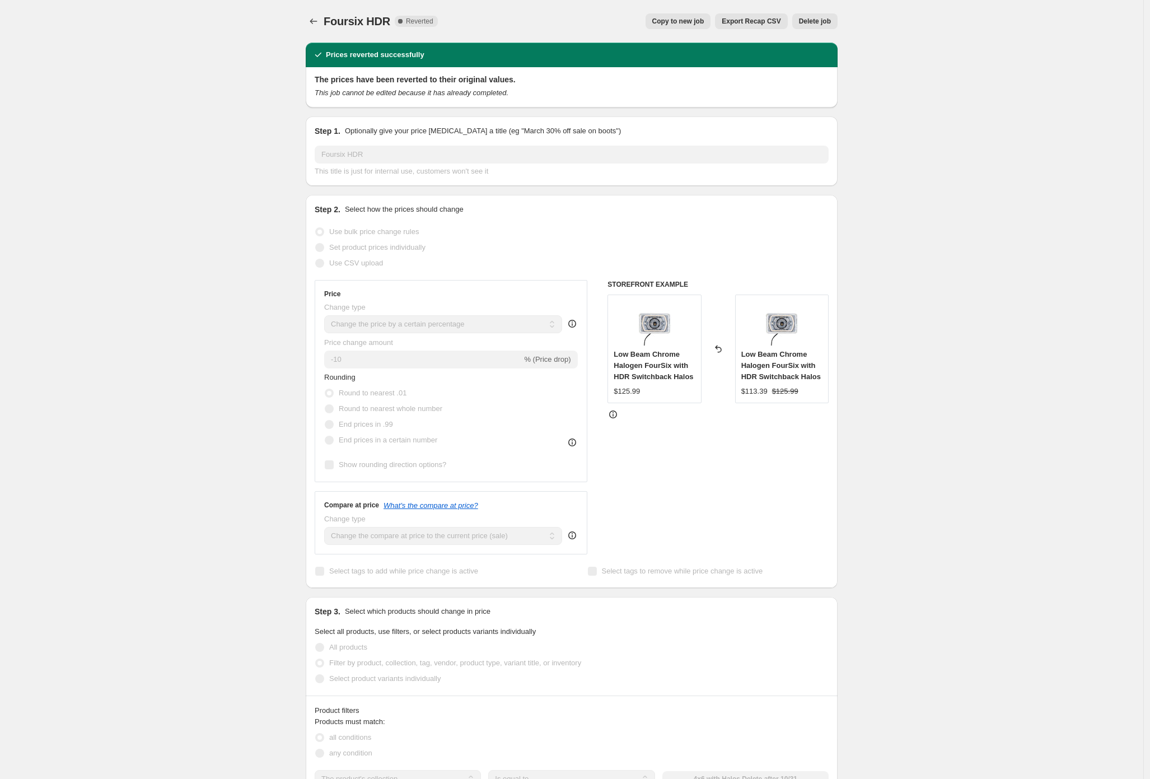
click at [129, 96] on div "Foursix HDR. This page is ready Foursix HDR Complete Reverted Copy to new job E…" at bounding box center [572, 752] width 1144 height 1504
click at [672, 26] on button "Copy to new job" at bounding box center [679, 21] width 66 height 16
select select "percentage"
select select "collection"
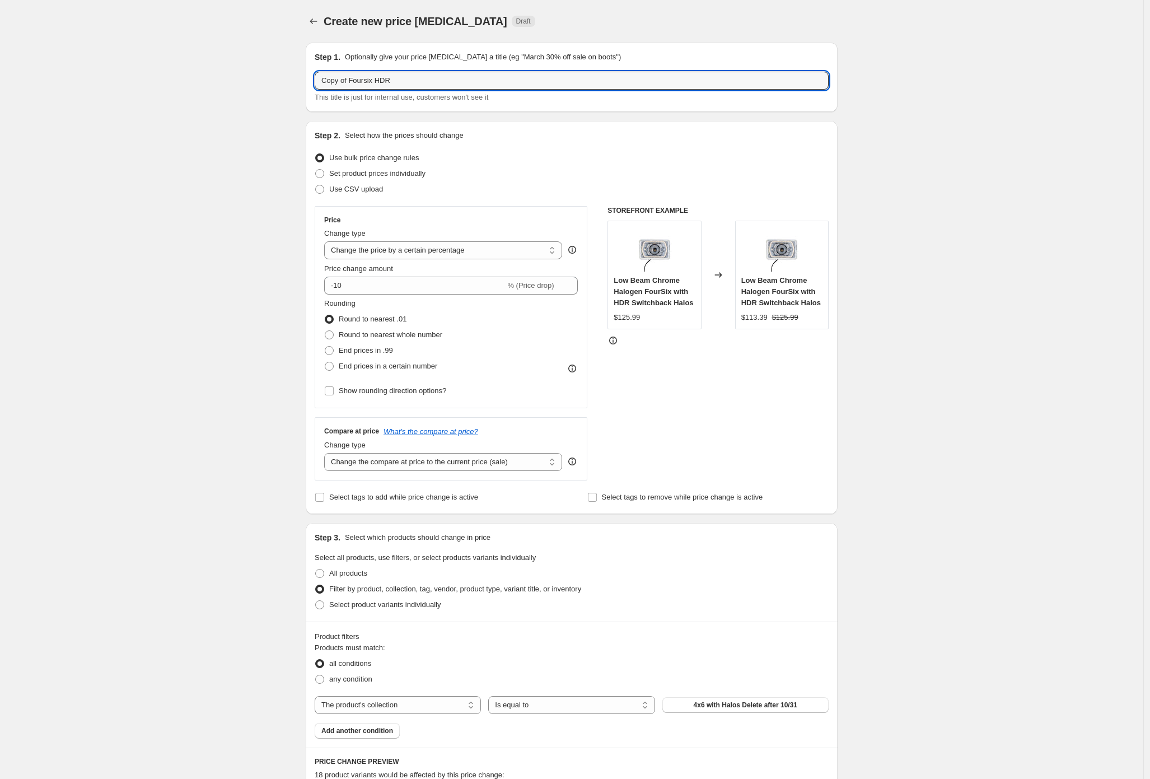
drag, startPoint x: 339, startPoint y: 82, endPoint x: 201, endPoint y: 81, distance: 137.8
click at [202, 81] on div "Create new price [MEDICAL_DATA]. This page is ready Create new price [MEDICAL_D…" at bounding box center [572, 632] width 1144 height 1264
type input "Foursix HDR"
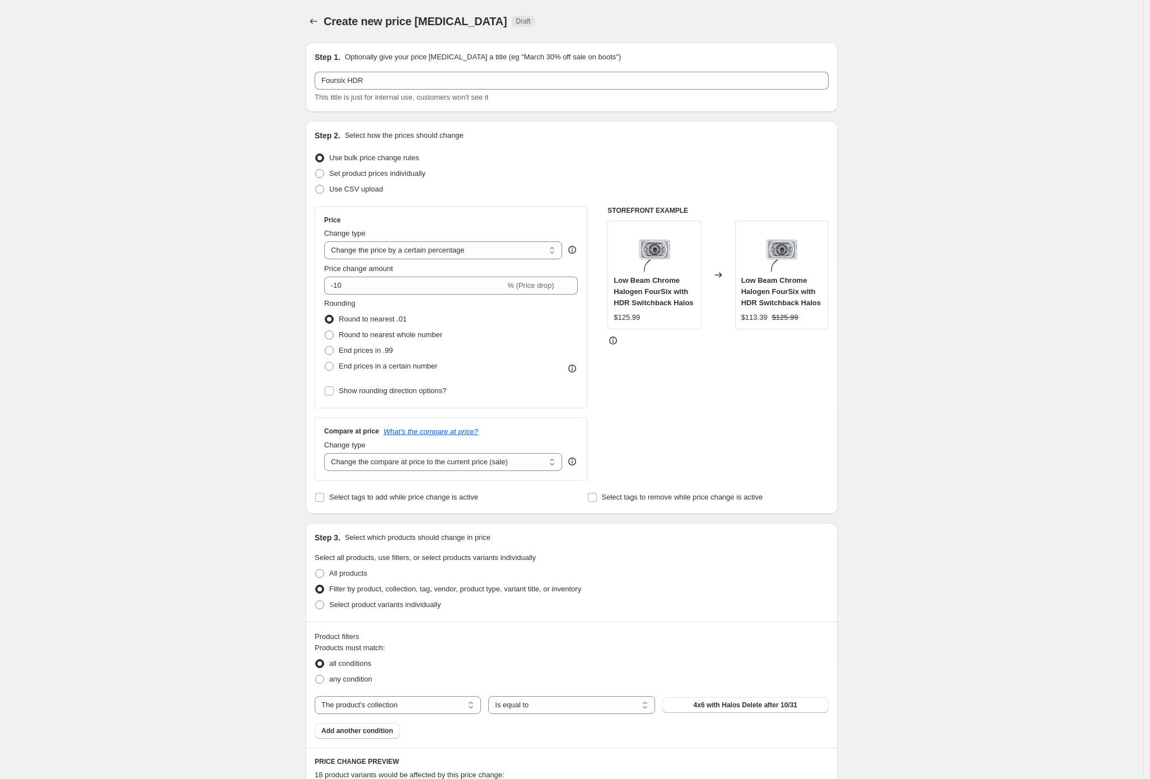
drag, startPoint x: 285, startPoint y: 230, endPoint x: 314, endPoint y: 286, distance: 63.1
click at [283, 232] on div "Create new price [MEDICAL_DATA]. This page is ready Create new price [MEDICAL_D…" at bounding box center [572, 632] width 1144 height 1264
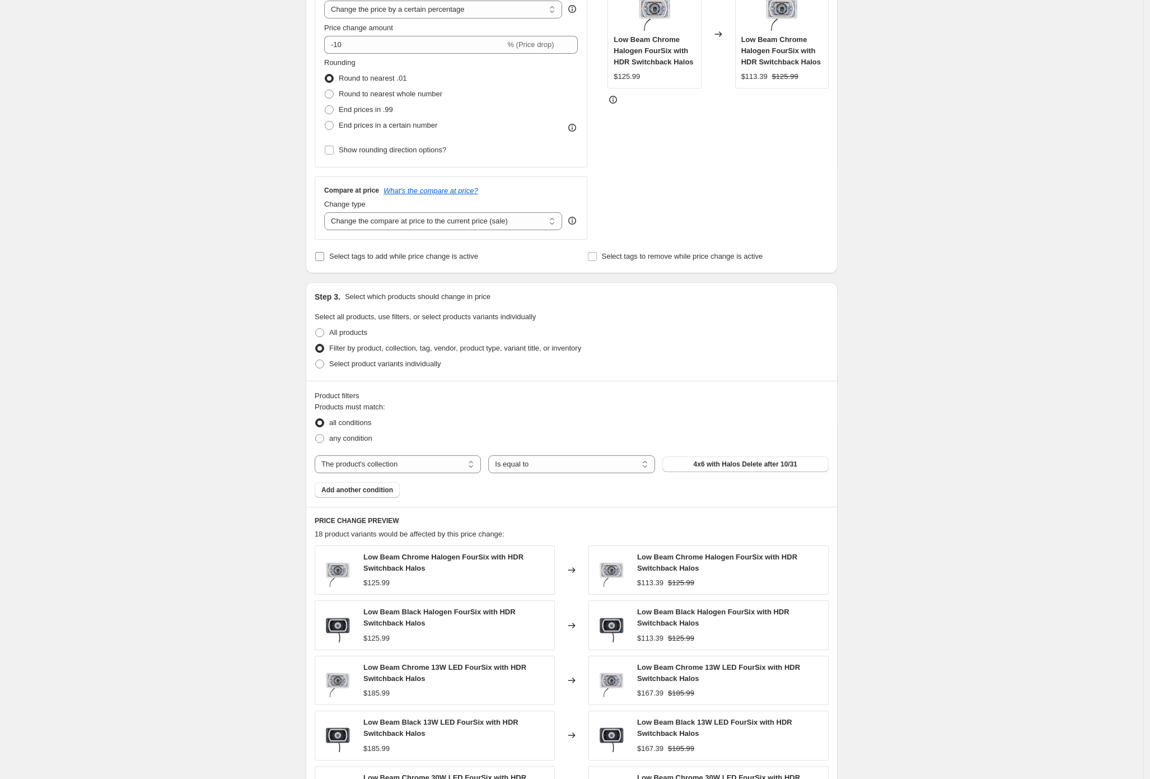
click at [473, 257] on span "Select tags to add while price change is active" at bounding box center [403, 256] width 149 height 8
click at [324, 257] on input "Select tags to add while price change is active" at bounding box center [319, 256] width 9 height 9
checkbox input "true"
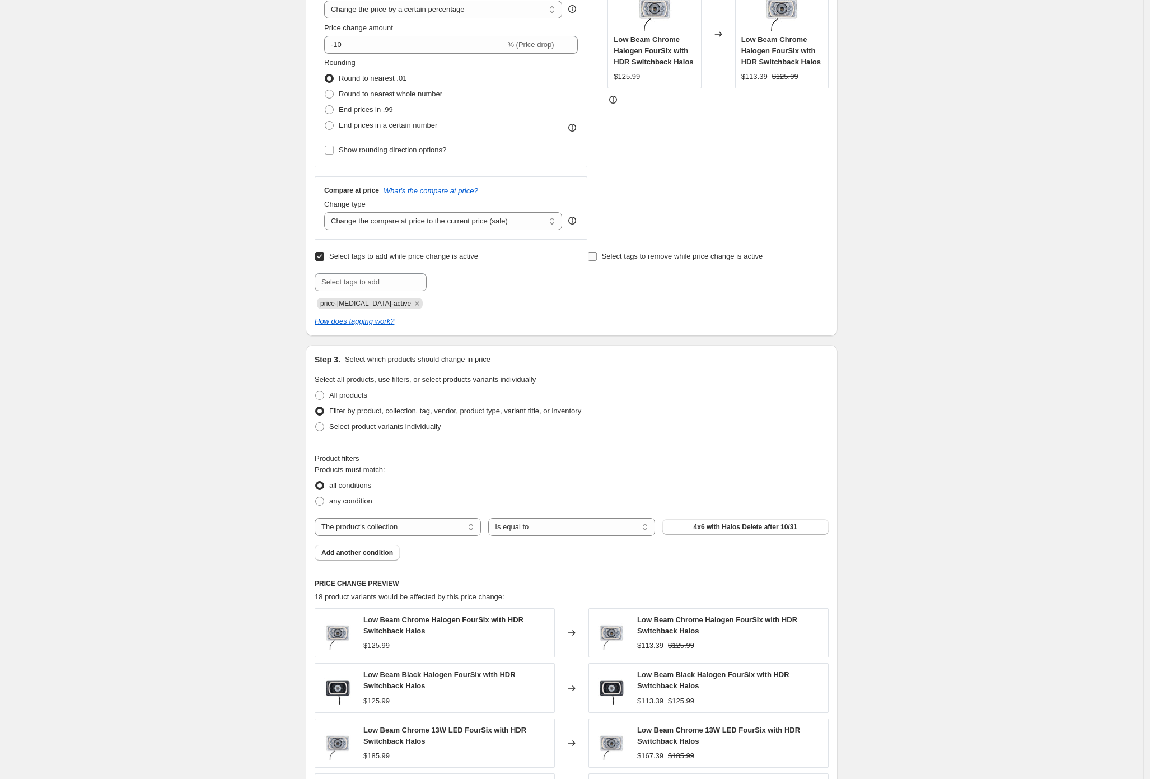
click at [668, 259] on span "Select tags to remove while price change is active" at bounding box center [682, 256] width 161 height 8
click at [597, 259] on input "Select tags to remove while price change is active" at bounding box center [592, 256] width 9 height 9
checkbox input "true"
drag, startPoint x: 663, startPoint y: 279, endPoint x: 667, endPoint y: 290, distance: 11.3
click at [663, 280] on input "text" at bounding box center [644, 282] width 112 height 18
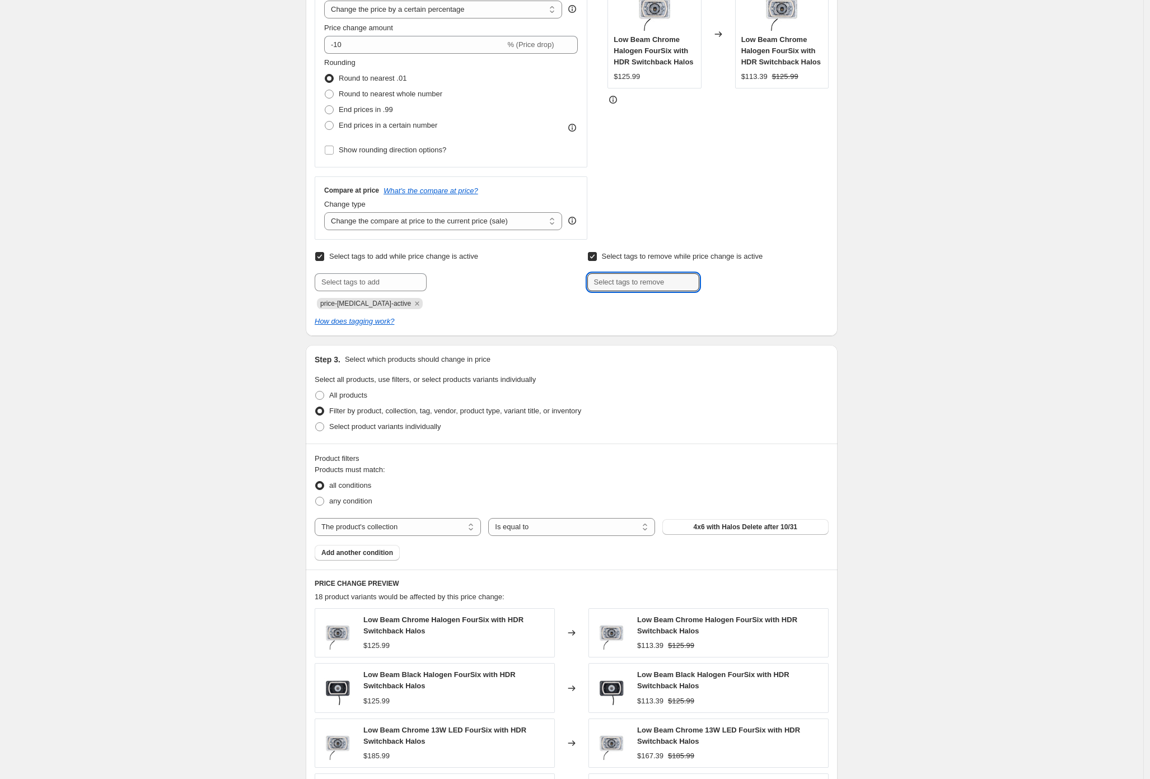
paste input "price-[MEDICAL_DATA]-active"
type input "price-[MEDICAL_DATA]-active"
click at [729, 285] on span "Add price-change..." at bounding box center [740, 281] width 62 height 9
drag, startPoint x: 944, startPoint y: 372, endPoint x: 883, endPoint y: 389, distance: 62.8
click at [942, 373] on div "Create new price [MEDICAL_DATA]. This page is ready Create new price [MEDICAL_D…" at bounding box center [572, 422] width 1144 height 1326
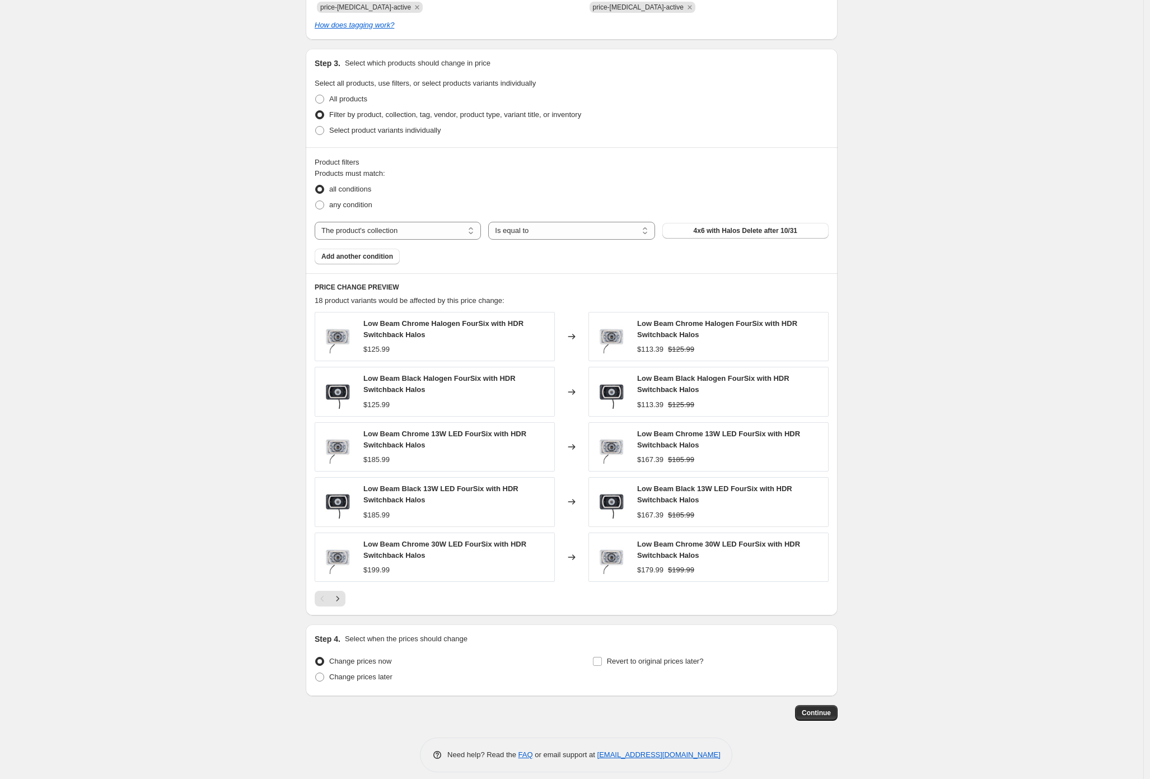
scroll to position [547, 0]
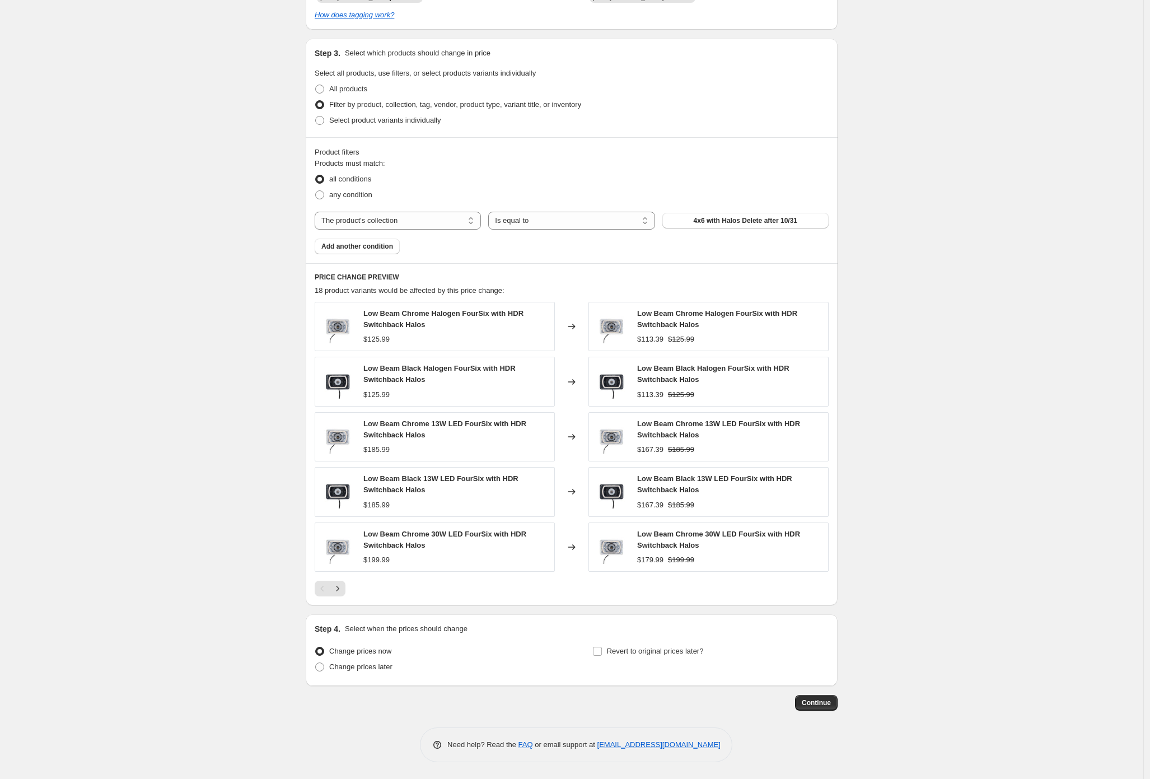
click at [687, 664] on div "Revert to original prices later?" at bounding box center [711, 661] width 236 height 34
click at [682, 655] on span "Revert to original prices later?" at bounding box center [655, 651] width 97 height 11
click at [602, 655] on input "Revert to original prices later?" at bounding box center [597, 651] width 9 height 9
checkbox input "true"
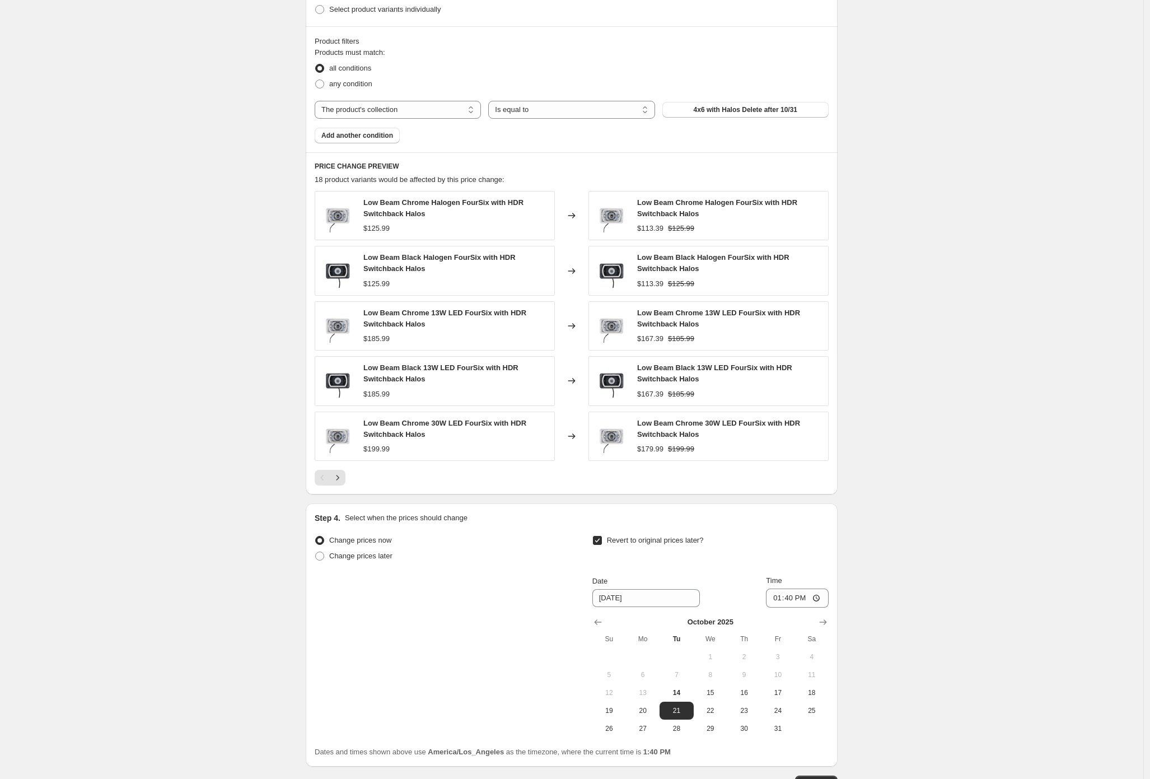
scroll to position [739, 0]
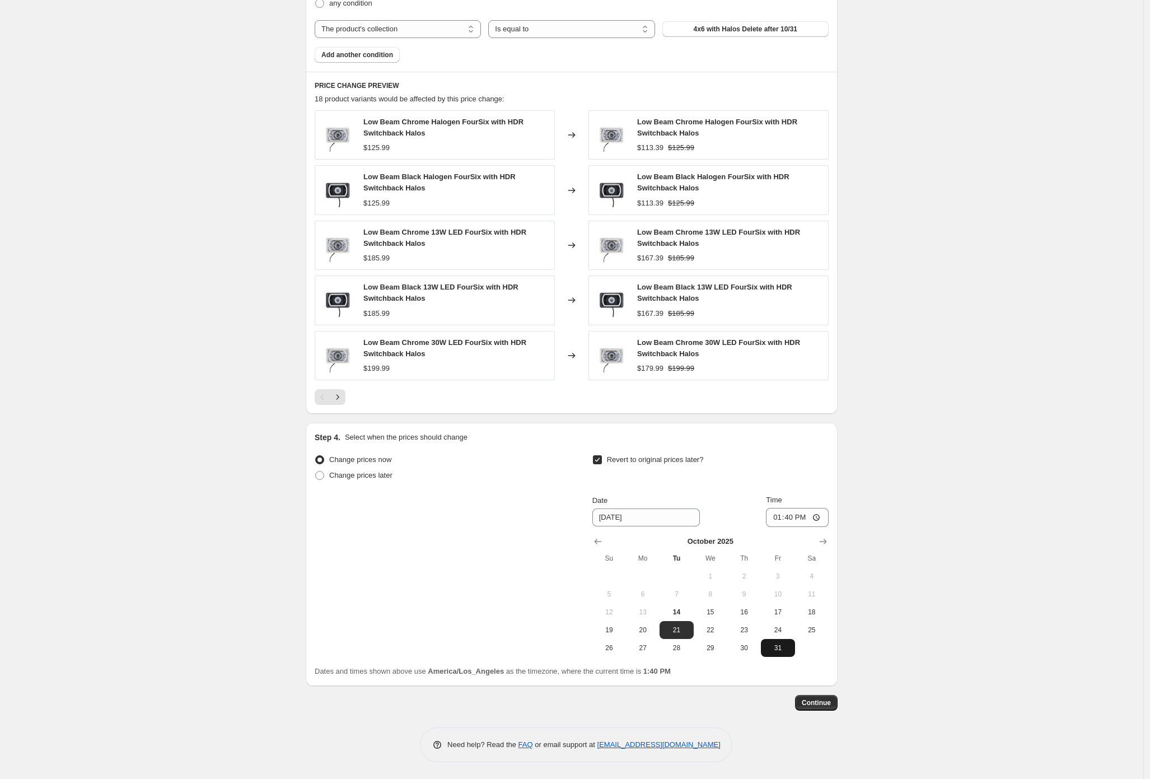
click at [784, 644] on span "31" at bounding box center [778, 648] width 25 height 9
type input "[DATE]"
click at [826, 700] on span "Continue" at bounding box center [816, 702] width 29 height 9
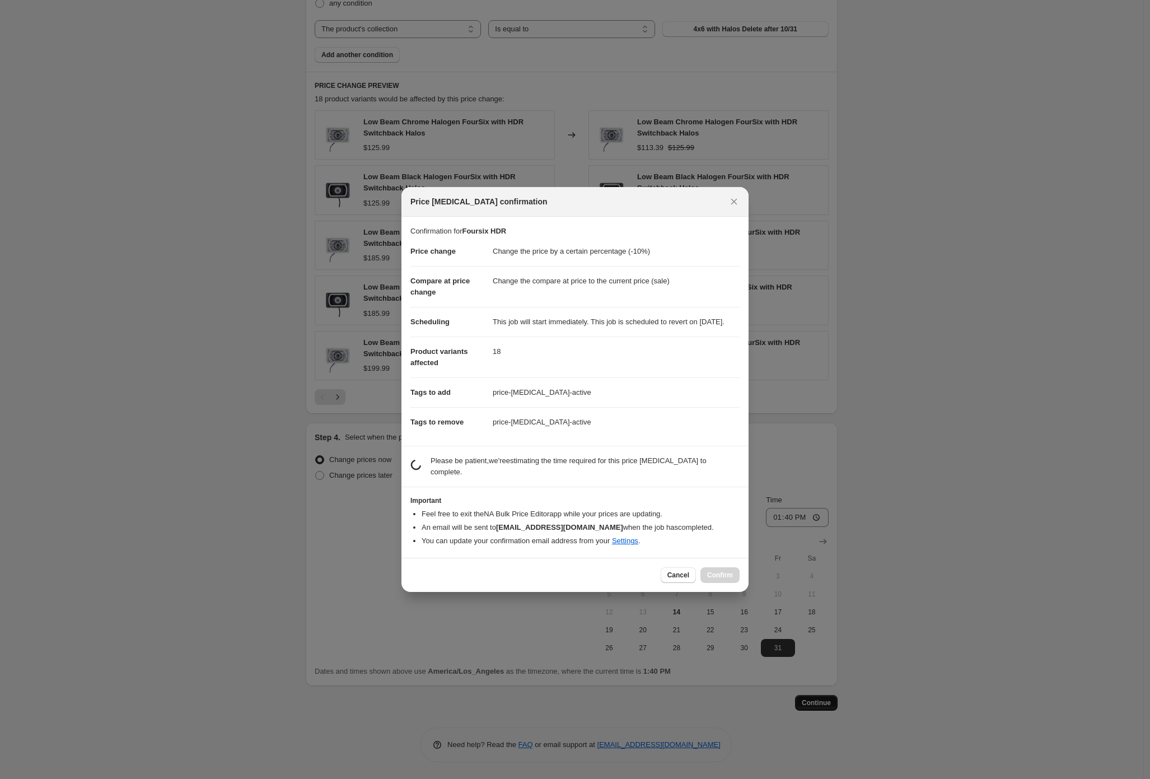
scroll to position [0, 0]
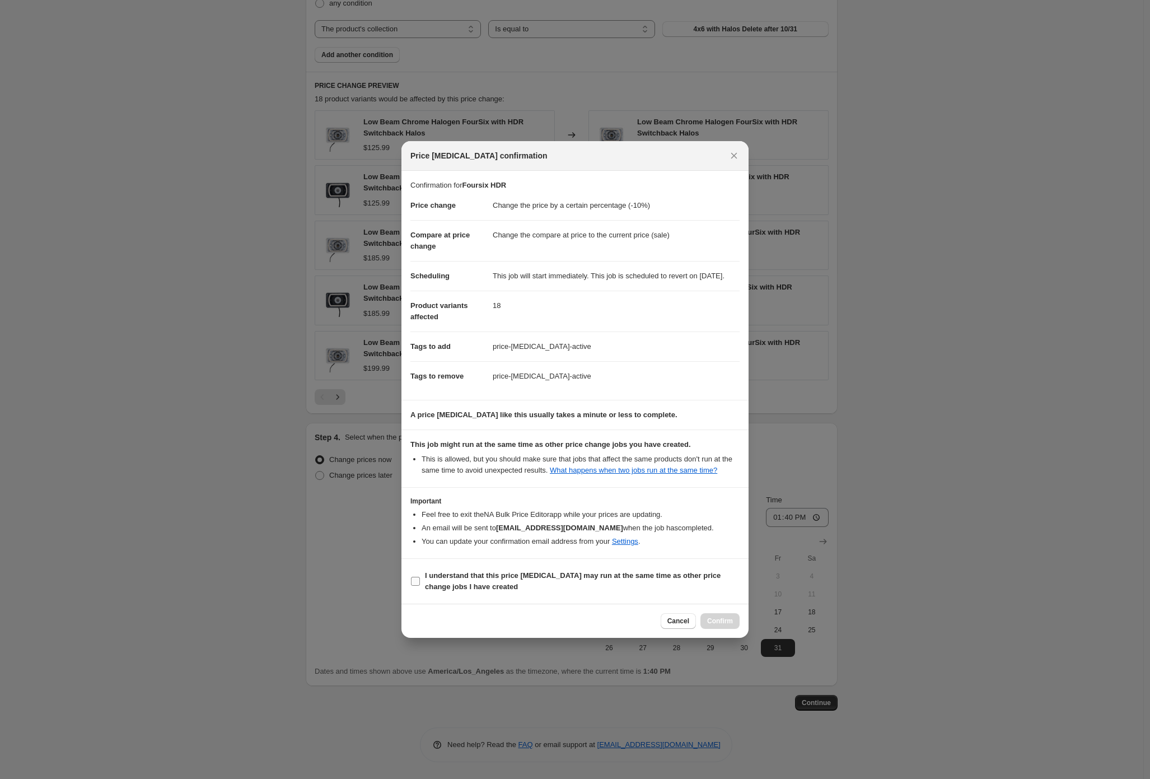
click at [461, 590] on b "I understand that this price [MEDICAL_DATA] may run at the same time as other p…" at bounding box center [573, 581] width 296 height 20
click at [420, 586] on input "I understand that this price [MEDICAL_DATA] may run at the same time as other p…" at bounding box center [415, 581] width 9 height 9
checkbox input "true"
click at [703, 622] on div "Cancel Confirm" at bounding box center [575, 621] width 347 height 34
click at [712, 626] on span "Confirm" at bounding box center [720, 621] width 26 height 9
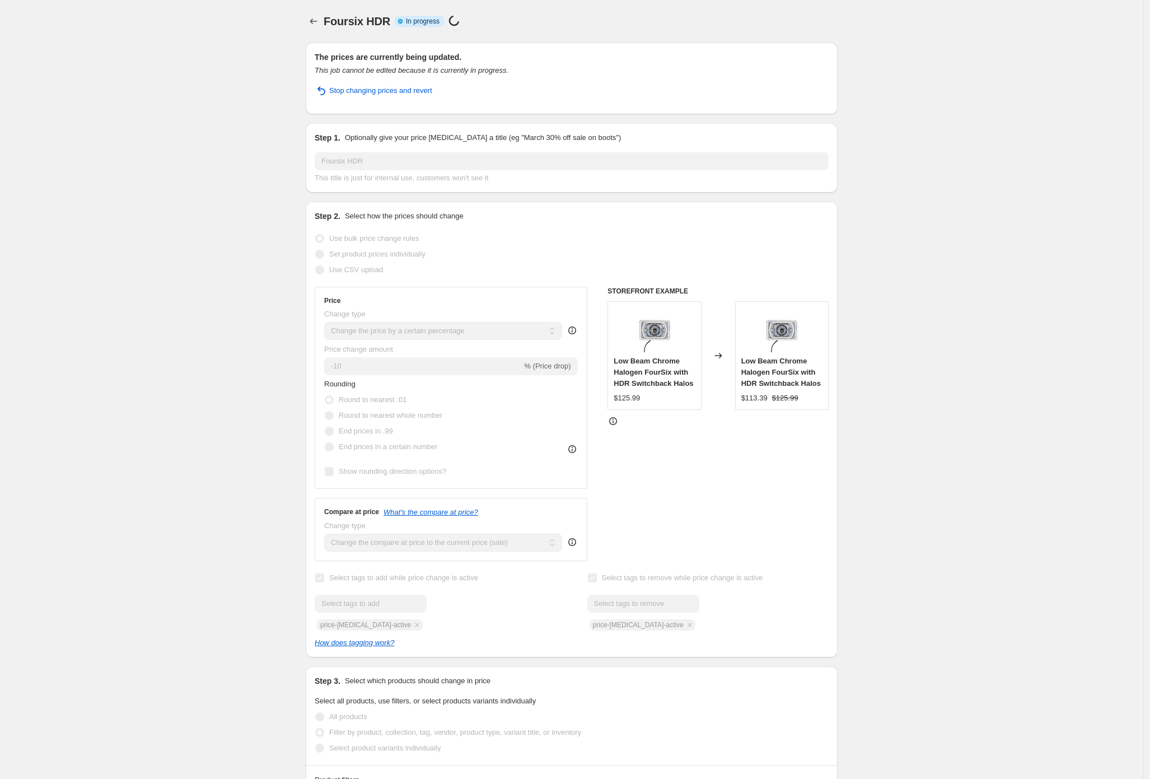
click at [205, 278] on div "Foursix HDR. This page is ready Foursix HDR Info Partially complete In progress…" at bounding box center [572, 787] width 1144 height 1574
click at [311, 27] on button "Price change jobs" at bounding box center [314, 21] width 16 height 16
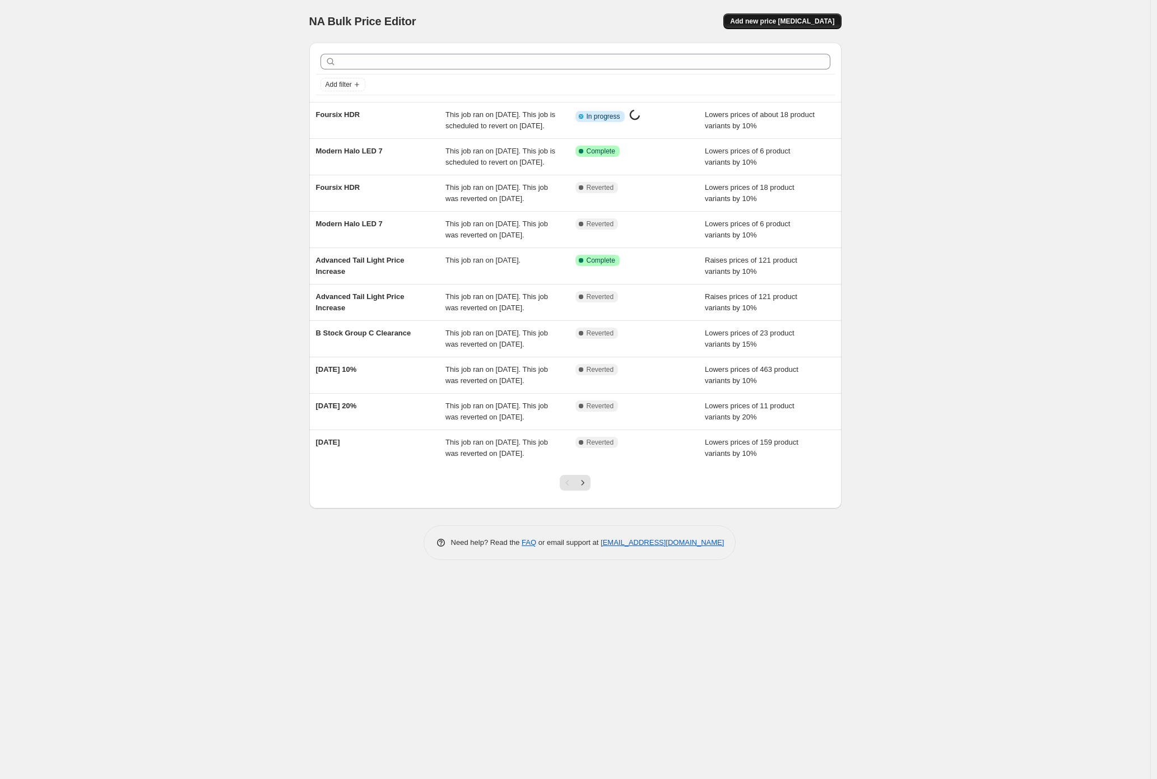
click at [787, 23] on span "Add new price [MEDICAL_DATA]" at bounding box center [782, 21] width 104 height 9
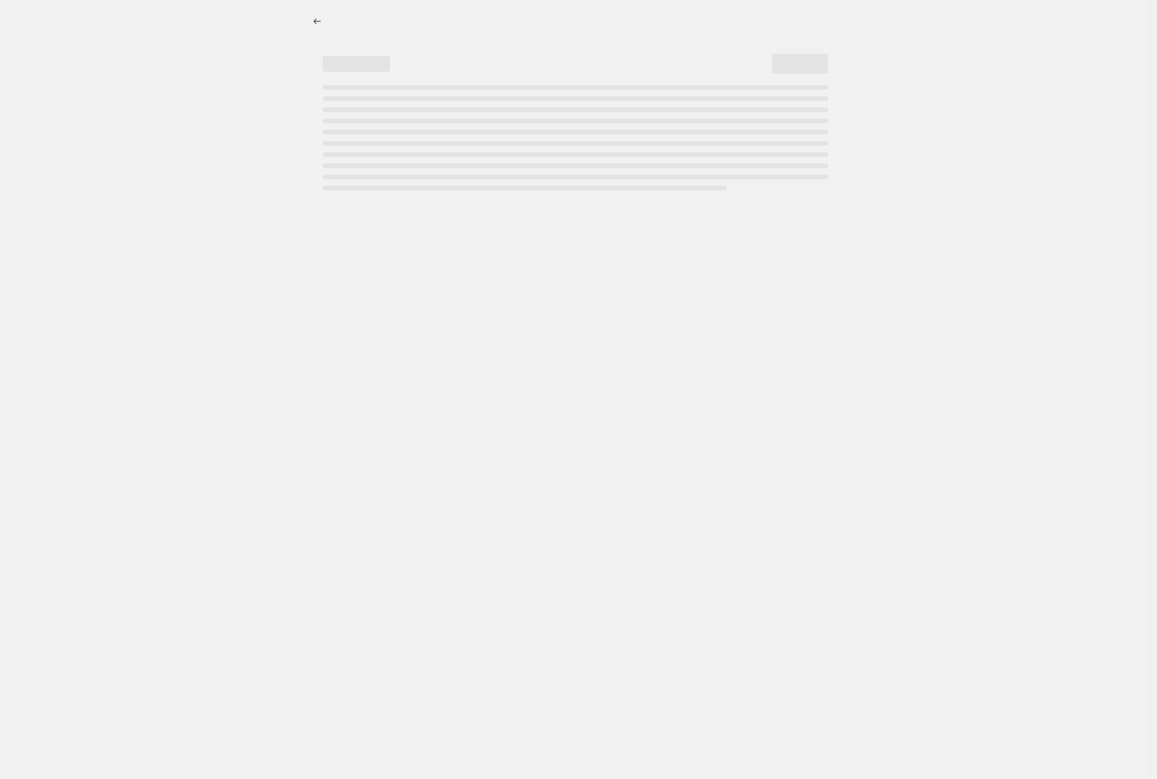
select select "percentage"
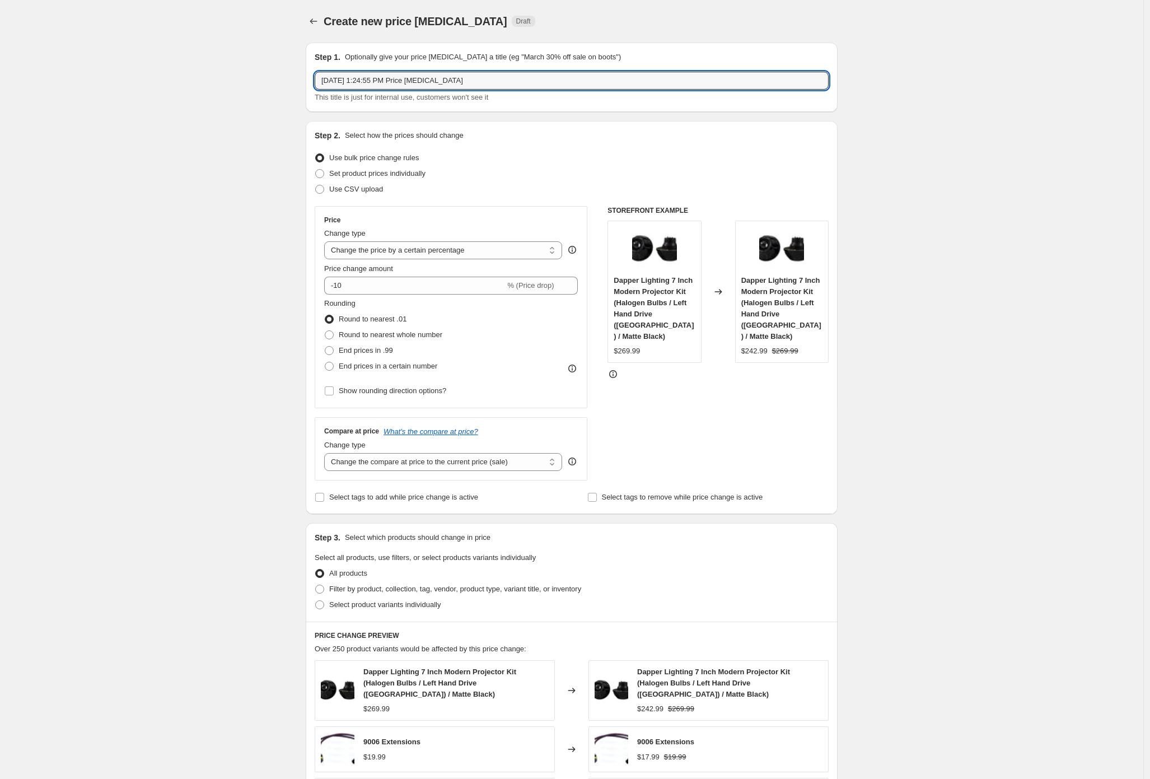
drag, startPoint x: 514, startPoint y: 85, endPoint x: 159, endPoint y: 21, distance: 361.4
click at [159, 21] on div "Create new price [MEDICAL_DATA]. This page is ready Create new price [MEDICAL_D…" at bounding box center [572, 569] width 1144 height 1138
type input "B"
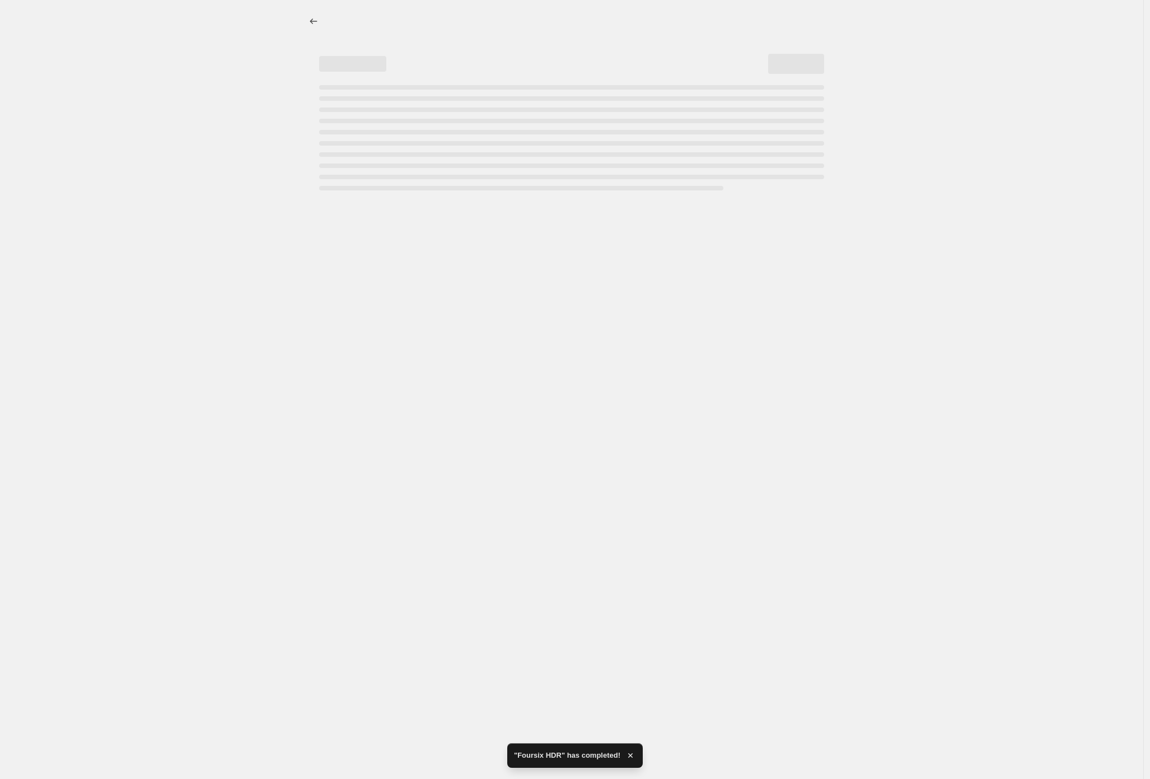
select select "percentage"
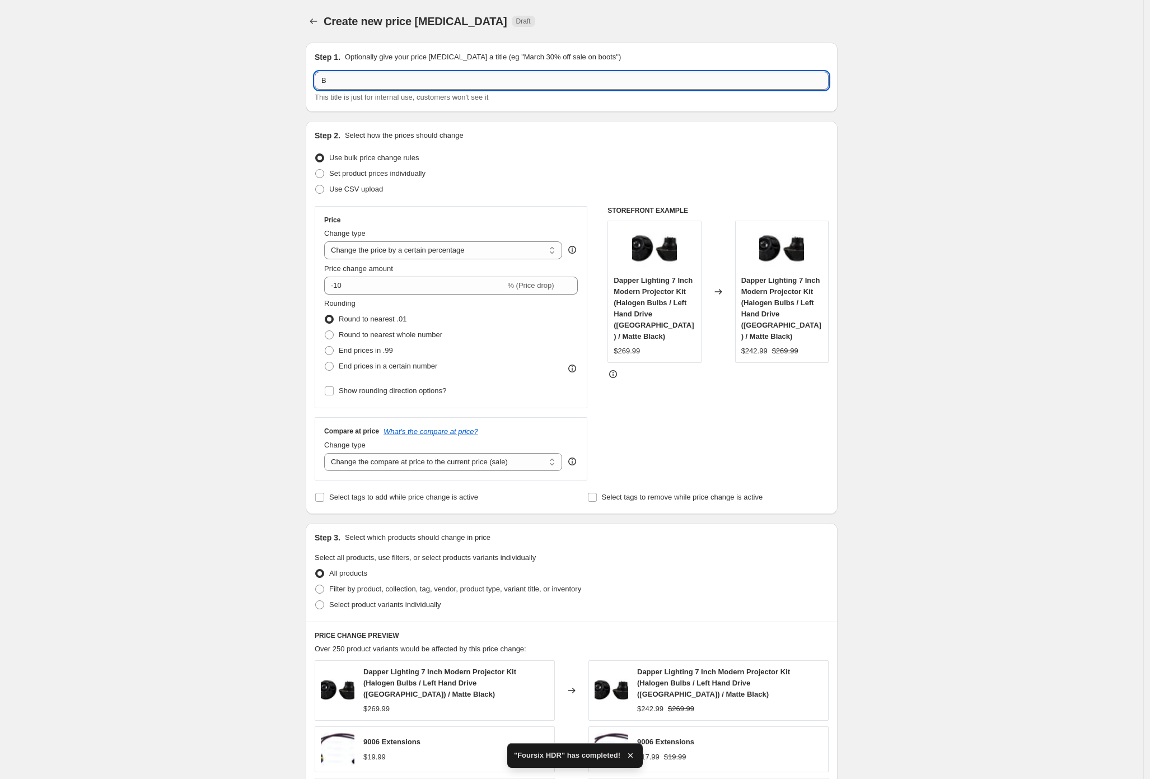
click at [390, 80] on input "B" at bounding box center [572, 81] width 514 height 18
type input "[PERSON_NAME]"
click at [294, 277] on div "Create new price [MEDICAL_DATA]. This page is ready Create new price [MEDICAL_D…" at bounding box center [572, 569] width 1144 height 1138
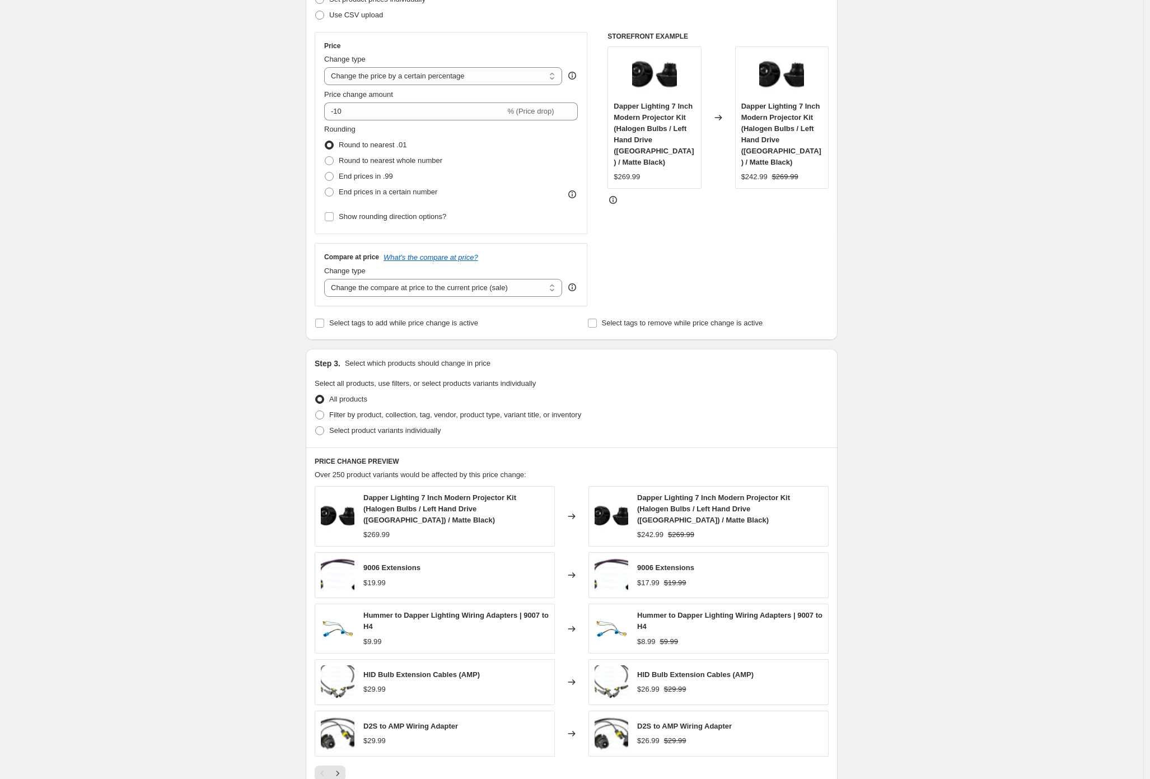
scroll to position [192, 0]
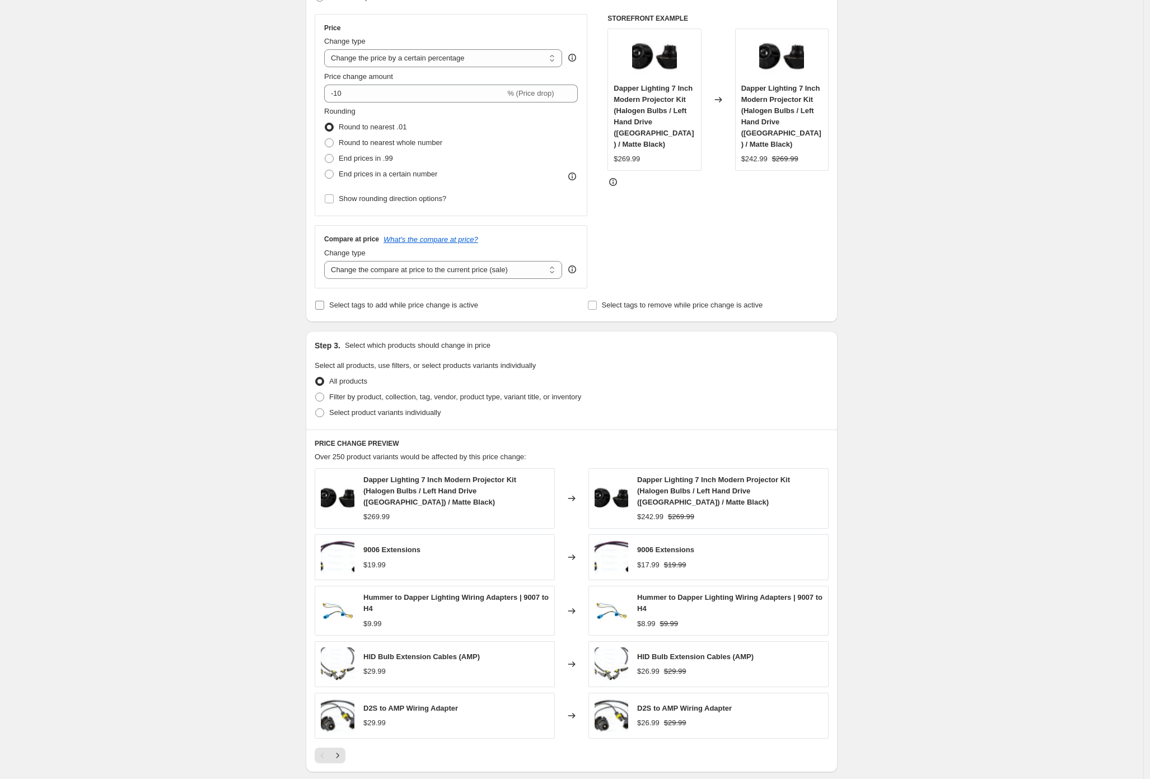
click at [428, 312] on label "Select tags to add while price change is active" at bounding box center [397, 305] width 164 height 16
click at [324, 310] on input "Select tags to add while price change is active" at bounding box center [319, 305] width 9 height 9
checkbox input "true"
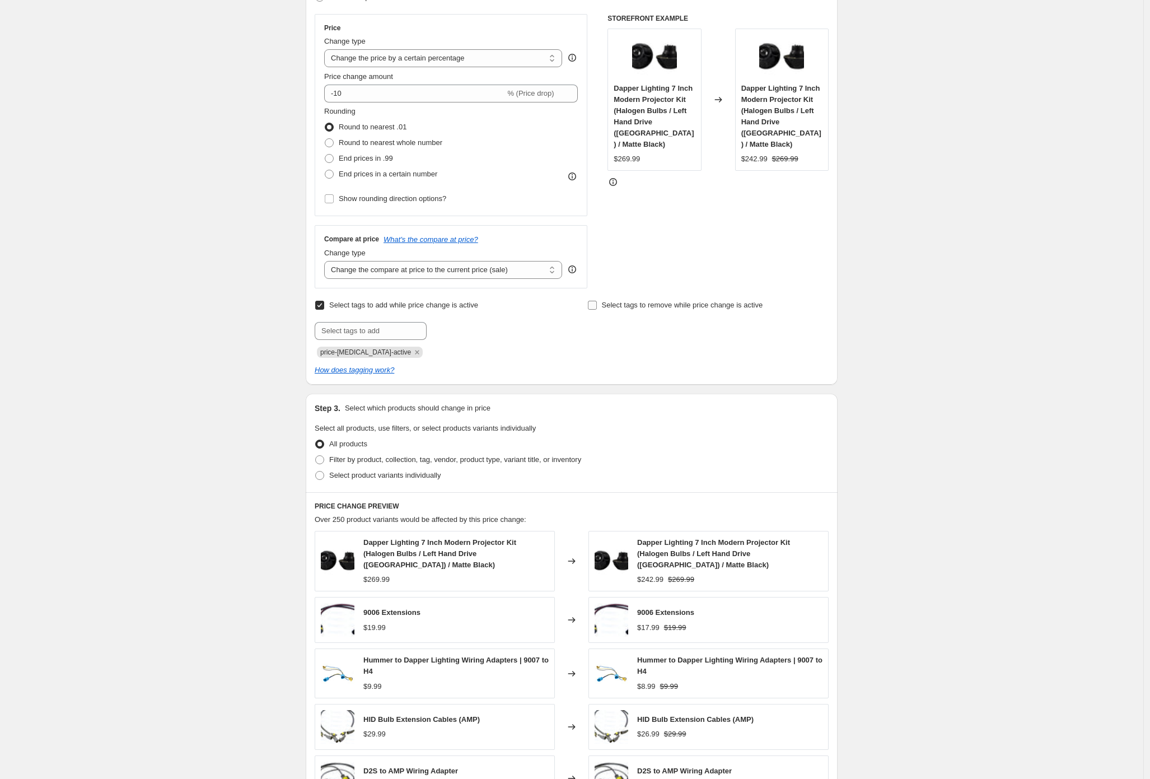
click at [696, 307] on span "Select tags to remove while price change is active" at bounding box center [682, 305] width 161 height 8
click at [597, 307] on input "Select tags to remove while price change is active" at bounding box center [592, 305] width 9 height 9
checkbox input "true"
click at [686, 337] on input "text" at bounding box center [644, 331] width 112 height 18
paste input "price-[MEDICAL_DATA]-active"
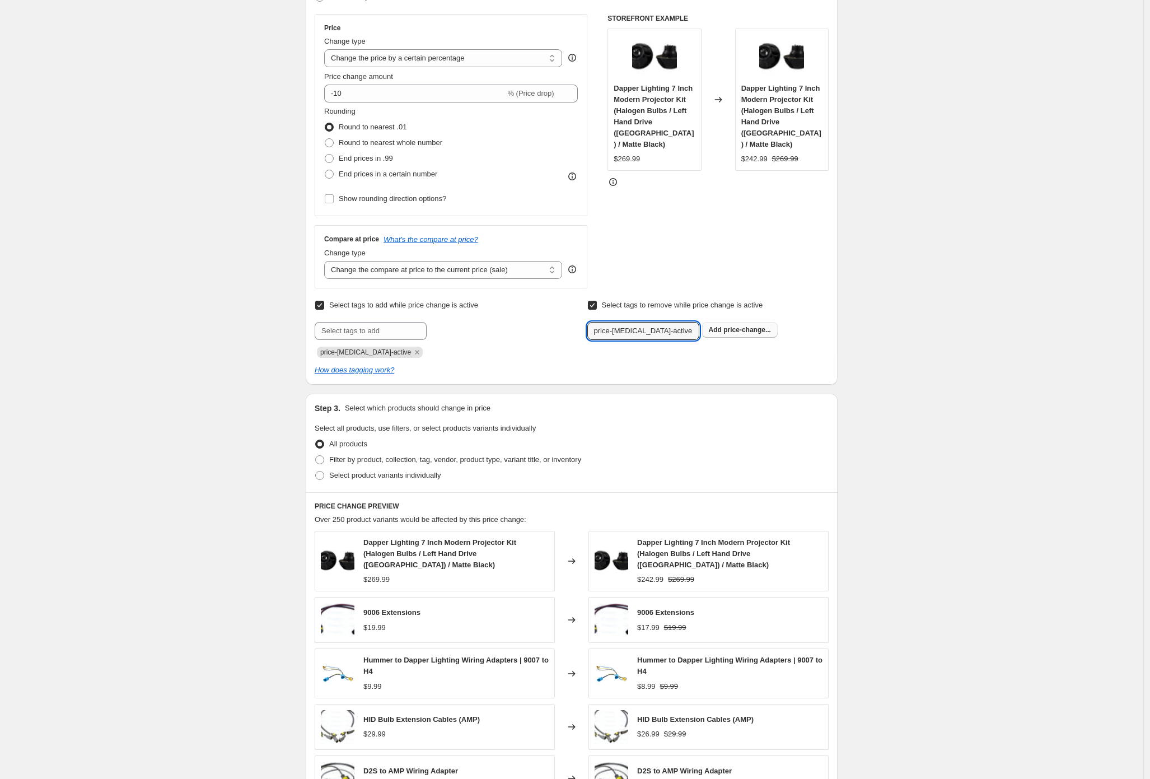
type input "price-[MEDICAL_DATA]-active"
click at [735, 328] on span "price-change..." at bounding box center [748, 330] width 48 height 8
drag, startPoint x: 953, startPoint y: 329, endPoint x: 765, endPoint y: 281, distance: 193.9
click at [953, 329] on div "Create new price [MEDICAL_DATA]. This page is ready Create new price [MEDICAL_D…" at bounding box center [572, 408] width 1144 height 1201
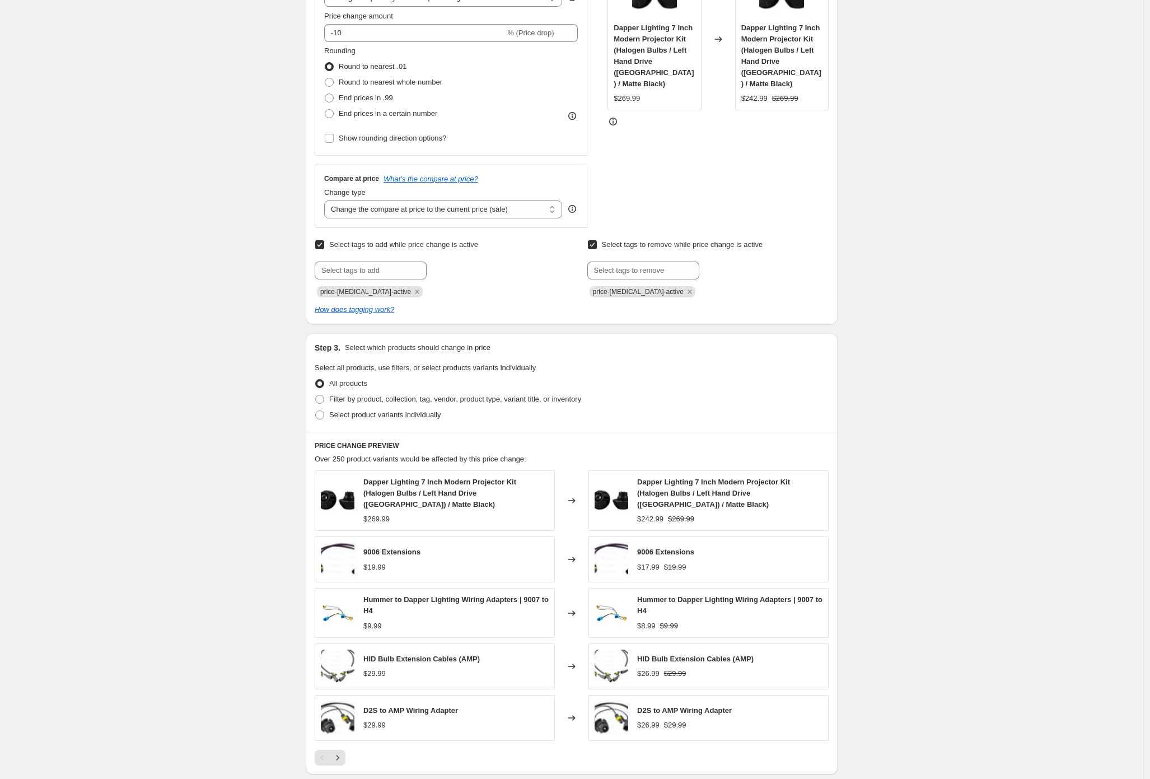
scroll to position [273, 0]
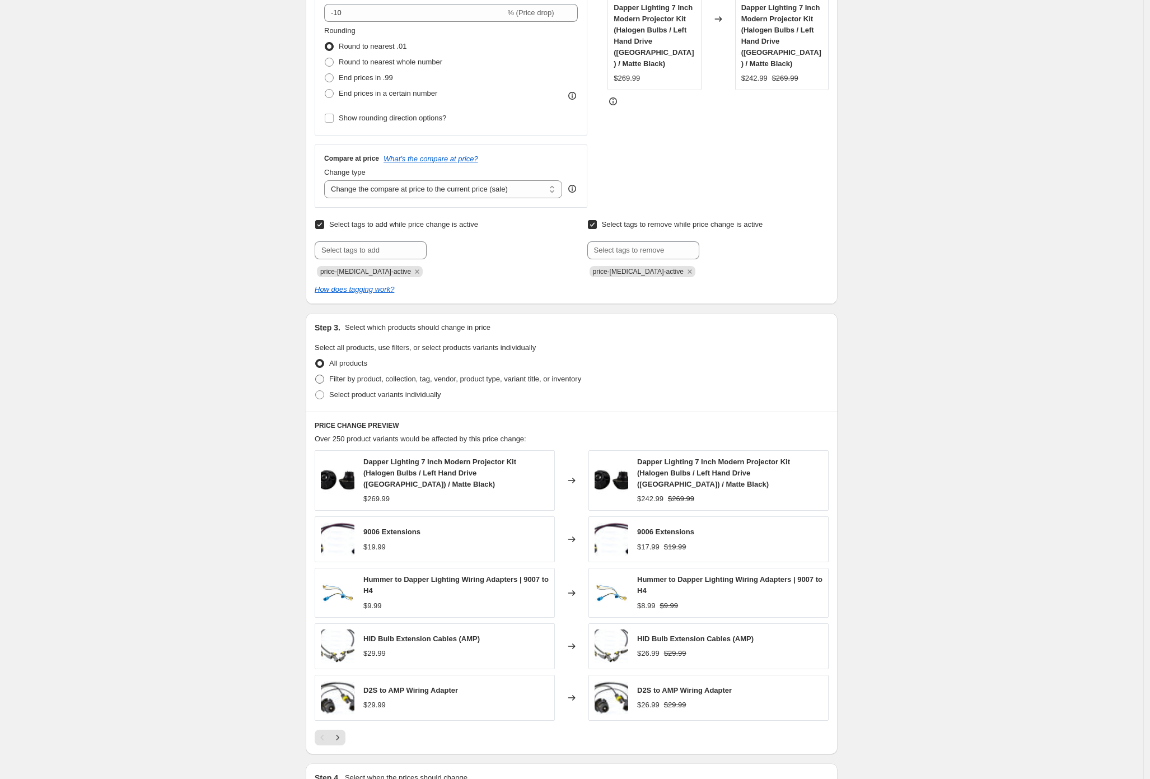
click at [495, 379] on span "Filter by product, collection, tag, vendor, product type, variant title, or inv…" at bounding box center [455, 379] width 252 height 8
click at [316, 375] on input "Filter by product, collection, tag, vendor, product type, variant title, or inv…" at bounding box center [315, 375] width 1 height 1
radio input "true"
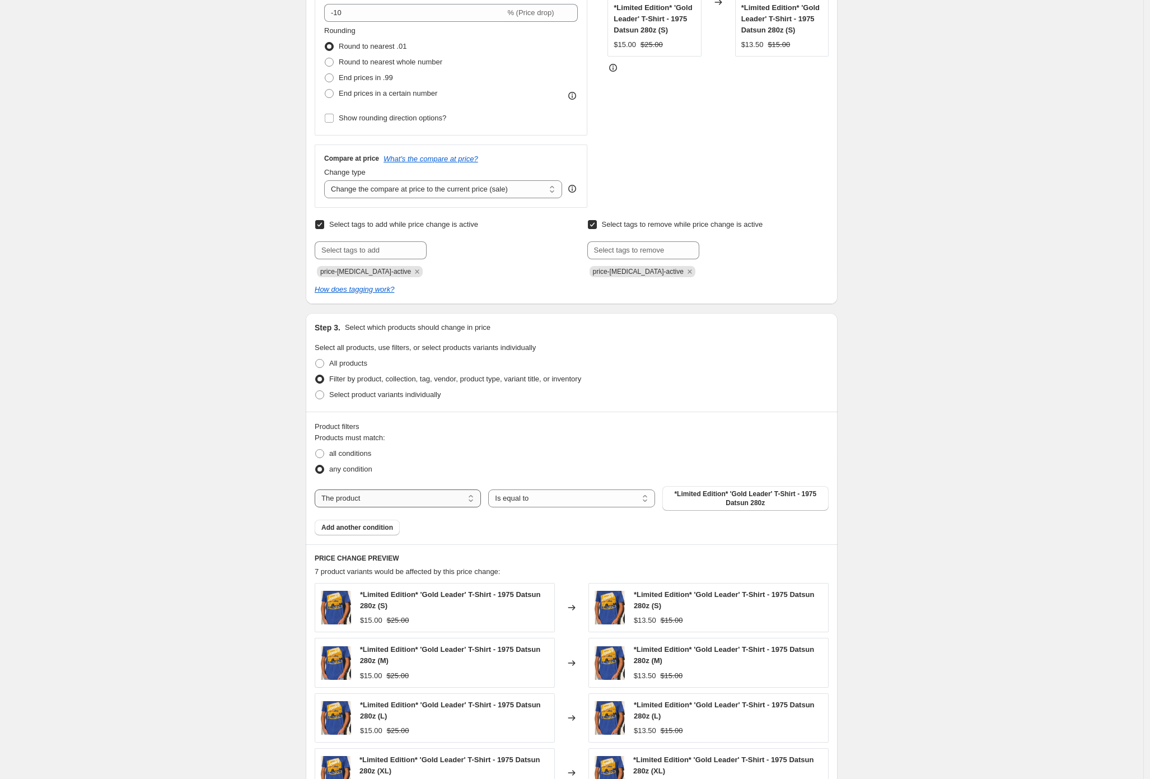
click at [355, 500] on select "The product The product's collection The product's tag The product's vendor The…" at bounding box center [398, 499] width 166 height 18
click at [398, 490] on select "The product The product's collection The product's tag The product's vendor The…" at bounding box center [398, 499] width 166 height 18
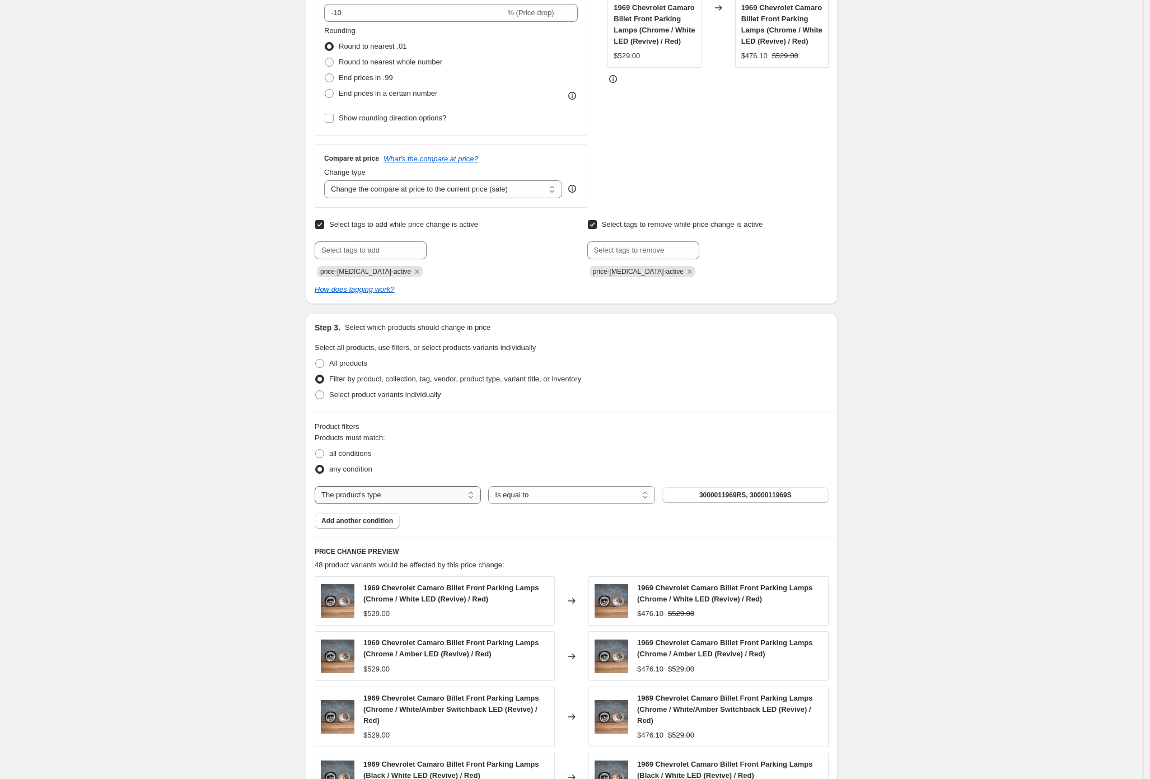
click at [395, 503] on select "The product The product's collection The product's tag The product's vendor The…" at bounding box center [398, 495] width 166 height 18
select select "collection"
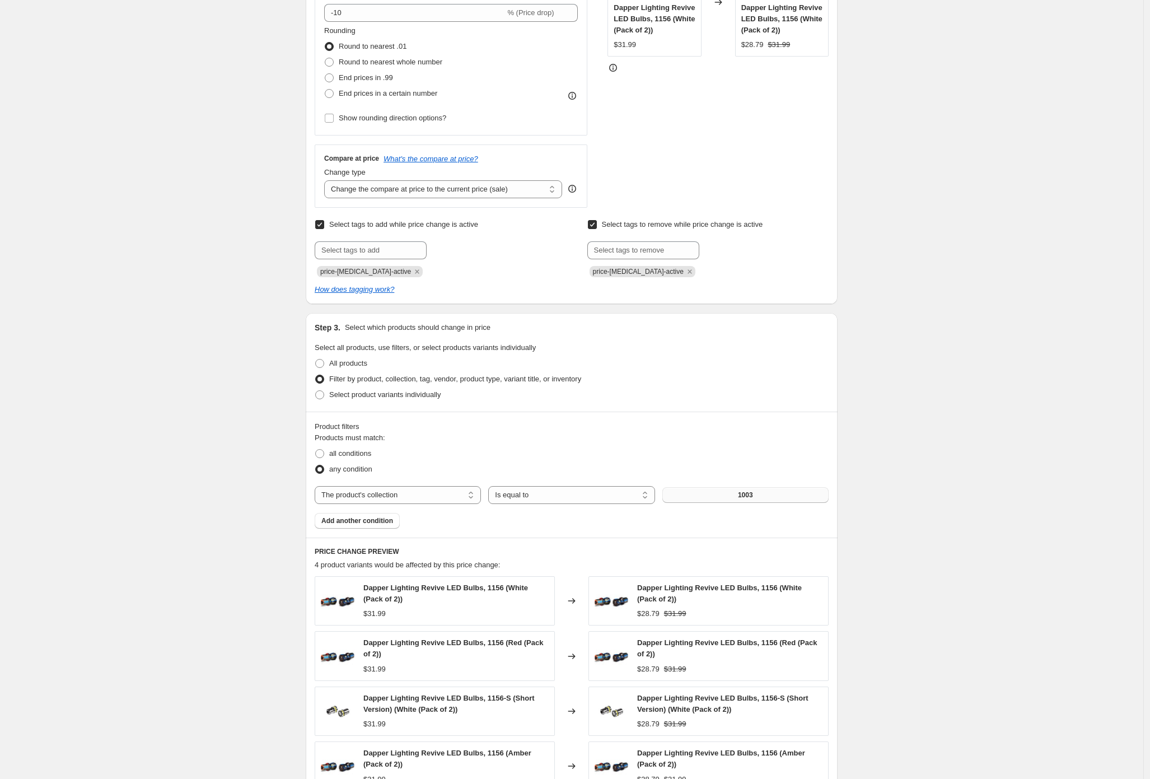
click at [766, 496] on button "1003" at bounding box center [746, 495] width 166 height 16
click at [376, 495] on select "The product The product's collection The product's tag The product's vendor The…" at bounding box center [398, 495] width 166 height 18
click at [396, 397] on span "Select product variants individually" at bounding box center [384, 394] width 111 height 8
click at [316, 391] on input "Select product variants individually" at bounding box center [315, 390] width 1 height 1
radio input "true"
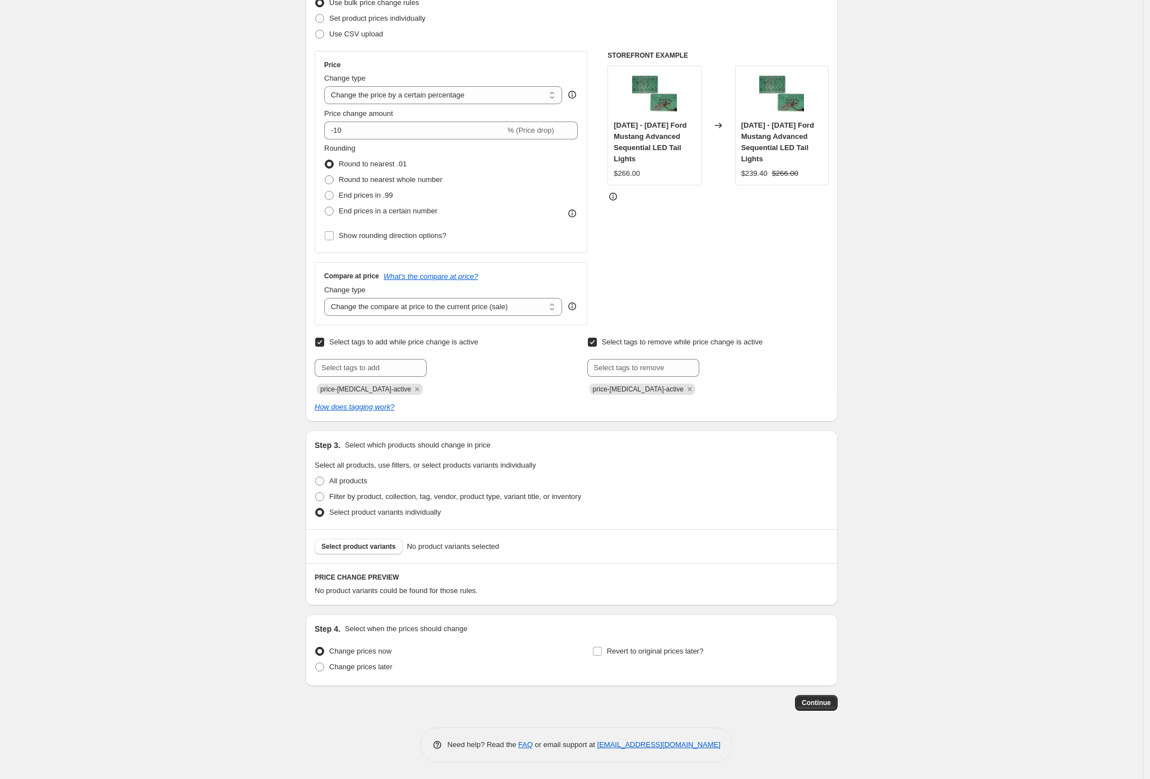
scroll to position [155, 0]
click at [381, 542] on button "Select product variants" at bounding box center [359, 547] width 88 height 16
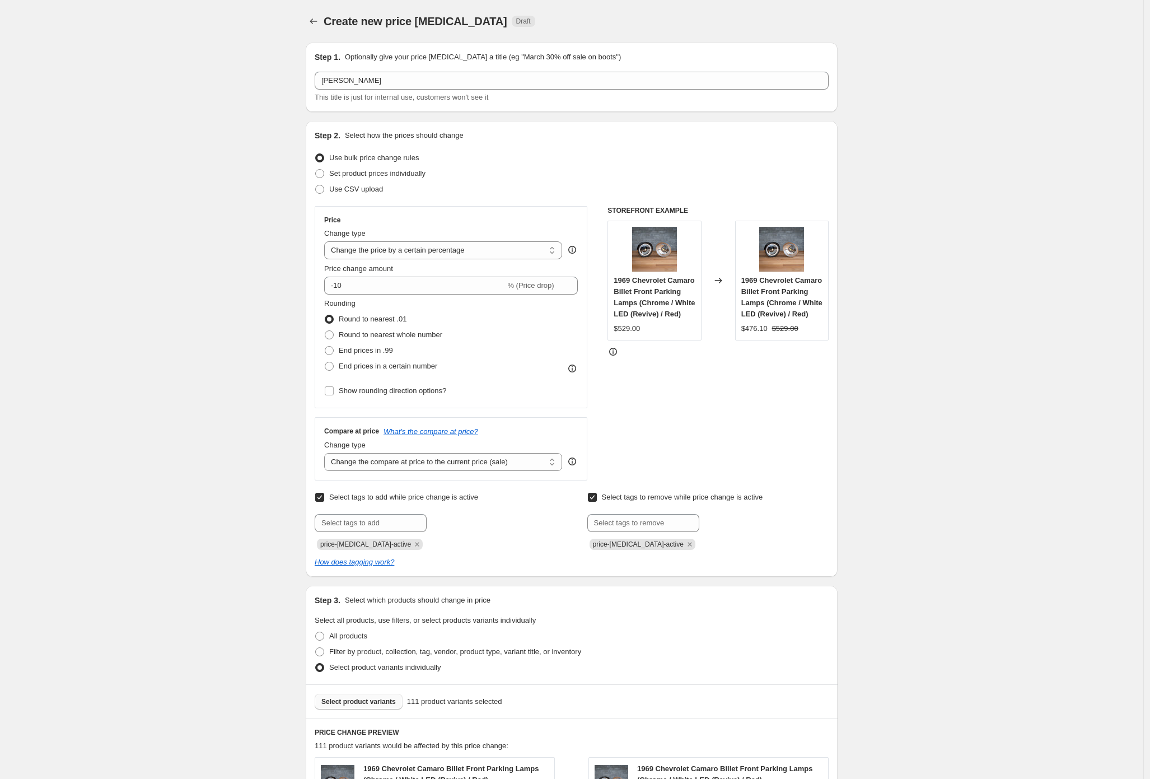
scroll to position [0, 0]
click at [960, 486] on div "Create new price [MEDICAL_DATA]. This page is ready Create new price [MEDICAL_D…" at bounding box center [572, 623] width 1144 height 1246
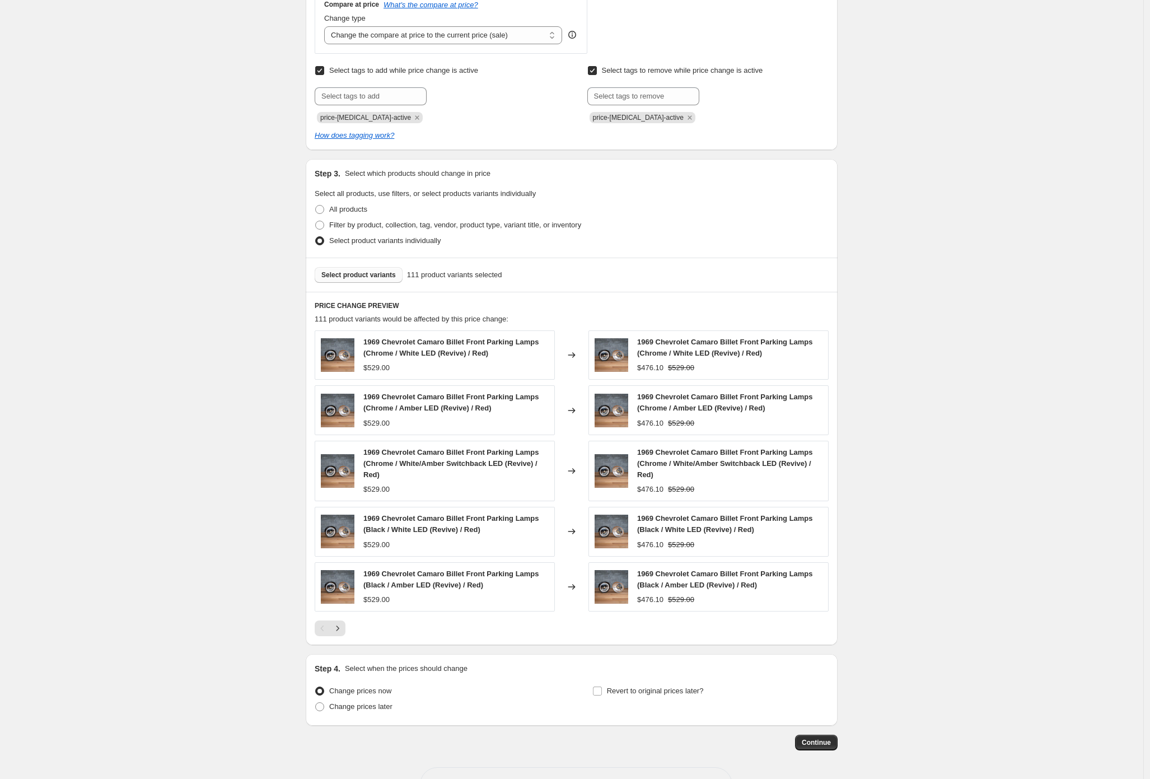
scroll to position [467, 0]
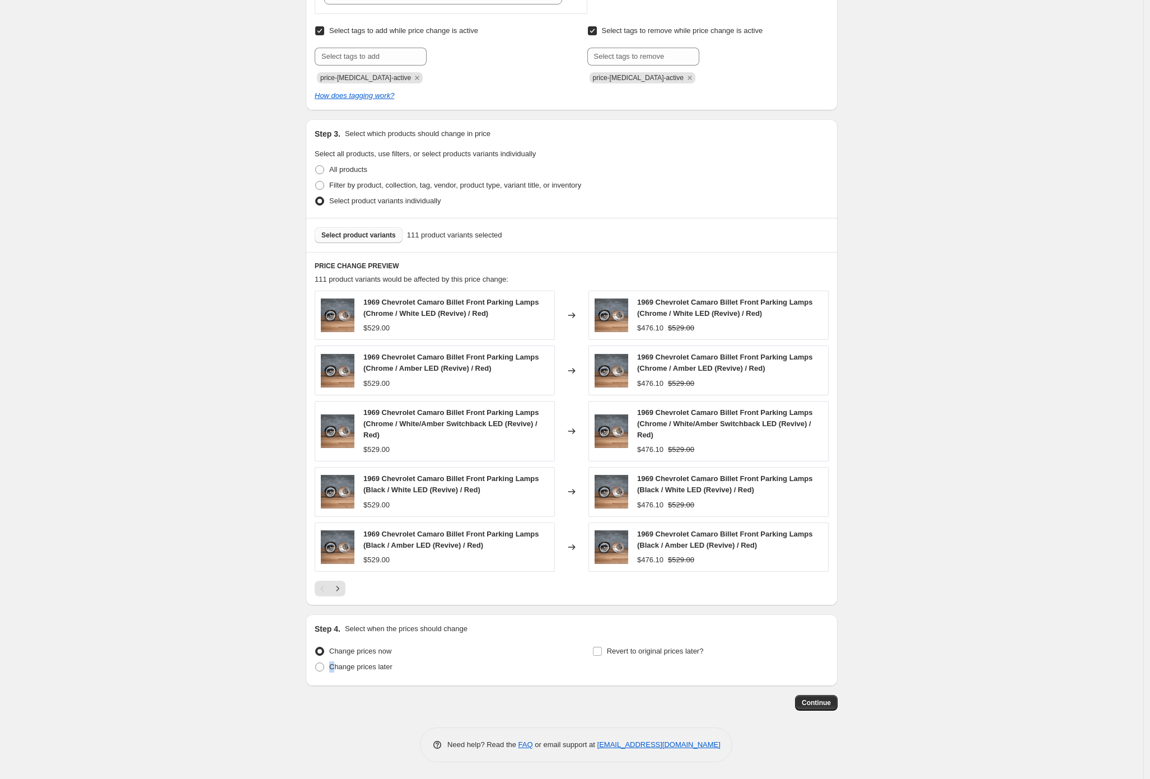
drag, startPoint x: 337, startPoint y: 669, endPoint x: 544, endPoint y: 653, distance: 207.8
click at [486, 658] on ul "Change prices now Change prices later" at bounding box center [433, 659] width 236 height 31
drag, startPoint x: 583, startPoint y: 645, endPoint x: 595, endPoint y: 647, distance: 13.1
click at [584, 646] on div "Change prices now Change prices later Revert to original prices later?" at bounding box center [572, 661] width 514 height 34
click at [597, 647] on input "Revert to original prices later?" at bounding box center [597, 651] width 9 height 9
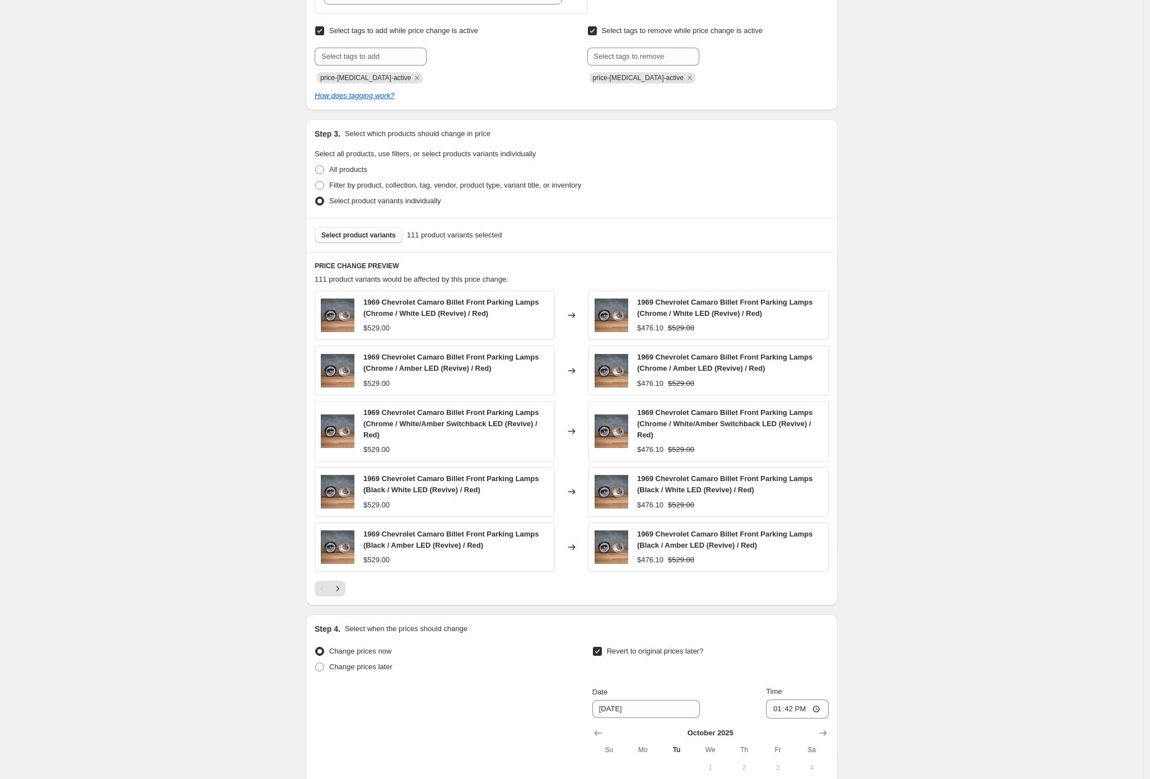
click at [602, 654] on input "Revert to original prices later?" at bounding box center [597, 651] width 9 height 9
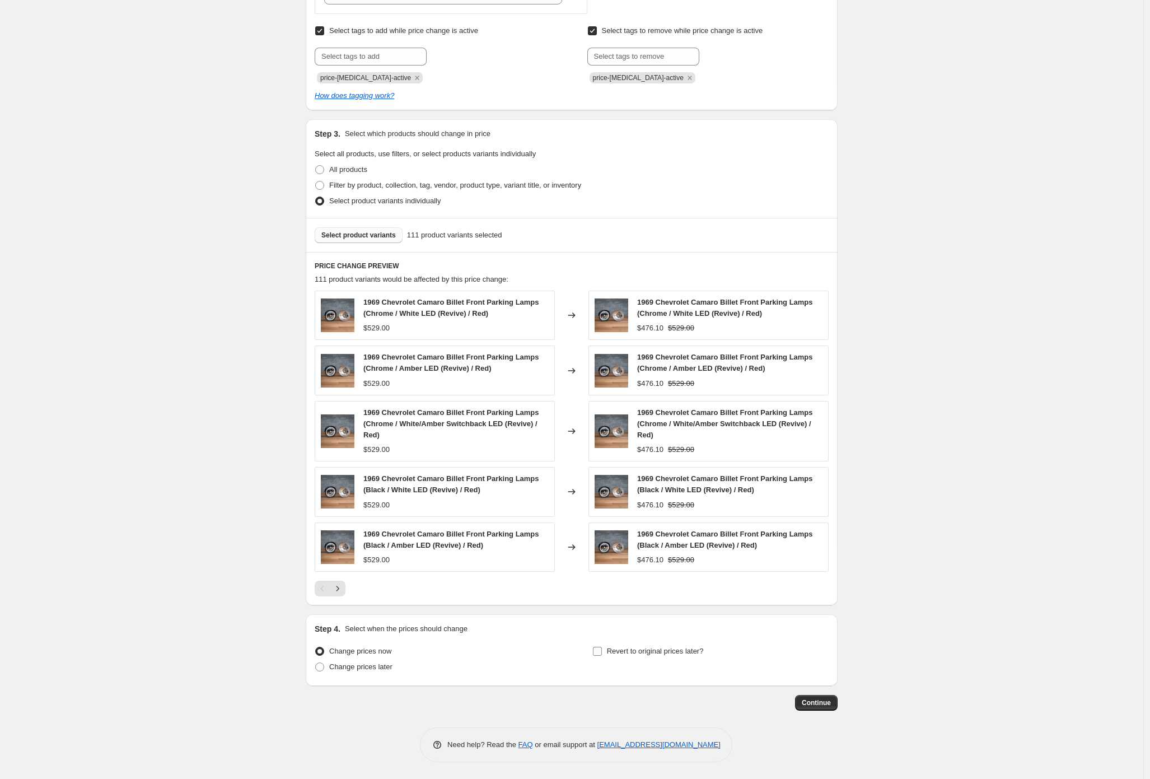
click at [601, 653] on input "Revert to original prices later?" at bounding box center [597, 651] width 9 height 9
checkbox input "true"
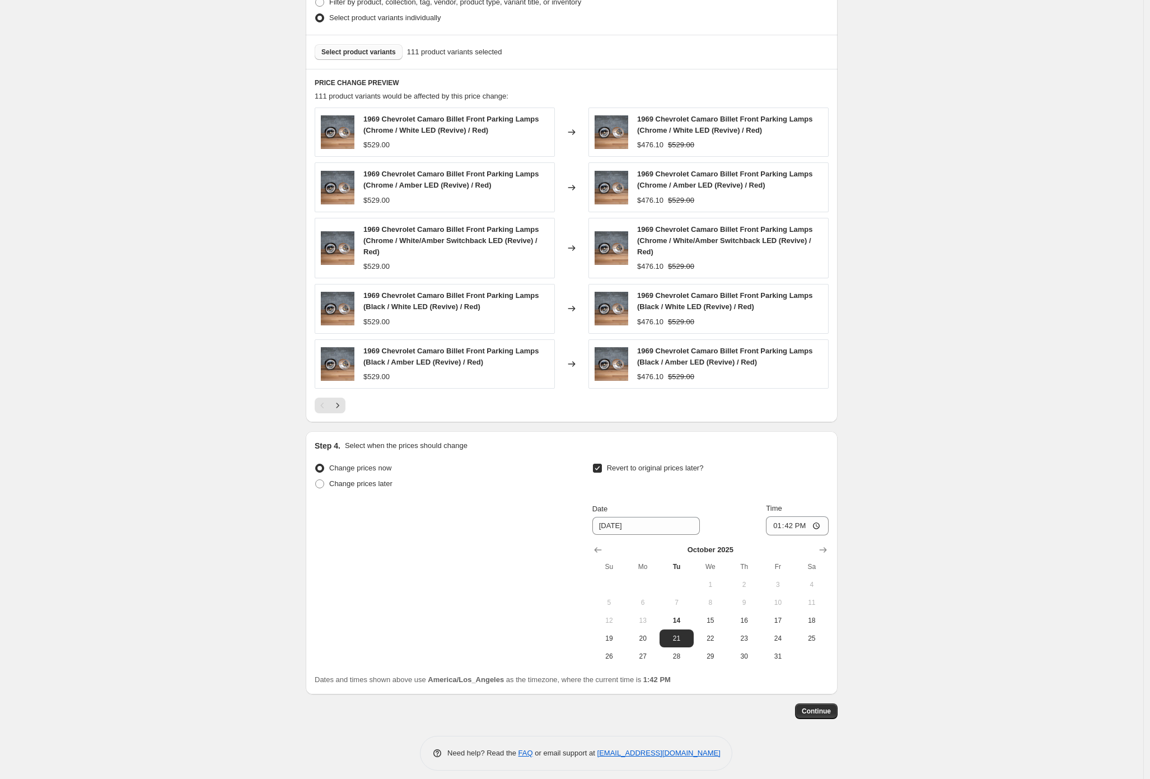
scroll to position [658, 0]
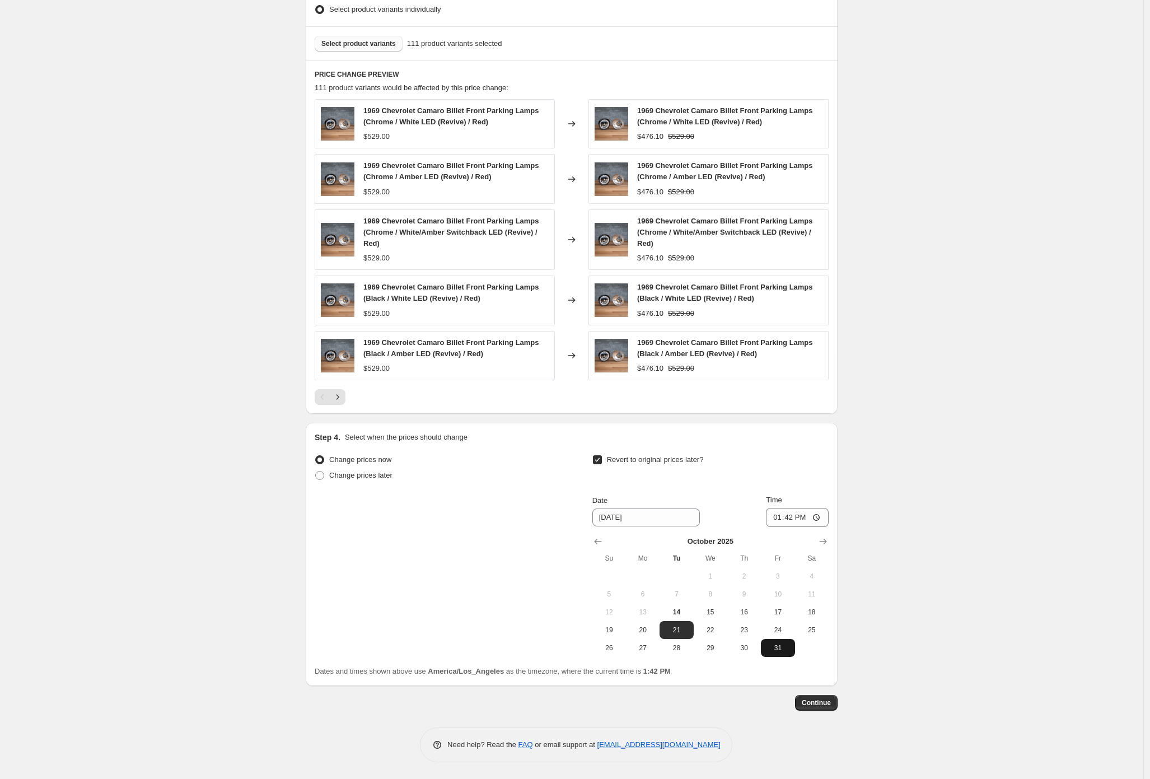
click at [782, 652] on button "31" at bounding box center [778, 648] width 34 height 18
type input "[DATE]"
click at [827, 725] on div "Step 1. Optionally give your price [MEDICAL_DATA] a title (eg "March 30% off sa…" at bounding box center [572, 68] width 532 height 1387
click at [831, 707] on span "Continue" at bounding box center [816, 702] width 29 height 9
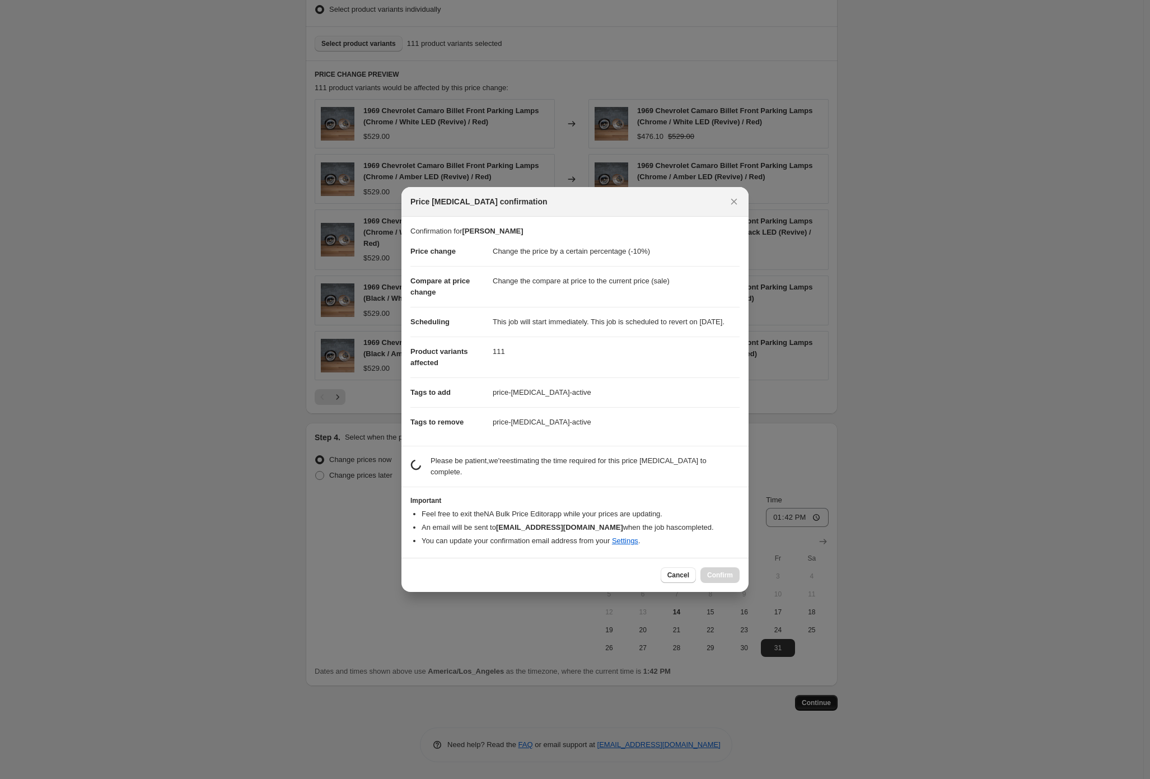
scroll to position [0, 0]
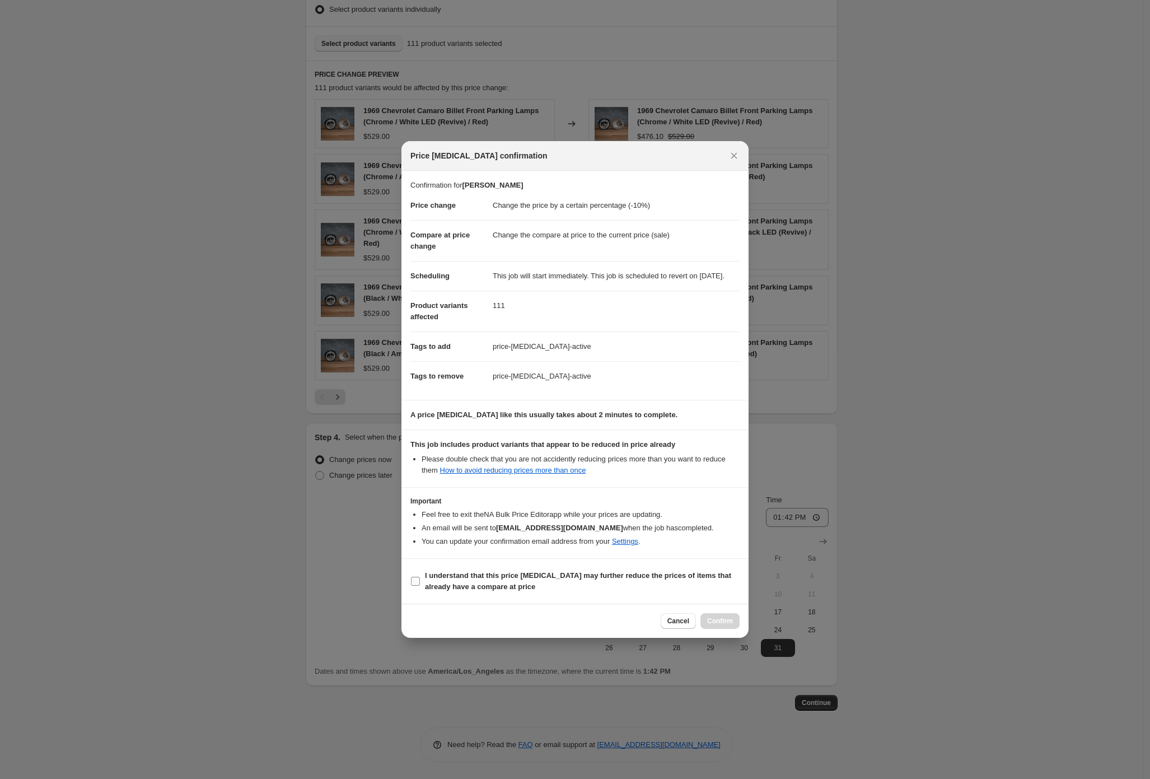
click at [588, 582] on b "I understand that this price [MEDICAL_DATA] may further reduce the prices of it…" at bounding box center [578, 581] width 306 height 20
click at [420, 582] on input "I understand that this price [MEDICAL_DATA] may further reduce the prices of it…" at bounding box center [415, 581] width 9 height 9
checkbox input "true"
drag, startPoint x: 731, startPoint y: 627, endPoint x: 735, endPoint y: 599, distance: 28.8
click at [735, 599] on div "Price [MEDICAL_DATA] confirmation Confirmation for Billet Camaro Price change C…" at bounding box center [575, 389] width 347 height 497
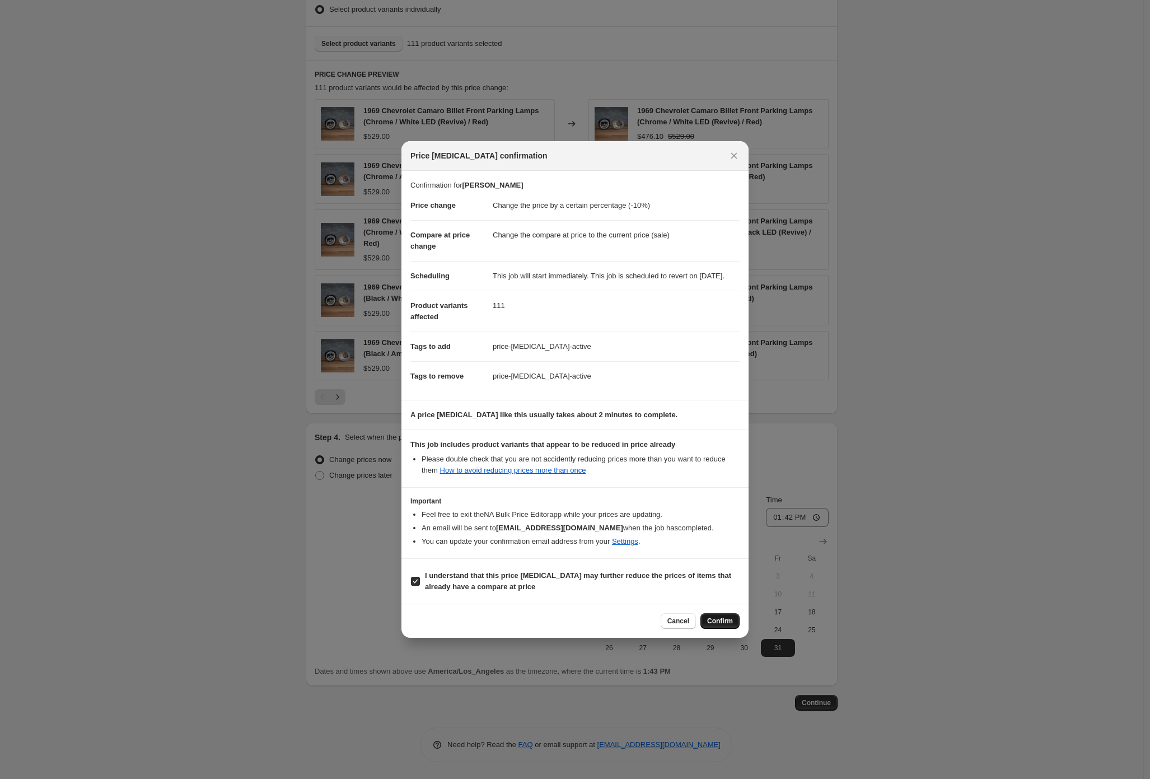
click at [721, 629] on button "Confirm" at bounding box center [720, 621] width 39 height 16
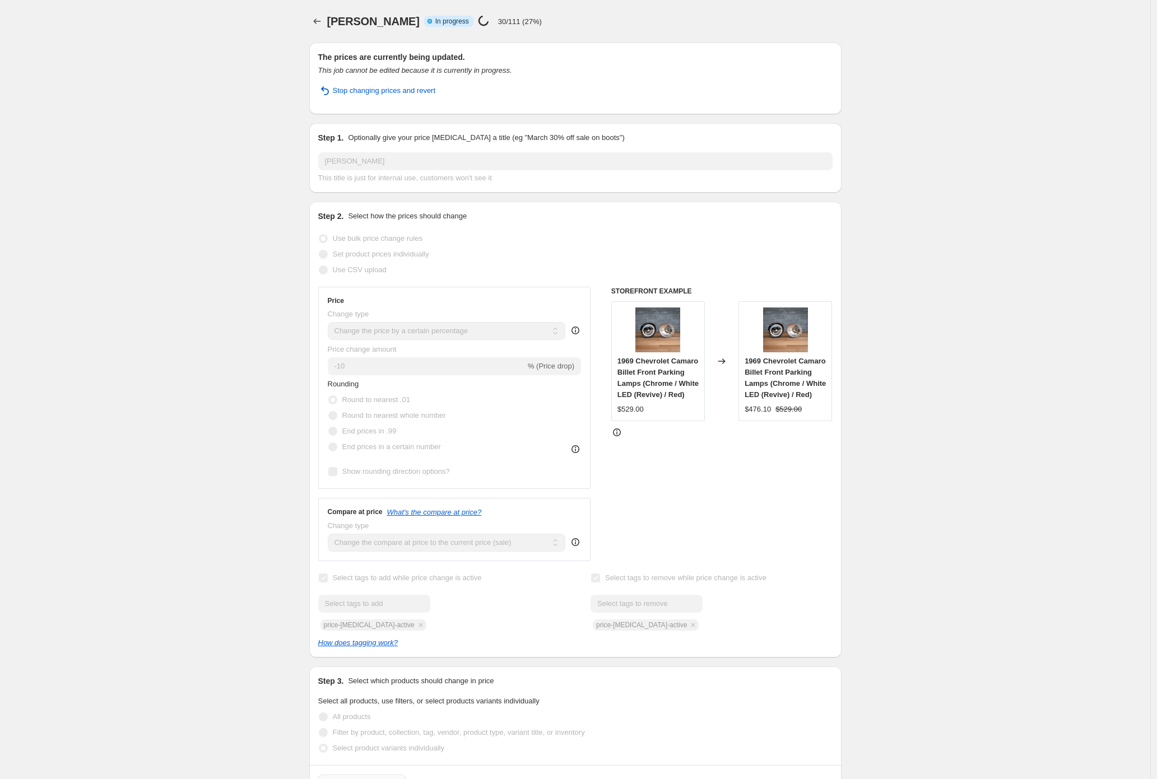
select select "percentage"
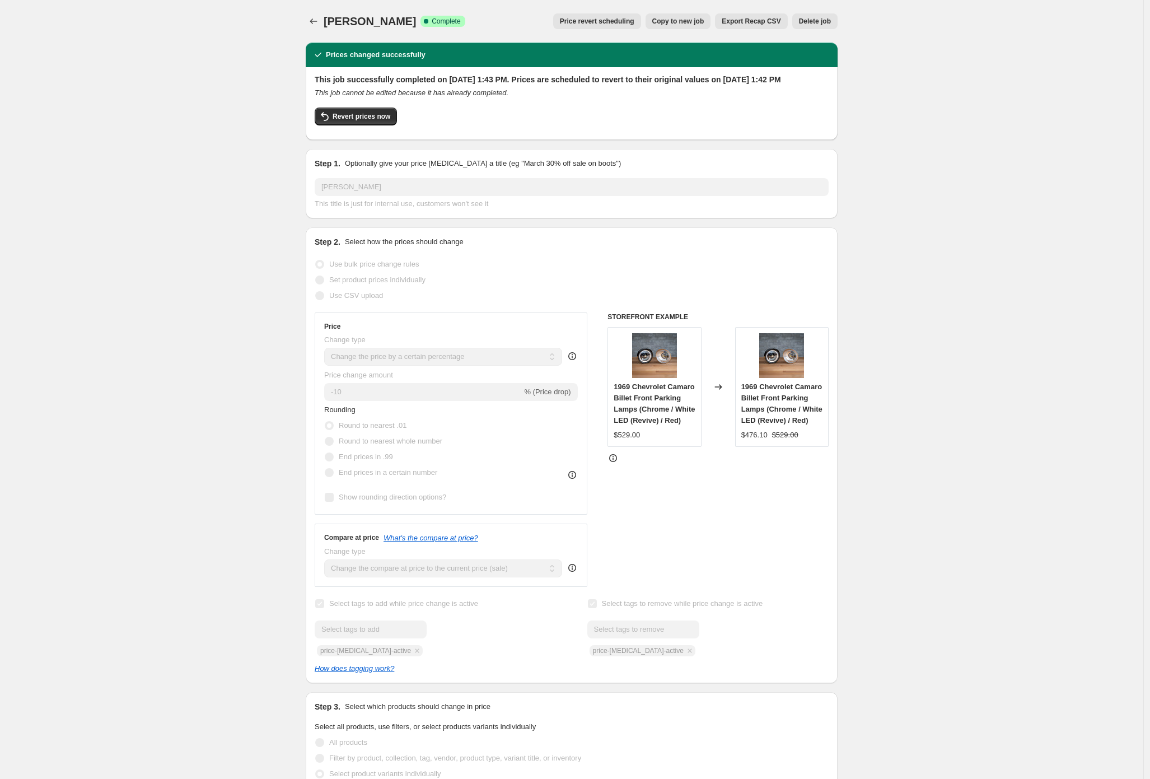
click at [193, 152] on div "[PERSON_NAME]. This page is ready Billet Camaro Success Complete Complete Price…" at bounding box center [572, 759] width 1144 height 1519
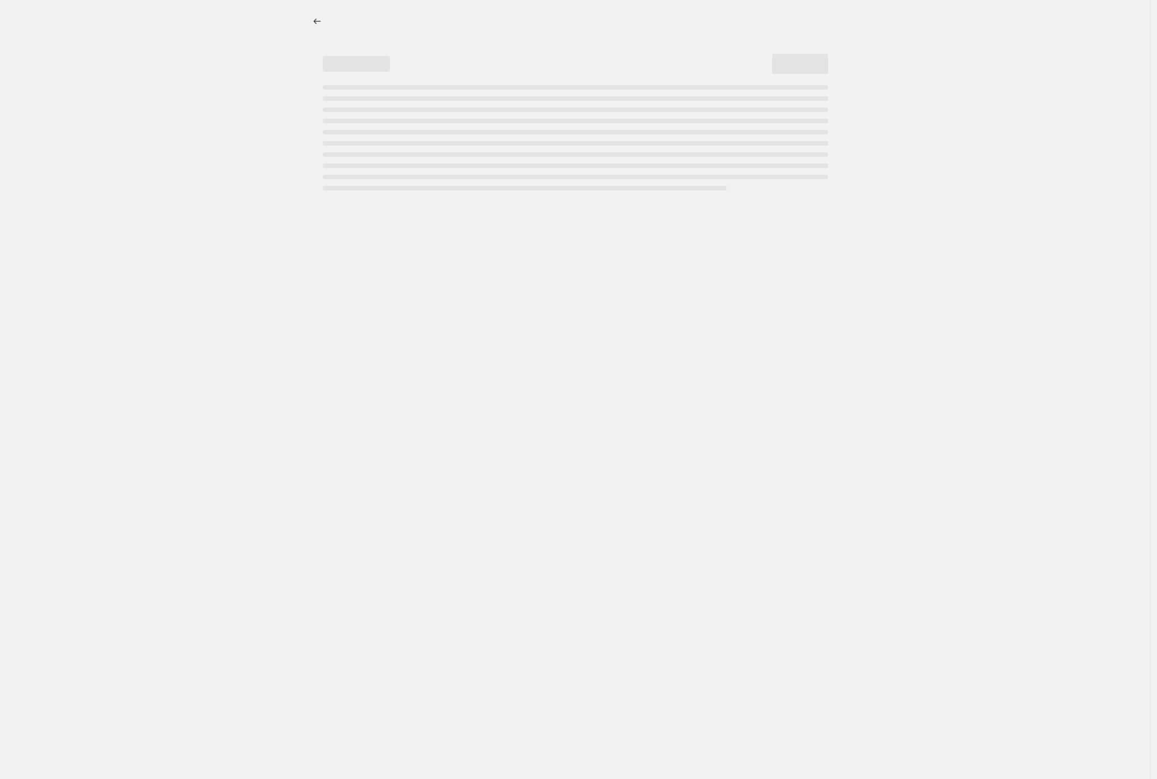
select select "percentage"
